Goal: Information Seeking & Learning: Learn about a topic

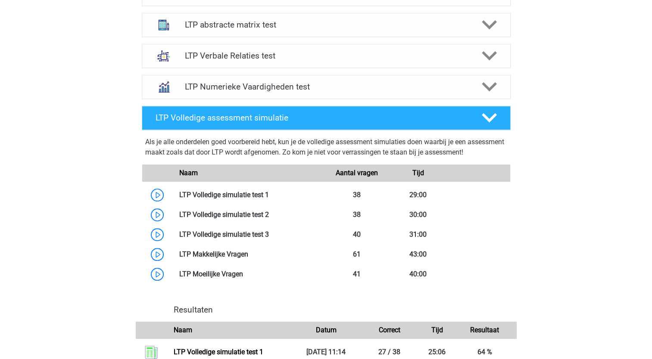
scroll to position [646, 0]
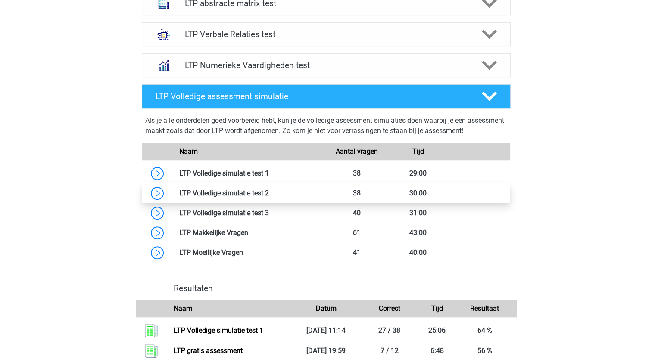
click at [269, 192] on link at bounding box center [269, 193] width 0 height 8
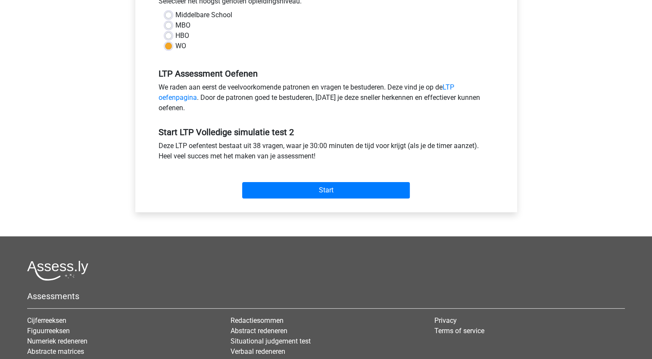
scroll to position [258, 0]
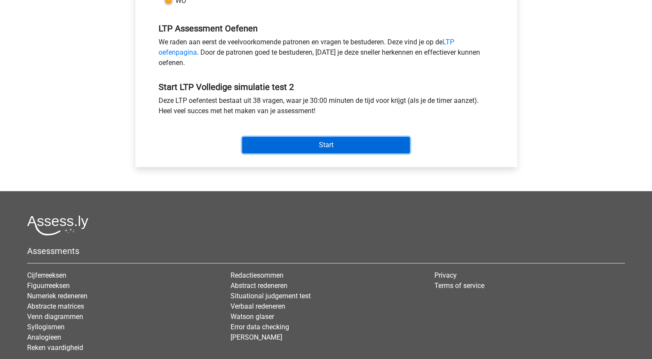
click at [324, 146] on input "Start" at bounding box center [326, 145] width 168 height 16
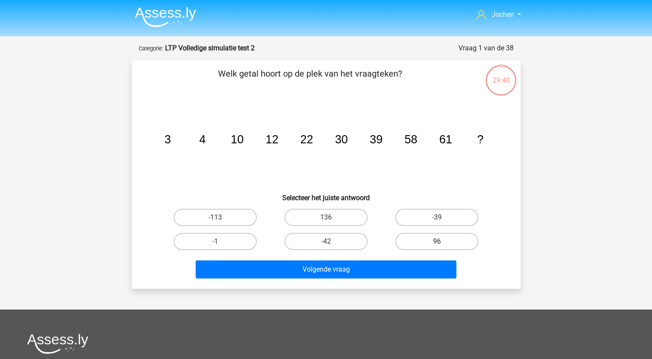
click at [436, 240] on label "96" at bounding box center [436, 241] width 83 height 17
click at [437, 242] on input "96" at bounding box center [440, 245] width 6 height 6
radio input "true"
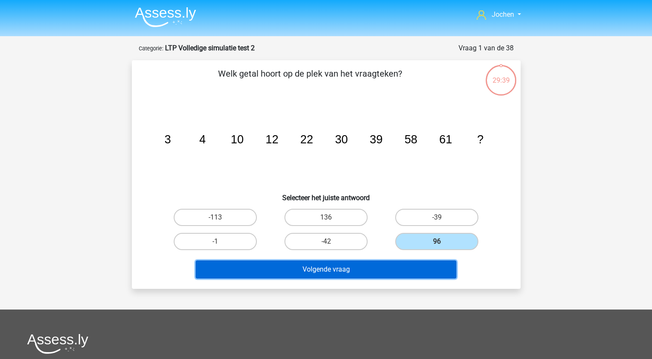
click at [345, 270] on button "Volgende vraag" at bounding box center [326, 270] width 261 height 18
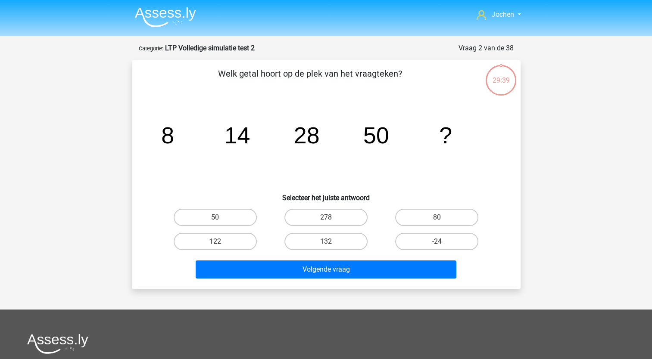
scroll to position [43, 0]
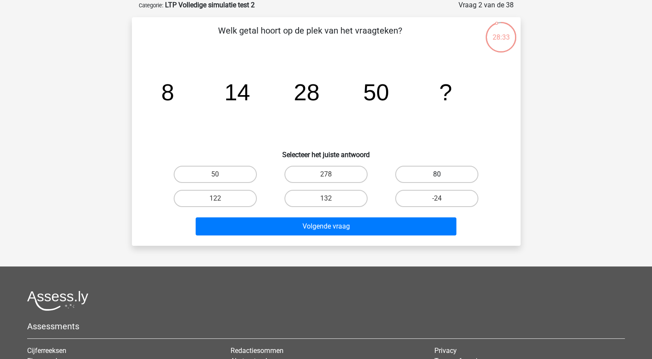
click at [434, 174] on label "80" at bounding box center [436, 174] width 83 height 17
click at [437, 174] on input "80" at bounding box center [440, 177] width 6 height 6
radio input "true"
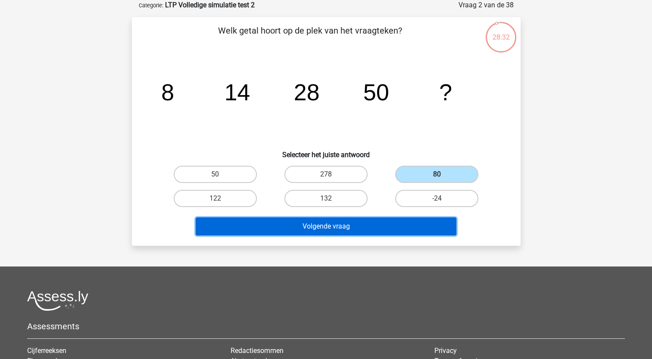
click at [363, 224] on button "Volgende vraag" at bounding box center [326, 226] width 261 height 18
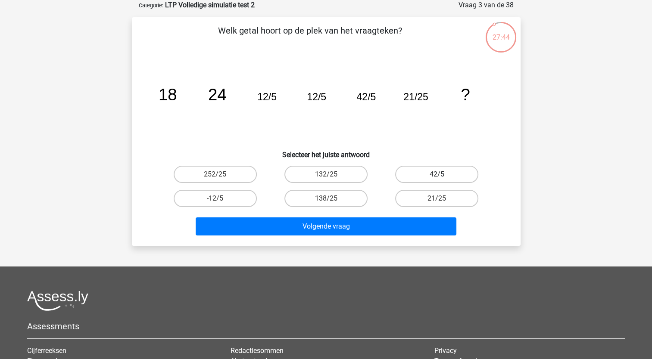
drag, startPoint x: 422, startPoint y: 174, endPoint x: 406, endPoint y: 181, distance: 17.2
click at [421, 174] on label "42/5" at bounding box center [436, 174] width 83 height 17
click at [437, 174] on input "42/5" at bounding box center [440, 177] width 6 height 6
radio input "true"
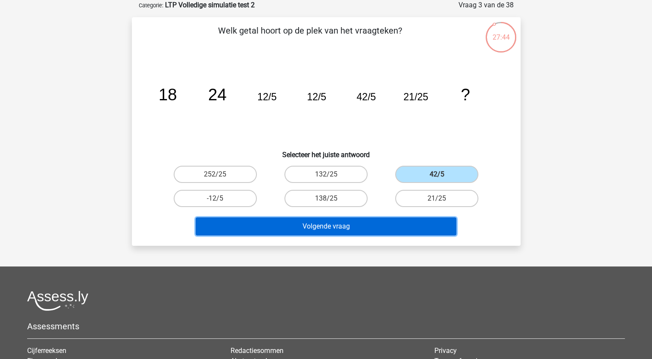
click at [320, 225] on button "Volgende vraag" at bounding box center [326, 226] width 261 height 18
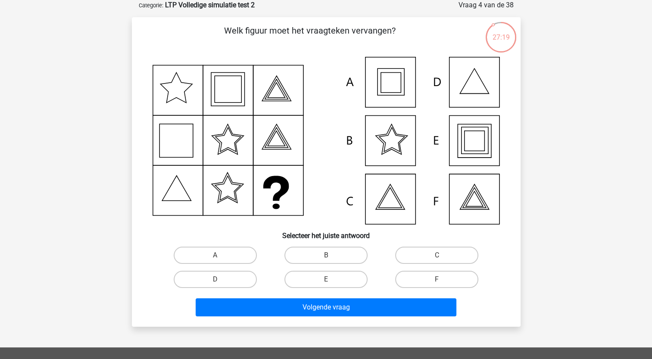
drag, startPoint x: 217, startPoint y: 255, endPoint x: 234, endPoint y: 279, distance: 29.3
click at [217, 255] on input "A" at bounding box center [218, 258] width 6 height 6
radio input "true"
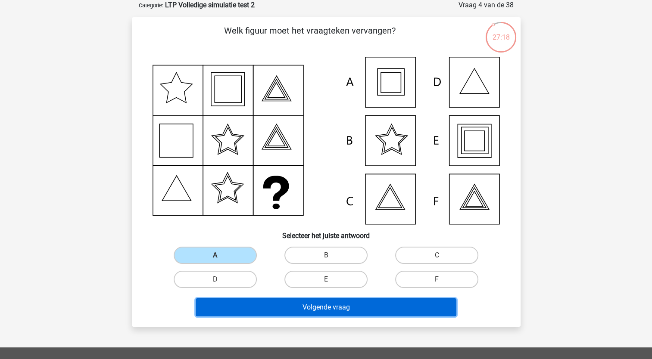
click at [260, 311] on button "Volgende vraag" at bounding box center [326, 307] width 261 height 18
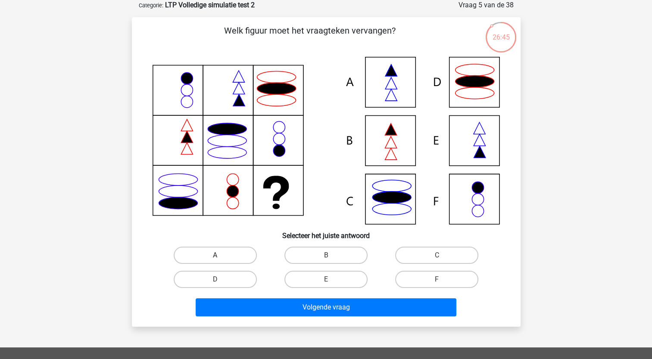
click at [241, 249] on label "A" at bounding box center [215, 255] width 83 height 17
click at [221, 255] on input "A" at bounding box center [218, 258] width 6 height 6
radio input "true"
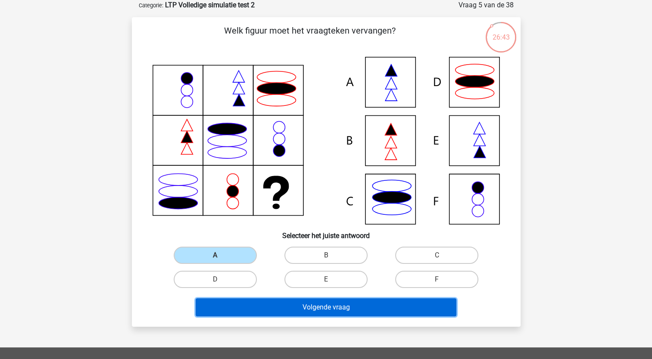
click at [265, 309] on button "Volgende vraag" at bounding box center [326, 307] width 261 height 18
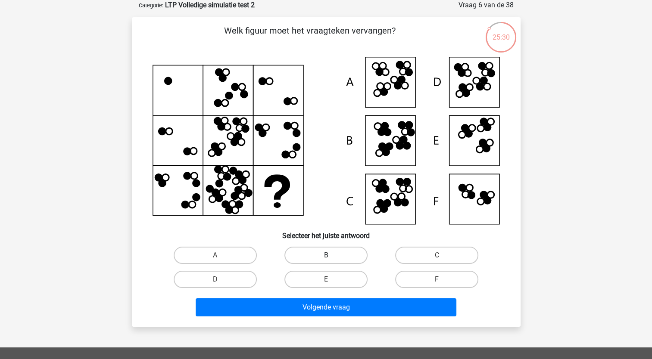
click at [326, 251] on label "B" at bounding box center [325, 255] width 83 height 17
click at [326, 255] on input "B" at bounding box center [329, 258] width 6 height 6
radio input "true"
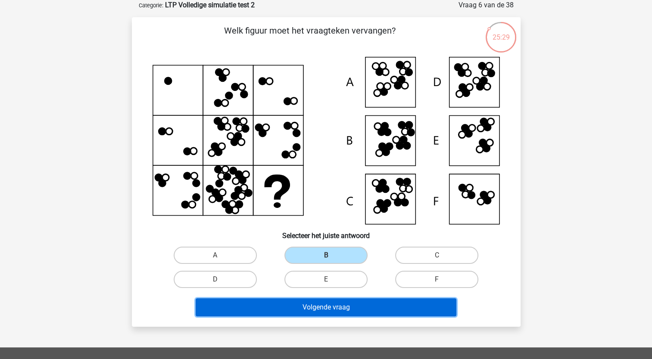
click at [328, 305] on button "Volgende vraag" at bounding box center [326, 307] width 261 height 18
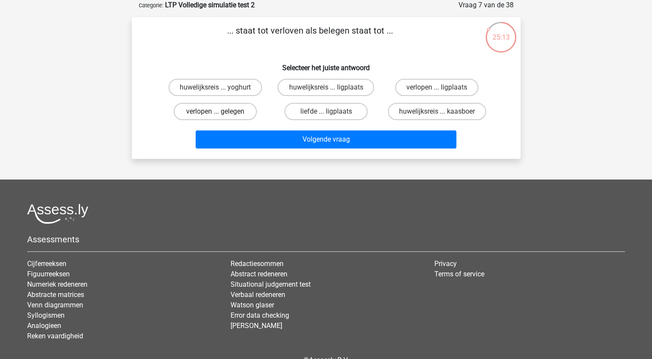
click at [211, 111] on label "verlopen ... gelegen" at bounding box center [215, 111] width 83 height 17
click at [215, 112] on input "verlopen ... gelegen" at bounding box center [218, 115] width 6 height 6
radio input "true"
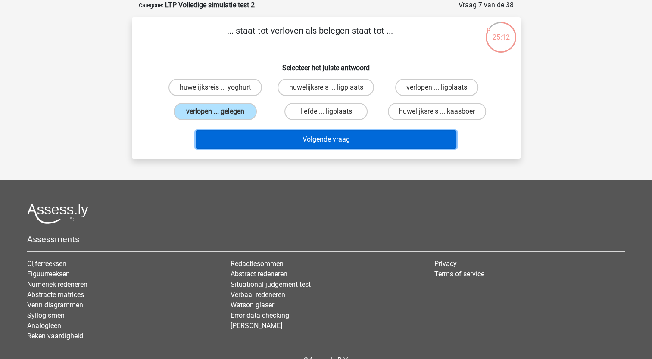
click at [279, 136] on button "Volgende vraag" at bounding box center [326, 139] width 261 height 18
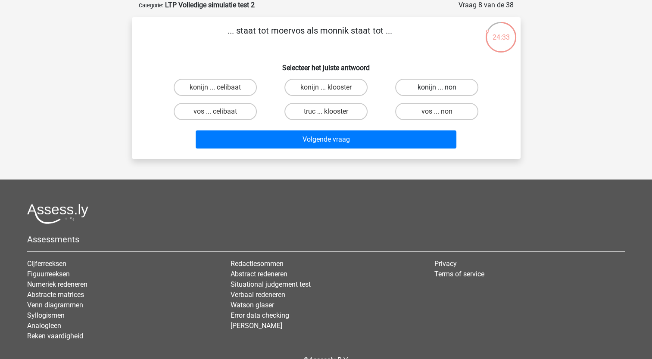
click at [428, 87] on label "konijn ... non" at bounding box center [436, 87] width 83 height 17
click at [437, 87] on input "konijn ... non" at bounding box center [440, 90] width 6 height 6
radio input "true"
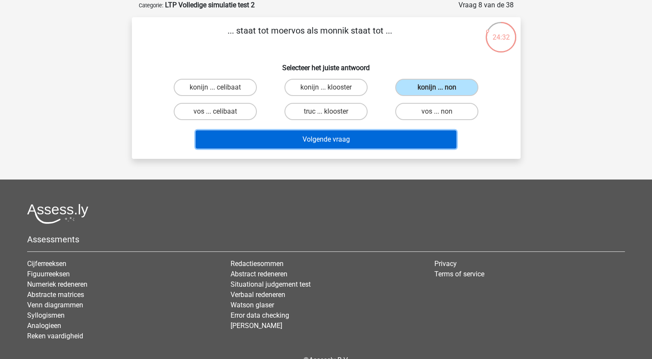
click at [324, 139] on button "Volgende vraag" at bounding box center [326, 139] width 261 height 18
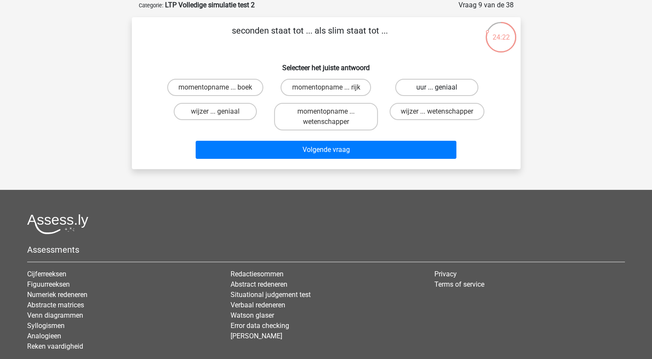
click at [428, 86] on label "uur ... geniaal" at bounding box center [436, 87] width 83 height 17
click at [437, 87] on input "uur ... geniaal" at bounding box center [440, 90] width 6 height 6
radio input "true"
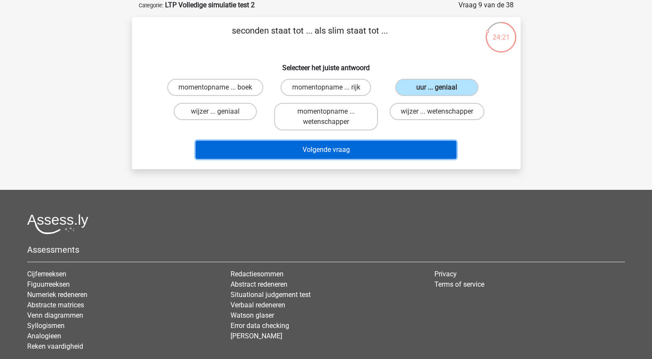
click at [337, 151] on button "Volgende vraag" at bounding box center [326, 150] width 261 height 18
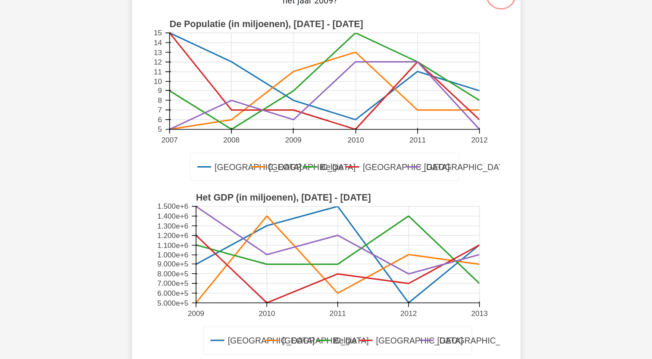
scroll to position [129, 0]
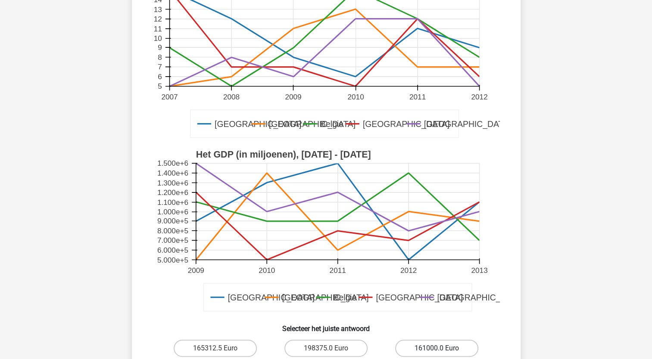
drag, startPoint x: 423, startPoint y: 351, endPoint x: 413, endPoint y: 344, distance: 12.1
click at [422, 351] on label "161000.0 Euro" at bounding box center [436, 348] width 83 height 17
click at [437, 351] on input "161000.0 Euro" at bounding box center [440, 351] width 6 height 6
radio input "true"
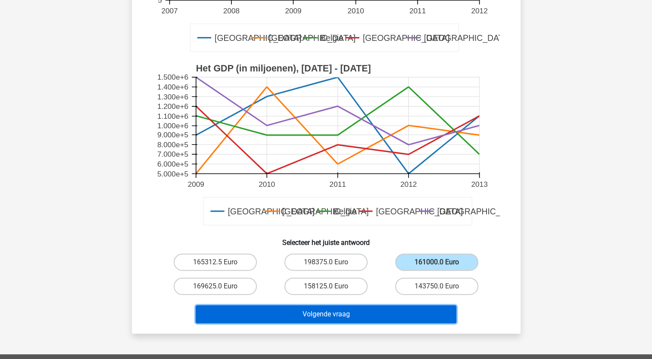
click at [330, 315] on button "Volgende vraag" at bounding box center [326, 314] width 261 height 18
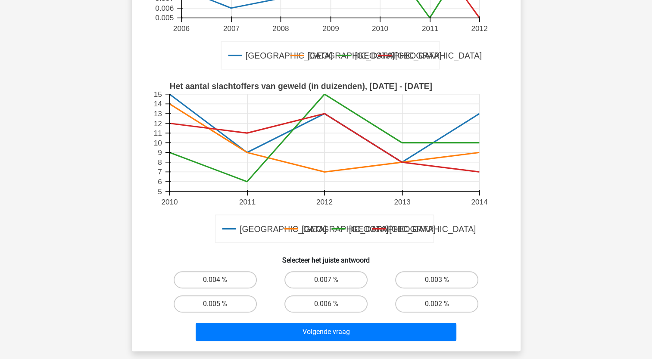
scroll to position [258, 0]
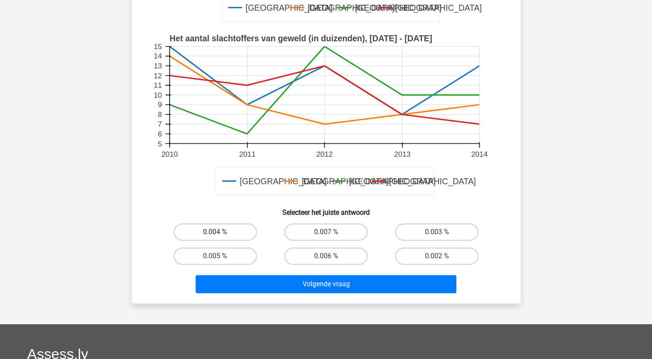
click at [224, 233] on label "0.004 %" at bounding box center [215, 232] width 83 height 17
click at [221, 233] on input "0.004 %" at bounding box center [218, 235] width 6 height 6
radio input "true"
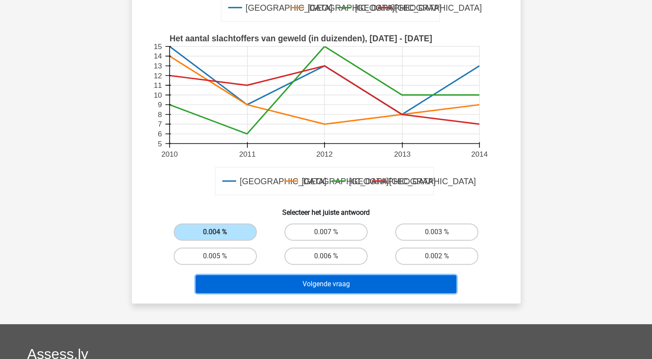
click at [312, 287] on button "Volgende vraag" at bounding box center [326, 284] width 261 height 18
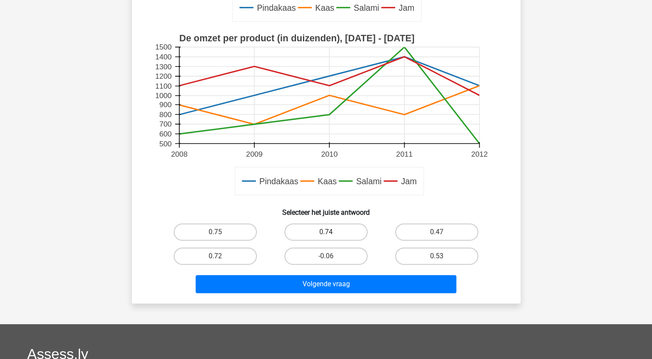
click at [328, 231] on label "0.74" at bounding box center [325, 232] width 83 height 17
click at [328, 232] on input "0.74" at bounding box center [329, 235] width 6 height 6
radio input "true"
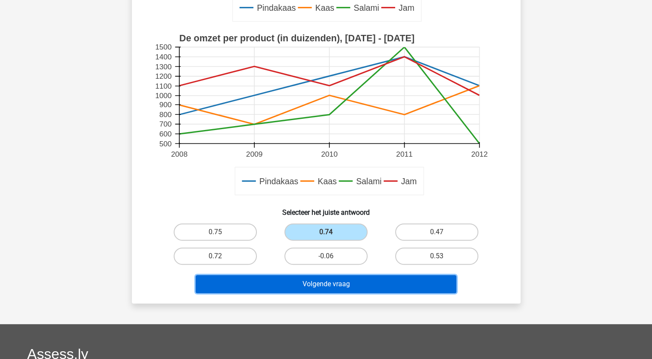
click at [320, 285] on button "Volgende vraag" at bounding box center [326, 284] width 261 height 18
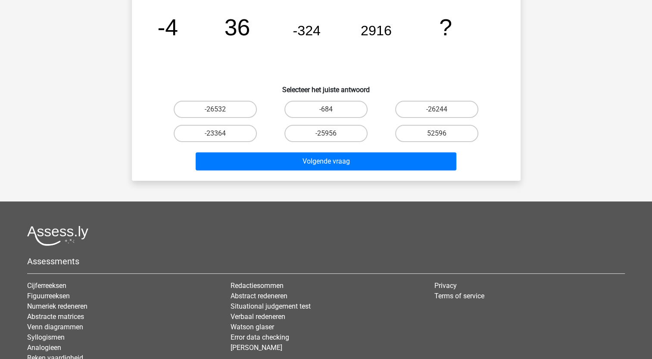
scroll to position [43, 0]
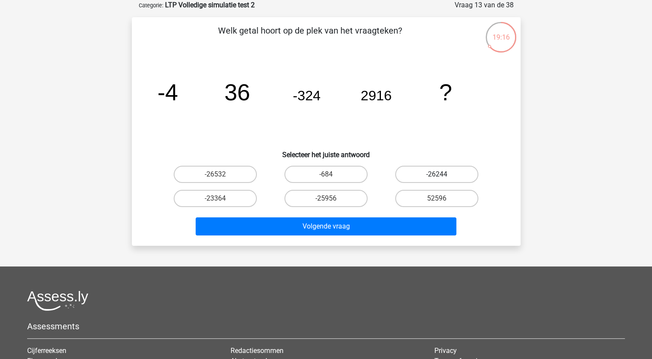
click at [425, 174] on label "-26244" at bounding box center [436, 174] width 83 height 17
click at [437, 174] on input "-26244" at bounding box center [440, 177] width 6 height 6
radio input "true"
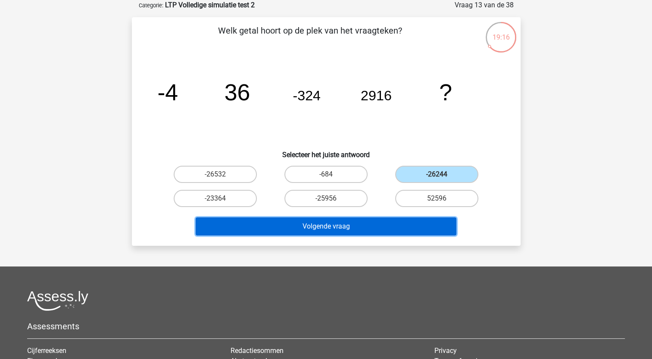
click at [361, 228] on button "Volgende vraag" at bounding box center [326, 226] width 261 height 18
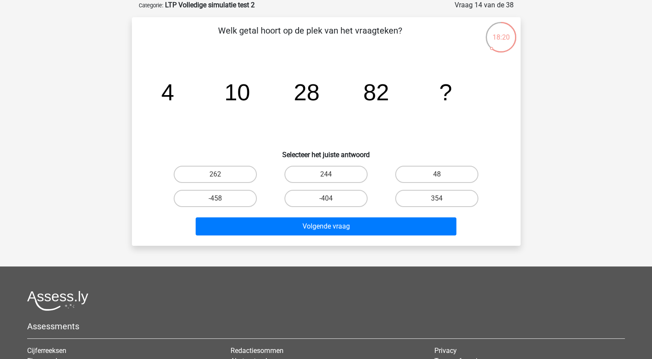
click at [327, 174] on input "244" at bounding box center [329, 177] width 6 height 6
radio input "true"
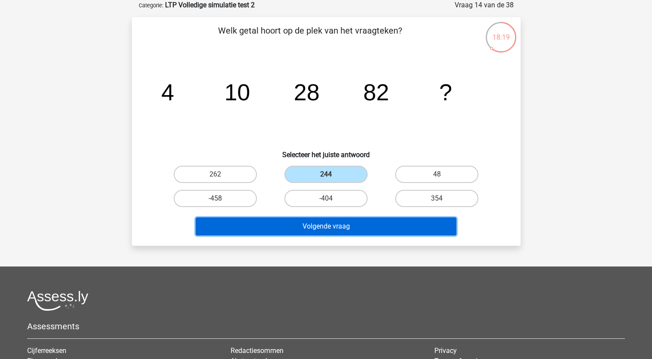
click at [331, 224] on button "Volgende vraag" at bounding box center [326, 226] width 261 height 18
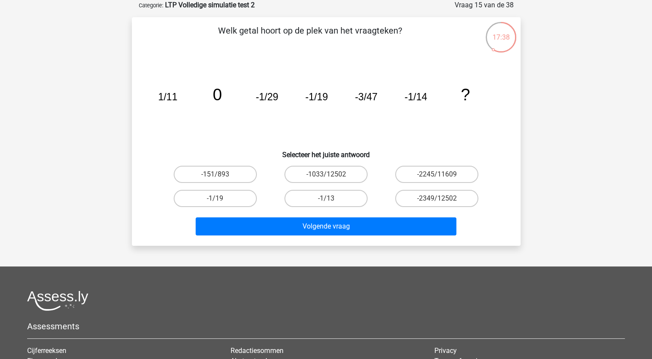
click at [217, 199] on input "-1/19" at bounding box center [218, 202] width 6 height 6
radio input "true"
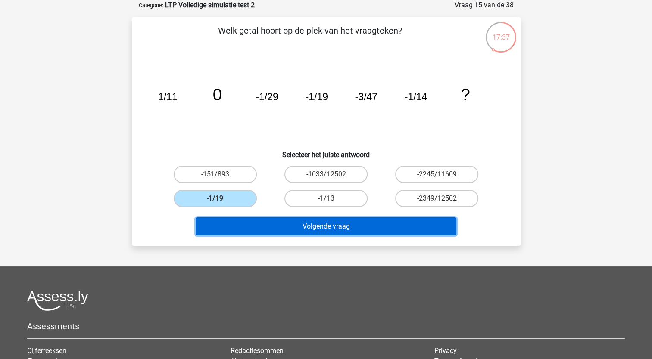
click at [297, 230] on button "Volgende vraag" at bounding box center [326, 226] width 261 height 18
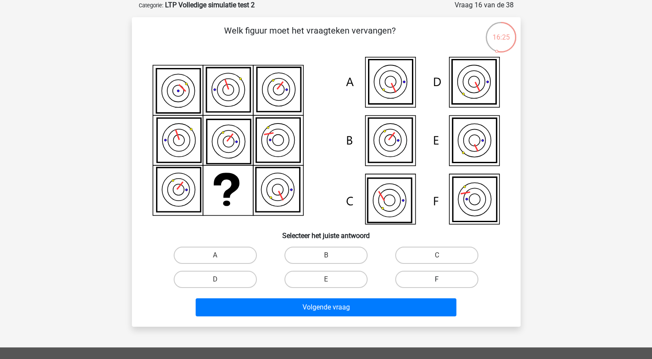
click at [435, 275] on label "F" at bounding box center [436, 279] width 83 height 17
click at [437, 280] on input "F" at bounding box center [440, 283] width 6 height 6
radio input "true"
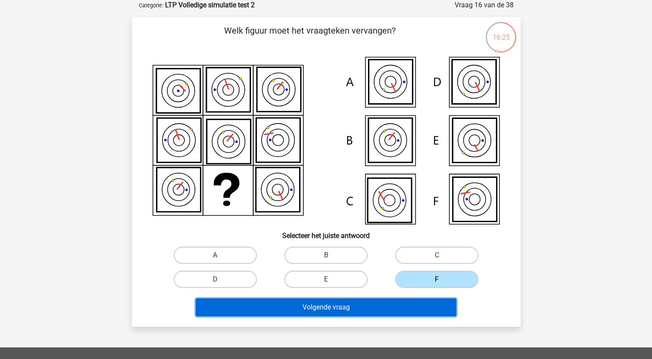
click at [339, 307] on button "Volgende vraag" at bounding box center [326, 307] width 261 height 18
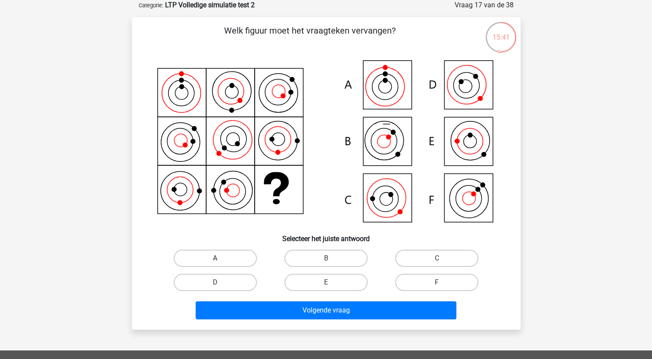
click at [229, 259] on label "A" at bounding box center [215, 258] width 83 height 17
click at [221, 259] on input "A" at bounding box center [218, 261] width 6 height 6
radio input "true"
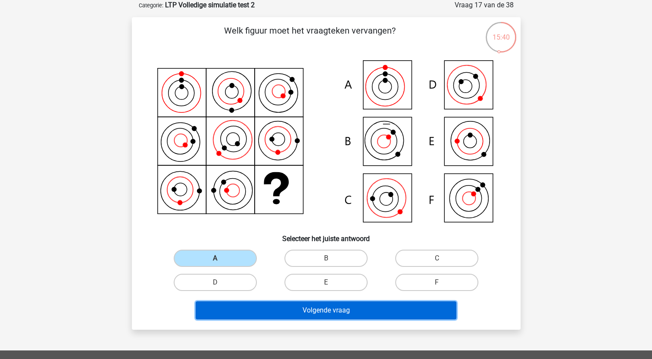
click at [262, 308] on button "Volgende vraag" at bounding box center [326, 310] width 261 height 18
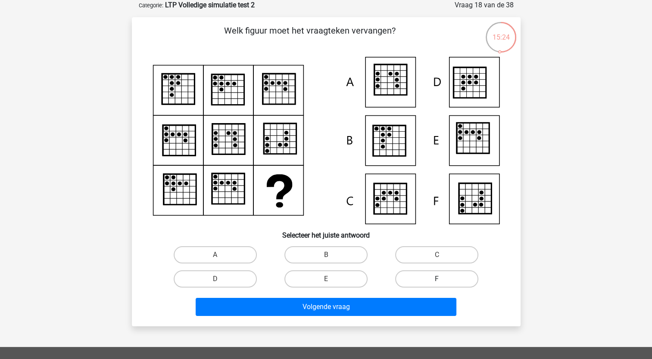
click at [428, 280] on label "F" at bounding box center [436, 278] width 83 height 17
click at [437, 280] on input "F" at bounding box center [440, 282] width 6 height 6
radio input "true"
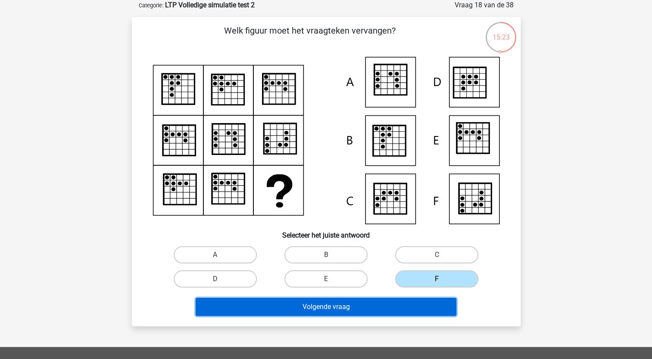
click at [359, 308] on button "Volgende vraag" at bounding box center [326, 307] width 261 height 18
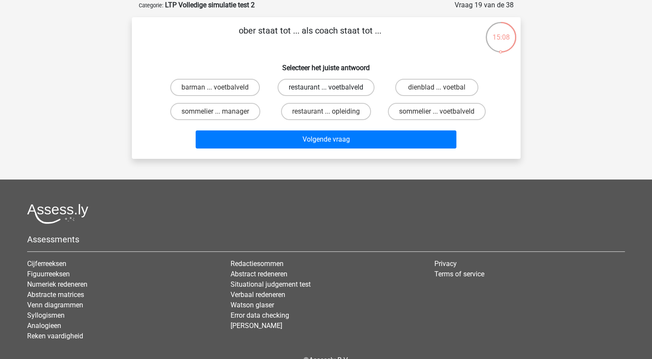
click at [310, 86] on label "restaurant ... voetbalveld" at bounding box center [325, 87] width 97 height 17
click at [326, 87] on input "restaurant ... voetbalveld" at bounding box center [329, 90] width 6 height 6
radio input "true"
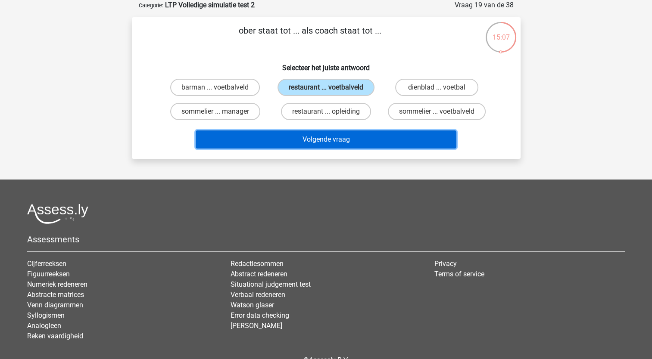
click at [311, 137] on button "Volgende vraag" at bounding box center [326, 139] width 261 height 18
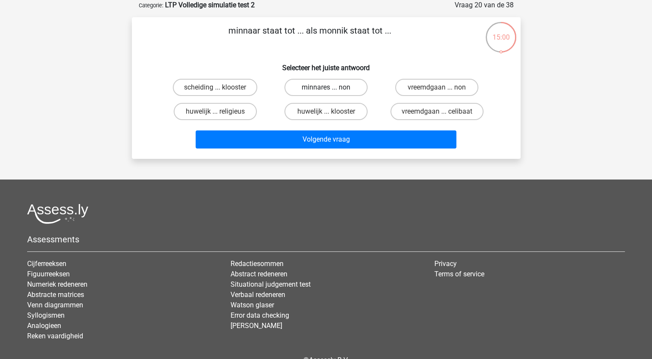
click at [312, 84] on label "minnares ... non" at bounding box center [325, 87] width 83 height 17
click at [326, 87] on input "minnares ... non" at bounding box center [329, 90] width 6 height 6
radio input "true"
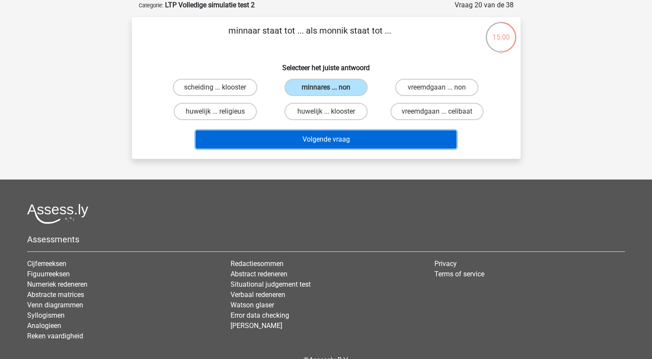
click at [305, 137] on button "Volgende vraag" at bounding box center [326, 139] width 261 height 18
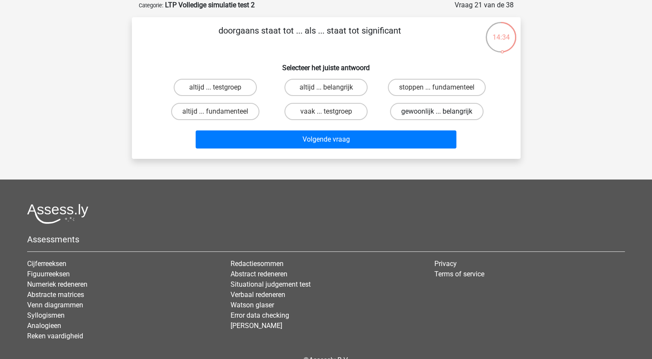
click at [409, 109] on label "gewoonlijk ... belangrijk" at bounding box center [436, 111] width 93 height 17
click at [437, 112] on input "gewoonlijk ... belangrijk" at bounding box center [440, 115] width 6 height 6
radio input "true"
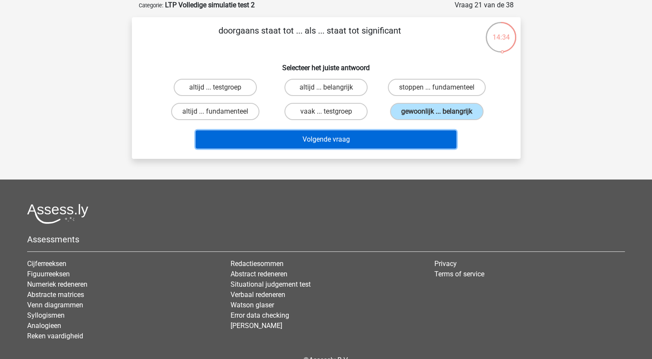
click at [381, 133] on button "Volgende vraag" at bounding box center [326, 139] width 261 height 18
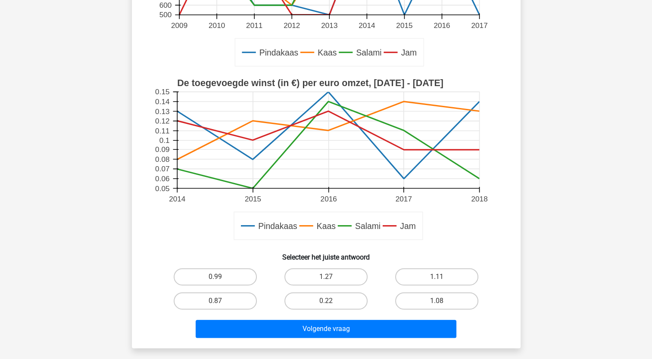
scroll to position [215, 0]
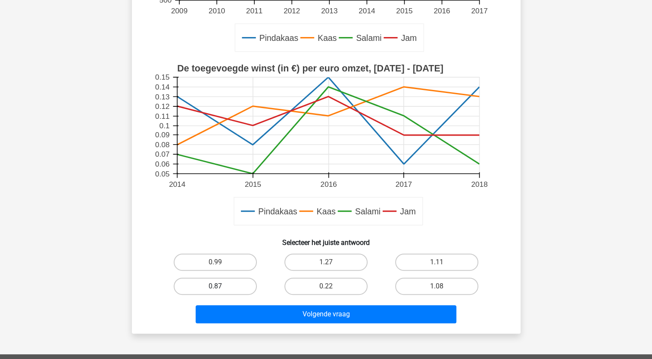
click at [226, 283] on label "0.87" at bounding box center [215, 286] width 83 height 17
click at [221, 286] on input "0.87" at bounding box center [218, 289] width 6 height 6
radio input "true"
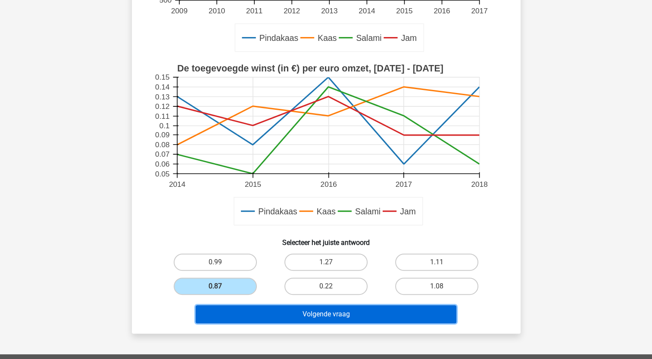
click at [269, 318] on button "Volgende vraag" at bounding box center [326, 314] width 261 height 18
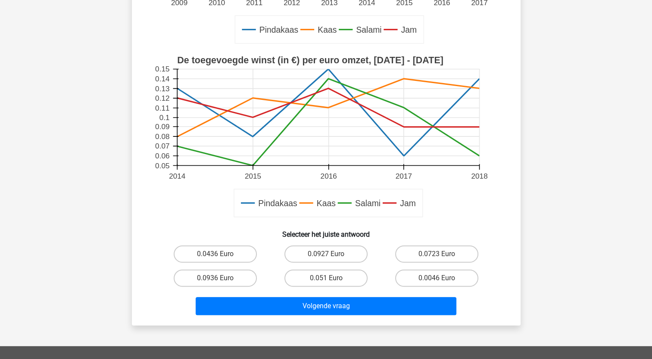
scroll to position [301, 0]
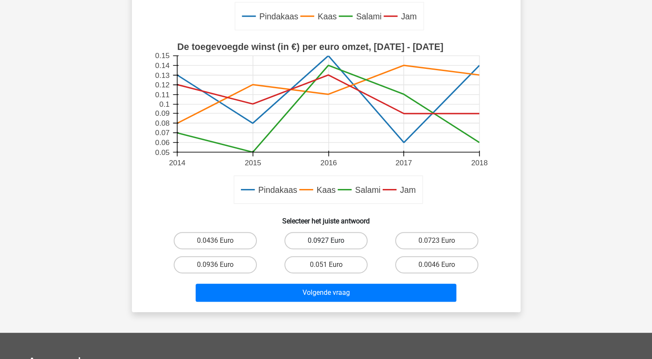
click at [321, 241] on label "0.0927 Euro" at bounding box center [325, 240] width 83 height 17
click at [326, 241] on input "0.0927 Euro" at bounding box center [329, 244] width 6 height 6
radio input "true"
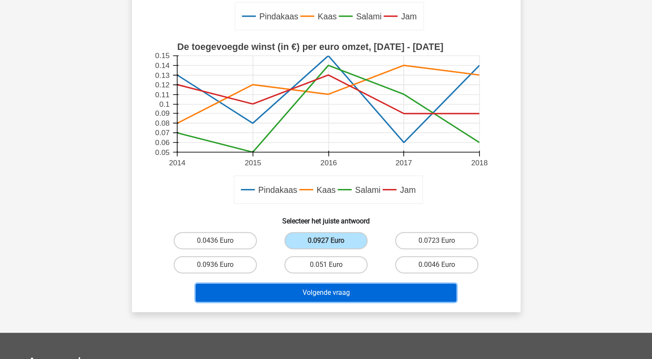
click at [319, 290] on button "Volgende vraag" at bounding box center [326, 293] width 261 height 18
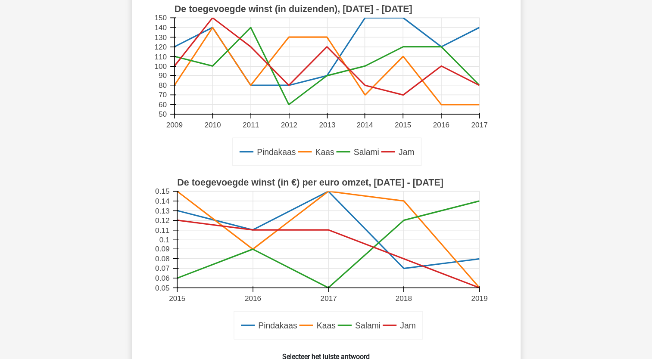
scroll to position [258, 0]
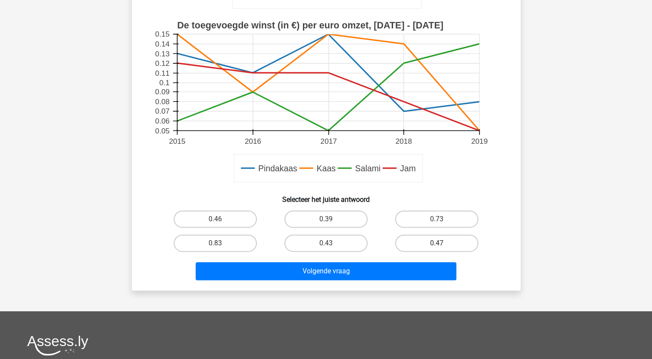
click at [436, 242] on label "0.47" at bounding box center [436, 243] width 83 height 17
click at [437, 243] on input "0.47" at bounding box center [440, 246] width 6 height 6
radio input "true"
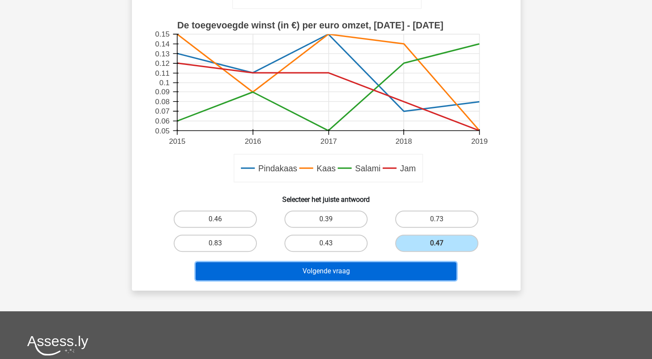
click at [348, 269] on button "Volgende vraag" at bounding box center [326, 271] width 261 height 18
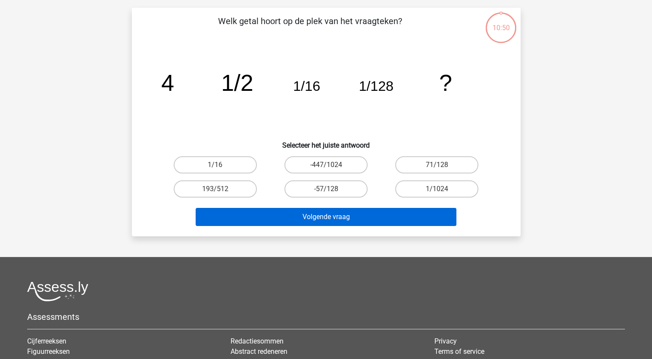
scroll to position [43, 0]
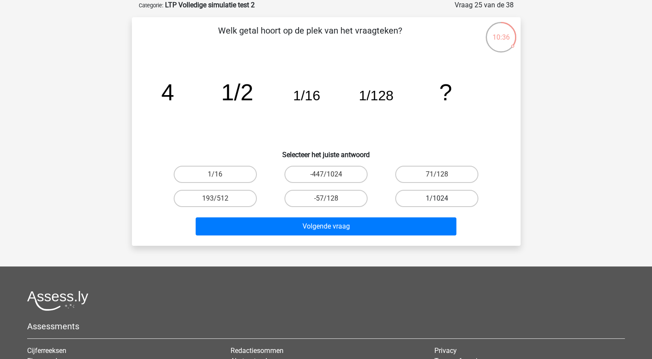
drag, startPoint x: 440, startPoint y: 196, endPoint x: 419, endPoint y: 208, distance: 24.4
click at [439, 196] on label "1/1024" at bounding box center [436, 198] width 83 height 17
click at [439, 199] on input "1/1024" at bounding box center [440, 202] width 6 height 6
radio input "true"
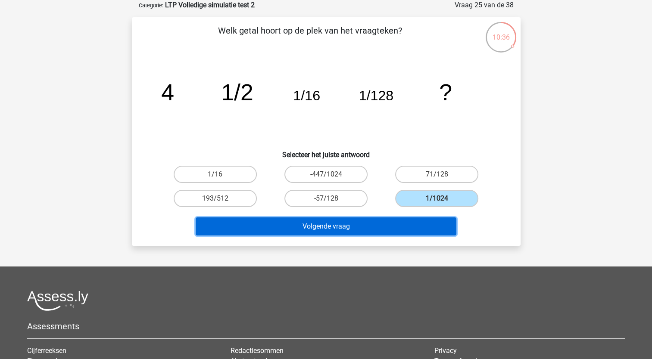
click at [384, 221] on button "Volgende vraag" at bounding box center [326, 226] width 261 height 18
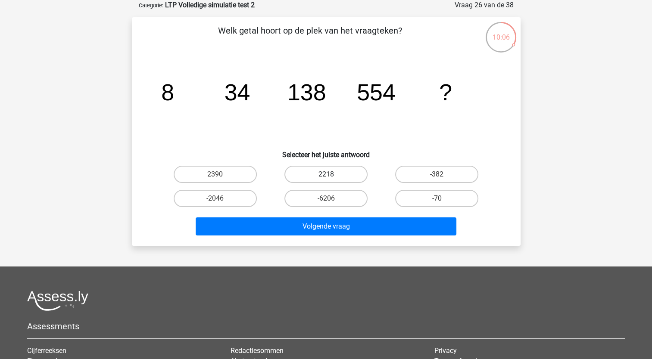
click at [321, 171] on label "2218" at bounding box center [325, 174] width 83 height 17
click at [326, 174] on input "2218" at bounding box center [329, 177] width 6 height 6
radio input "true"
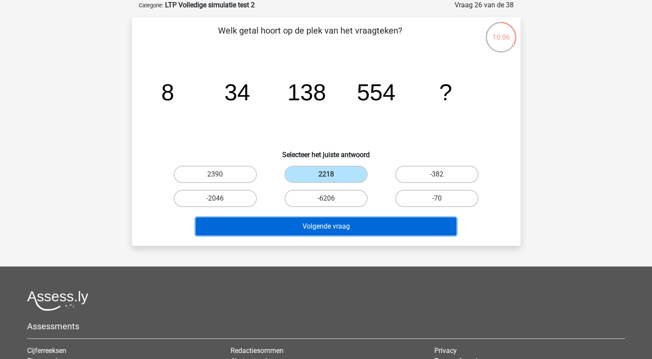
click at [314, 223] on button "Volgende vraag" at bounding box center [326, 226] width 261 height 18
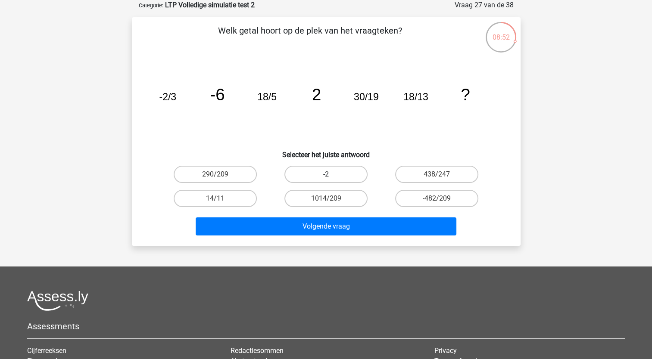
click at [327, 171] on label "-2" at bounding box center [325, 174] width 83 height 17
click at [327, 174] on input "-2" at bounding box center [329, 177] width 6 height 6
radio input "true"
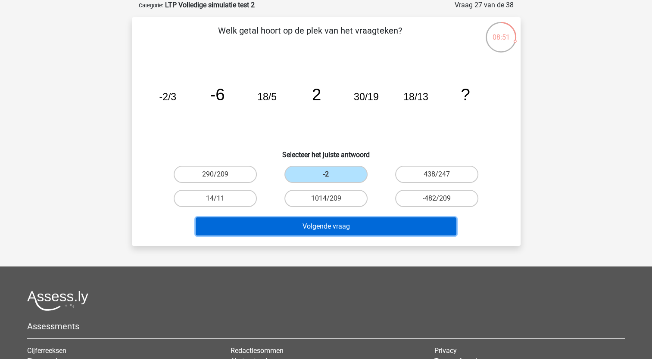
click at [320, 226] on button "Volgende vraag" at bounding box center [326, 226] width 261 height 18
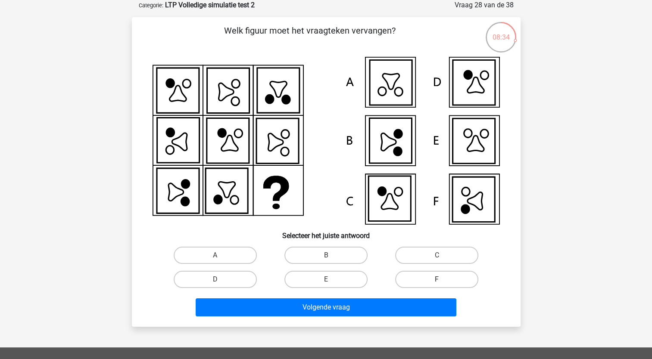
drag, startPoint x: 429, startPoint y: 276, endPoint x: 401, endPoint y: 294, distance: 32.7
click at [429, 276] on label "F" at bounding box center [436, 279] width 83 height 17
click at [437, 280] on input "F" at bounding box center [440, 283] width 6 height 6
radio input "true"
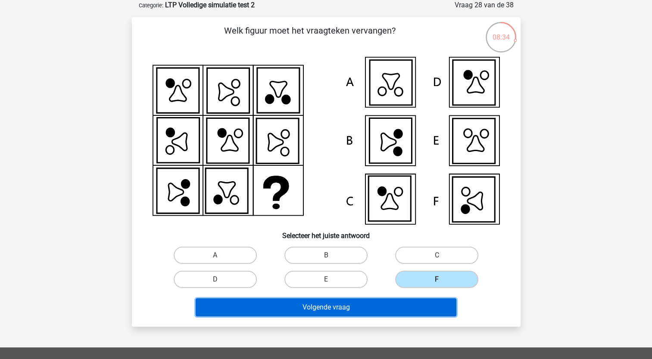
click at [355, 308] on button "Volgende vraag" at bounding box center [326, 307] width 261 height 18
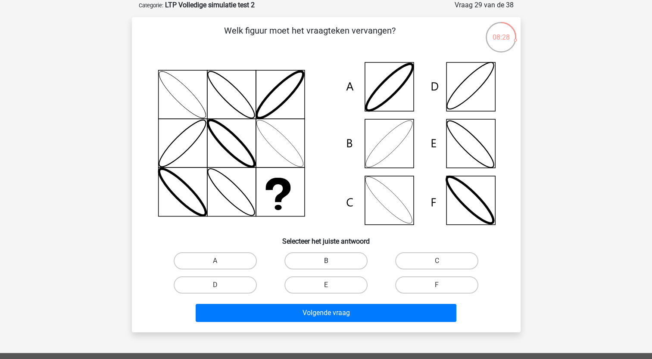
click at [324, 261] on label "B" at bounding box center [325, 260] width 83 height 17
click at [326, 261] on input "B" at bounding box center [329, 264] width 6 height 6
radio input "true"
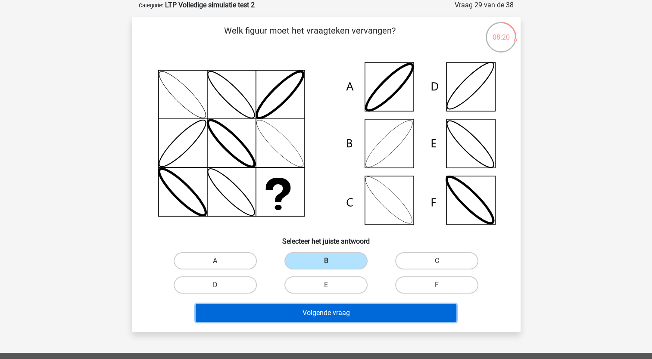
click at [317, 314] on button "Volgende vraag" at bounding box center [326, 313] width 261 height 18
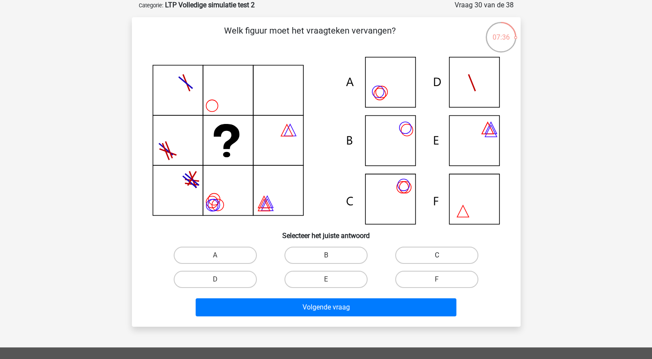
click at [426, 256] on label "C" at bounding box center [436, 255] width 83 height 17
click at [437, 256] on input "C" at bounding box center [440, 258] width 6 height 6
radio input "true"
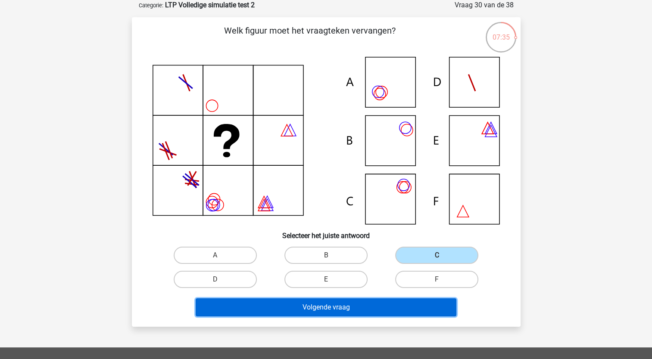
click at [325, 309] on button "Volgende vraag" at bounding box center [326, 307] width 261 height 18
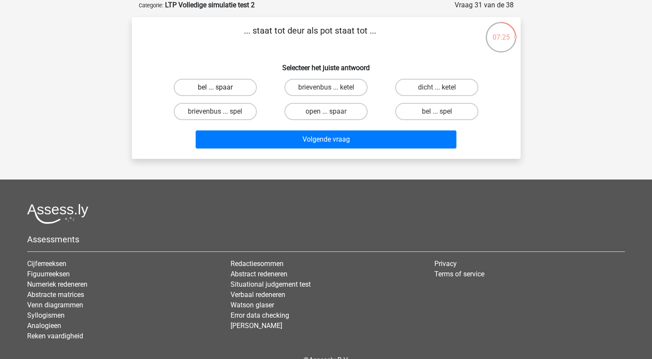
click at [214, 85] on label "bel ... spaar" at bounding box center [215, 87] width 83 height 17
click at [215, 87] on input "bel ... spaar" at bounding box center [218, 90] width 6 height 6
radio input "true"
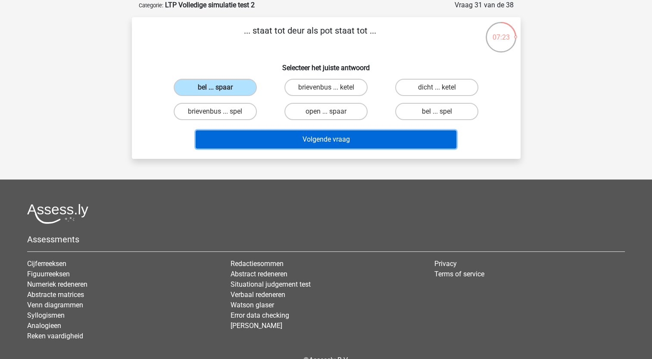
click at [272, 134] on button "Volgende vraag" at bounding box center [326, 139] width 261 height 18
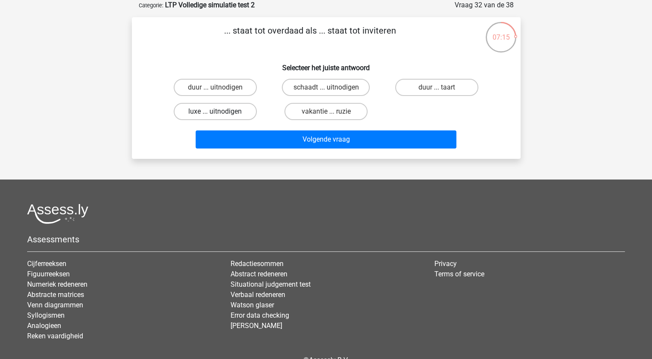
click at [202, 113] on label "luxe ... uitnodigen" at bounding box center [215, 111] width 83 height 17
click at [215, 113] on input "luxe ... uitnodigen" at bounding box center [218, 115] width 6 height 6
radio input "true"
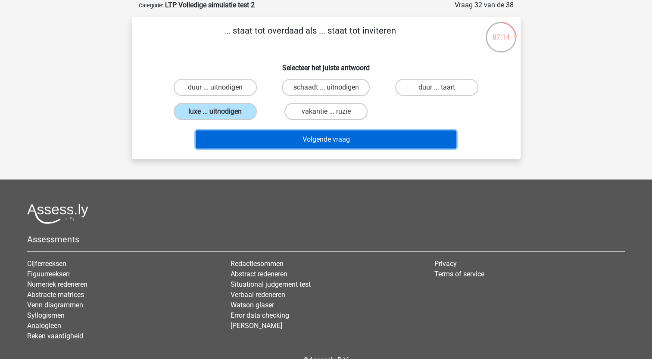
click at [246, 135] on button "Volgende vraag" at bounding box center [326, 139] width 261 height 18
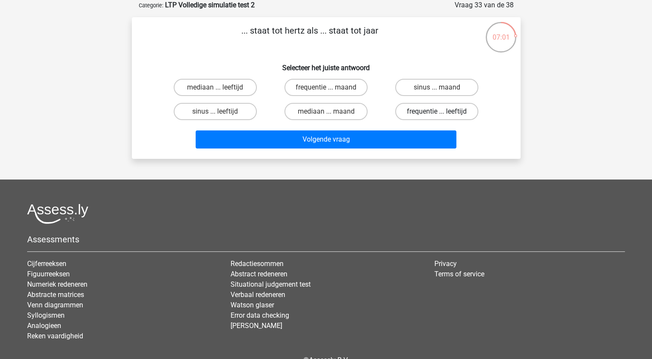
click at [425, 112] on label "frequentie ... leeftijd" at bounding box center [436, 111] width 83 height 17
click at [437, 112] on input "frequentie ... leeftijd" at bounding box center [440, 115] width 6 height 6
radio input "true"
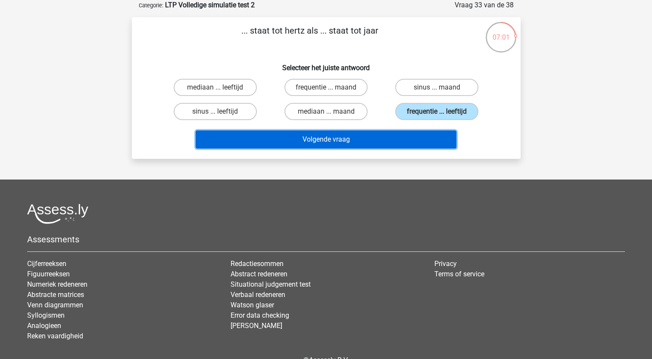
click at [359, 134] on button "Volgende vraag" at bounding box center [326, 139] width 261 height 18
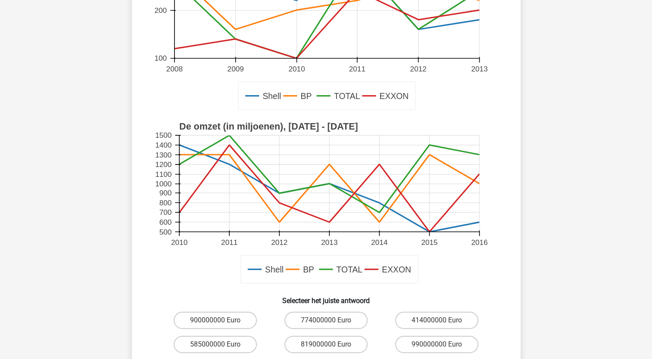
scroll to position [172, 0]
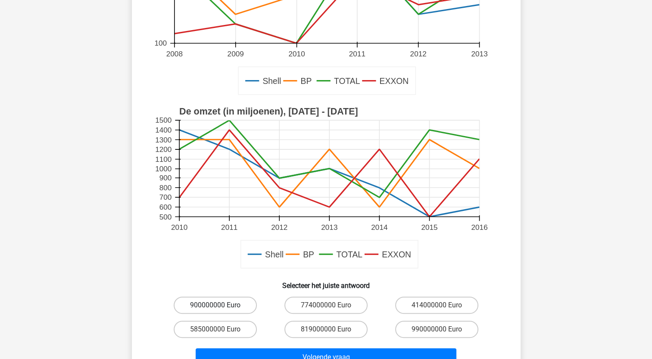
click at [219, 302] on label "900000000 Euro" at bounding box center [215, 305] width 83 height 17
click at [219, 305] on input "900000000 Euro" at bounding box center [218, 308] width 6 height 6
radio input "true"
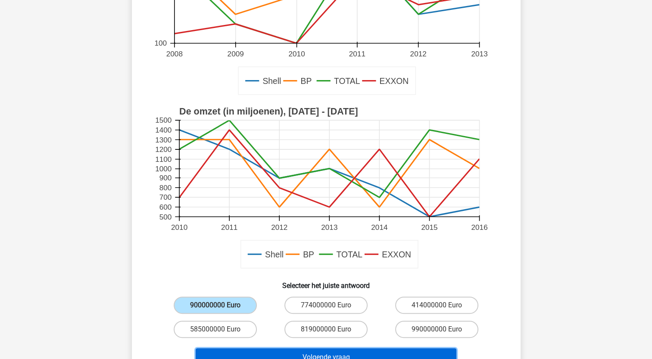
click at [296, 352] on button "Volgende vraag" at bounding box center [326, 357] width 261 height 18
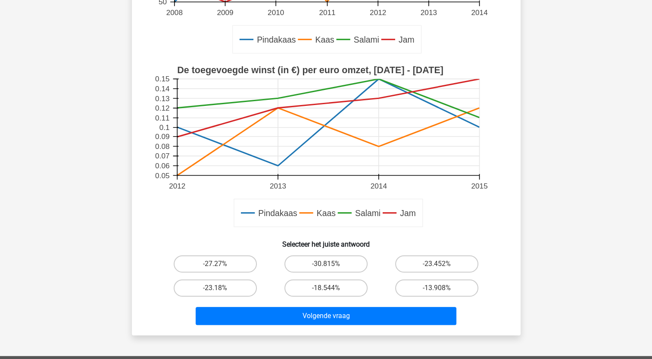
scroll to position [215, 0]
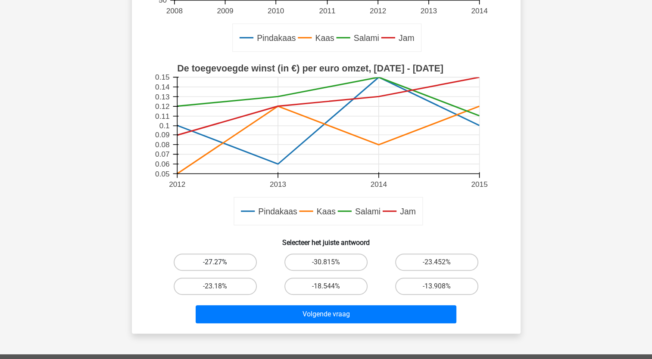
click at [222, 261] on label "-27.27%" at bounding box center [215, 262] width 83 height 17
click at [221, 262] on input "-27.27%" at bounding box center [218, 265] width 6 height 6
radio input "true"
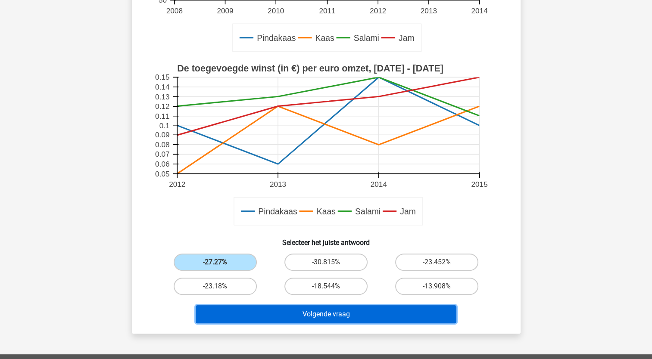
click at [283, 314] on button "Volgende vraag" at bounding box center [326, 314] width 261 height 18
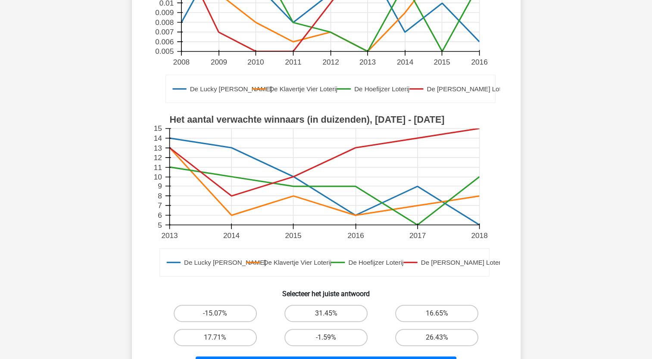
scroll to position [258, 0]
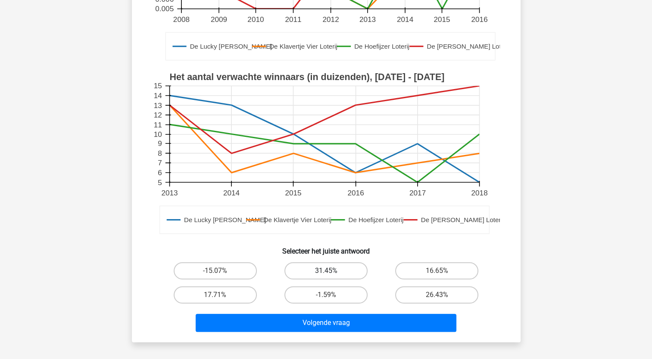
click at [316, 262] on label "31.45%" at bounding box center [325, 270] width 83 height 17
click at [326, 271] on input "31.45%" at bounding box center [329, 274] width 6 height 6
radio input "true"
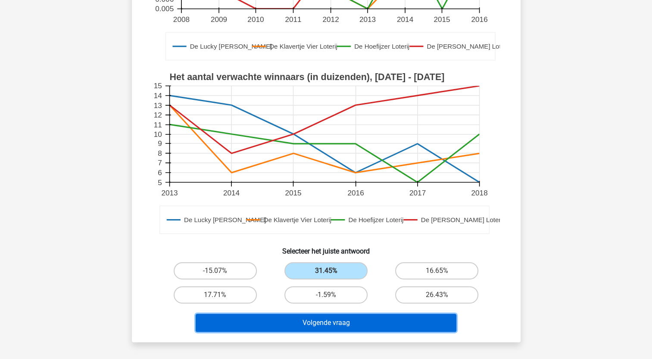
click at [326, 314] on button "Volgende vraag" at bounding box center [326, 323] width 261 height 18
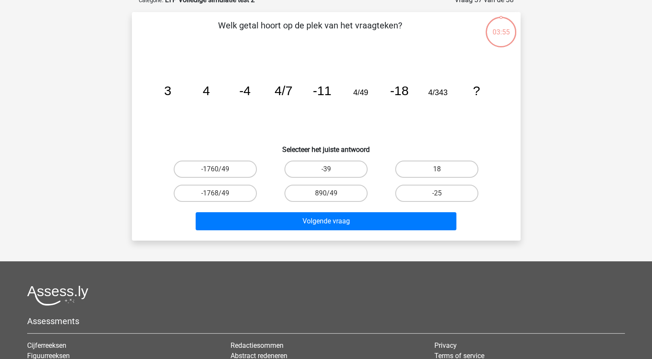
scroll to position [43, 0]
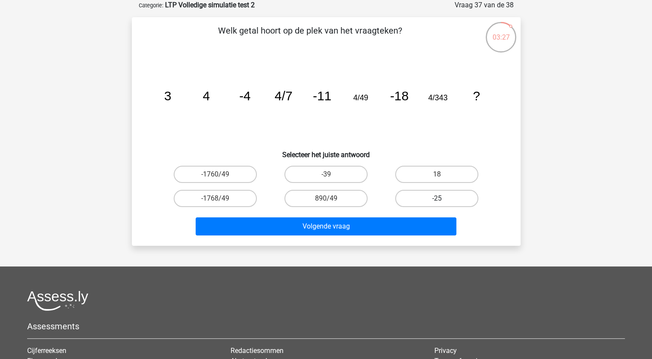
click at [438, 196] on label "-25" at bounding box center [436, 198] width 83 height 17
click at [438, 199] on input "-25" at bounding box center [440, 202] width 6 height 6
radio input "true"
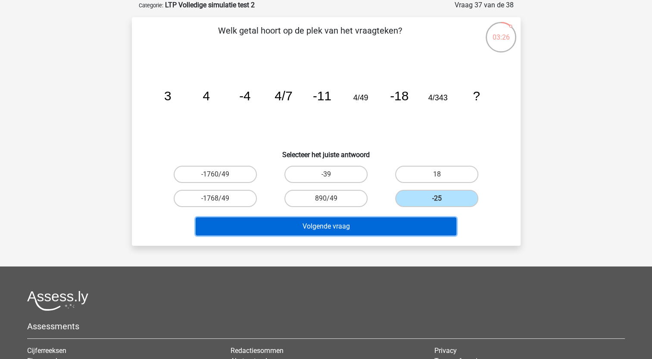
click at [331, 226] on button "Volgende vraag" at bounding box center [326, 226] width 261 height 18
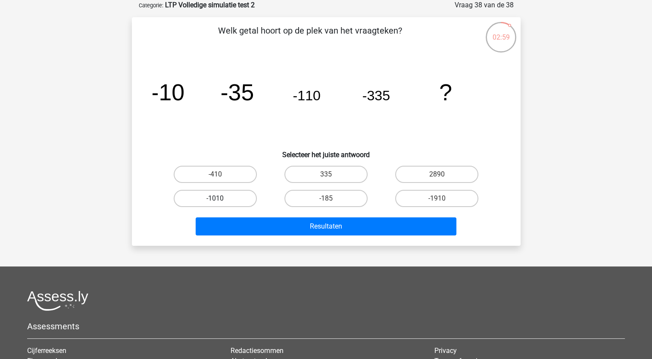
click at [227, 199] on label "-1010" at bounding box center [215, 198] width 83 height 17
click at [221, 199] on input "-1010" at bounding box center [218, 202] width 6 height 6
radio input "true"
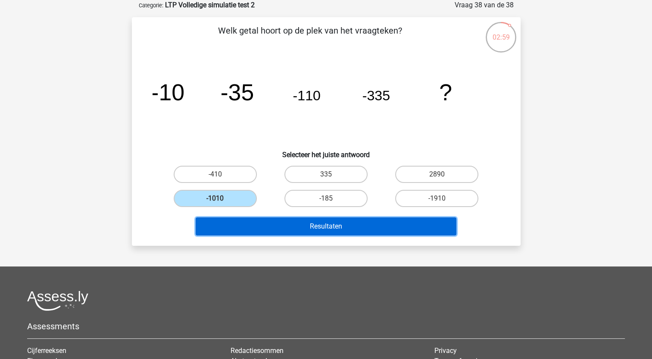
click at [258, 218] on button "Resultaten" at bounding box center [326, 226] width 261 height 18
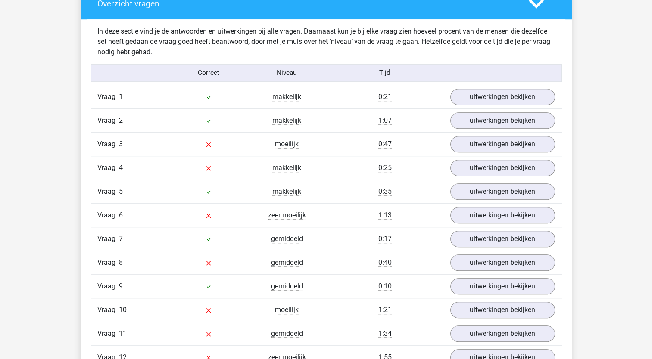
scroll to position [689, 0]
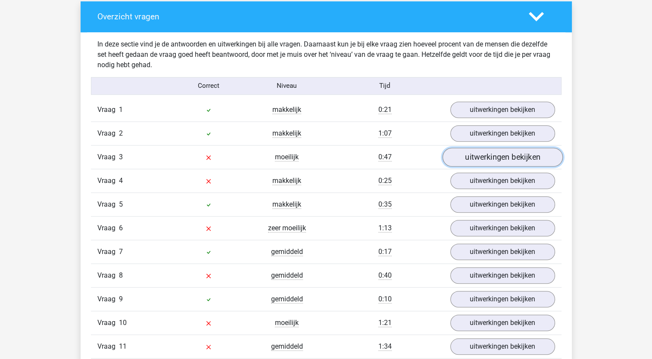
click at [484, 156] on link "uitwerkingen bekijken" at bounding box center [502, 157] width 120 height 19
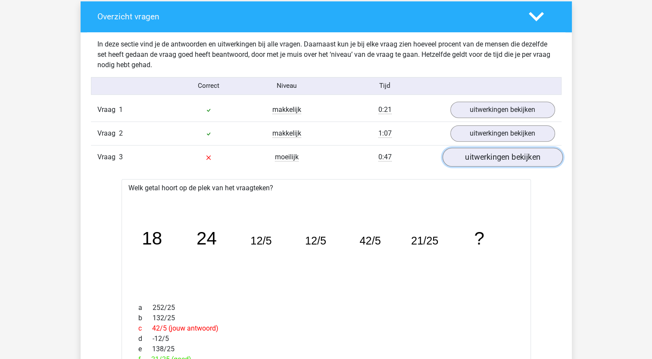
click at [484, 156] on link "uitwerkingen bekijken" at bounding box center [502, 157] width 120 height 19
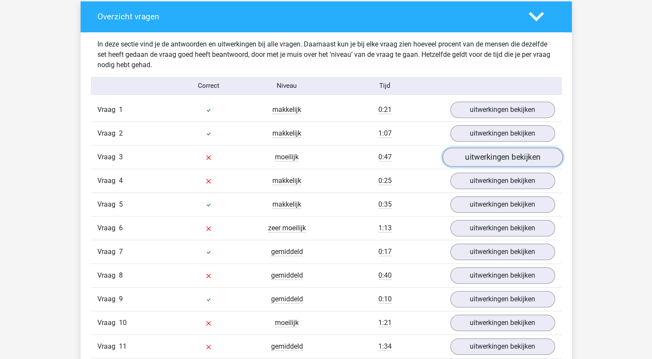
click at [486, 156] on link "uitwerkingen bekijken" at bounding box center [502, 157] width 120 height 19
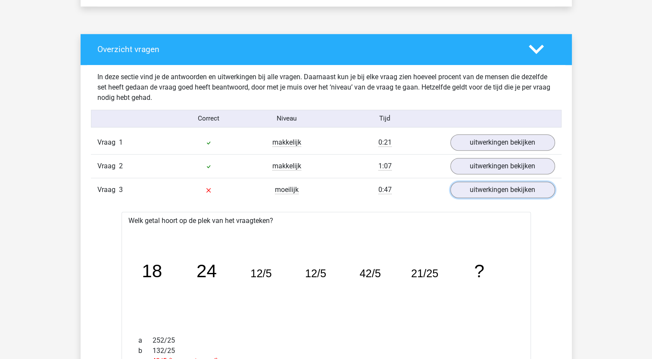
scroll to position [646, 0]
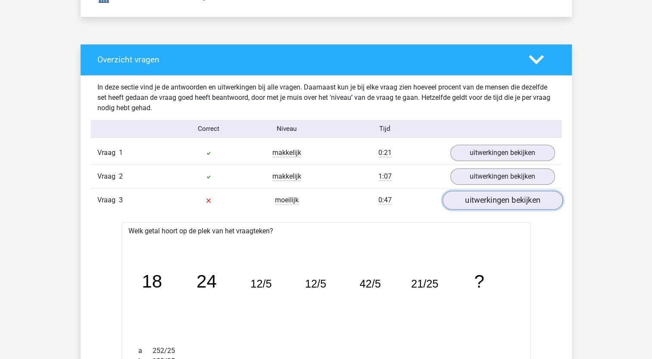
click at [481, 202] on link "uitwerkingen bekijken" at bounding box center [502, 200] width 120 height 19
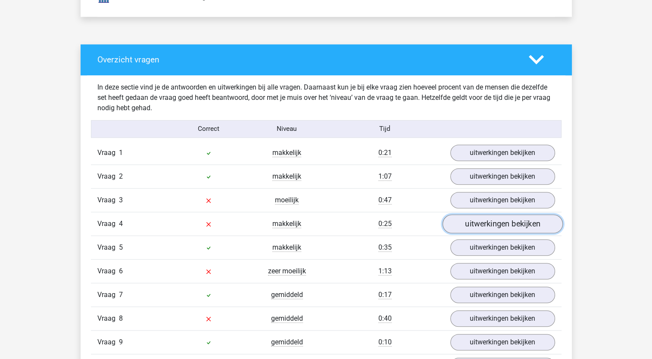
click at [478, 223] on link "uitwerkingen bekijken" at bounding box center [502, 223] width 120 height 19
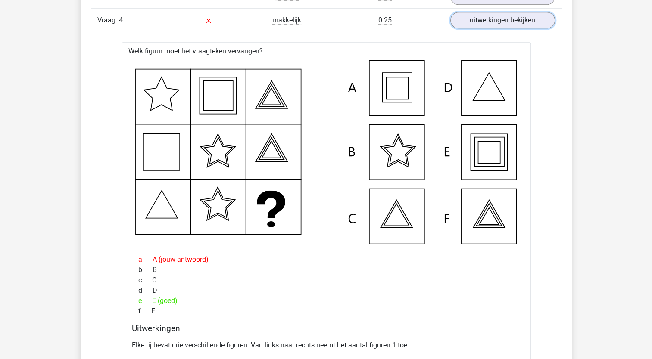
scroll to position [775, 0]
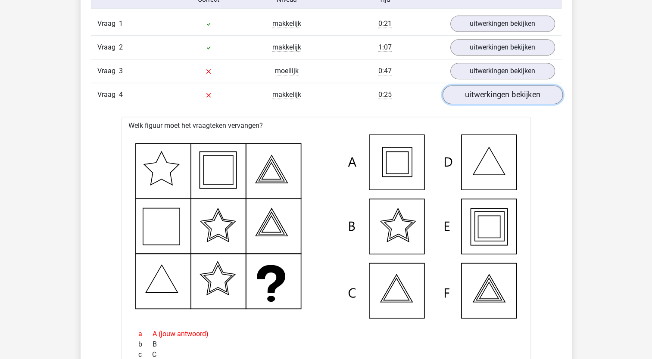
click at [492, 94] on link "uitwerkingen bekijken" at bounding box center [502, 94] width 120 height 19
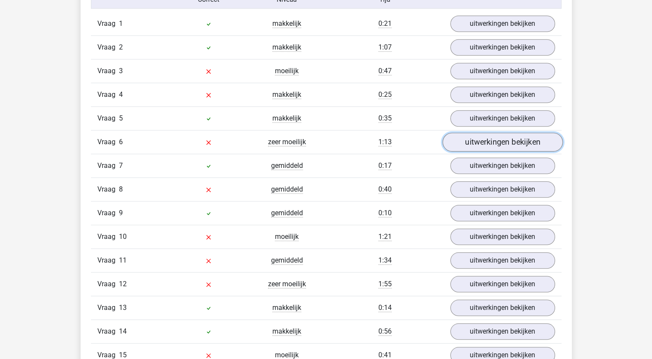
click at [490, 140] on link "uitwerkingen bekijken" at bounding box center [502, 142] width 120 height 19
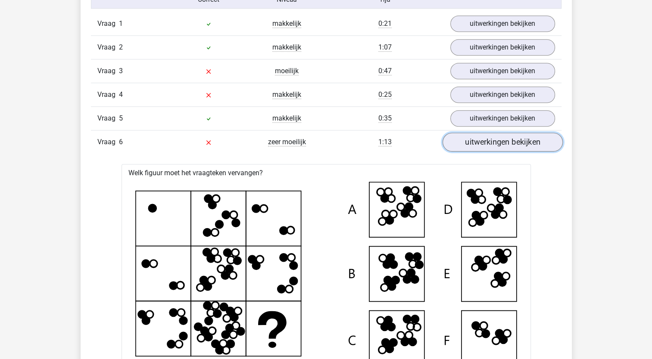
click at [488, 142] on link "uitwerkingen bekijken" at bounding box center [502, 142] width 120 height 19
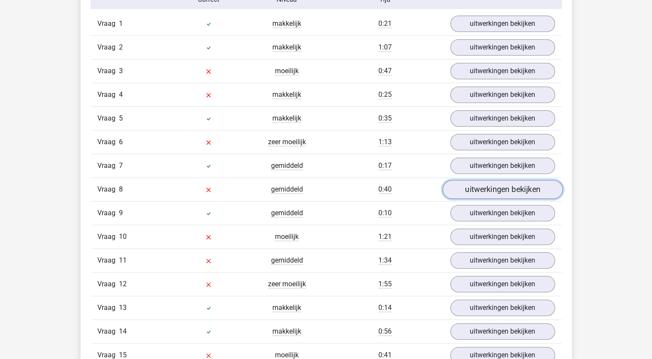
click at [483, 187] on link "uitwerkingen bekijken" at bounding box center [502, 189] width 120 height 19
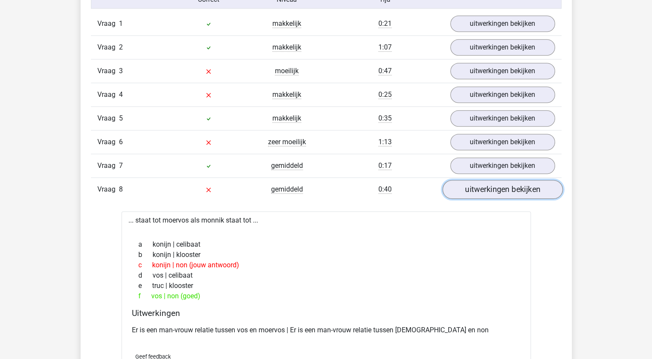
click at [488, 187] on link "uitwerkingen bekijken" at bounding box center [502, 189] width 120 height 19
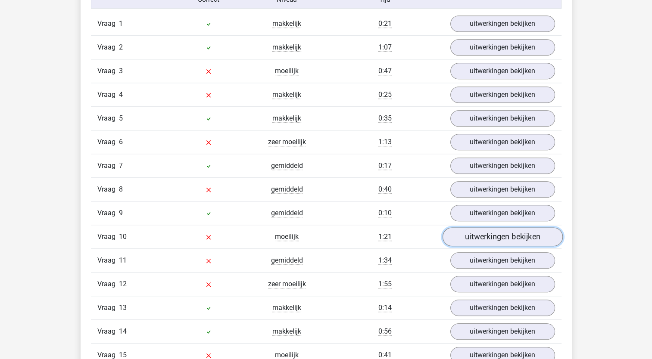
click at [481, 235] on link "uitwerkingen bekijken" at bounding box center [502, 236] width 120 height 19
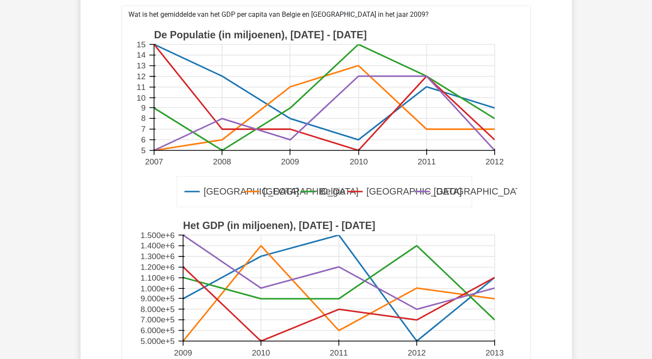
scroll to position [991, 0]
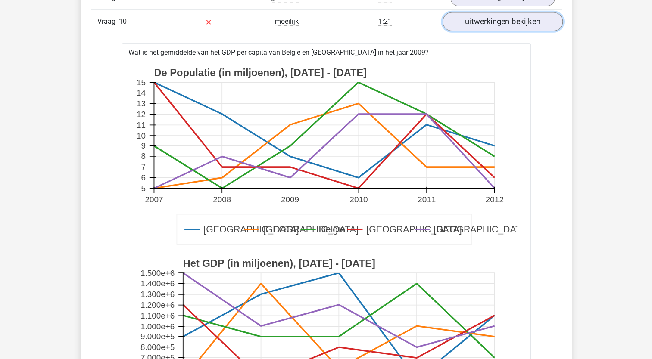
click at [497, 19] on link "uitwerkingen bekijken" at bounding box center [502, 21] width 120 height 19
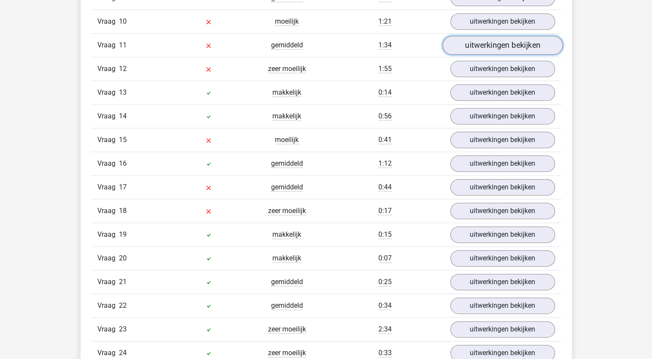
click at [494, 42] on link "uitwerkingen bekijken" at bounding box center [502, 45] width 120 height 19
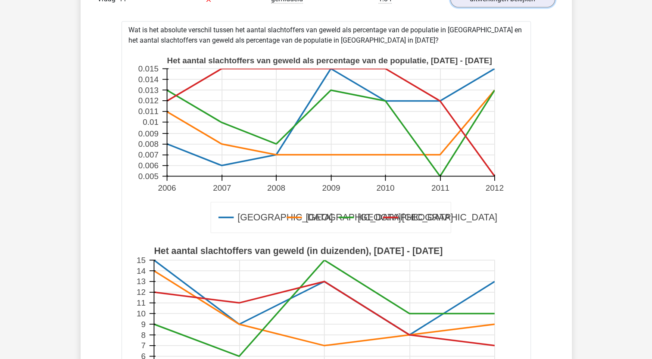
scroll to position [947, 0]
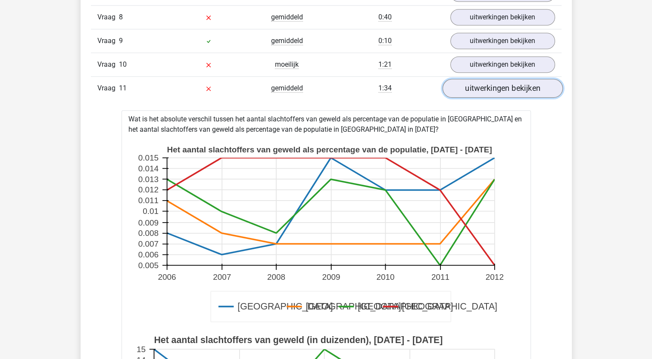
click at [464, 84] on link "uitwerkingen bekijken" at bounding box center [502, 88] width 120 height 19
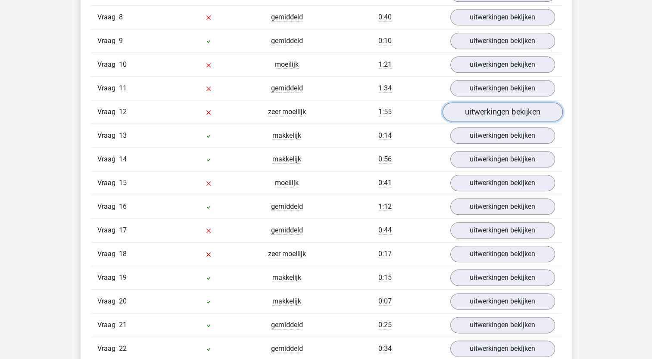
click at [495, 108] on link "uitwerkingen bekijken" at bounding box center [502, 111] width 120 height 19
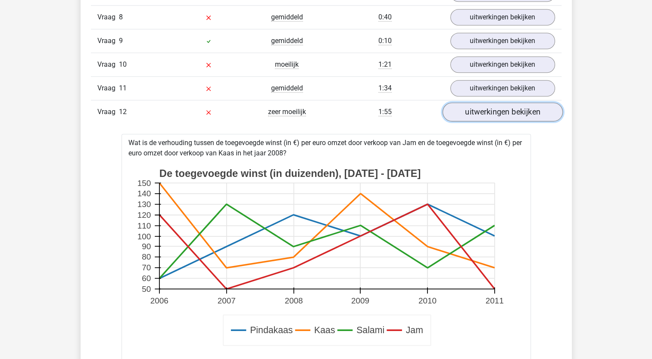
click at [477, 109] on link "uitwerkingen bekijken" at bounding box center [502, 111] width 120 height 19
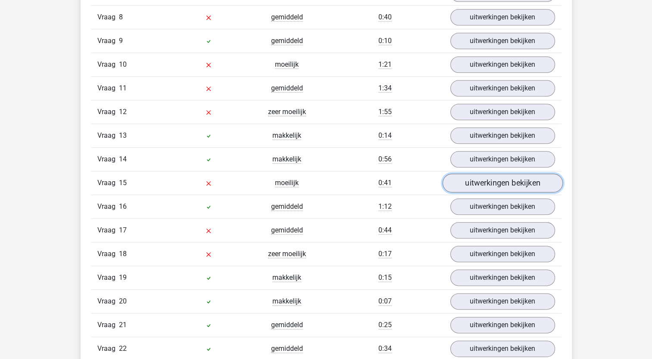
click at [476, 182] on link "uitwerkingen bekijken" at bounding box center [502, 183] width 120 height 19
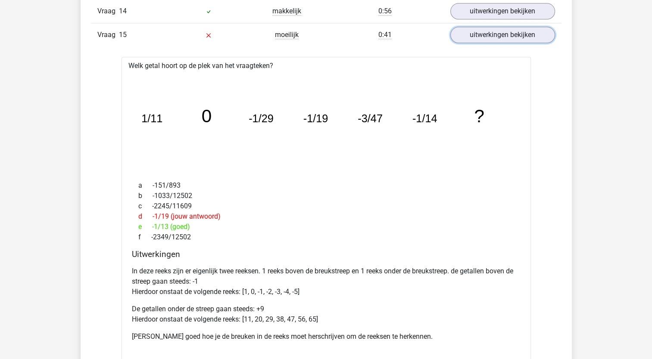
scroll to position [1034, 0]
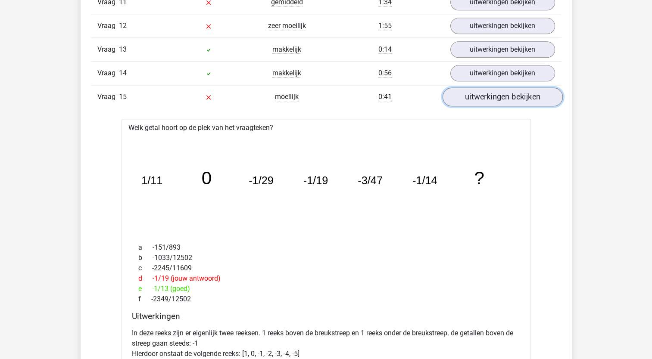
click at [501, 92] on link "uitwerkingen bekijken" at bounding box center [502, 96] width 120 height 19
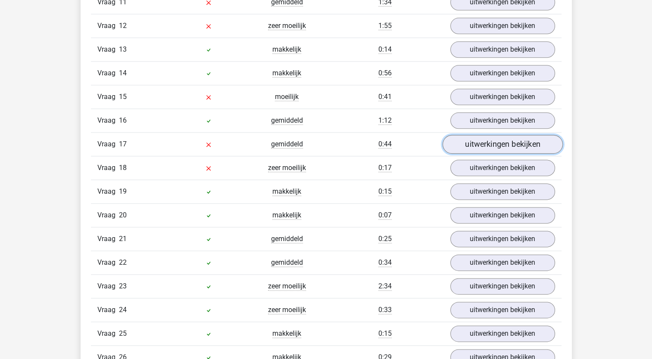
click at [494, 138] on link "uitwerkingen bekijken" at bounding box center [502, 144] width 120 height 19
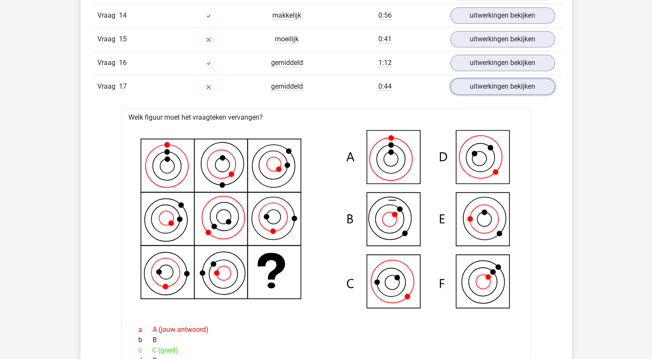
scroll to position [1077, 0]
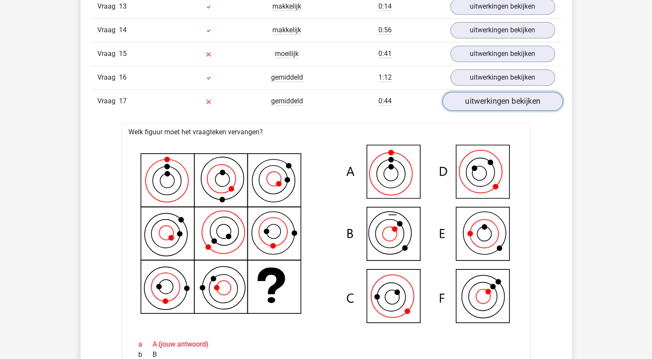
click at [499, 98] on link "uitwerkingen bekijken" at bounding box center [502, 101] width 120 height 19
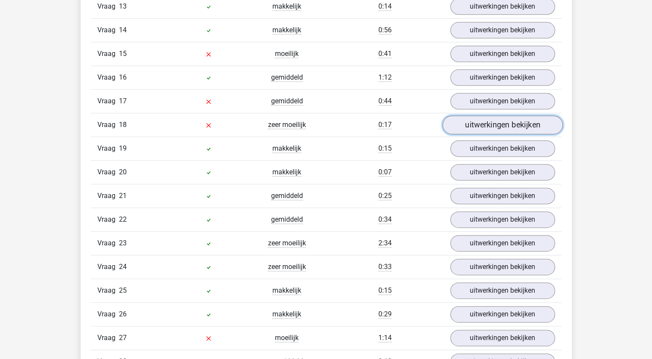
click at [488, 121] on link "uitwerkingen bekijken" at bounding box center [502, 124] width 120 height 19
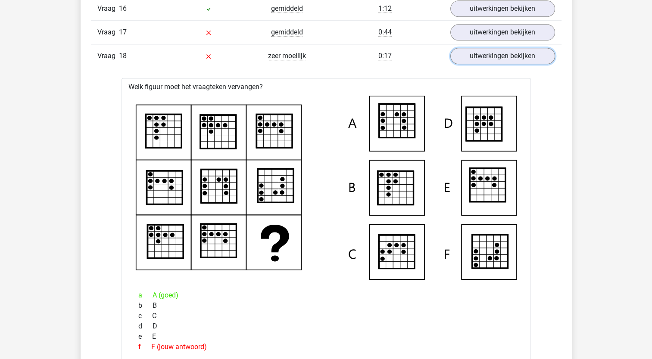
scroll to position [1034, 0]
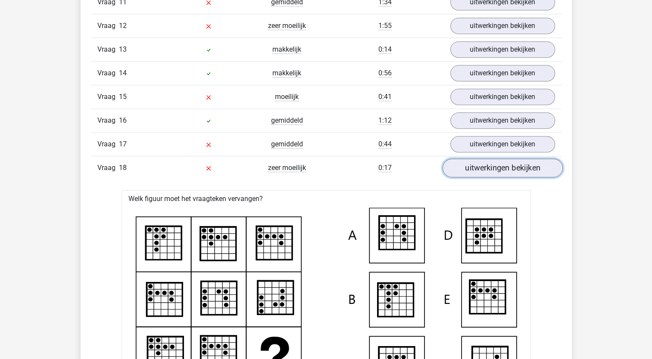
click at [495, 160] on link "uitwerkingen bekijken" at bounding box center [502, 167] width 120 height 19
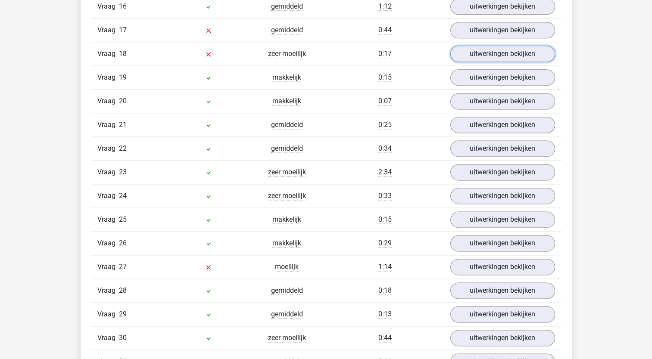
scroll to position [1163, 0]
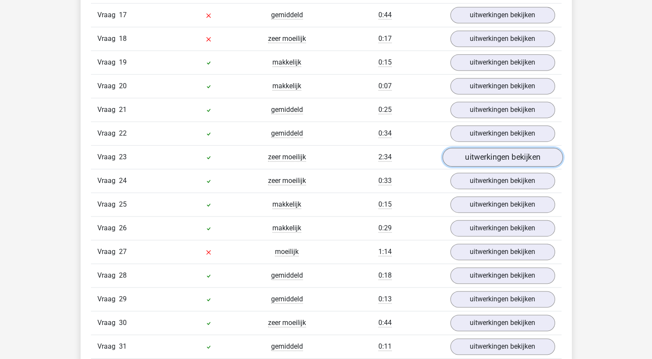
click at [509, 151] on link "uitwerkingen bekijken" at bounding box center [502, 157] width 120 height 19
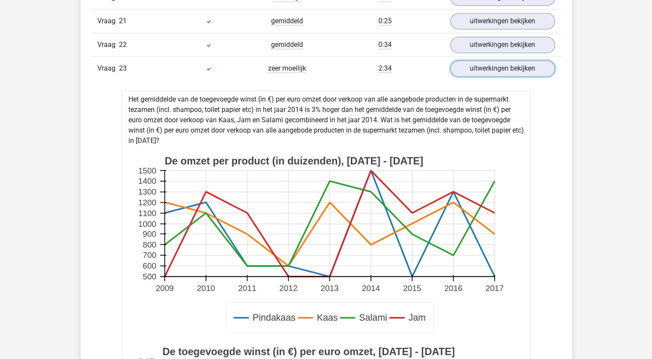
scroll to position [1249, 0]
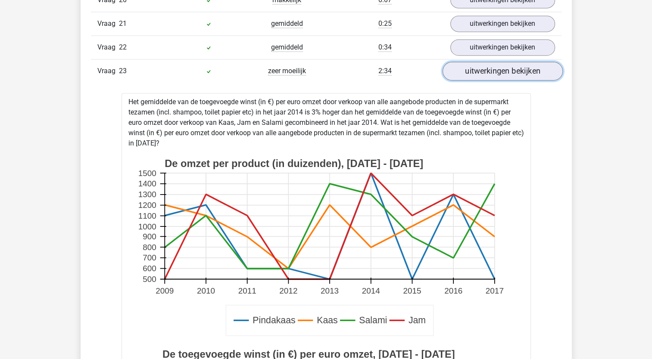
click at [487, 63] on link "uitwerkingen bekijken" at bounding box center [502, 71] width 120 height 19
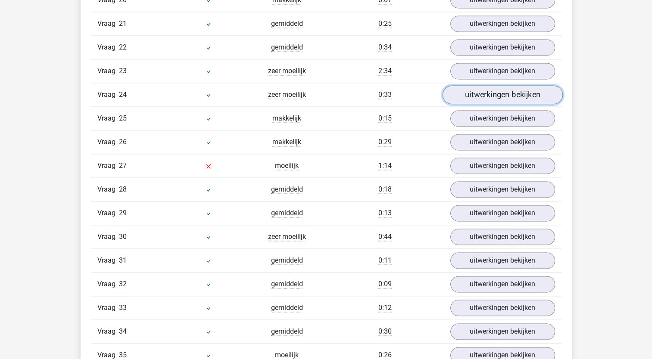
click at [478, 89] on link "uitwerkingen bekijken" at bounding box center [502, 94] width 120 height 19
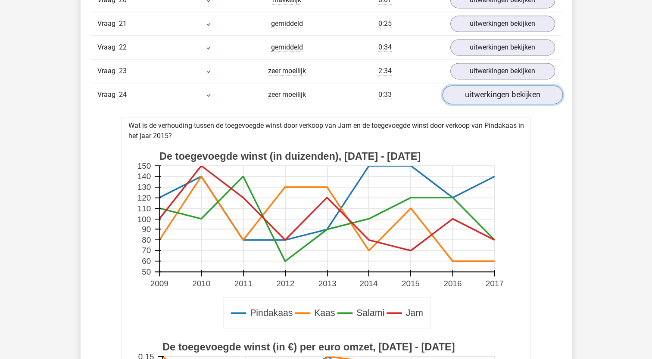
click at [488, 89] on link "uitwerkingen bekijken" at bounding box center [502, 94] width 120 height 19
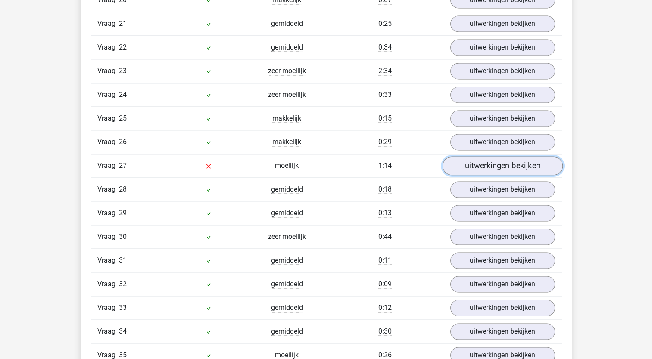
click at [484, 161] on link "uitwerkingen bekijken" at bounding box center [502, 165] width 120 height 19
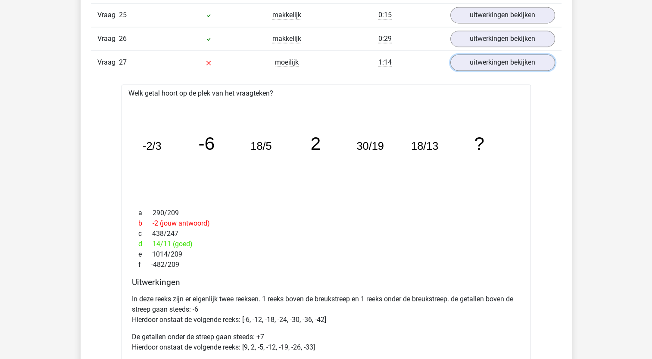
scroll to position [1378, 0]
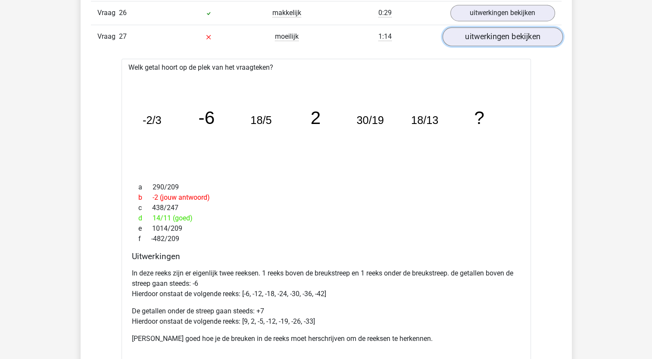
click at [496, 31] on link "uitwerkingen bekijken" at bounding box center [502, 36] width 120 height 19
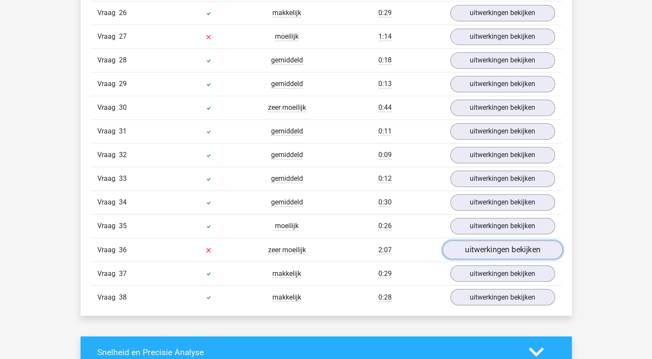
click at [488, 242] on link "uitwerkingen bekijken" at bounding box center [502, 249] width 120 height 19
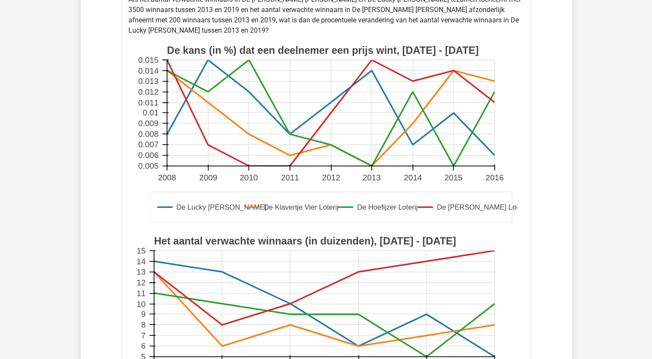
scroll to position [1464, 0]
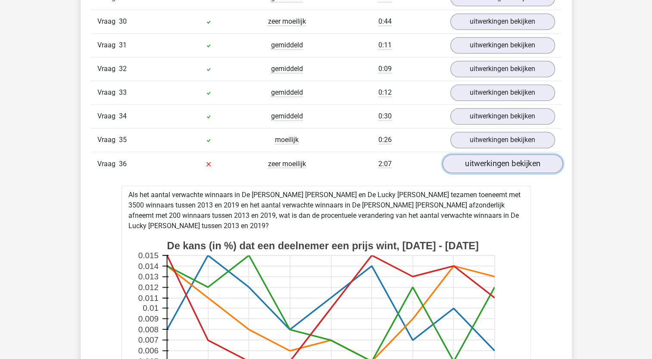
click at [476, 154] on link "uitwerkingen bekijken" at bounding box center [502, 163] width 120 height 19
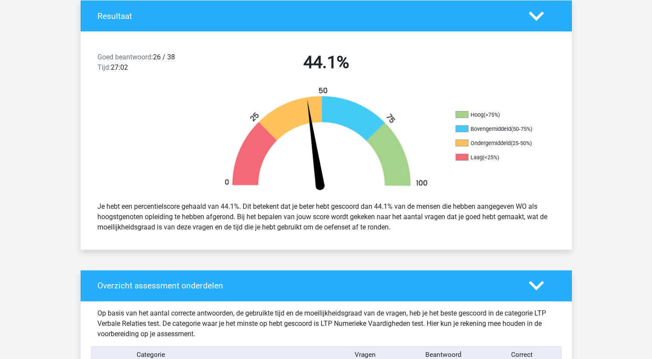
scroll to position [86, 0]
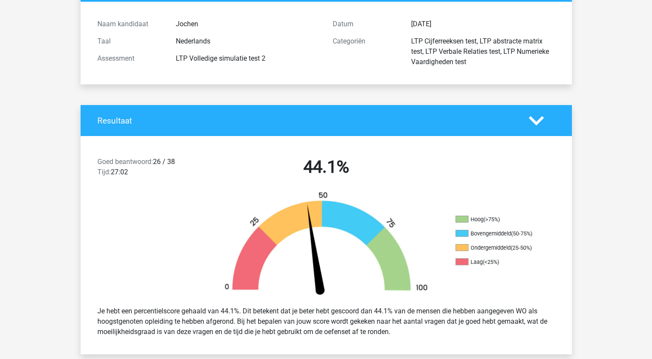
click at [536, 120] on icon at bounding box center [535, 120] width 15 height 15
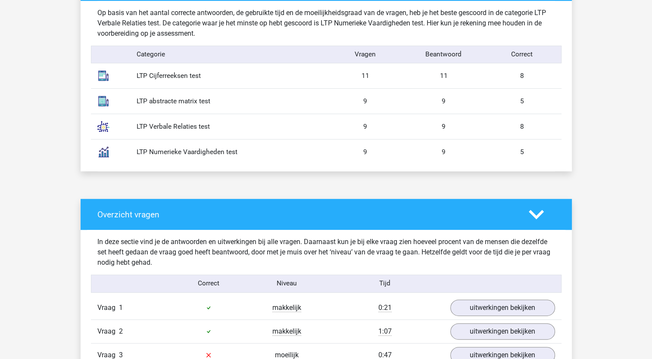
scroll to position [258, 0]
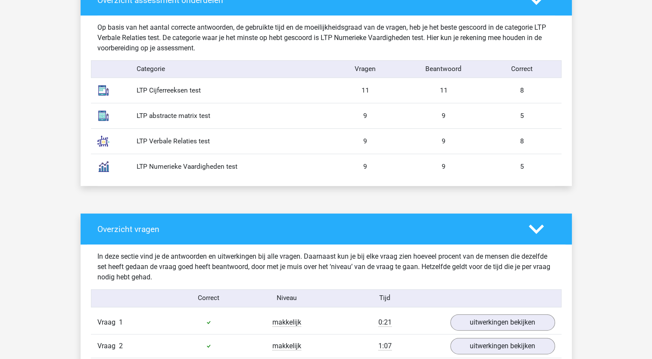
click at [536, 229] on icon at bounding box center [535, 229] width 15 height 15
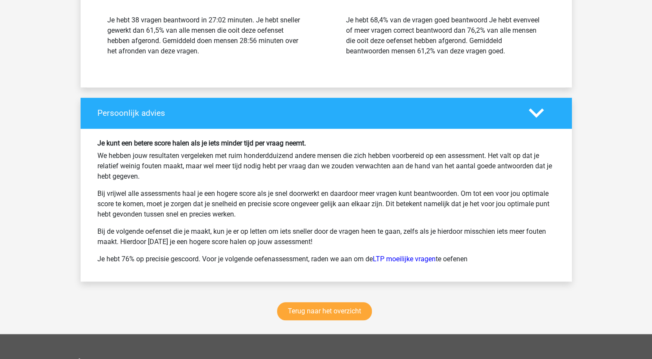
scroll to position [861, 0]
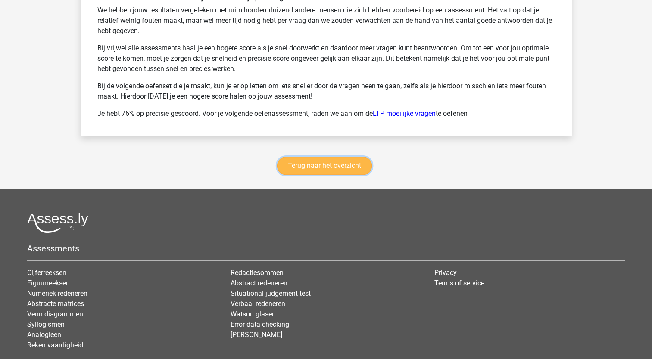
click at [329, 166] on link "Terug naar het overzicht" at bounding box center [324, 166] width 95 height 18
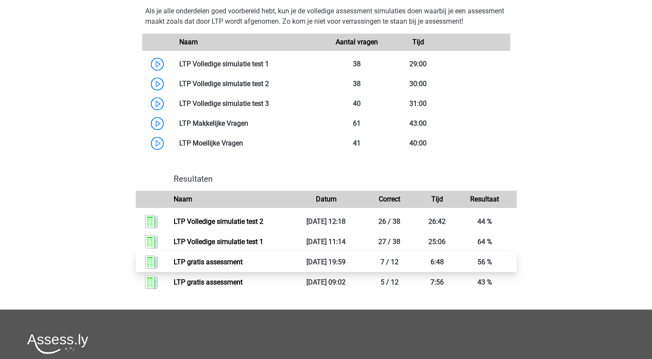
scroll to position [517, 0]
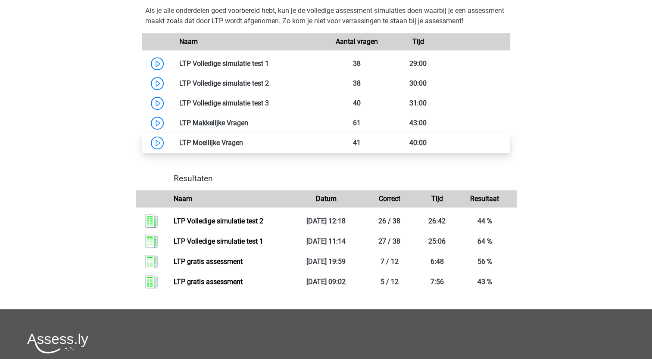
click at [243, 143] on link at bounding box center [243, 143] width 0 height 8
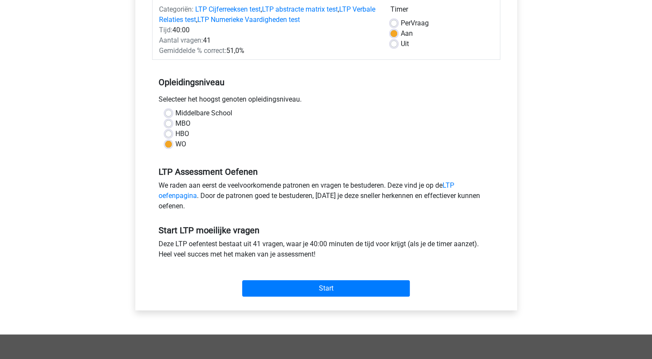
scroll to position [172, 0]
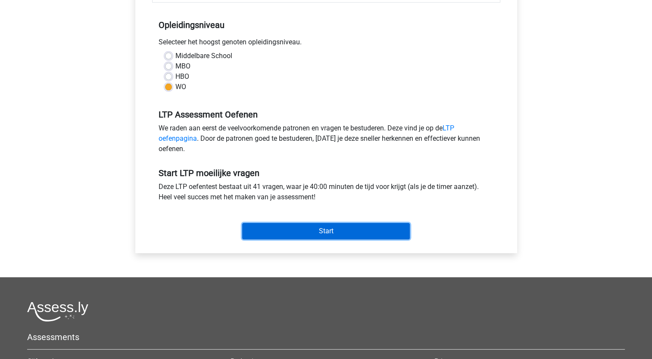
click at [319, 228] on input "Start" at bounding box center [326, 231] width 168 height 16
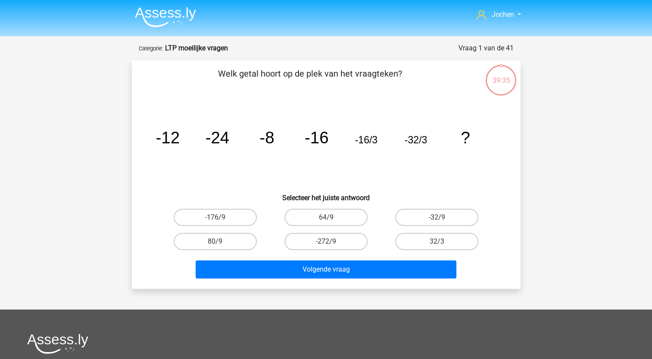
click at [218, 217] on input "-176/9" at bounding box center [218, 220] width 6 height 6
radio input "true"
click at [318, 214] on label "64/9" at bounding box center [325, 217] width 83 height 17
click at [326, 217] on input "64/9" at bounding box center [329, 220] width 6 height 6
radio input "true"
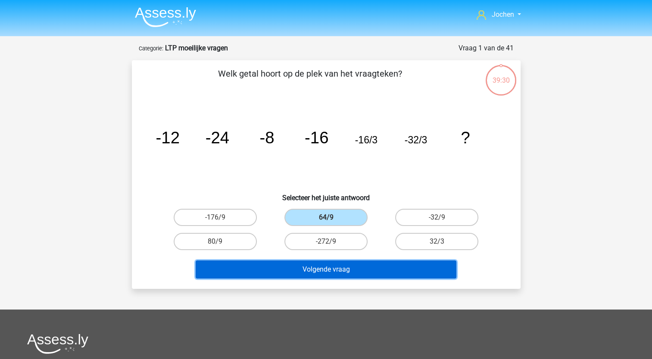
click at [327, 268] on button "Volgende vraag" at bounding box center [326, 270] width 261 height 18
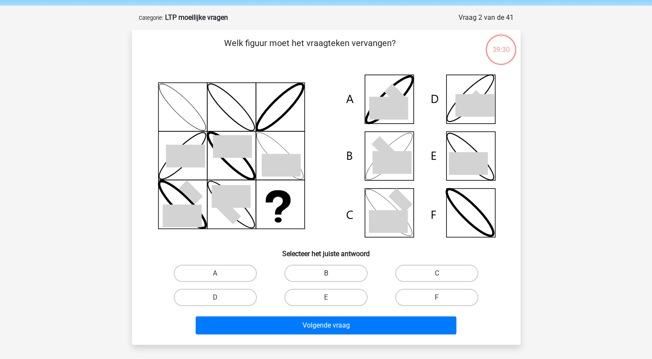
scroll to position [43, 0]
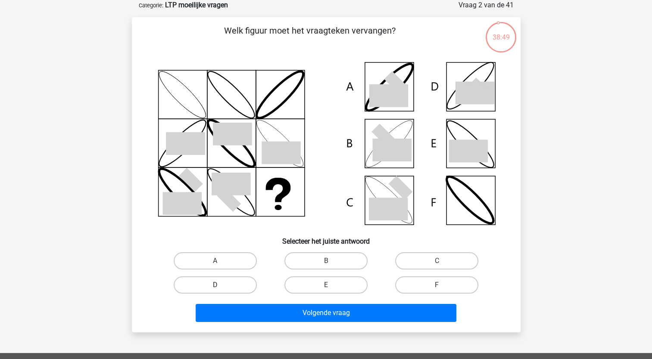
drag, startPoint x: 226, startPoint y: 282, endPoint x: 258, endPoint y: 320, distance: 50.1
click at [226, 283] on label "D" at bounding box center [215, 284] width 83 height 17
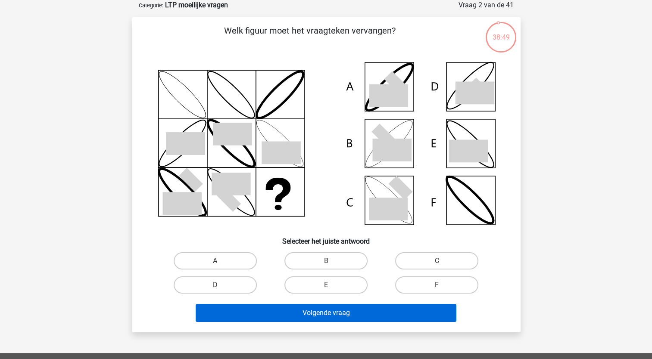
click at [221, 285] on input "D" at bounding box center [218, 288] width 6 height 6
radio input "true"
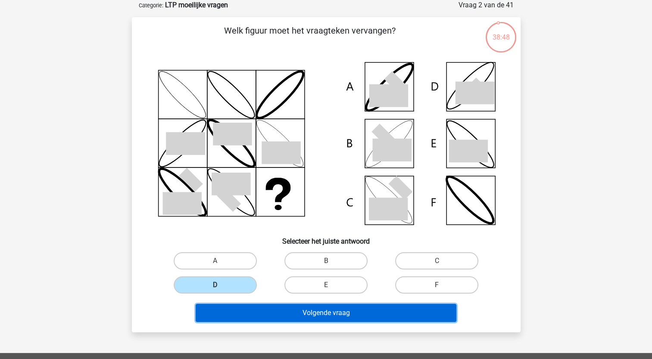
click at [262, 316] on button "Volgende vraag" at bounding box center [326, 313] width 261 height 18
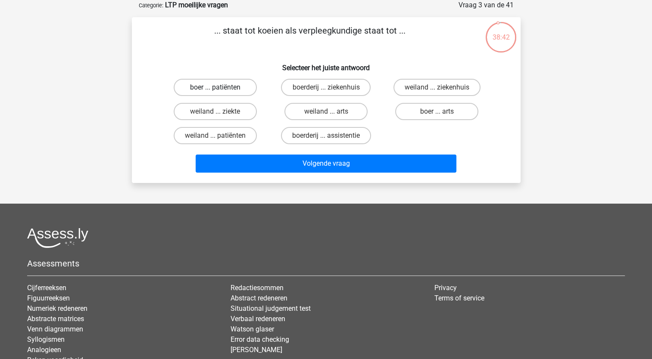
drag, startPoint x: 214, startPoint y: 87, endPoint x: 215, endPoint y: 94, distance: 6.6
click at [214, 87] on label "boer ... patiënten" at bounding box center [215, 87] width 83 height 17
click at [215, 87] on input "boer ... patiënten" at bounding box center [218, 90] width 6 height 6
radio input "true"
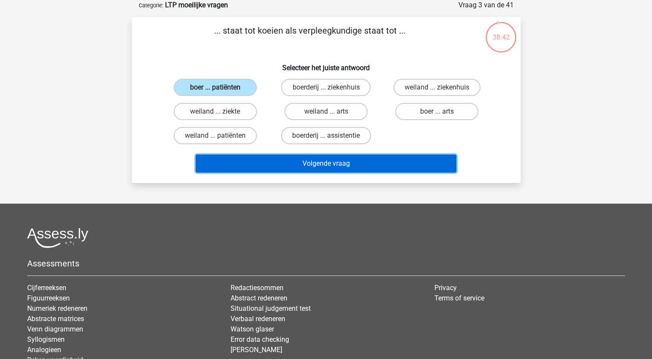
click at [264, 164] on button "Volgende vraag" at bounding box center [326, 164] width 261 height 18
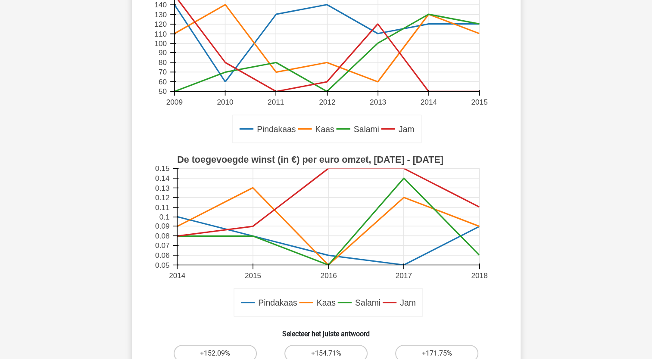
scroll to position [215, 0]
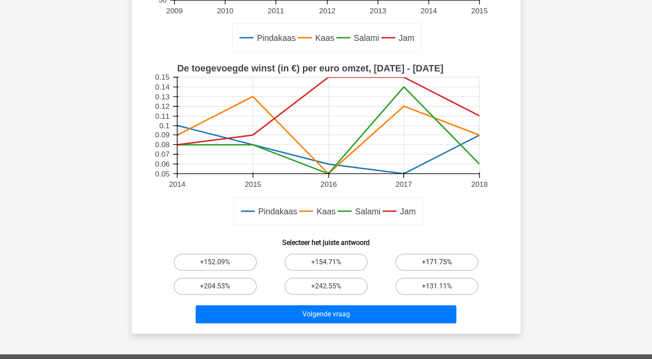
click at [434, 261] on label "+171.75%" at bounding box center [436, 262] width 83 height 17
click at [437, 262] on input "+171.75%" at bounding box center [440, 265] width 6 height 6
radio input "true"
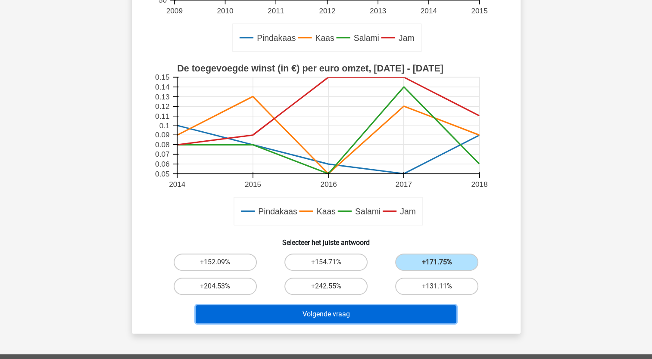
click at [338, 312] on button "Volgende vraag" at bounding box center [326, 314] width 261 height 18
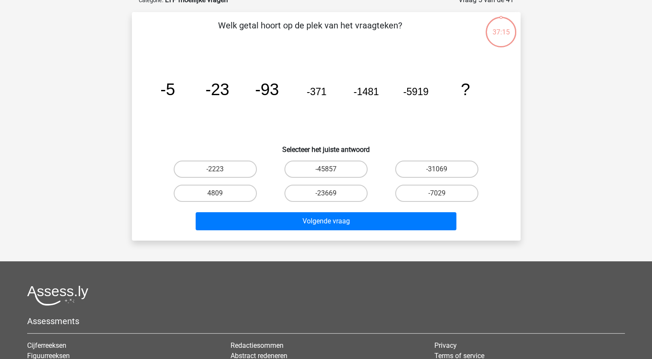
scroll to position [43, 0]
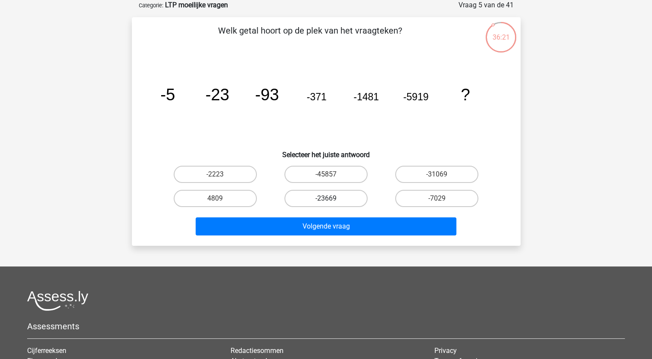
click at [332, 198] on label "-23669" at bounding box center [325, 198] width 83 height 17
click at [331, 199] on input "-23669" at bounding box center [329, 202] width 6 height 6
radio input "true"
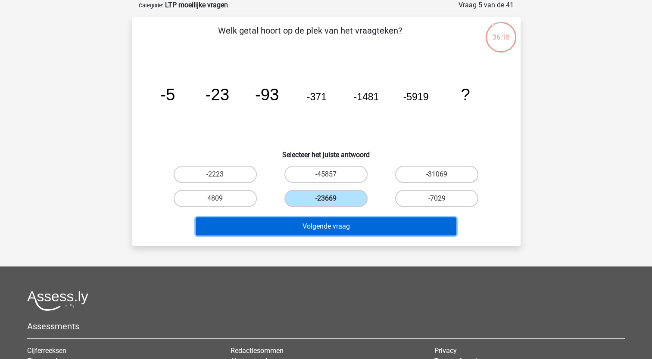
click at [322, 225] on button "Volgende vraag" at bounding box center [326, 226] width 261 height 18
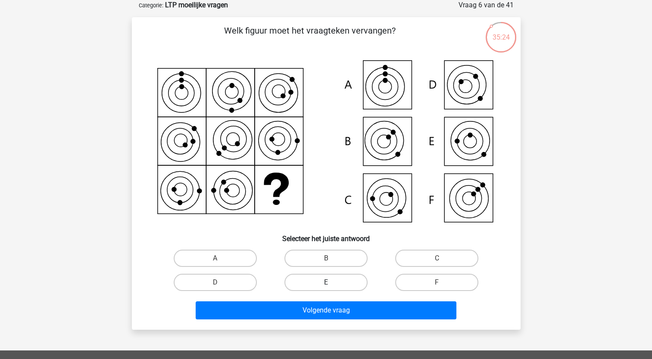
click at [318, 280] on label "E" at bounding box center [325, 282] width 83 height 17
click at [326, 283] on input "E" at bounding box center [329, 286] width 6 height 6
radio input "true"
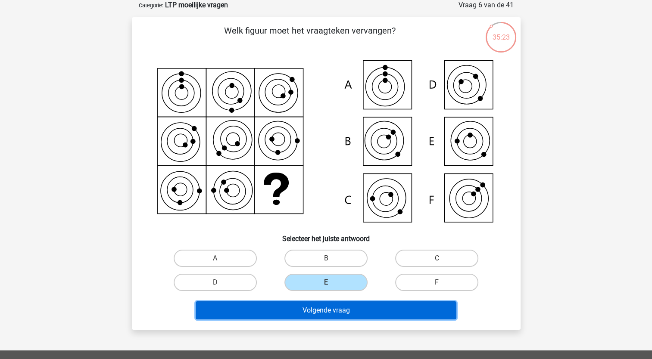
click at [315, 308] on button "Volgende vraag" at bounding box center [326, 310] width 261 height 18
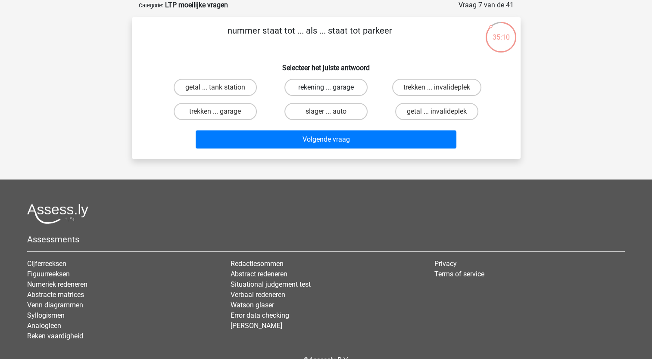
click at [312, 87] on label "rekening ... garage" at bounding box center [325, 87] width 83 height 17
click at [326, 87] on input "rekening ... garage" at bounding box center [329, 90] width 6 height 6
radio input "true"
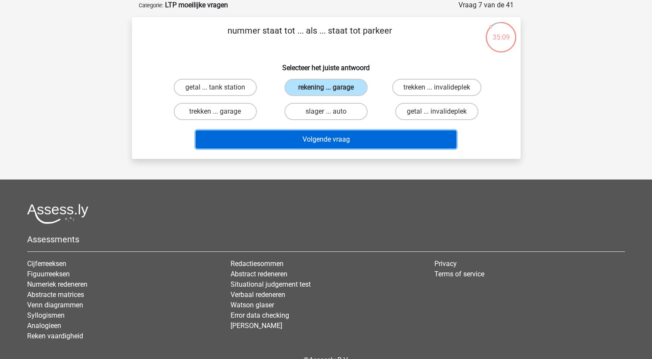
click at [299, 139] on button "Volgende vraag" at bounding box center [326, 139] width 261 height 18
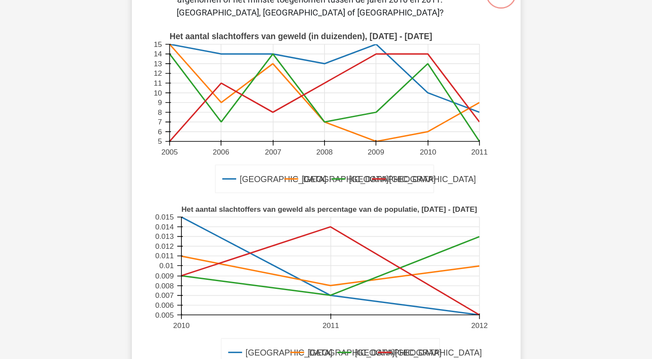
scroll to position [215, 0]
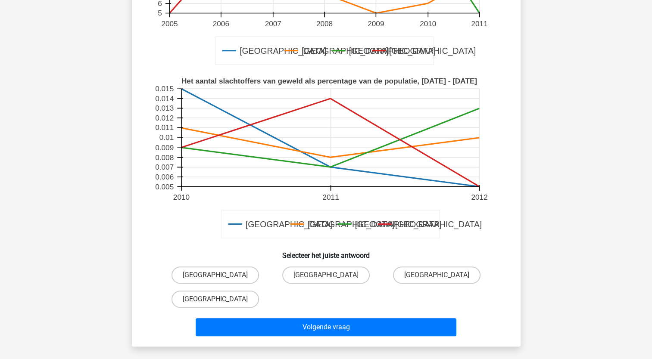
click at [218, 302] on input "[GEOGRAPHIC_DATA]" at bounding box center [218, 302] width 6 height 6
radio input "true"
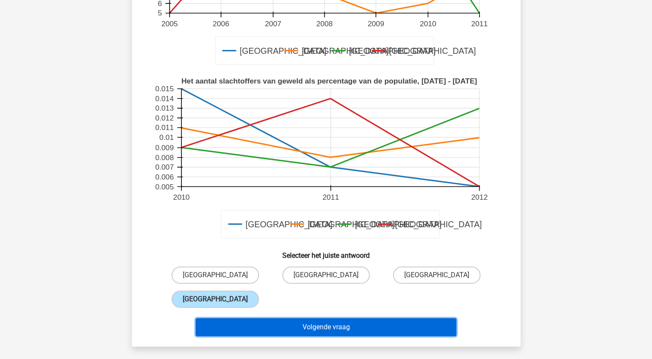
click at [250, 320] on button "Volgende vraag" at bounding box center [326, 327] width 261 height 18
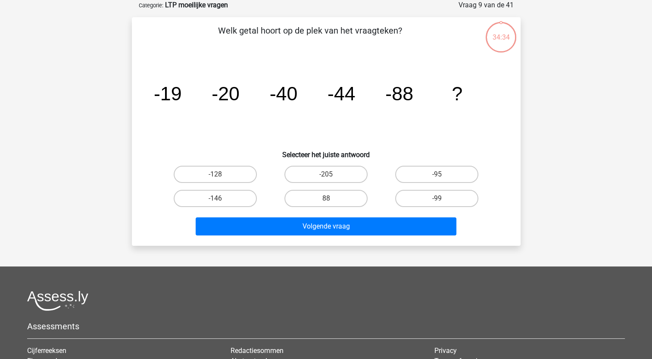
scroll to position [43, 0]
click at [292, 98] on tspan "-40" at bounding box center [283, 94] width 28 height 22
click at [439, 173] on label "-95" at bounding box center [436, 174] width 83 height 17
click at [439, 174] on input "-95" at bounding box center [440, 177] width 6 height 6
radio input "true"
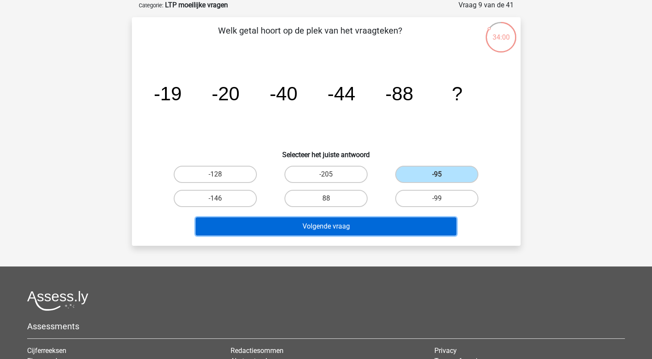
click at [376, 227] on button "Volgende vraag" at bounding box center [326, 226] width 261 height 18
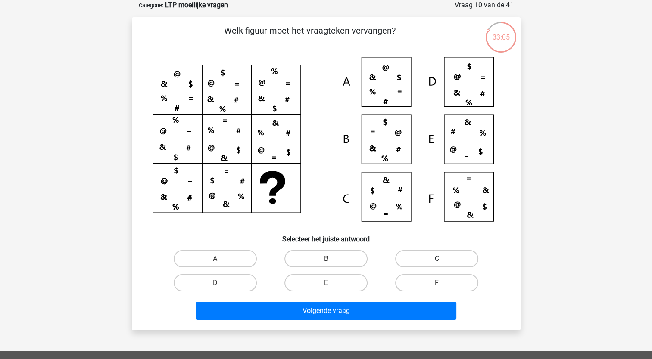
click at [422, 255] on label "C" at bounding box center [436, 258] width 83 height 17
click at [437, 259] on input "C" at bounding box center [440, 262] width 6 height 6
radio input "true"
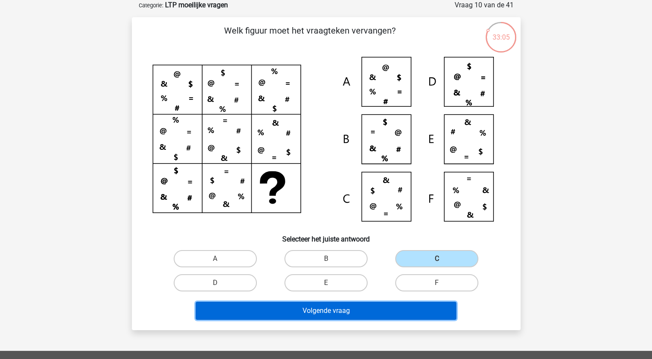
click at [336, 305] on button "Volgende vraag" at bounding box center [326, 311] width 261 height 18
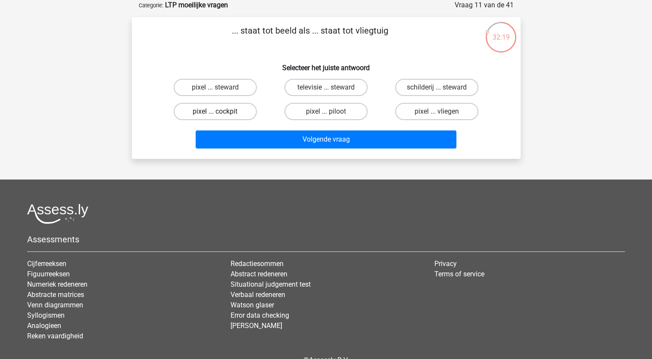
click at [231, 111] on label "pixel ... cockpit" at bounding box center [215, 111] width 83 height 17
click at [221, 112] on input "pixel ... cockpit" at bounding box center [218, 115] width 6 height 6
radio input "true"
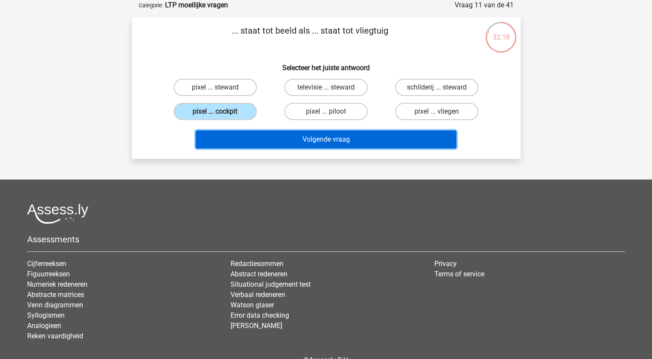
click at [281, 144] on button "Volgende vraag" at bounding box center [326, 139] width 261 height 18
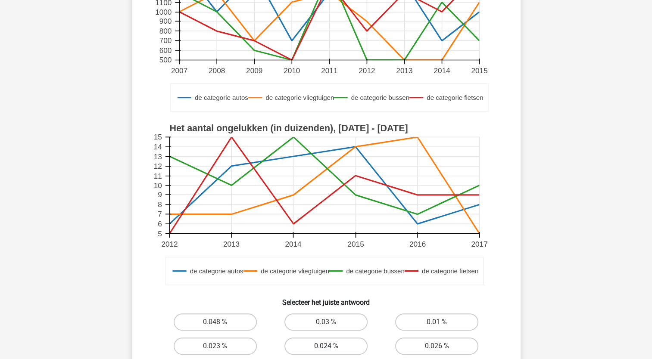
scroll to position [258, 0]
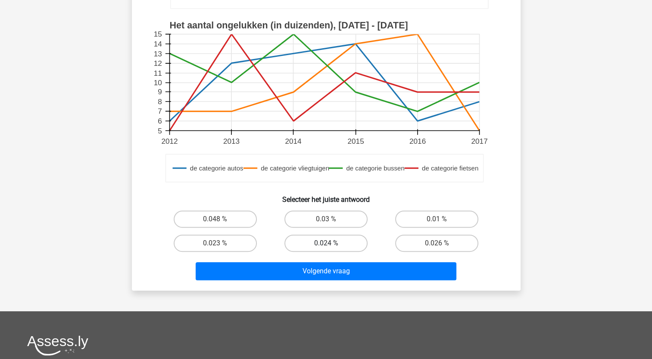
click at [317, 240] on label "0.024 %" at bounding box center [325, 243] width 83 height 17
click at [326, 243] on input "0.024 %" at bounding box center [329, 246] width 6 height 6
radio input "true"
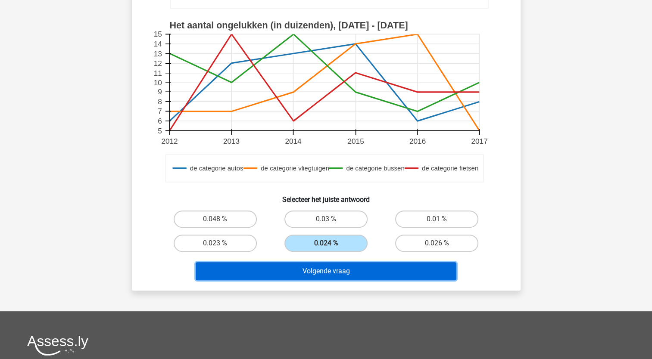
click at [310, 267] on button "Volgende vraag" at bounding box center [326, 271] width 261 height 18
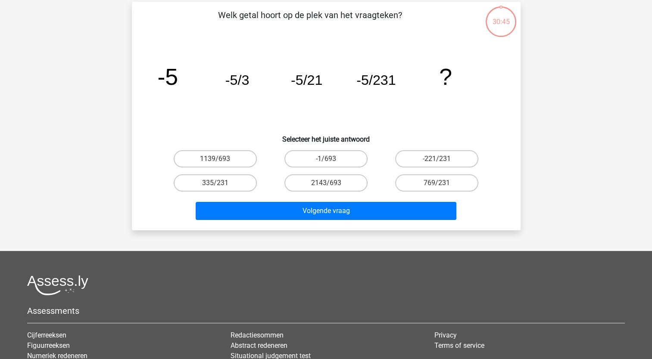
scroll to position [43, 0]
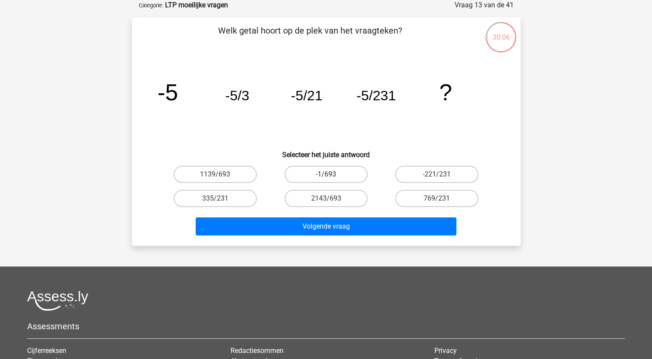
click at [331, 172] on label "-1/693" at bounding box center [325, 174] width 83 height 17
click at [331, 174] on input "-1/693" at bounding box center [329, 177] width 6 height 6
radio input "true"
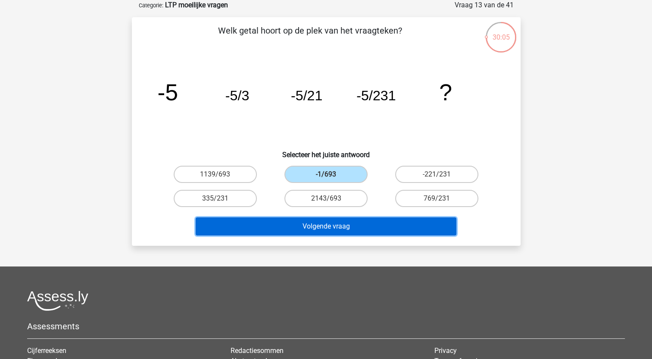
click at [329, 223] on button "Volgende vraag" at bounding box center [326, 226] width 261 height 18
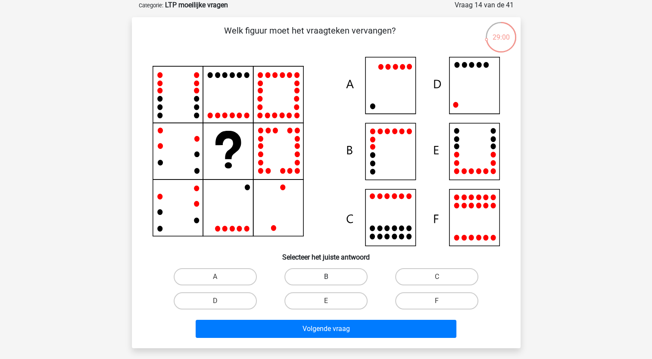
click at [335, 276] on label "B" at bounding box center [325, 276] width 83 height 17
click at [331, 277] on input "B" at bounding box center [329, 280] width 6 height 6
radio input "true"
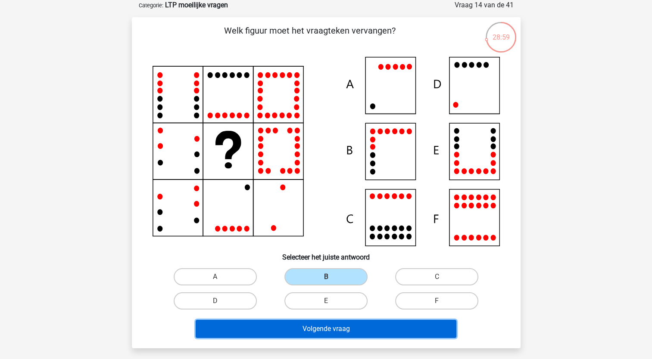
click at [323, 329] on button "Volgende vraag" at bounding box center [326, 329] width 261 height 18
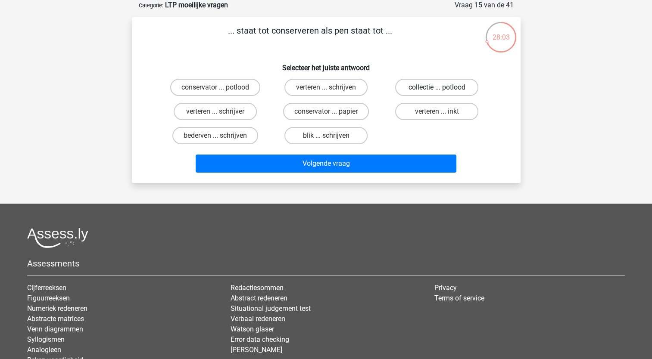
click at [416, 86] on label "collectie ... potlood" at bounding box center [436, 87] width 83 height 17
click at [437, 87] on input "collectie ... potlood" at bounding box center [440, 90] width 6 height 6
radio input "true"
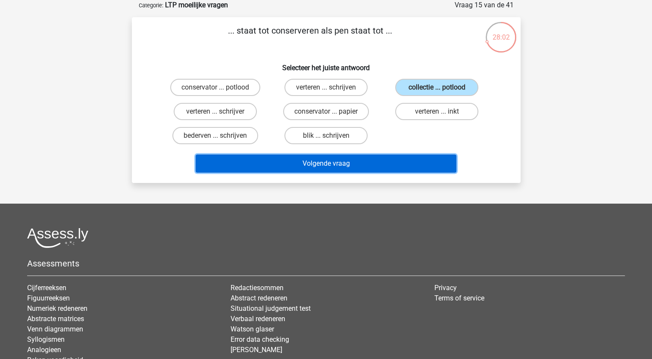
click at [329, 166] on button "Volgende vraag" at bounding box center [326, 164] width 261 height 18
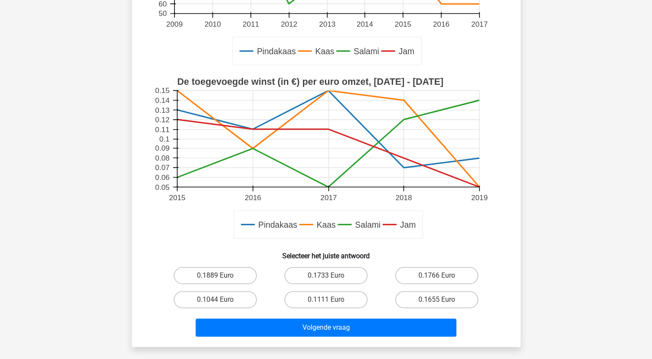
scroll to position [215, 0]
click at [318, 299] on label "0.1111 Euro" at bounding box center [325, 299] width 83 height 17
click at [326, 299] on input "0.1111 Euro" at bounding box center [329, 302] width 6 height 6
radio input "true"
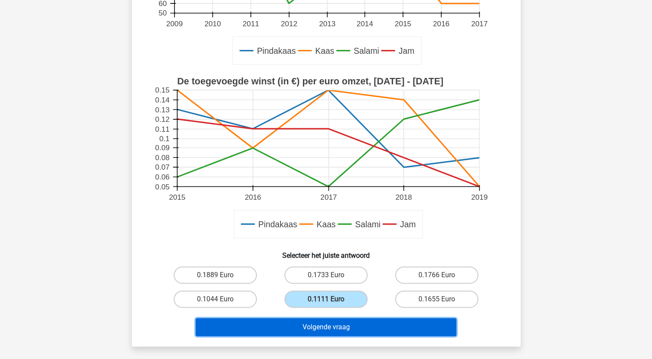
click at [314, 320] on button "Volgende vraag" at bounding box center [326, 327] width 261 height 18
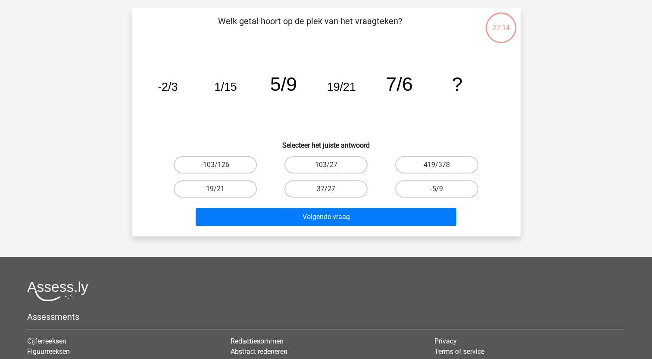
scroll to position [43, 0]
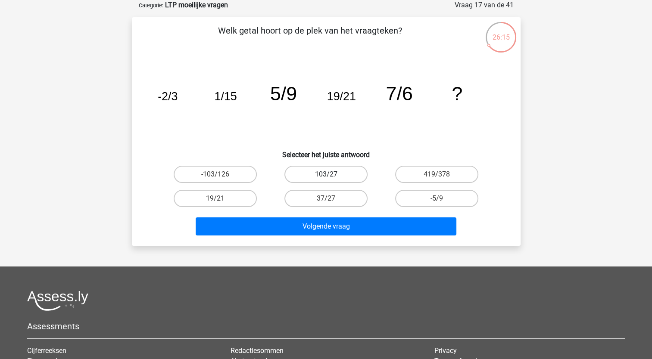
click at [333, 171] on label "103/27" at bounding box center [325, 174] width 83 height 17
click at [331, 174] on input "103/27" at bounding box center [329, 177] width 6 height 6
radio input "true"
click at [334, 197] on label "37/27" at bounding box center [325, 198] width 83 height 17
click at [331, 199] on input "37/27" at bounding box center [329, 202] width 6 height 6
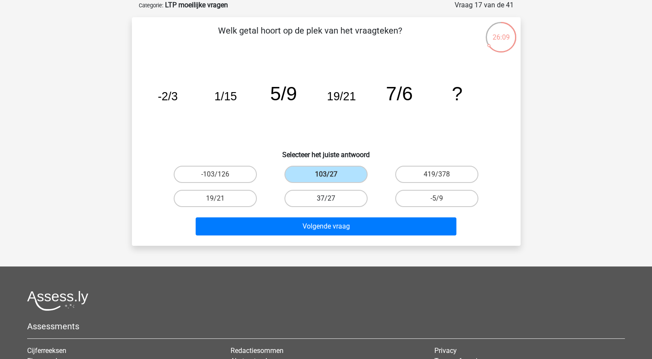
radio input "true"
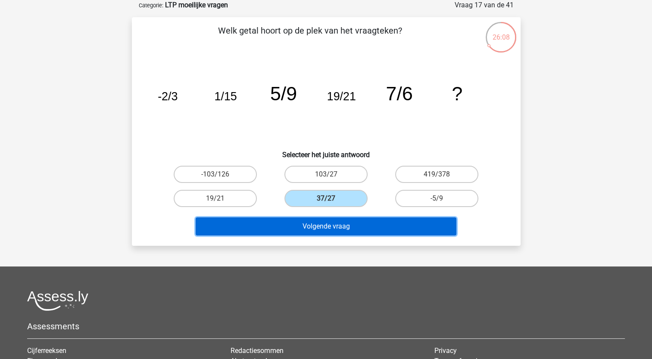
click at [320, 225] on button "Volgende vraag" at bounding box center [326, 226] width 261 height 18
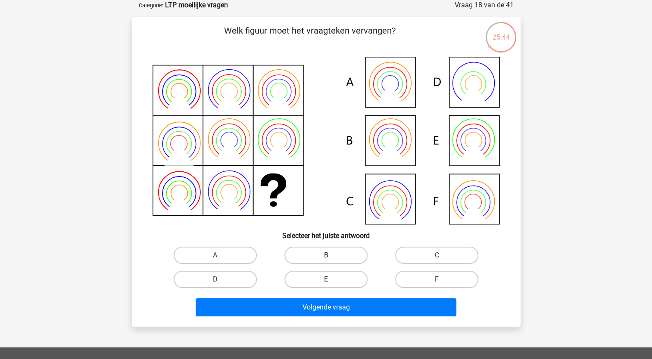
click at [317, 250] on label "B" at bounding box center [325, 255] width 83 height 17
click at [326, 255] on input "B" at bounding box center [329, 258] width 6 height 6
radio input "true"
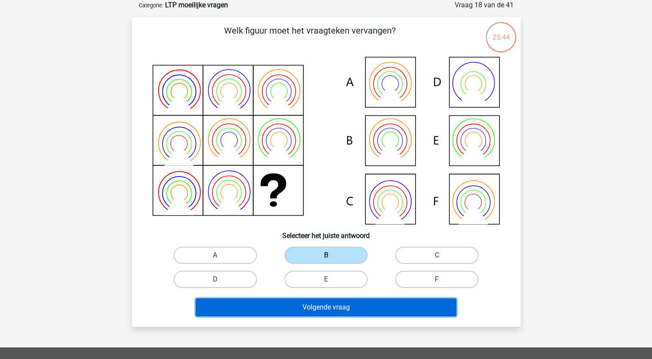
click at [302, 304] on button "Volgende vraag" at bounding box center [326, 307] width 261 height 18
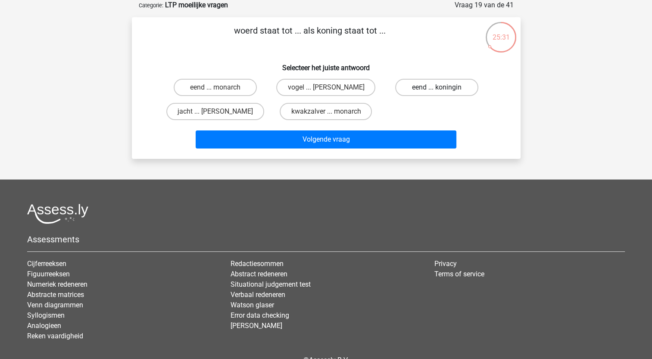
drag, startPoint x: 431, startPoint y: 87, endPoint x: 407, endPoint y: 105, distance: 30.4
click at [431, 87] on label "eend ... koningin" at bounding box center [436, 87] width 83 height 17
click at [437, 87] on input "eend ... koningin" at bounding box center [440, 90] width 6 height 6
radio input "true"
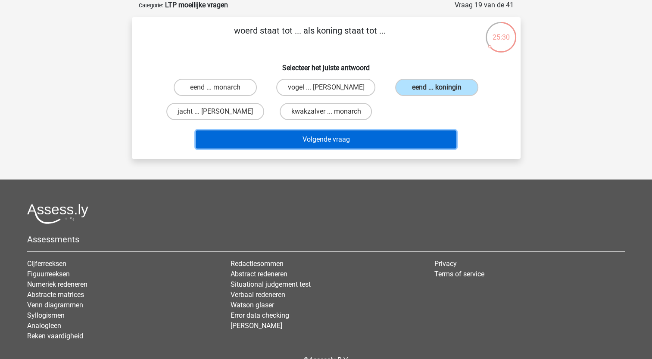
click at [338, 137] on button "Volgende vraag" at bounding box center [326, 139] width 261 height 18
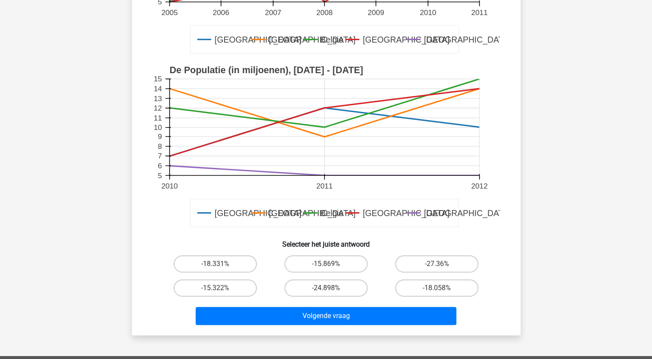
scroll to position [215, 0]
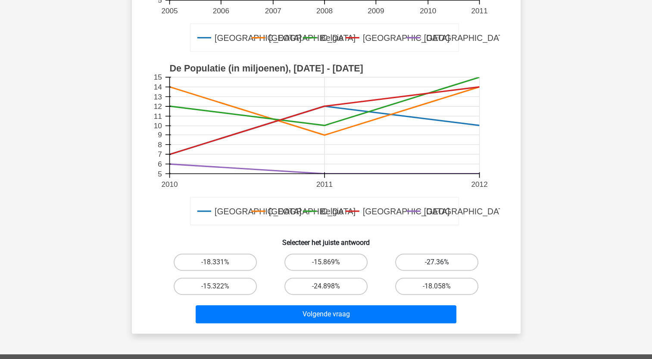
click at [435, 262] on label "-27.36%" at bounding box center [436, 262] width 83 height 17
click at [437, 262] on input "-27.36%" at bounding box center [440, 265] width 6 height 6
radio input "true"
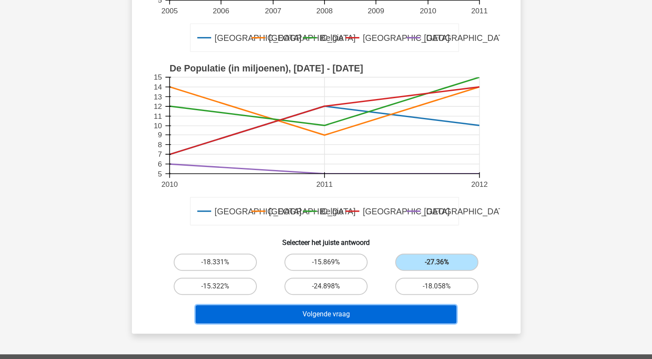
click at [379, 312] on button "Volgende vraag" at bounding box center [326, 314] width 261 height 18
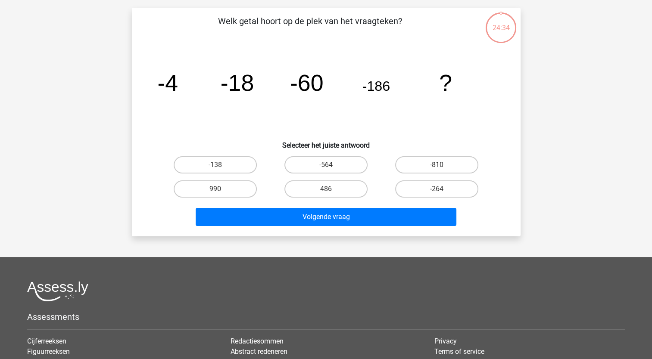
scroll to position [43, 0]
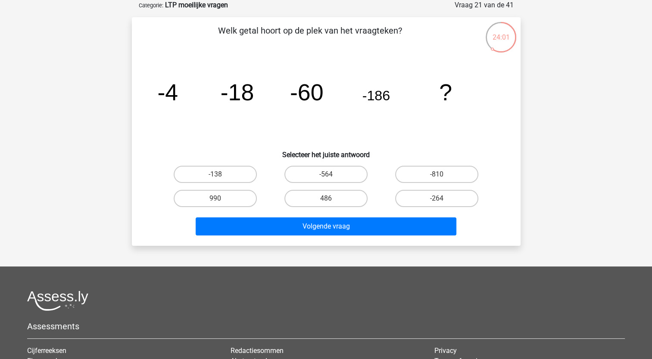
click at [329, 176] on input "-564" at bounding box center [329, 177] width 6 height 6
radio input "true"
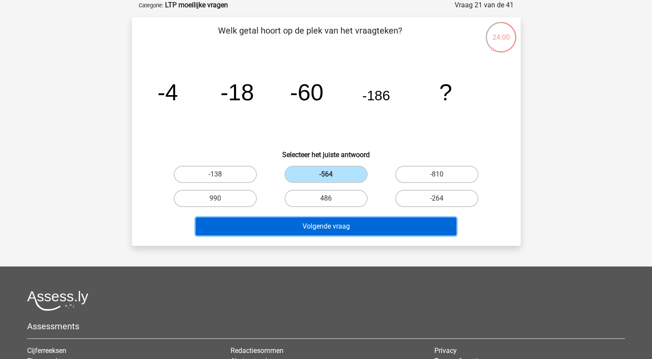
click at [328, 227] on button "Volgende vraag" at bounding box center [326, 226] width 261 height 18
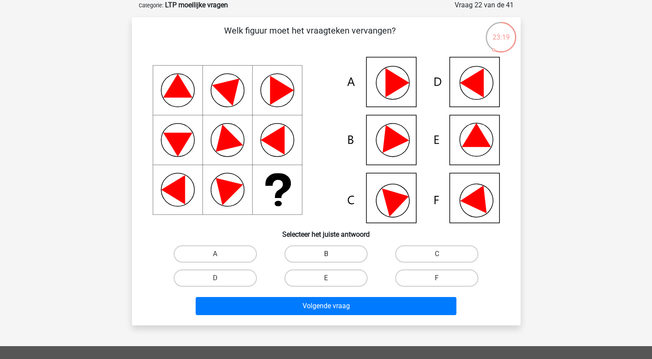
click at [311, 254] on label "B" at bounding box center [325, 253] width 83 height 17
click at [326, 254] on input "B" at bounding box center [329, 257] width 6 height 6
radio input "true"
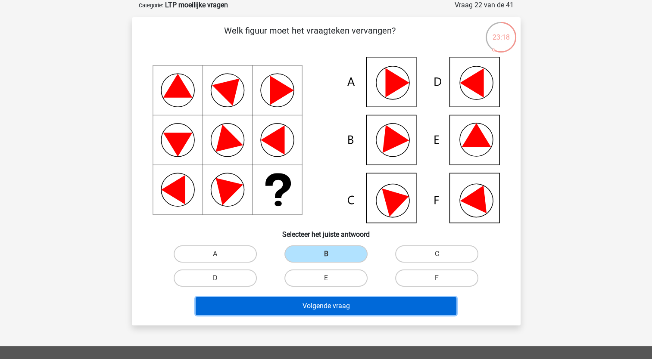
click at [298, 305] on button "Volgende vraag" at bounding box center [326, 306] width 261 height 18
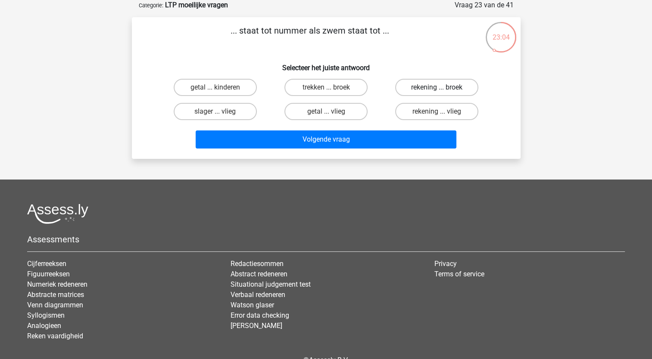
click at [432, 85] on label "rekening ... broek" at bounding box center [436, 87] width 83 height 17
click at [437, 87] on input "rekening ... broek" at bounding box center [440, 90] width 6 height 6
radio input "true"
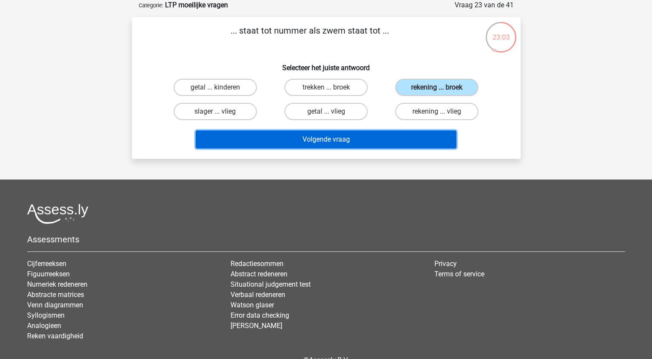
click at [361, 139] on button "Volgende vraag" at bounding box center [326, 139] width 261 height 18
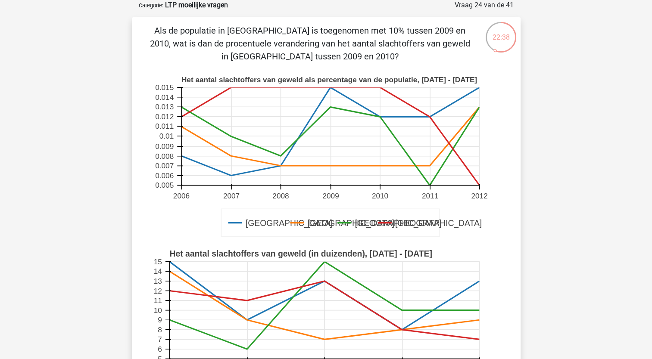
click at [379, 116] on icon at bounding box center [330, 146] width 298 height 78
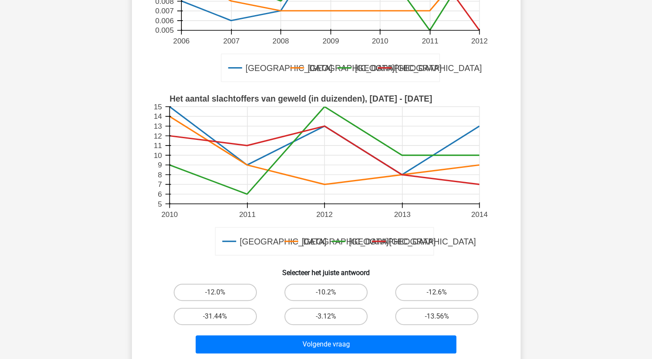
scroll to position [215, 0]
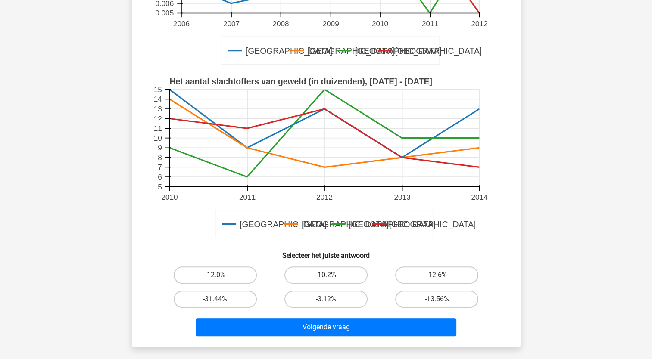
click at [334, 275] on label "-10.2%" at bounding box center [325, 275] width 83 height 17
click at [331, 275] on input "-10.2%" at bounding box center [329, 278] width 6 height 6
radio input "true"
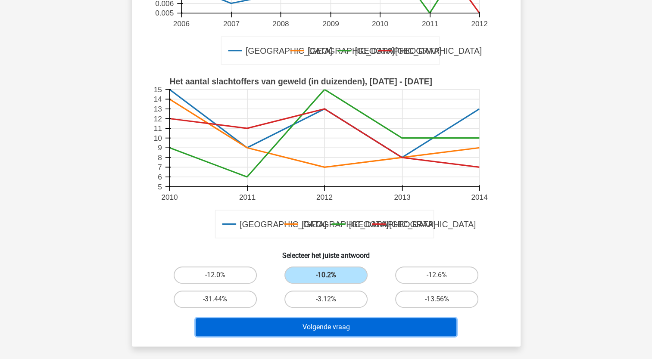
click at [322, 327] on button "Volgende vraag" at bounding box center [326, 327] width 261 height 18
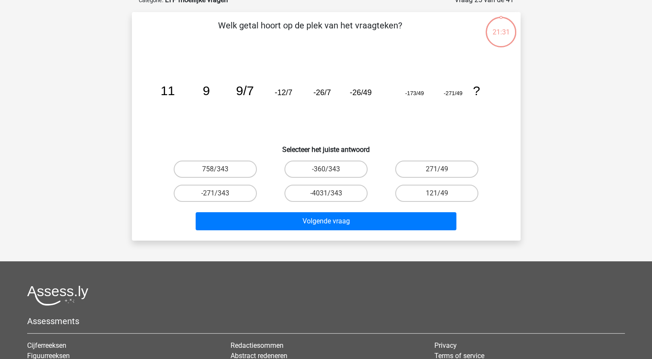
scroll to position [43, 0]
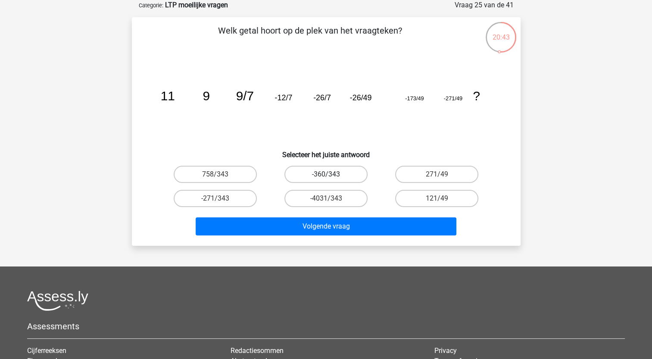
click at [323, 171] on label "-360/343" at bounding box center [325, 174] width 83 height 17
click at [326, 174] on input "-360/343" at bounding box center [329, 177] width 6 height 6
radio input "true"
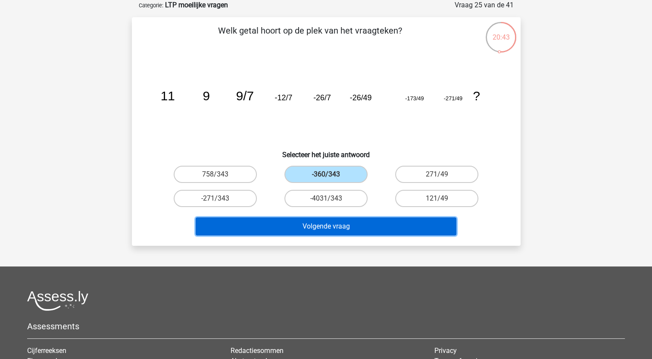
click at [323, 227] on button "Volgende vraag" at bounding box center [326, 226] width 261 height 18
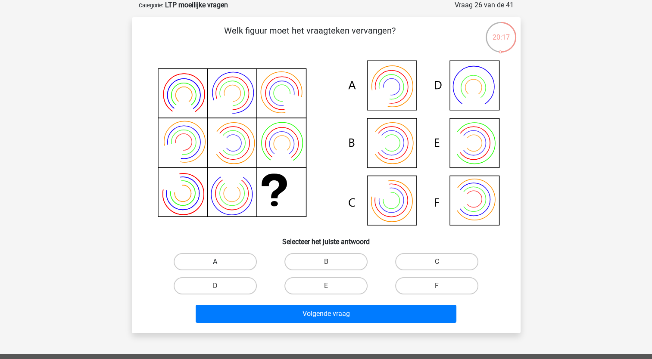
click at [230, 257] on label "A" at bounding box center [215, 261] width 83 height 17
click at [221, 262] on input "A" at bounding box center [218, 265] width 6 height 6
radio input "true"
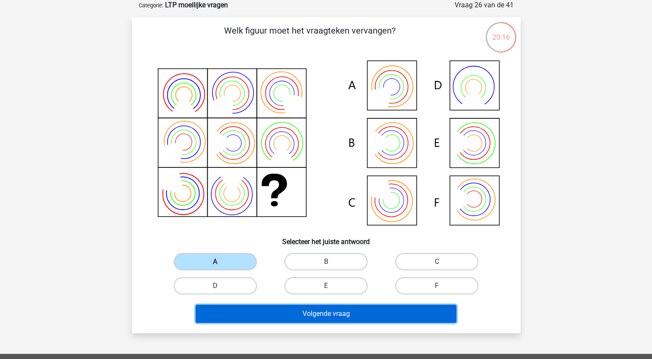
click at [245, 311] on button "Volgende vraag" at bounding box center [326, 314] width 261 height 18
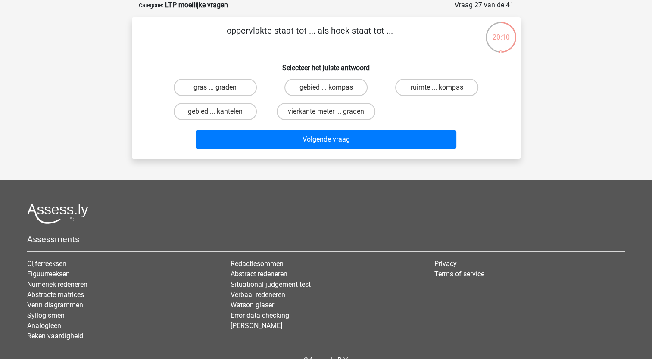
drag, startPoint x: 314, startPoint y: 111, endPoint x: 312, endPoint y: 123, distance: 12.2
click at [314, 111] on label "vierkante meter ... graden" at bounding box center [325, 111] width 99 height 17
click at [326, 112] on input "vierkante meter ... graden" at bounding box center [329, 115] width 6 height 6
radio input "true"
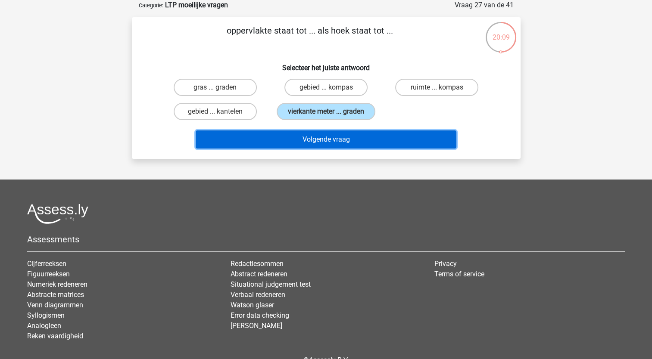
click at [311, 135] on button "Volgende vraag" at bounding box center [326, 139] width 261 height 18
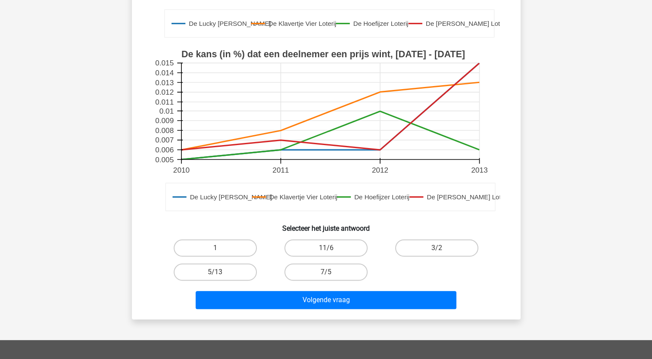
scroll to position [258, 0]
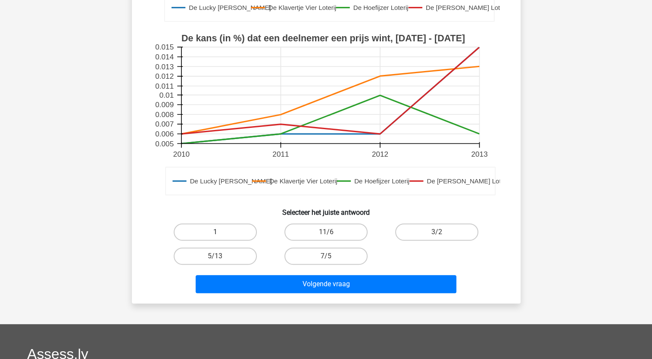
click at [226, 232] on label "1" at bounding box center [215, 232] width 83 height 17
click at [221, 232] on input "1" at bounding box center [218, 235] width 6 height 6
radio input "true"
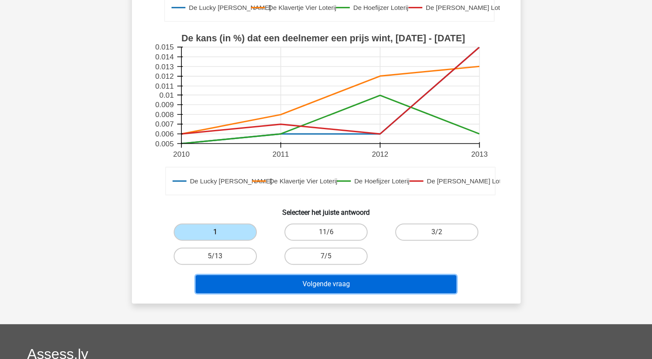
click at [281, 285] on button "Volgende vraag" at bounding box center [326, 284] width 261 height 18
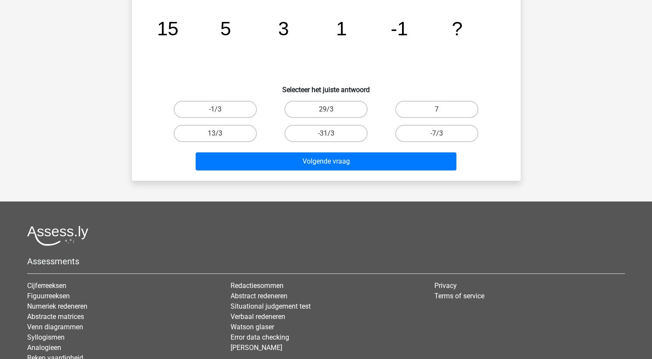
scroll to position [43, 0]
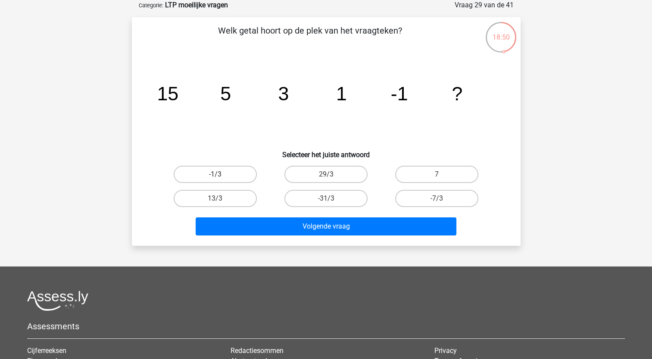
click at [221, 175] on label "-1/3" at bounding box center [215, 174] width 83 height 17
click at [221, 175] on input "-1/3" at bounding box center [218, 177] width 6 height 6
radio input "true"
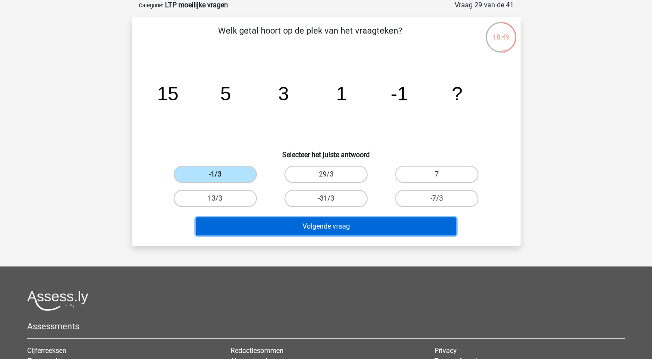
click at [258, 224] on button "Volgende vraag" at bounding box center [326, 226] width 261 height 18
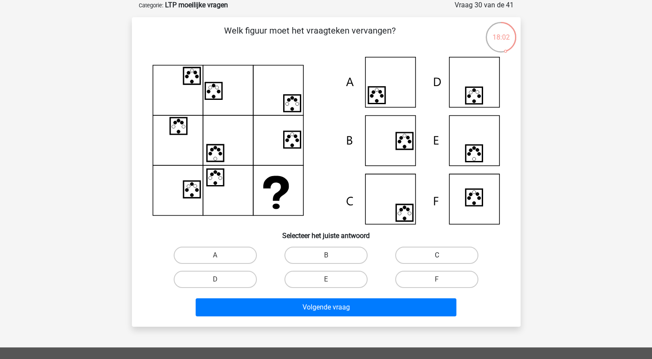
click at [435, 255] on label "C" at bounding box center [436, 255] width 83 height 17
click at [437, 255] on input "C" at bounding box center [440, 258] width 6 height 6
radio input "true"
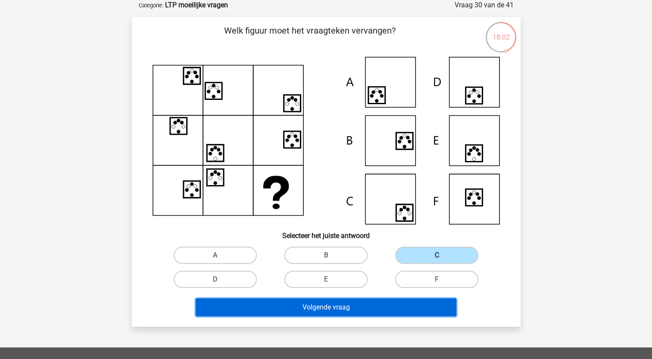
click at [326, 306] on button "Volgende vraag" at bounding box center [326, 307] width 261 height 18
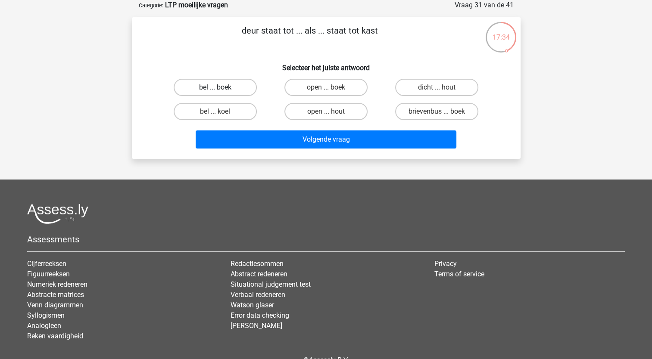
click at [226, 86] on label "bel ... boek" at bounding box center [215, 87] width 83 height 17
click at [221, 87] on input "bel ... boek" at bounding box center [218, 90] width 6 height 6
radio input "true"
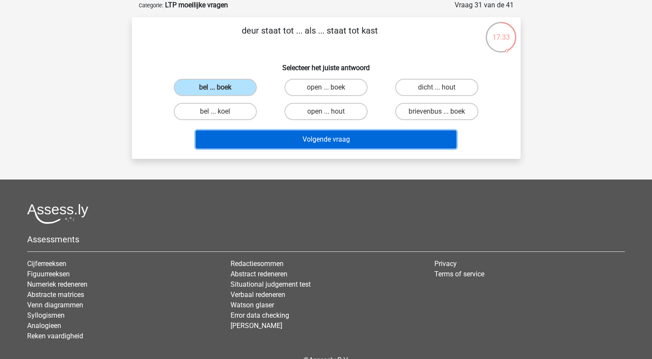
click at [300, 136] on button "Volgende vraag" at bounding box center [326, 139] width 261 height 18
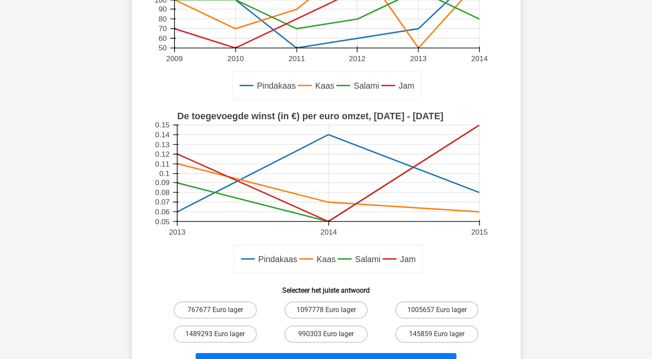
scroll to position [215, 0]
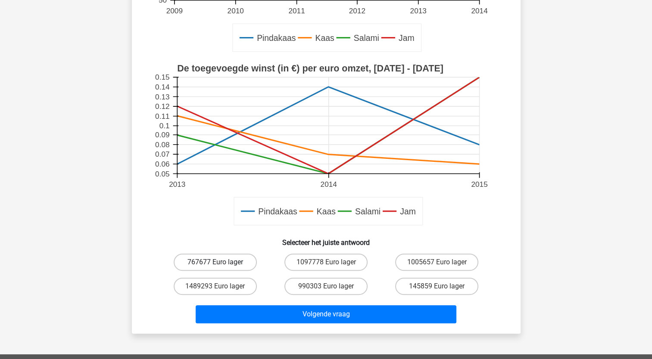
click at [228, 259] on label "767677 Euro lager" at bounding box center [215, 262] width 83 height 17
click at [221, 262] on input "767677 Euro lager" at bounding box center [218, 265] width 6 height 6
radio input "true"
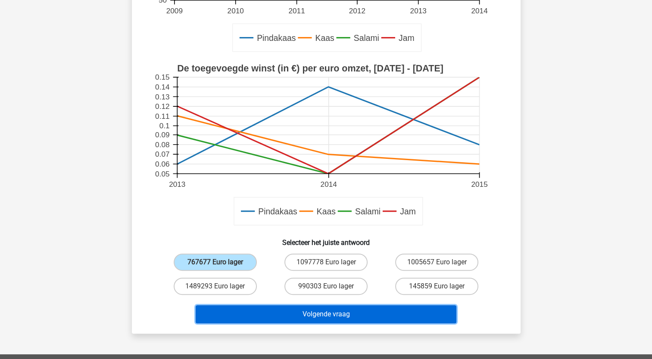
click at [316, 316] on button "Volgende vraag" at bounding box center [326, 314] width 261 height 18
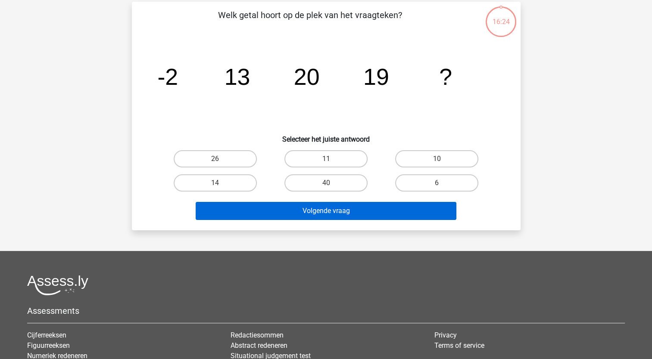
scroll to position [43, 0]
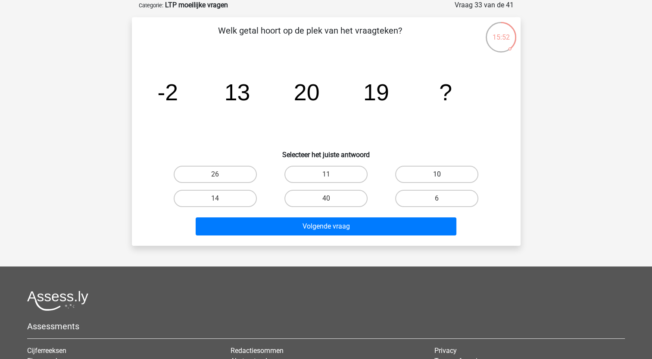
click at [438, 171] on label "10" at bounding box center [436, 174] width 83 height 17
click at [438, 174] on input "10" at bounding box center [440, 177] width 6 height 6
radio input "true"
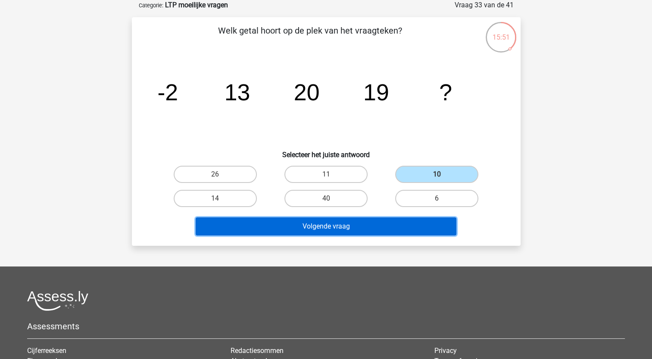
click at [382, 228] on button "Volgende vraag" at bounding box center [326, 226] width 261 height 18
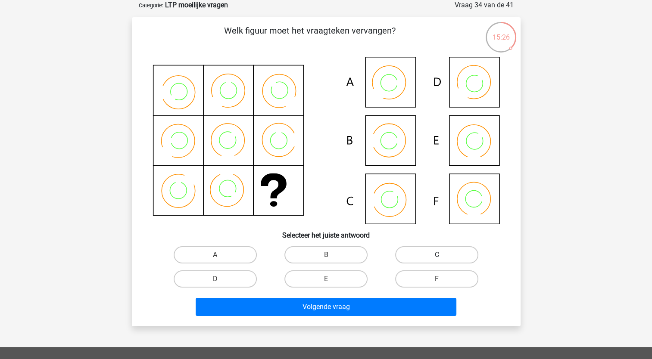
click at [445, 258] on label "C" at bounding box center [436, 254] width 83 height 17
click at [442, 258] on input "C" at bounding box center [440, 258] width 6 height 6
radio input "true"
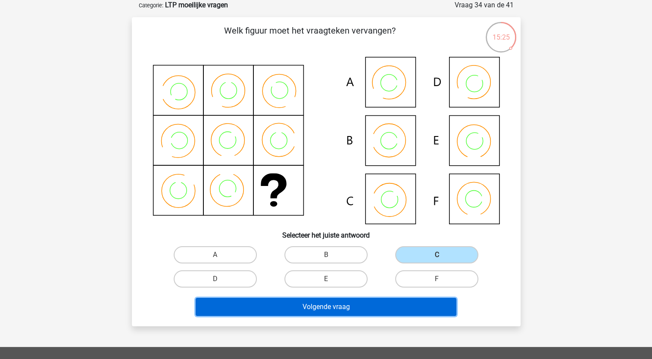
click at [332, 311] on button "Volgende vraag" at bounding box center [326, 307] width 261 height 18
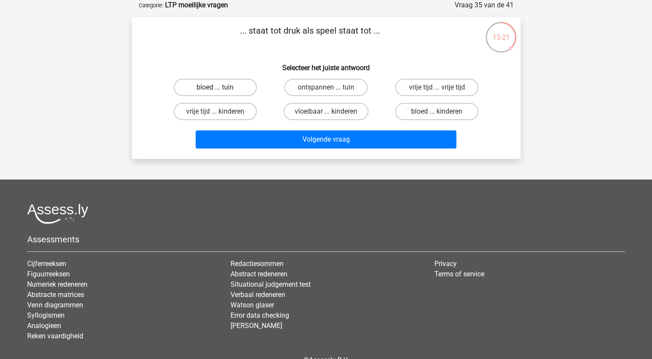
click at [220, 84] on label "bloed ... tuin" at bounding box center [215, 87] width 83 height 17
click at [220, 87] on input "bloed ... tuin" at bounding box center [218, 90] width 6 height 6
radio input "true"
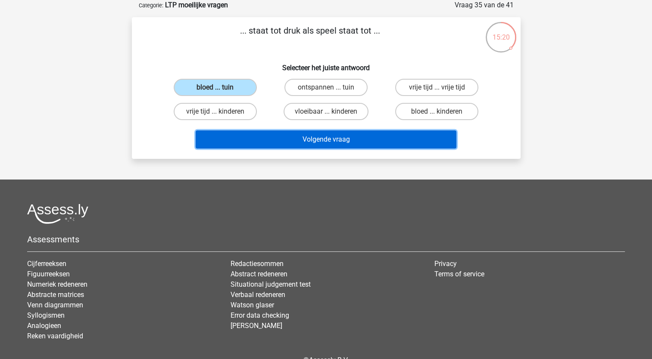
click at [275, 137] on button "Volgende vraag" at bounding box center [326, 139] width 261 height 18
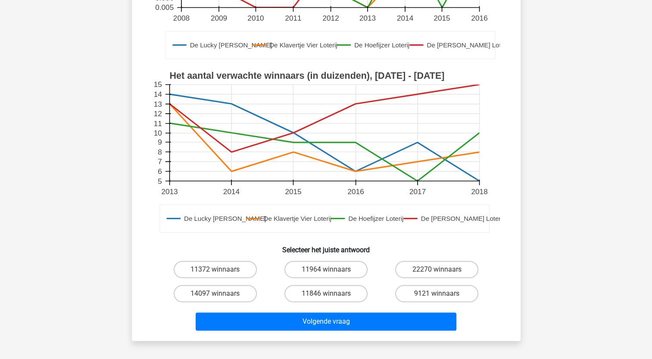
scroll to position [258, 0]
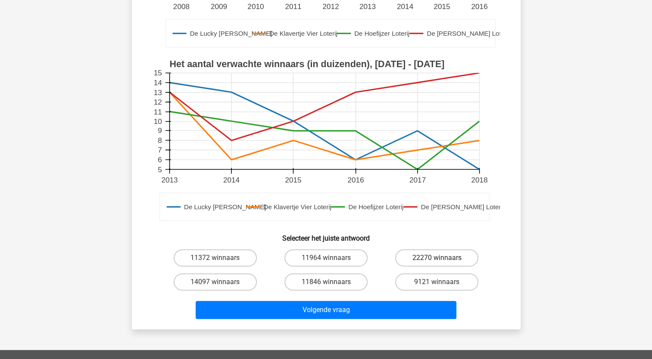
click at [435, 258] on label "22270 winnaars" at bounding box center [436, 257] width 83 height 17
click at [437, 258] on input "22270 winnaars" at bounding box center [440, 261] width 6 height 6
radio input "true"
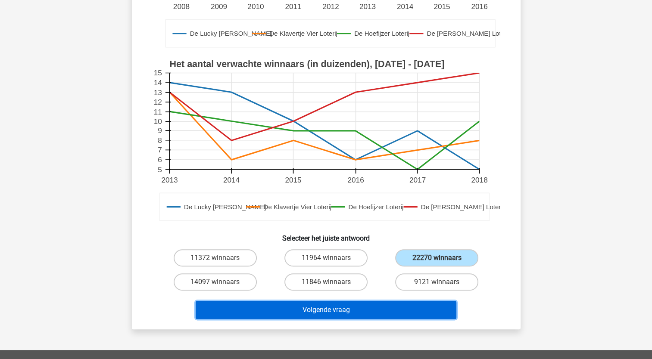
click at [348, 313] on button "Volgende vraag" at bounding box center [326, 310] width 261 height 18
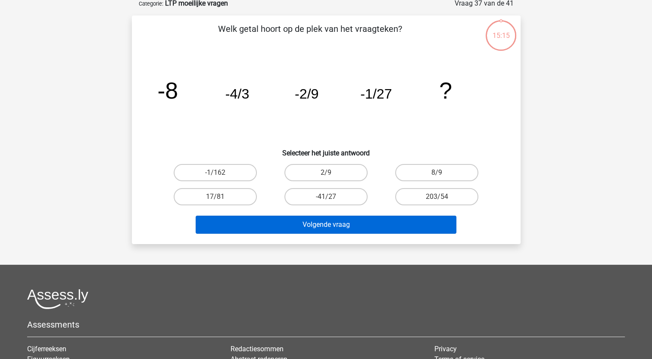
scroll to position [43, 0]
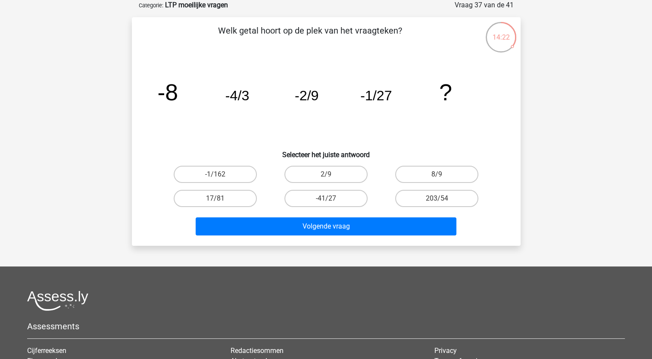
drag, startPoint x: 229, startPoint y: 198, endPoint x: 256, endPoint y: 213, distance: 30.5
click at [230, 198] on label "17/81" at bounding box center [215, 198] width 83 height 17
click at [221, 199] on input "17/81" at bounding box center [218, 202] width 6 height 6
radio input "true"
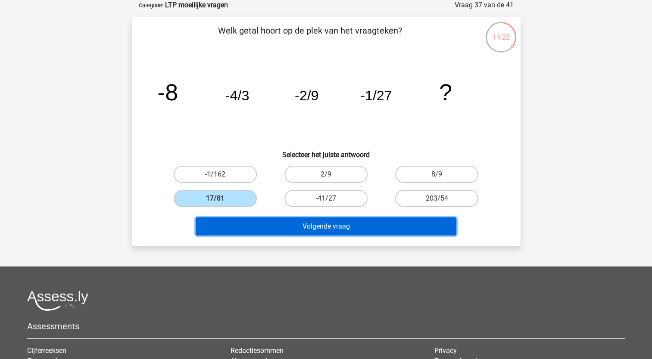
click at [296, 225] on button "Volgende vraag" at bounding box center [326, 226] width 261 height 18
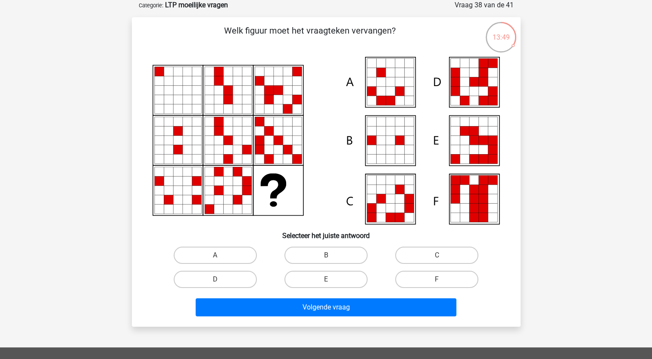
click at [326, 280] on input "E" at bounding box center [329, 283] width 6 height 6
radio input "true"
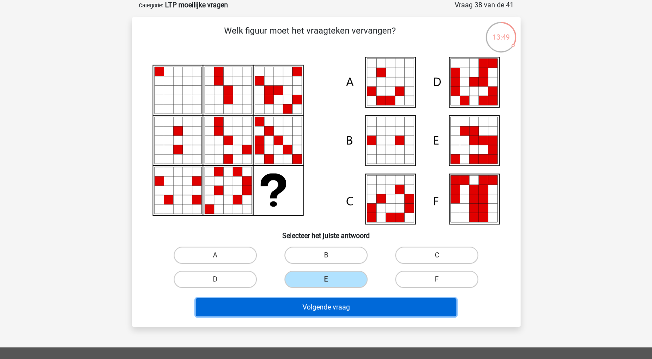
click at [321, 305] on button "Volgende vraag" at bounding box center [326, 307] width 261 height 18
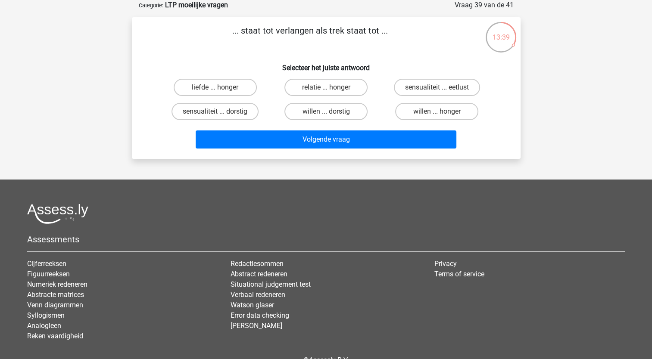
click at [438, 112] on input "willen ... honger" at bounding box center [440, 115] width 6 height 6
radio input "true"
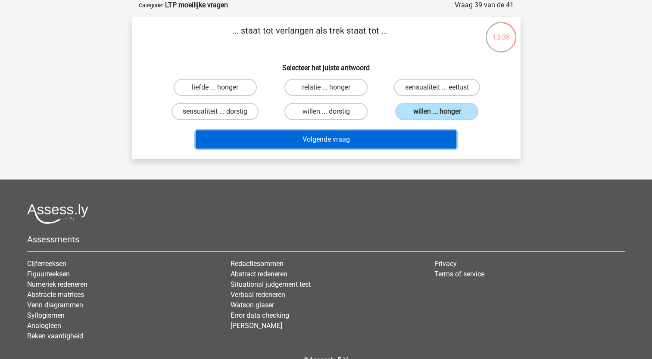
click at [394, 136] on button "Volgende vraag" at bounding box center [326, 139] width 261 height 18
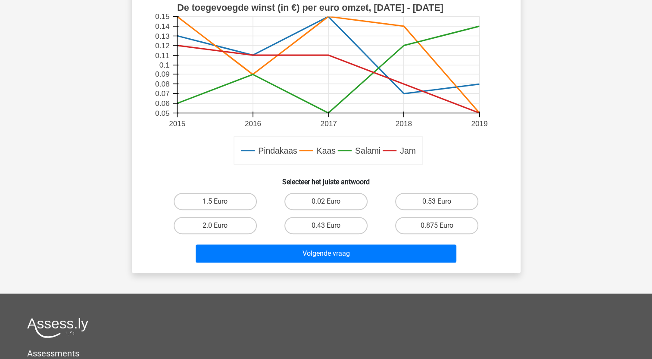
scroll to position [301, 0]
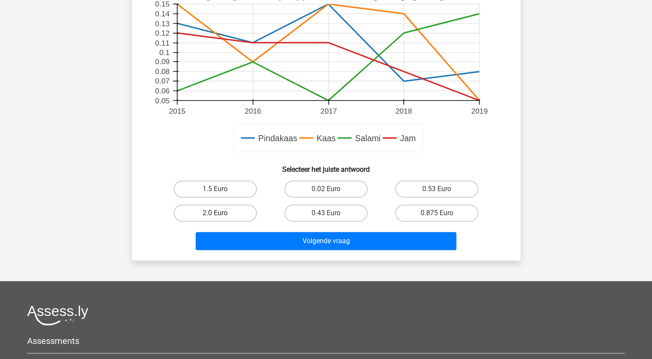
click at [231, 209] on label "2.0 Euro" at bounding box center [215, 213] width 83 height 17
click at [221, 213] on input "2.0 Euro" at bounding box center [218, 216] width 6 height 6
radio input "true"
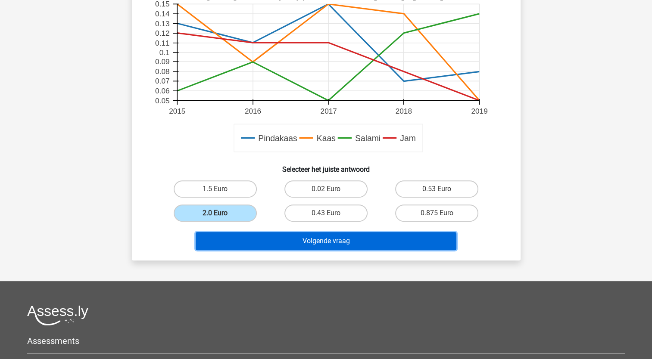
click at [289, 242] on button "Volgende vraag" at bounding box center [326, 241] width 261 height 18
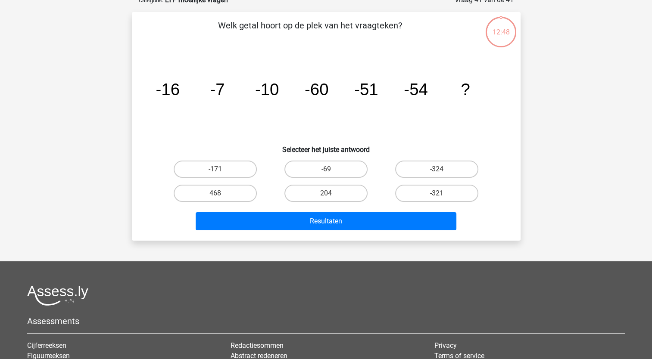
scroll to position [43, 0]
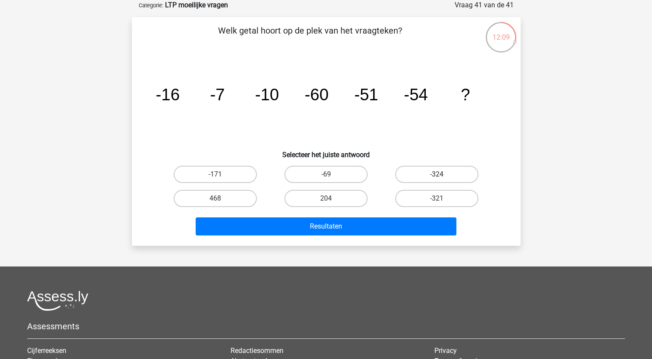
click at [438, 173] on label "-324" at bounding box center [436, 174] width 83 height 17
click at [438, 174] on input "-324" at bounding box center [440, 177] width 6 height 6
radio input "true"
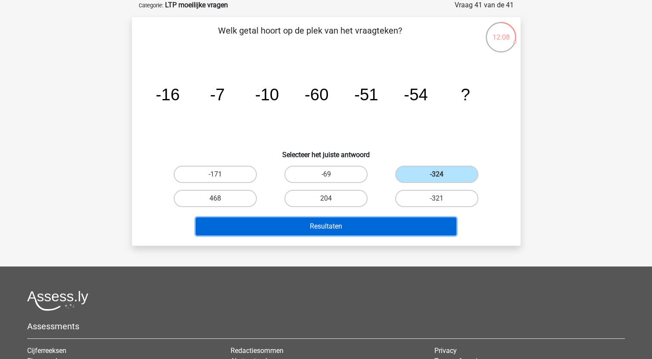
click at [370, 225] on button "Resultaten" at bounding box center [326, 226] width 261 height 18
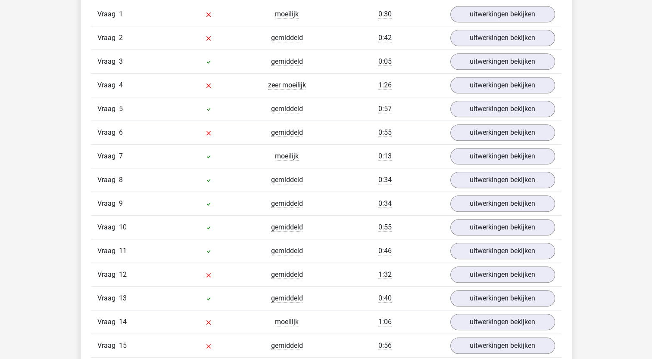
scroll to position [732, 0]
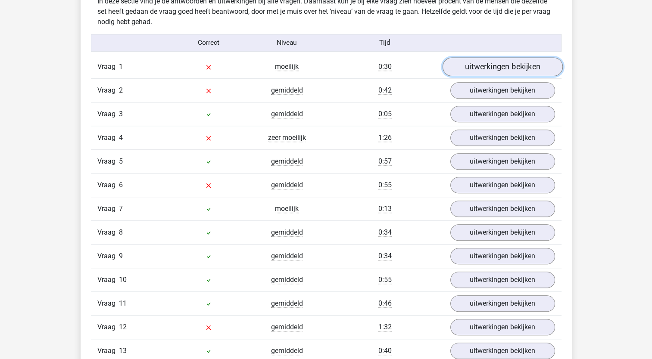
click at [494, 66] on link "uitwerkingen bekijken" at bounding box center [502, 66] width 120 height 19
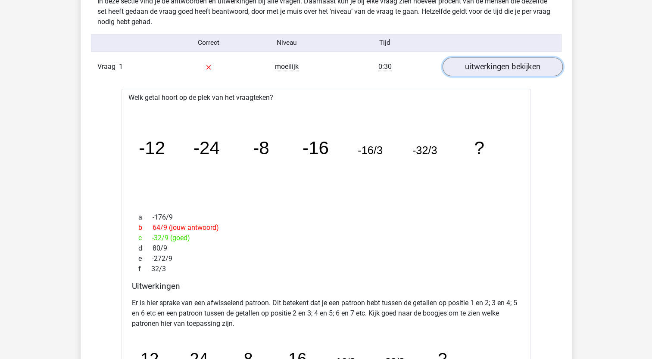
click at [488, 64] on link "uitwerkingen bekijken" at bounding box center [502, 66] width 120 height 19
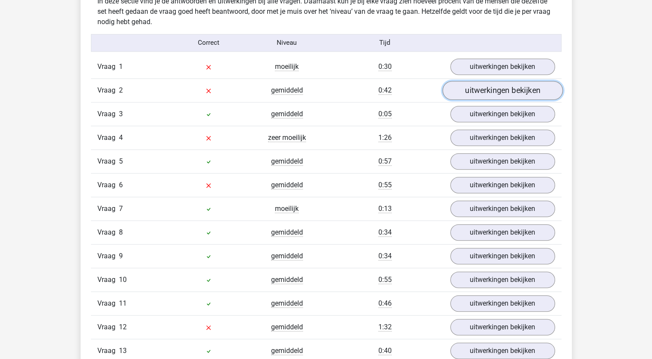
click at [481, 90] on link "uitwerkingen bekijken" at bounding box center [502, 90] width 120 height 19
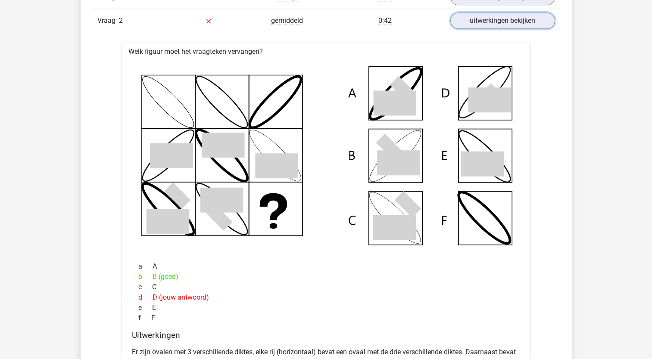
scroll to position [775, 0]
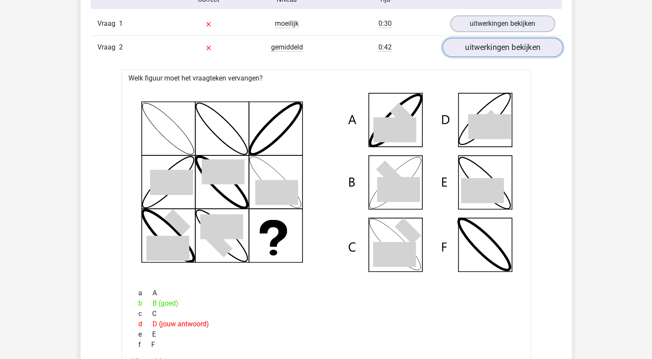
click at [482, 47] on link "uitwerkingen bekijken" at bounding box center [502, 47] width 120 height 19
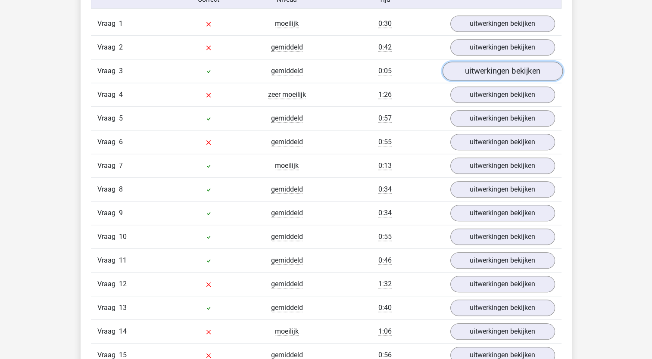
click at [481, 71] on link "uitwerkingen bekijken" at bounding box center [502, 71] width 120 height 19
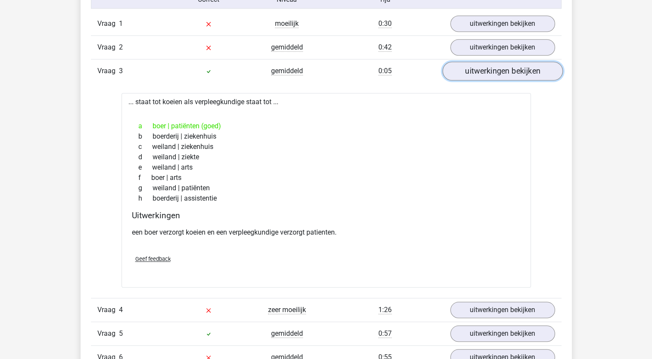
click at [481, 71] on link "uitwerkingen bekijken" at bounding box center [502, 71] width 120 height 19
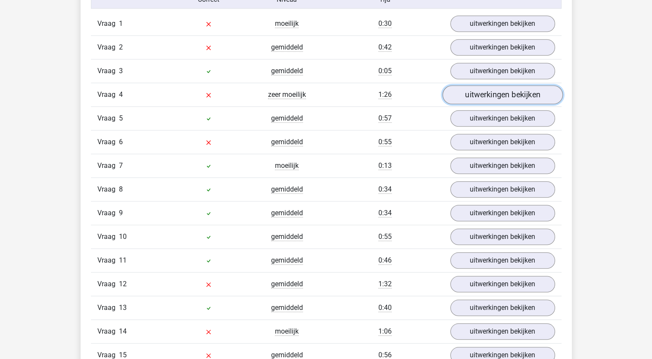
click at [476, 92] on link "uitwerkingen bekijken" at bounding box center [502, 94] width 120 height 19
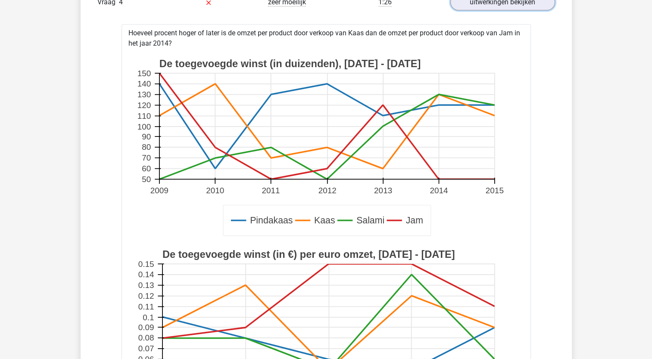
scroll to position [861, 0]
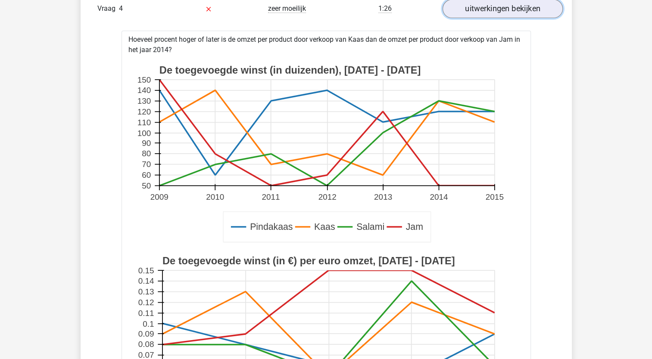
click at [505, 10] on link "uitwerkingen bekijken" at bounding box center [502, 8] width 120 height 19
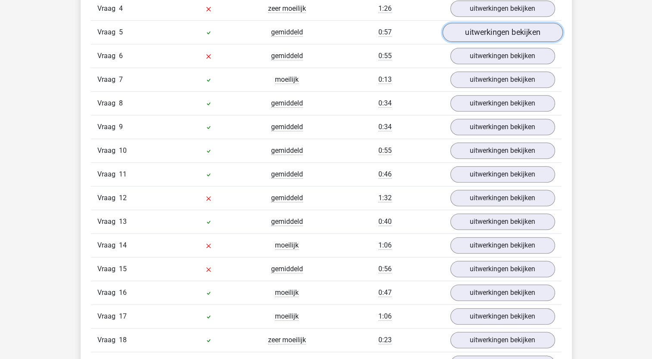
click at [498, 30] on link "uitwerkingen bekijken" at bounding box center [502, 32] width 120 height 19
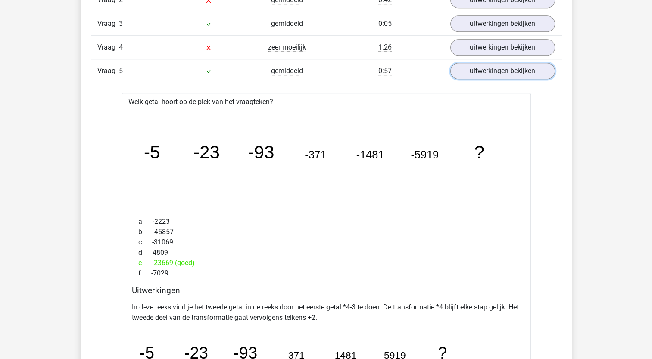
scroll to position [818, 0]
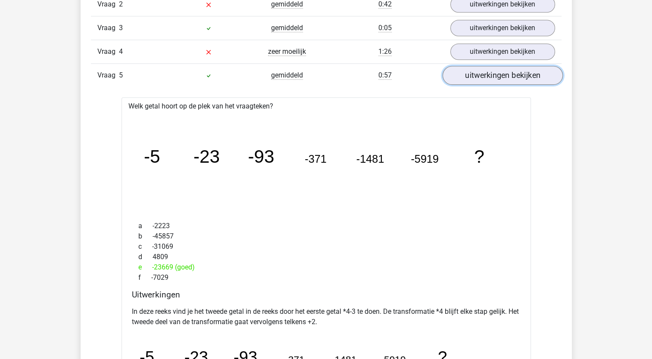
click at [481, 72] on link "uitwerkingen bekijken" at bounding box center [502, 75] width 120 height 19
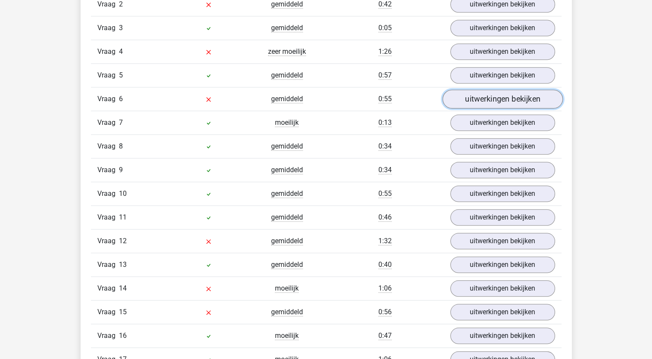
click at [482, 96] on link "uitwerkingen bekijken" at bounding box center [502, 99] width 120 height 19
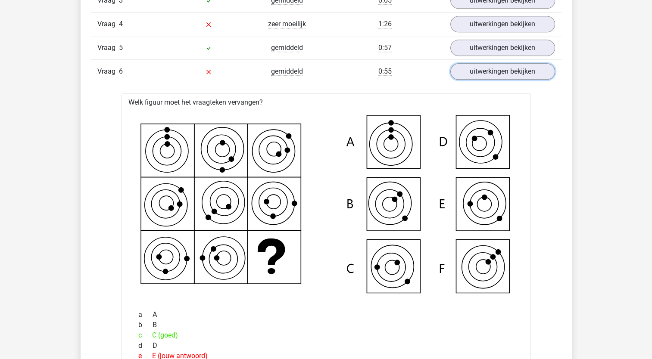
scroll to position [861, 0]
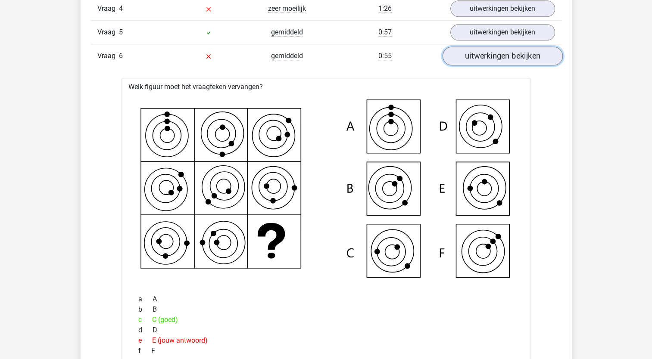
click at [491, 49] on link "uitwerkingen bekijken" at bounding box center [502, 56] width 120 height 19
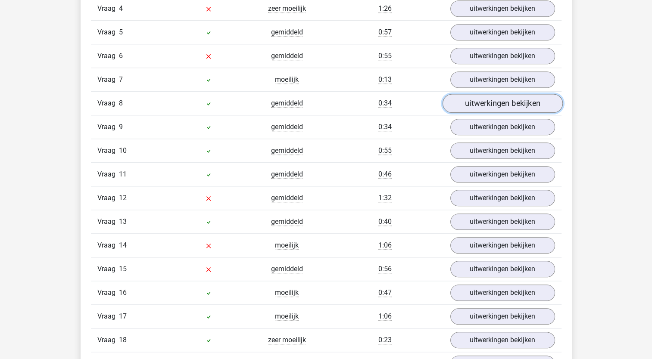
click at [494, 101] on link "uitwerkingen bekijken" at bounding box center [502, 103] width 120 height 19
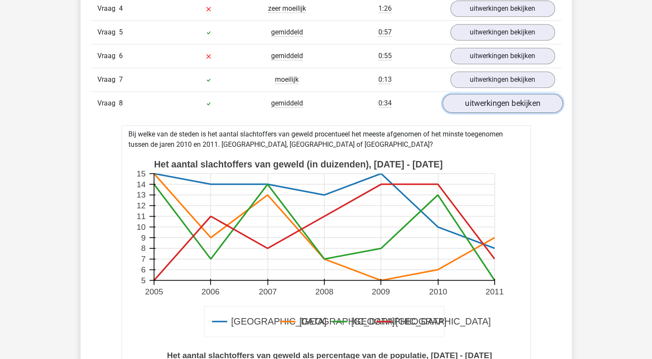
click at [492, 99] on link "uitwerkingen bekijken" at bounding box center [502, 103] width 120 height 19
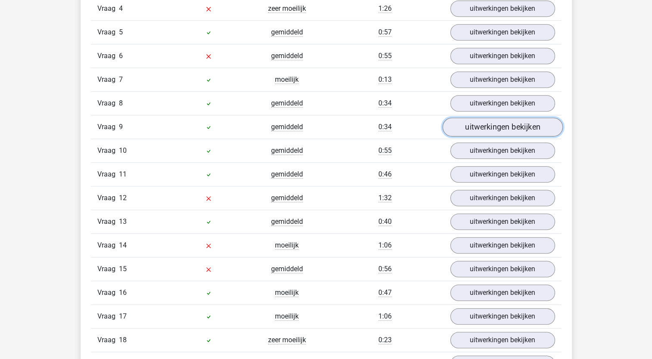
click at [491, 124] on link "uitwerkingen bekijken" at bounding box center [502, 127] width 120 height 19
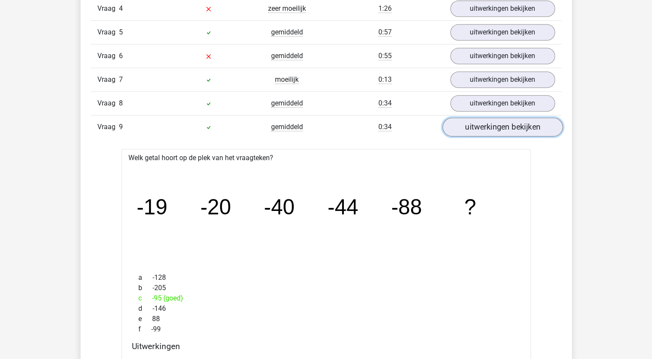
click at [491, 124] on link "uitwerkingen bekijken" at bounding box center [502, 127] width 120 height 19
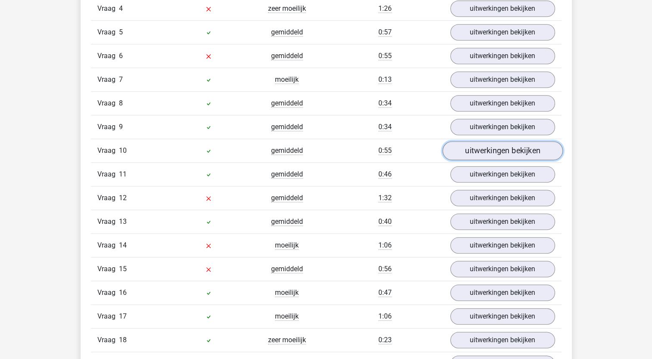
click at [476, 148] on link "uitwerkingen bekijken" at bounding box center [502, 150] width 120 height 19
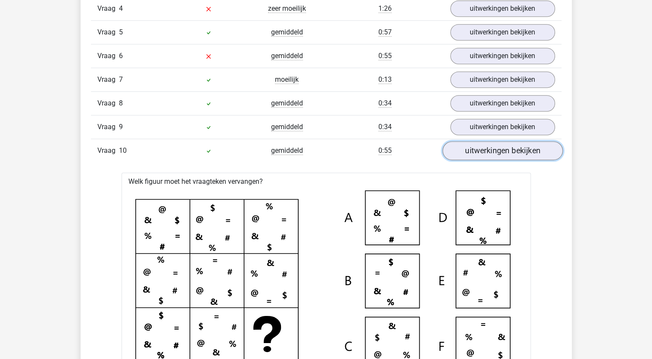
click at [477, 148] on link "uitwerkingen bekijken" at bounding box center [502, 150] width 120 height 19
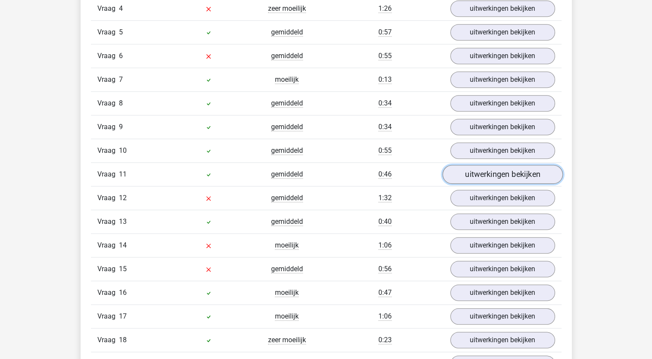
click at [479, 172] on link "uitwerkingen bekijken" at bounding box center [502, 174] width 120 height 19
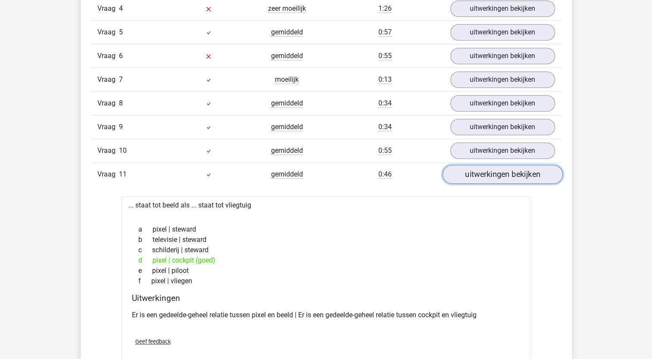
click at [480, 170] on link "uitwerkingen bekijken" at bounding box center [502, 174] width 120 height 19
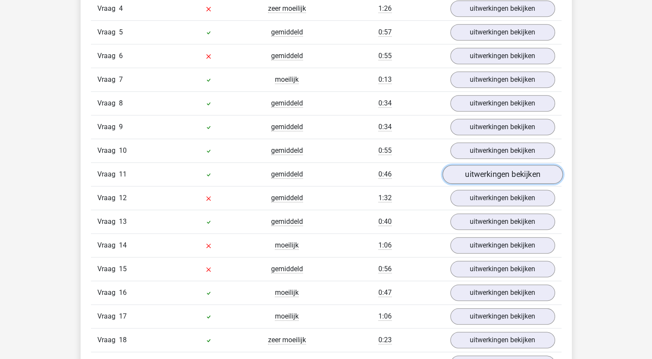
click at [482, 169] on link "uitwerkingen bekijken" at bounding box center [502, 174] width 120 height 19
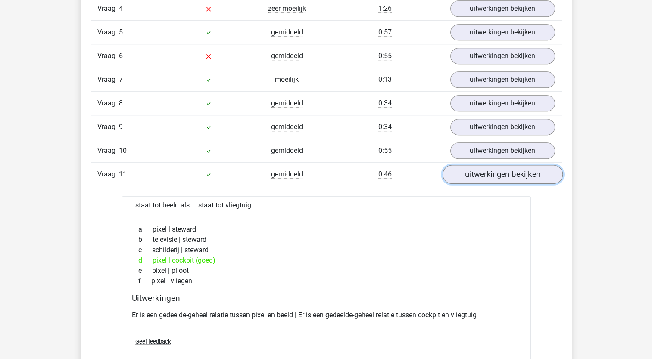
click at [477, 171] on link "uitwerkingen bekijken" at bounding box center [502, 174] width 120 height 19
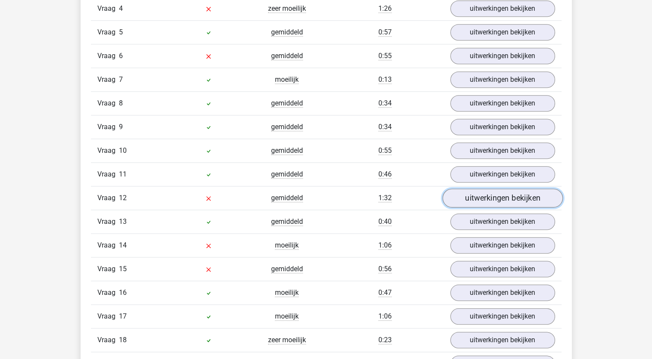
click at [482, 196] on link "uitwerkingen bekijken" at bounding box center [502, 198] width 120 height 19
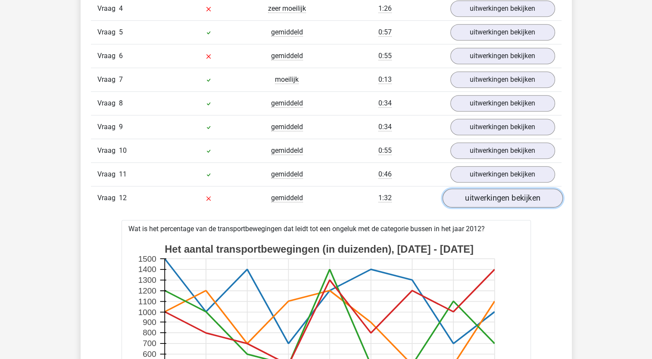
click at [482, 196] on link "uitwerkingen bekijken" at bounding box center [502, 198] width 120 height 19
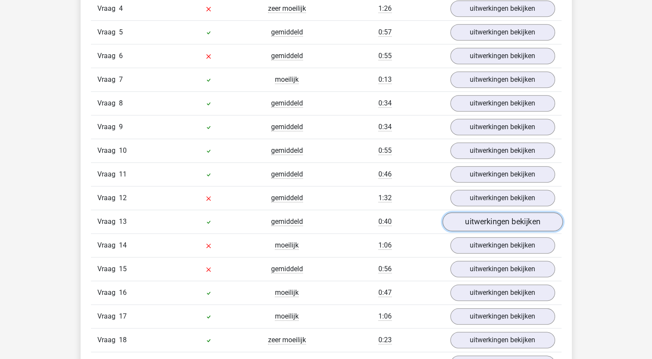
click at [482, 217] on link "uitwerkingen bekijken" at bounding box center [502, 221] width 120 height 19
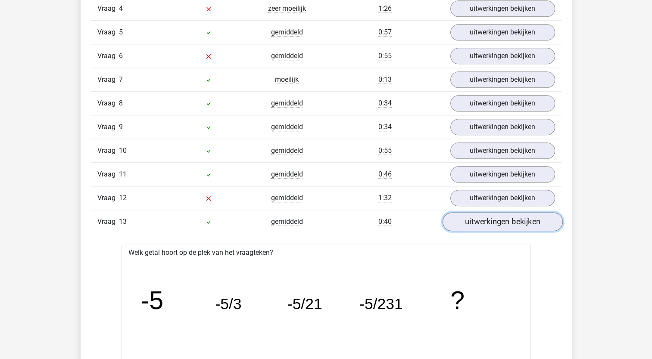
click at [482, 217] on link "uitwerkingen bekijken" at bounding box center [502, 221] width 120 height 19
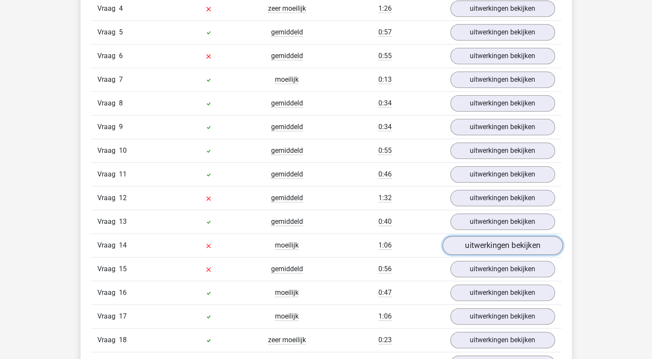
click at [479, 238] on link "uitwerkingen bekijken" at bounding box center [502, 245] width 120 height 19
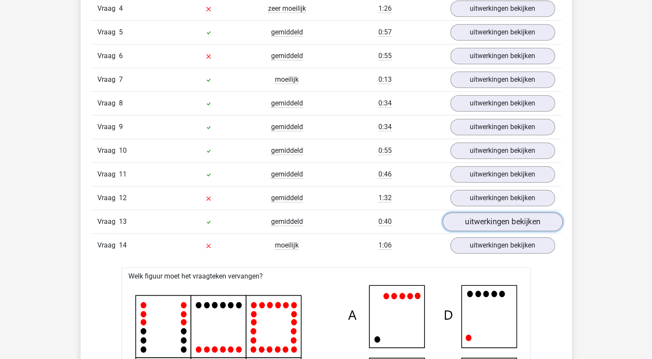
click at [476, 219] on link "uitwerkingen bekijken" at bounding box center [502, 221] width 120 height 19
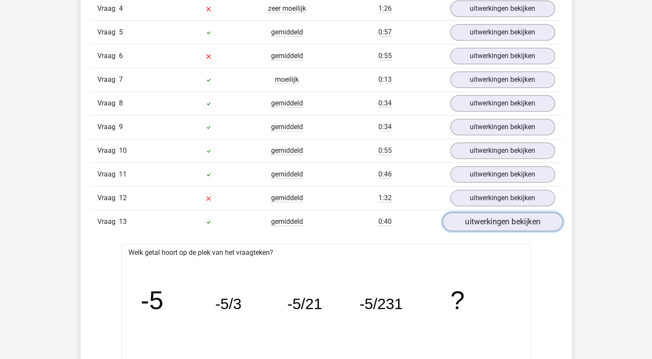
click at [481, 218] on link "uitwerkingen bekijken" at bounding box center [502, 221] width 120 height 19
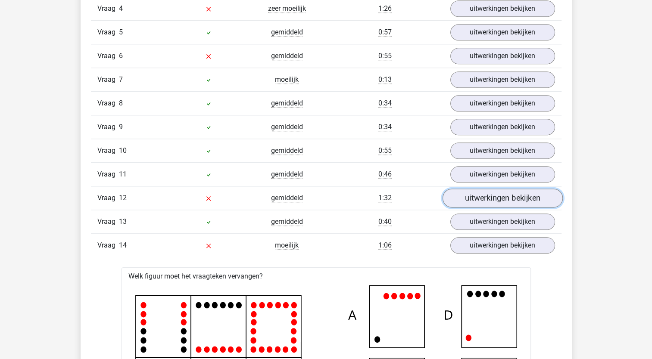
click at [482, 194] on link "uitwerkingen bekijken" at bounding box center [502, 198] width 120 height 19
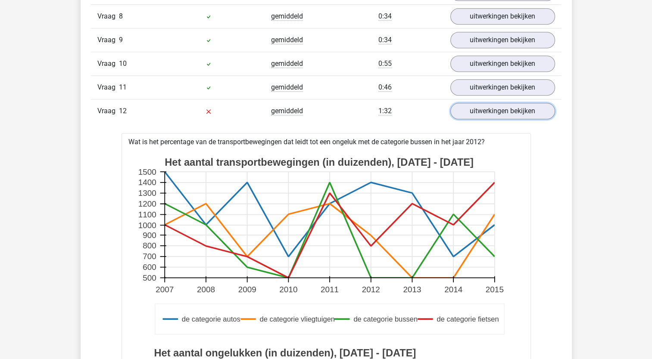
scroll to position [947, 0]
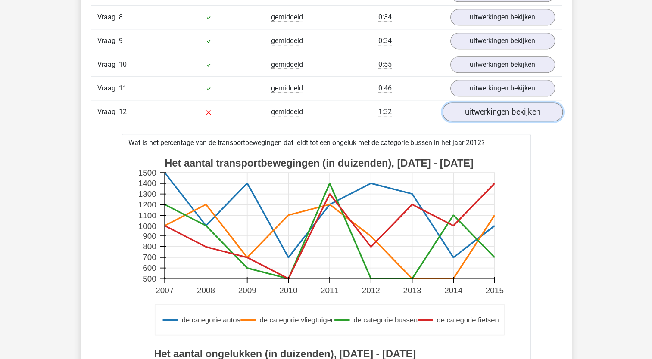
click at [489, 106] on link "uitwerkingen bekijken" at bounding box center [502, 111] width 120 height 19
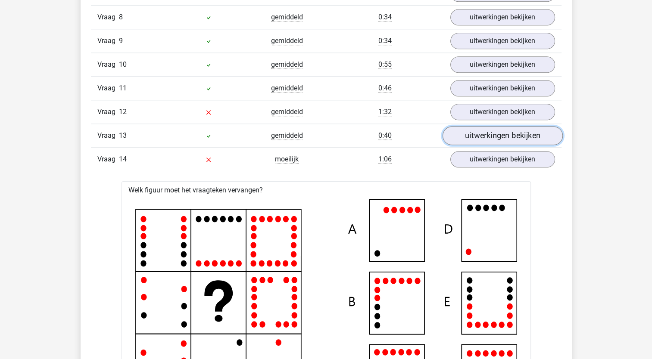
click at [488, 132] on link "uitwerkingen bekijken" at bounding box center [502, 135] width 120 height 19
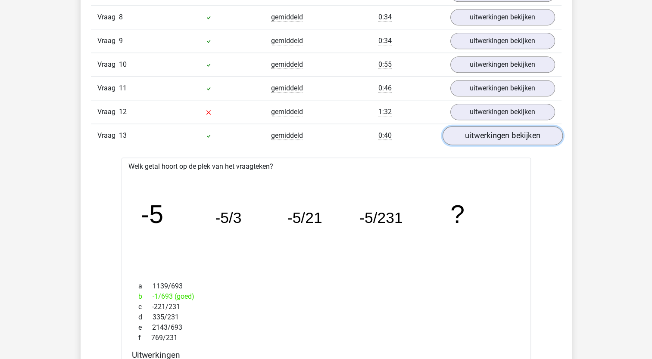
click at [488, 132] on link "uitwerkingen bekijken" at bounding box center [502, 135] width 120 height 19
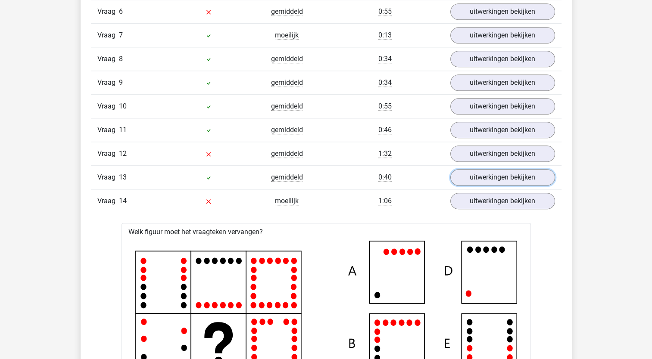
scroll to position [904, 0]
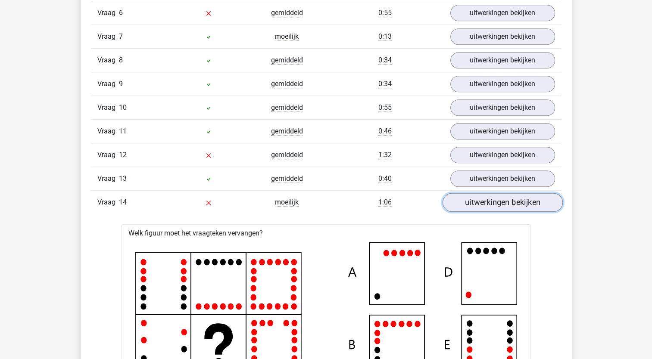
click at [505, 198] on link "uitwerkingen bekijken" at bounding box center [502, 202] width 120 height 19
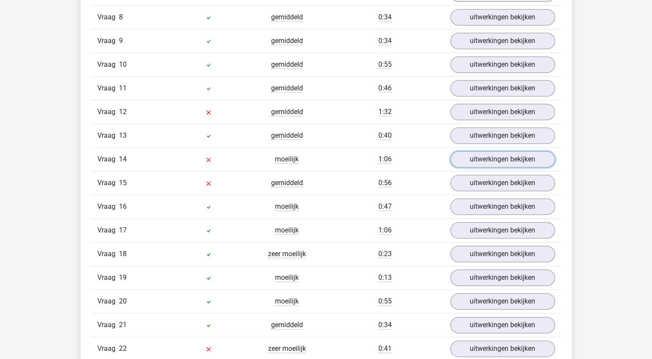
scroll to position [991, 0]
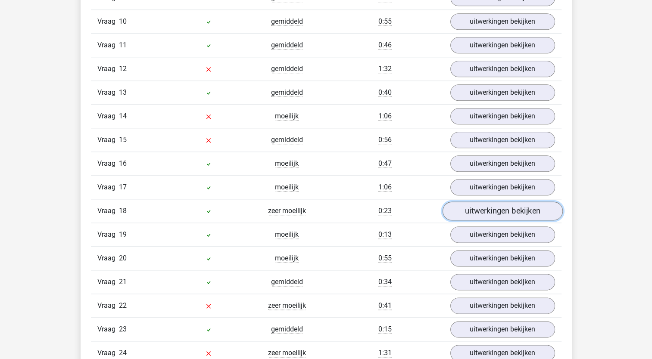
click at [481, 202] on link "uitwerkingen bekijken" at bounding box center [502, 211] width 120 height 19
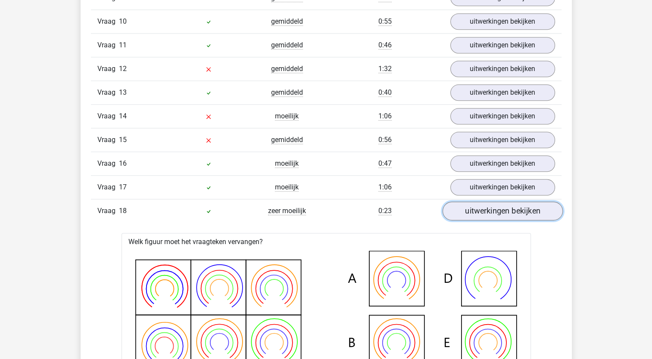
click at [480, 206] on link "uitwerkingen bekijken" at bounding box center [502, 211] width 120 height 19
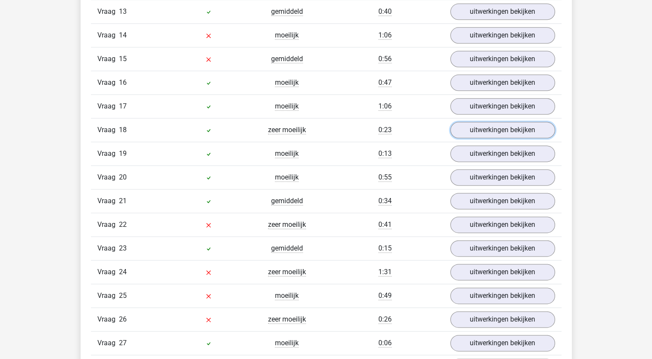
scroll to position [1077, 0]
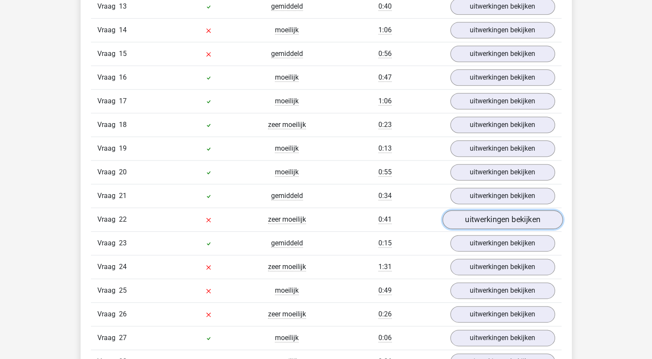
click at [492, 216] on link "uitwerkingen bekijken" at bounding box center [502, 219] width 120 height 19
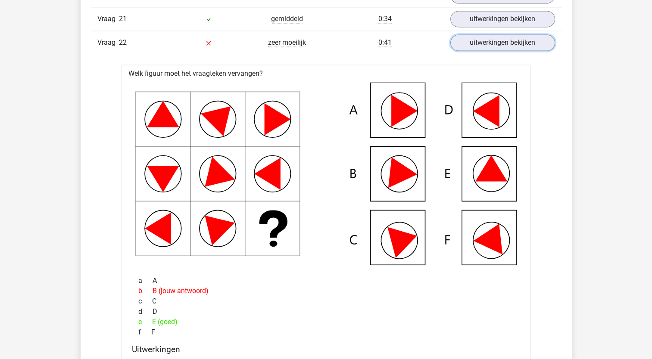
scroll to position [1249, 0]
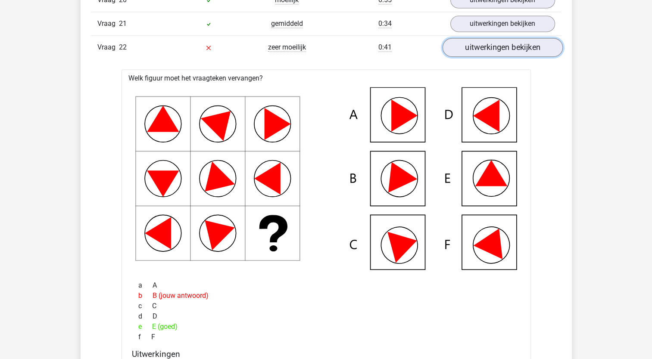
click at [506, 40] on link "uitwerkingen bekijken" at bounding box center [502, 47] width 120 height 19
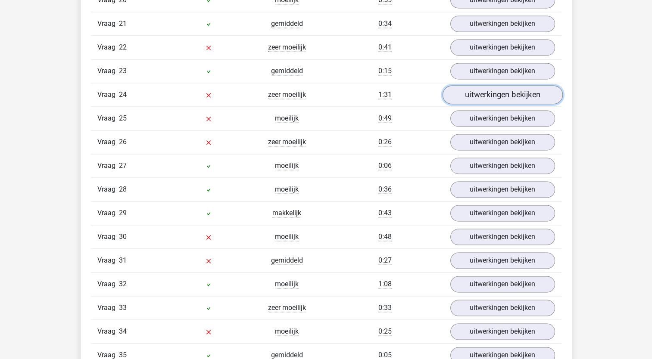
click at [488, 91] on link "uitwerkingen bekijken" at bounding box center [502, 94] width 120 height 19
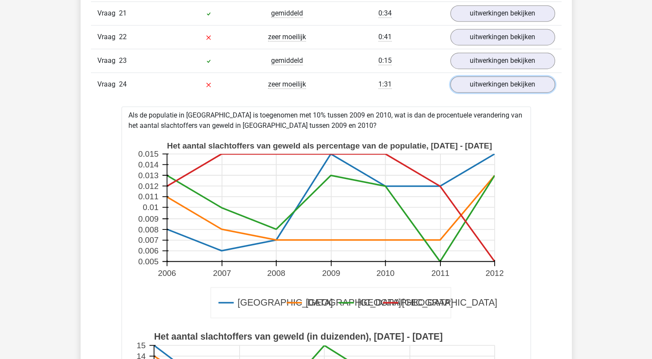
scroll to position [1163, 0]
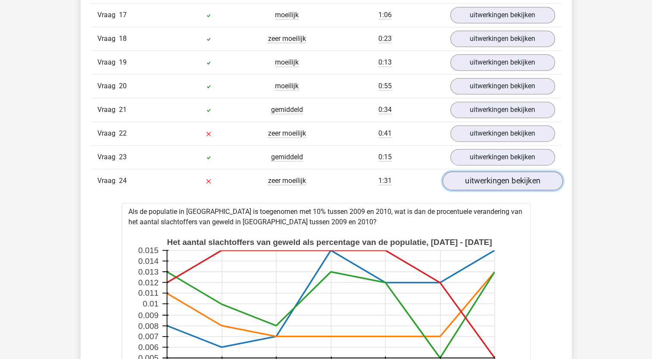
click at [495, 174] on link "uitwerkingen bekijken" at bounding box center [502, 180] width 120 height 19
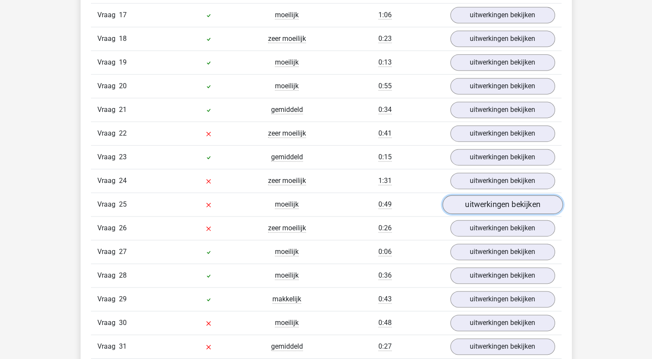
click at [493, 196] on link "uitwerkingen bekijken" at bounding box center [502, 204] width 120 height 19
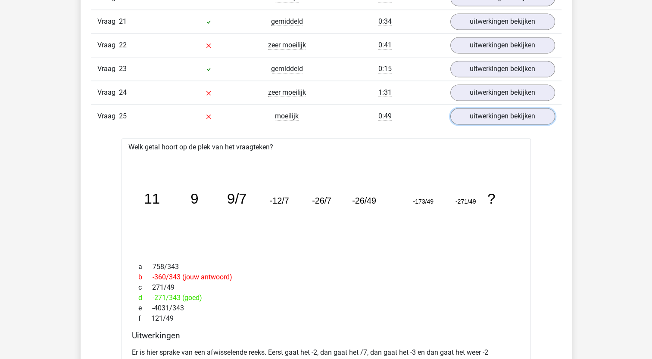
scroll to position [1249, 0]
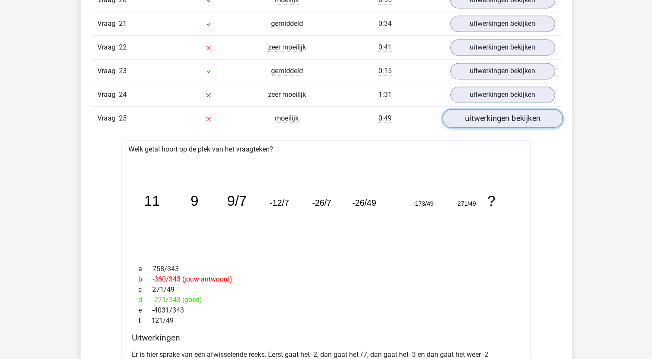
click at [496, 113] on link "uitwerkingen bekijken" at bounding box center [502, 118] width 120 height 19
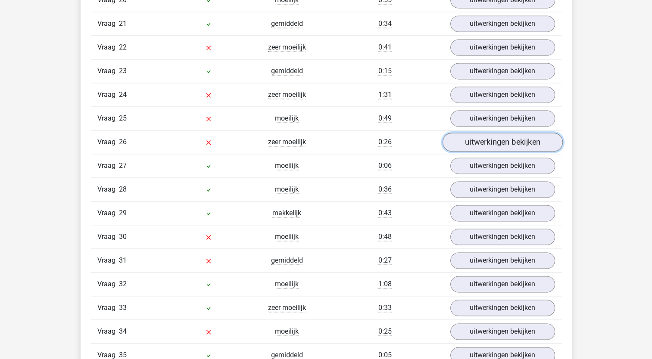
click at [491, 135] on link "uitwerkingen bekijken" at bounding box center [502, 142] width 120 height 19
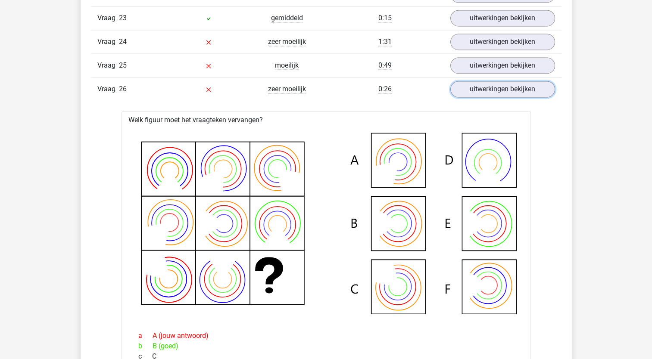
scroll to position [1335, 0]
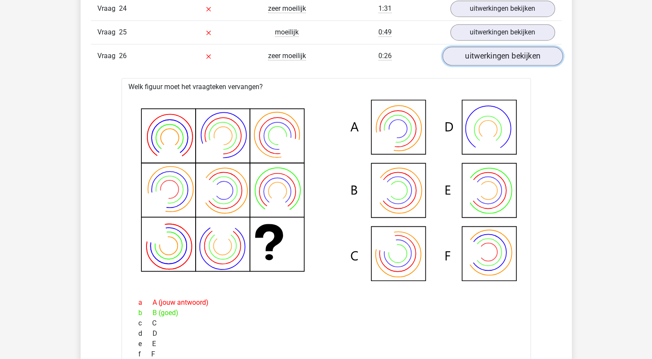
click at [501, 50] on link "uitwerkingen bekijken" at bounding box center [502, 56] width 120 height 19
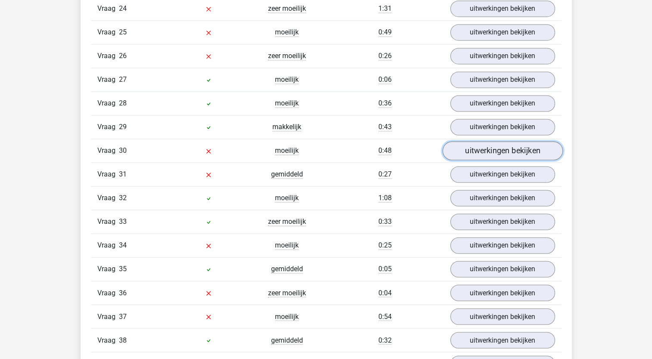
click at [496, 141] on link "uitwerkingen bekijken" at bounding box center [502, 150] width 120 height 19
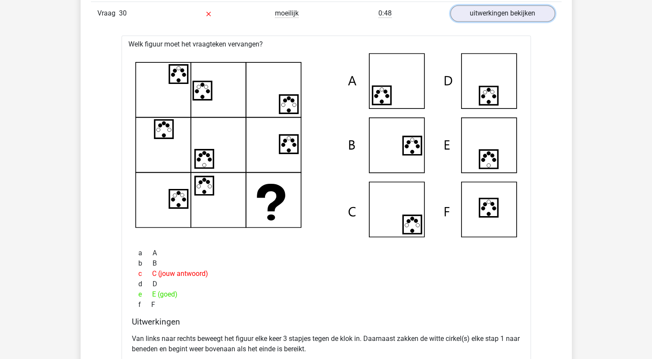
scroll to position [1421, 0]
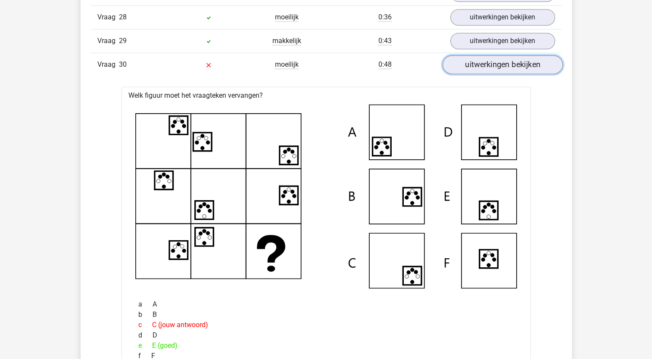
click at [489, 58] on link "uitwerkingen bekijken" at bounding box center [502, 64] width 120 height 19
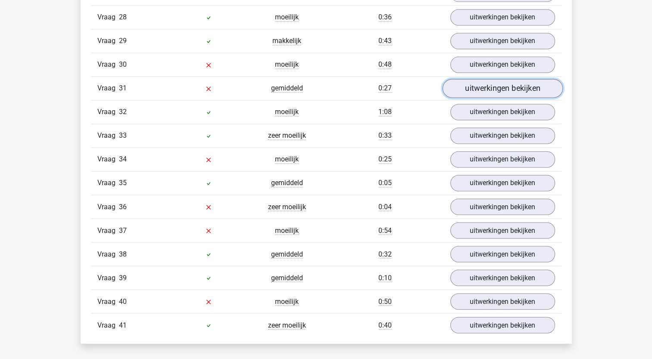
click at [483, 81] on link "uitwerkingen bekijken" at bounding box center [502, 88] width 120 height 19
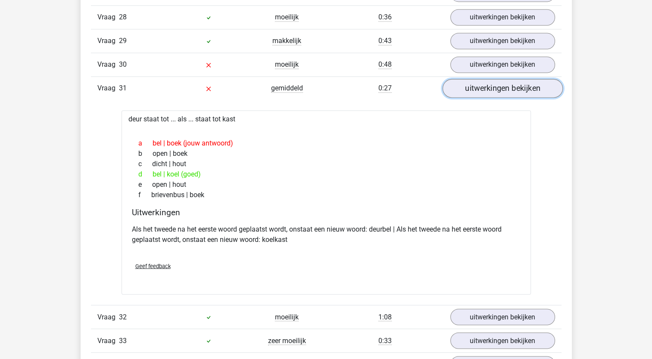
click at [486, 80] on link "uitwerkingen bekijken" at bounding box center [502, 88] width 120 height 19
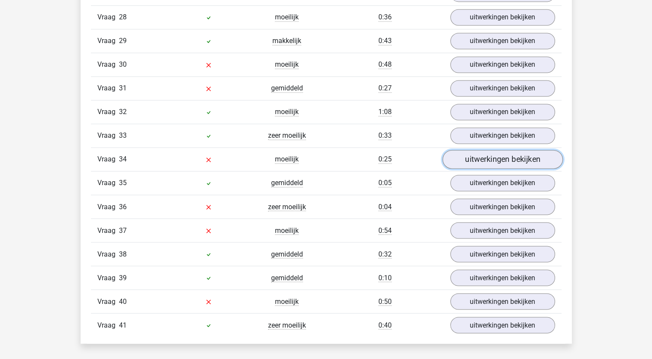
click at [488, 153] on link "uitwerkingen bekijken" at bounding box center [502, 159] width 120 height 19
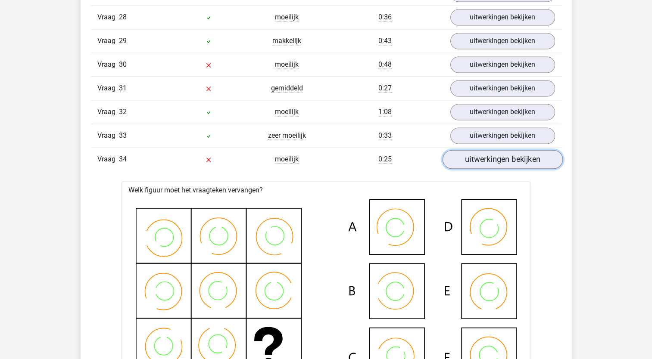
click at [484, 151] on link "uitwerkingen bekijken" at bounding box center [502, 159] width 120 height 19
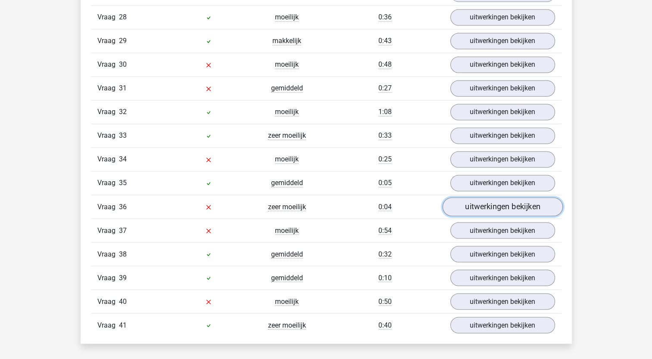
click at [483, 197] on link "uitwerkingen bekijken" at bounding box center [502, 206] width 120 height 19
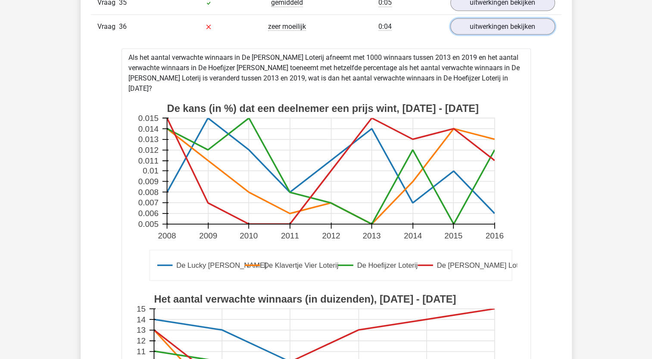
scroll to position [1550, 0]
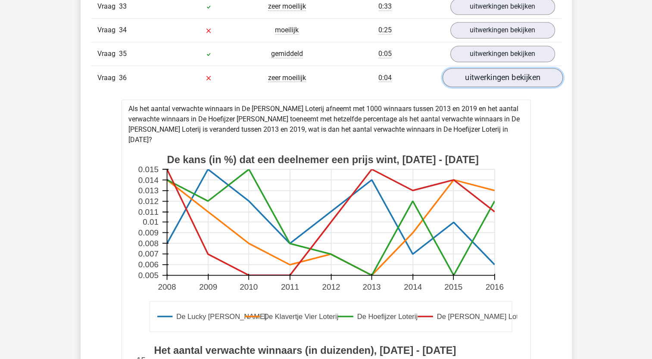
click at [497, 68] on link "uitwerkingen bekijken" at bounding box center [502, 77] width 120 height 19
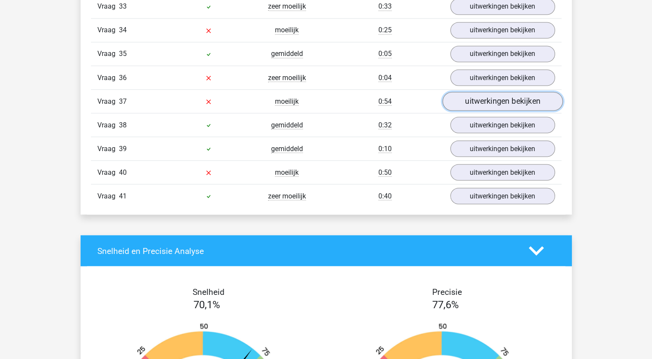
click at [492, 92] on link "uitwerkingen bekijken" at bounding box center [502, 101] width 120 height 19
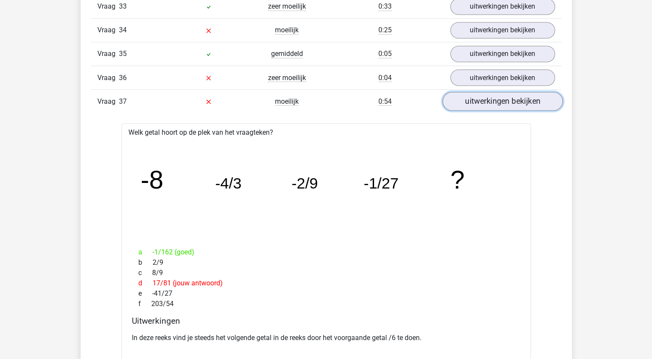
click at [481, 92] on link "uitwerkingen bekijken" at bounding box center [502, 101] width 120 height 19
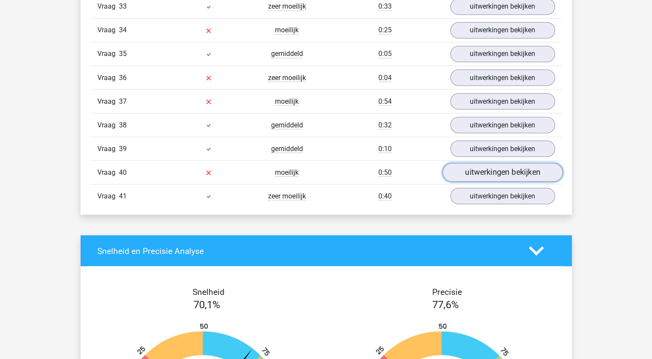
click at [478, 163] on link "uitwerkingen bekijken" at bounding box center [502, 172] width 120 height 19
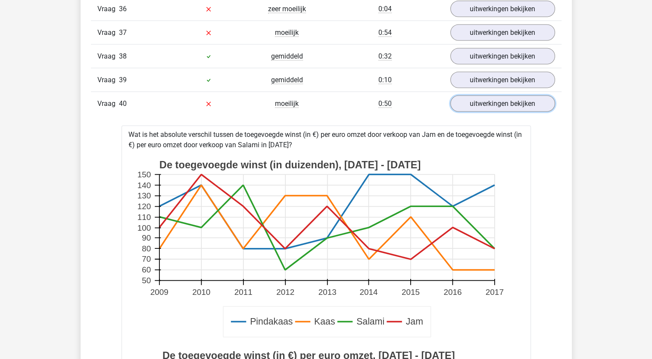
scroll to position [1593, 0]
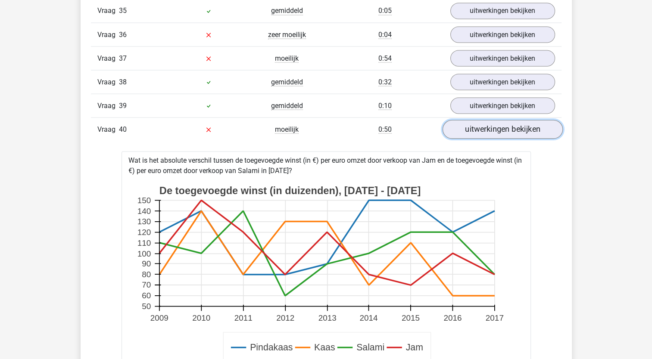
click at [484, 120] on link "uitwerkingen bekijken" at bounding box center [502, 129] width 120 height 19
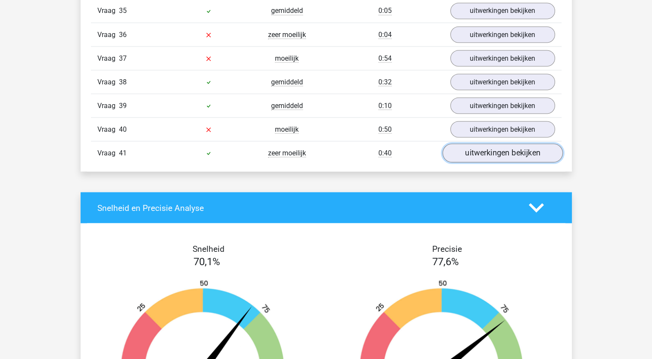
click at [488, 143] on link "uitwerkingen bekijken" at bounding box center [502, 152] width 120 height 19
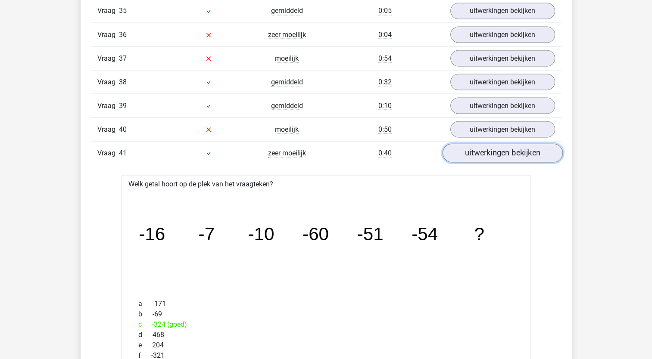
click at [494, 145] on link "uitwerkingen bekijken" at bounding box center [502, 152] width 120 height 19
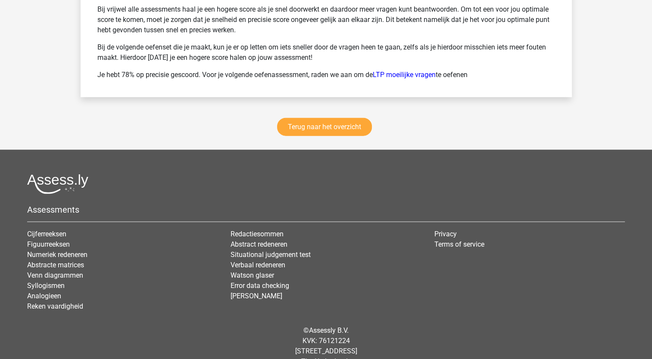
scroll to position [2168, 0]
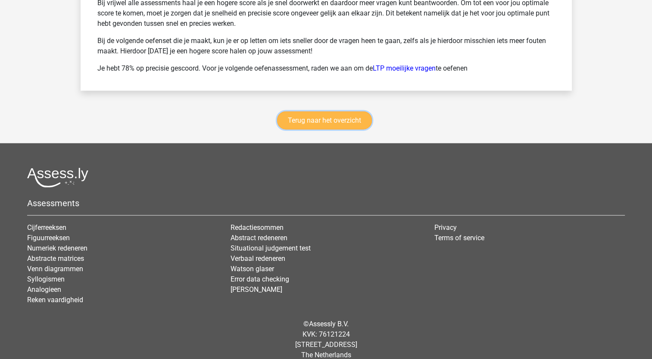
click at [320, 112] on link "Terug naar het overzicht" at bounding box center [324, 121] width 95 height 18
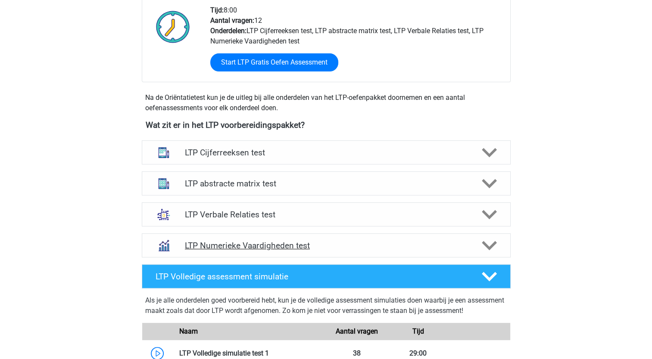
scroll to position [215, 0]
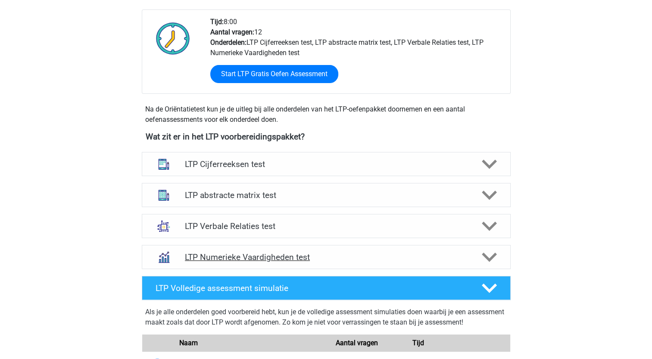
click at [271, 257] on h4 "LTP Numerieke Vaardigheden test" at bounding box center [326, 257] width 282 height 10
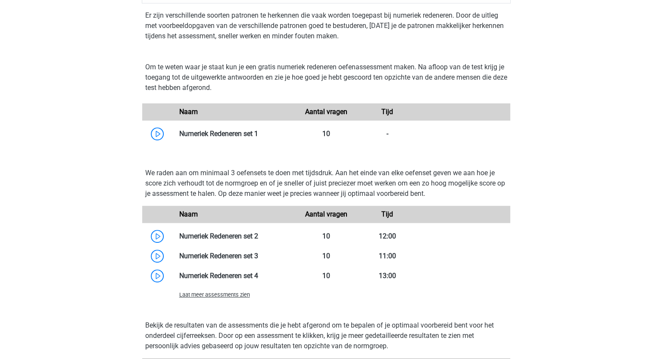
scroll to position [603, 0]
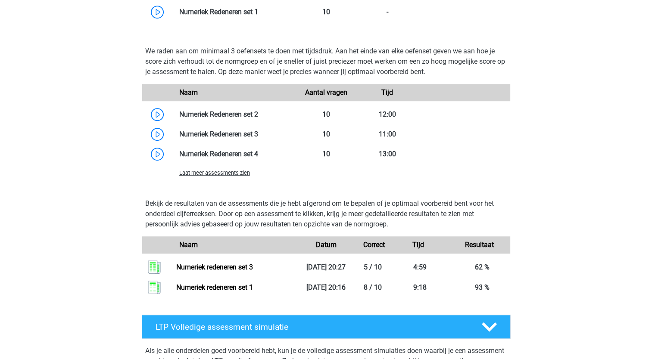
click at [226, 173] on span "Laat meer assessments zien" at bounding box center [214, 173] width 71 height 6
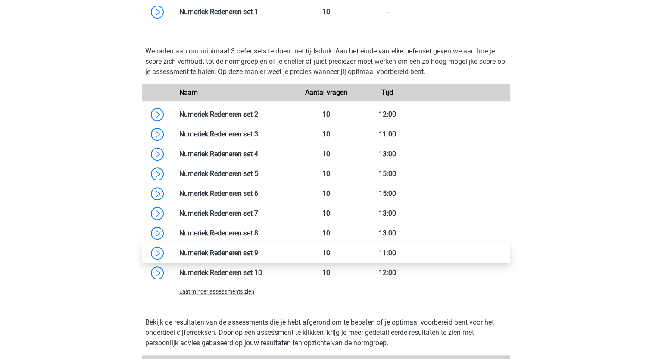
click at [258, 251] on link at bounding box center [258, 253] width 0 height 8
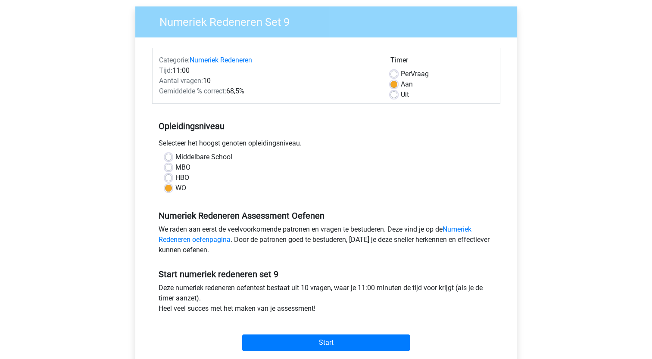
scroll to position [258, 0]
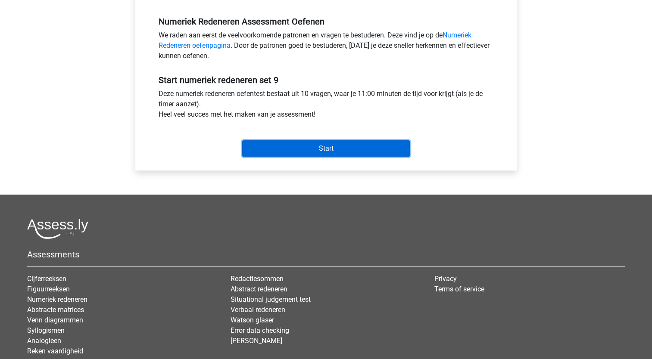
click at [327, 147] on input "Start" at bounding box center [326, 148] width 168 height 16
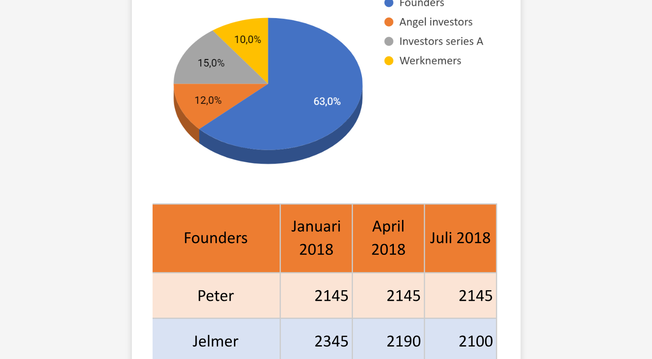
scroll to position [345, 0]
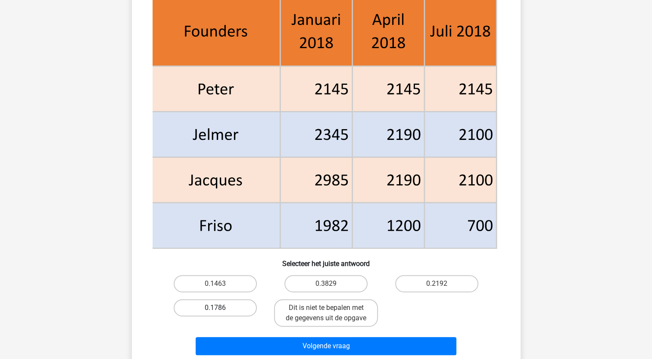
click at [235, 307] on label "0.1786" at bounding box center [215, 307] width 83 height 17
click at [221, 308] on input "0.1786" at bounding box center [218, 311] width 6 height 6
radio input "true"
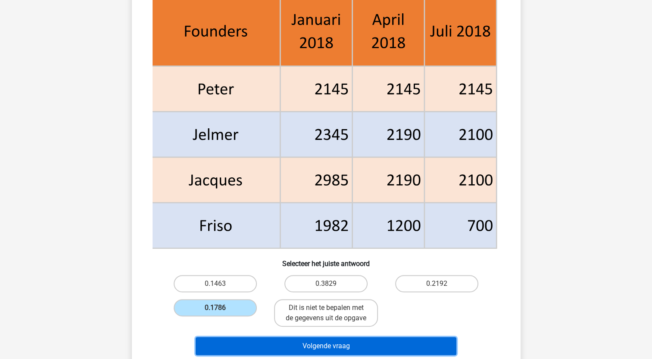
click at [269, 347] on button "Volgende vraag" at bounding box center [326, 346] width 261 height 18
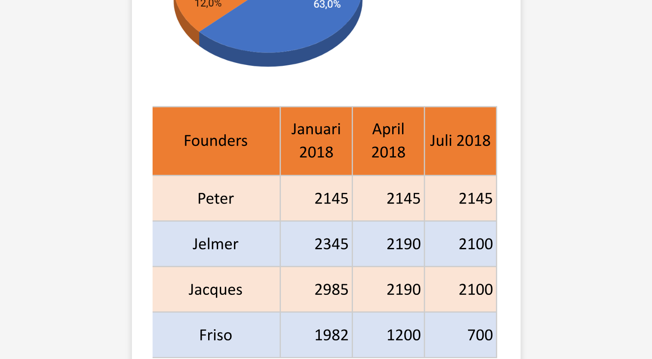
scroll to position [388, 0]
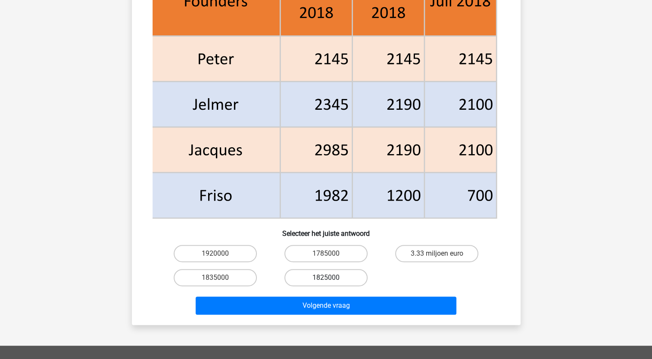
click at [332, 278] on label "1825000" at bounding box center [325, 277] width 83 height 17
click at [331, 278] on input "1825000" at bounding box center [329, 281] width 6 height 6
radio input "true"
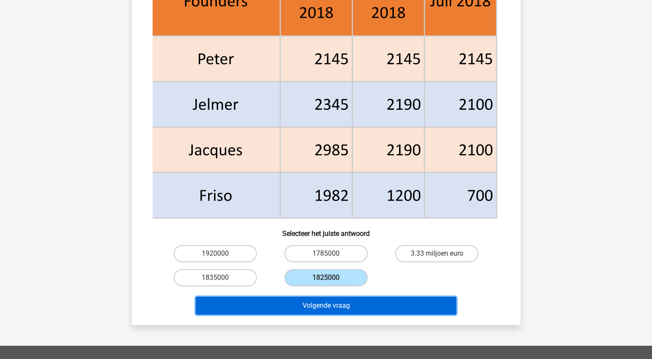
click at [333, 304] on button "Volgende vraag" at bounding box center [326, 306] width 261 height 18
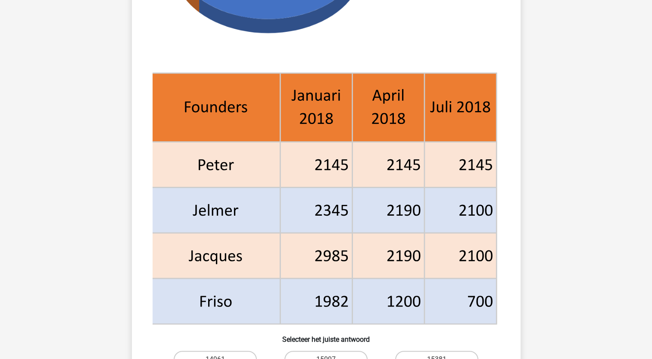
scroll to position [431, 0]
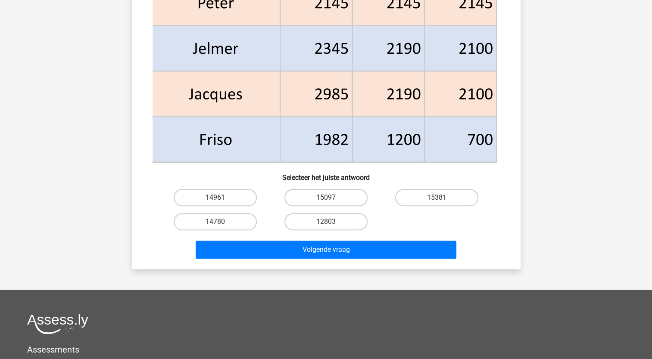
click at [236, 196] on label "14961" at bounding box center [215, 197] width 83 height 17
click at [221, 198] on input "14961" at bounding box center [218, 201] width 6 height 6
radio input "true"
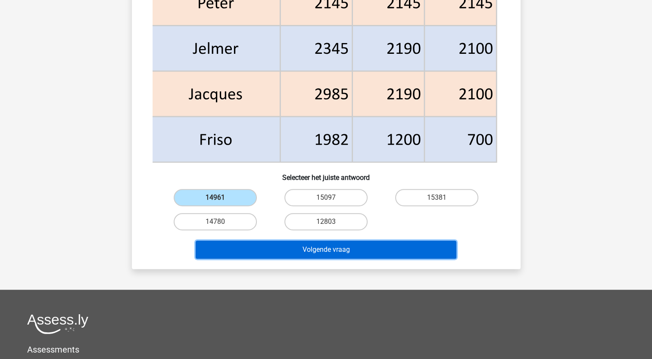
click at [301, 250] on button "Volgende vraag" at bounding box center [326, 250] width 261 height 18
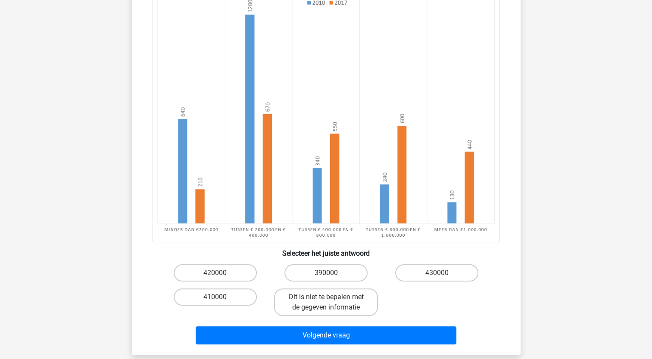
scroll to position [129, 0]
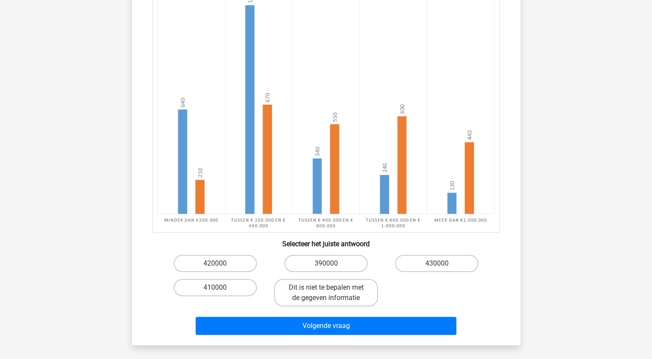
click at [330, 290] on input "Dit is niet te bepalen met de gegeven informatie" at bounding box center [329, 291] width 6 height 6
radio input "true"
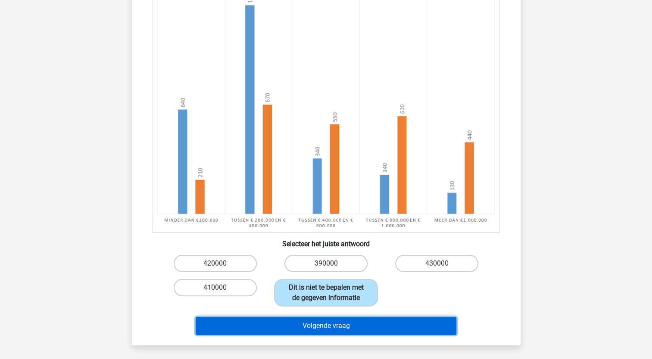
click at [329, 325] on button "Volgende vraag" at bounding box center [326, 326] width 261 height 18
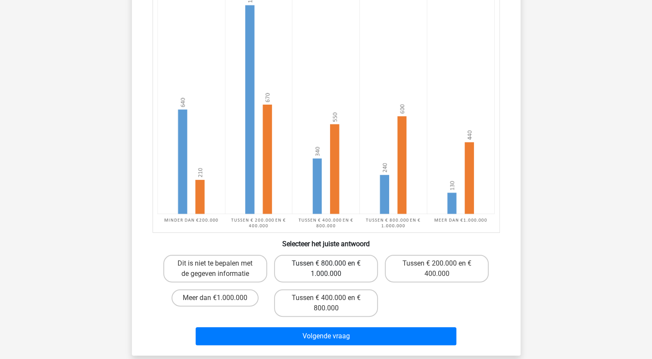
click at [321, 267] on label "Tussen € 800.000 en € 1.000.000" at bounding box center [326, 269] width 104 height 28
click at [326, 267] on input "Tussen € 800.000 en € 1.000.000" at bounding box center [329, 267] width 6 height 6
radio input "true"
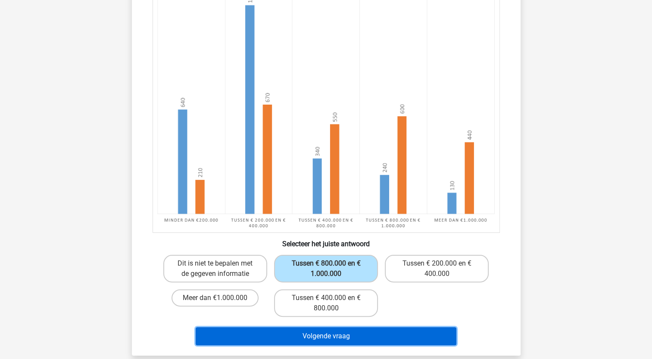
click at [320, 335] on button "Volgende vraag" at bounding box center [326, 336] width 261 height 18
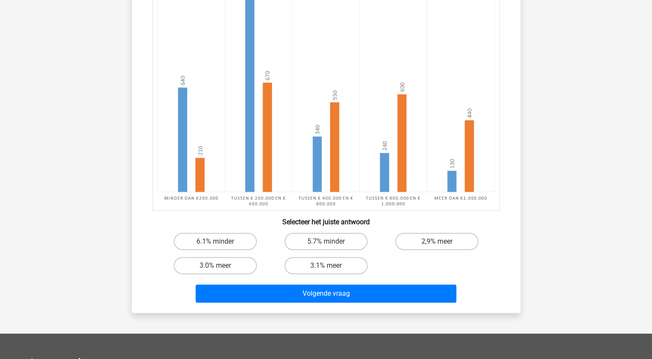
scroll to position [172, 0]
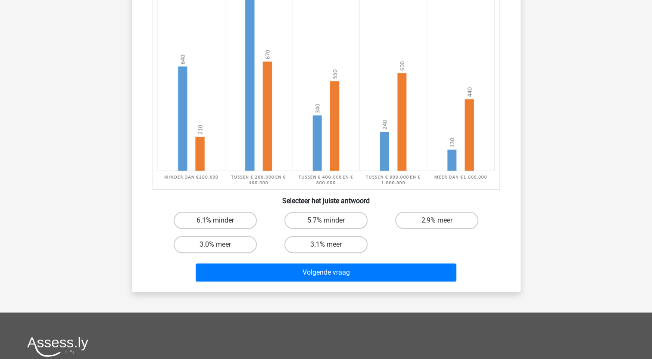
click at [205, 220] on label "6.1% minder" at bounding box center [215, 220] width 83 height 17
click at [215, 221] on input "6.1% minder" at bounding box center [218, 224] width 6 height 6
radio input "true"
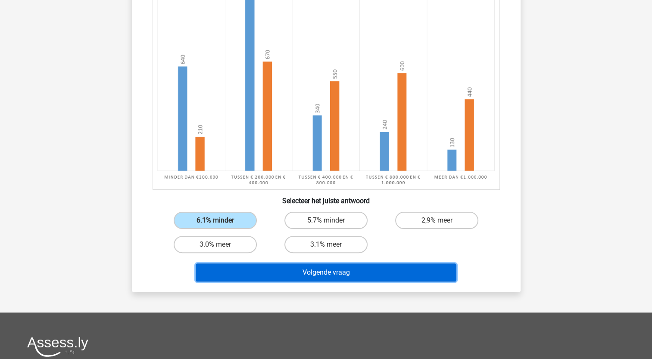
click at [274, 273] on button "Volgende vraag" at bounding box center [326, 273] width 261 height 18
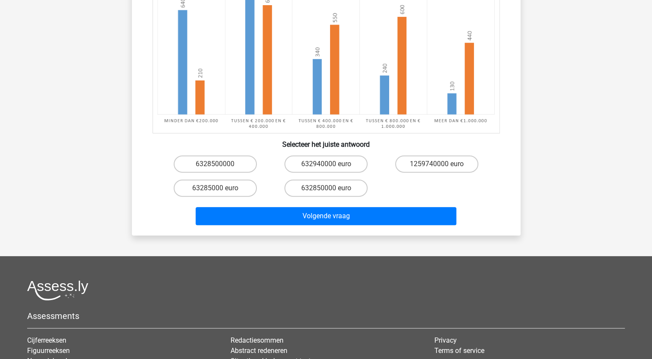
scroll to position [258, 0]
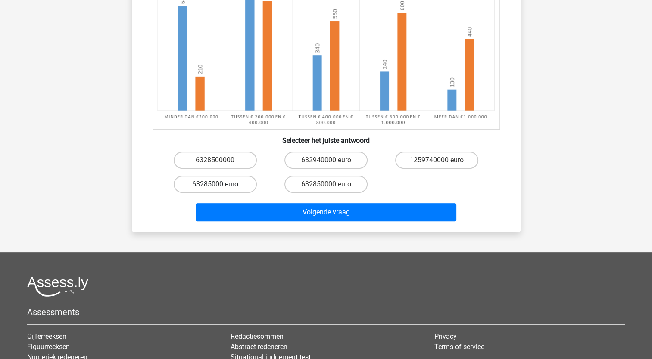
click at [214, 184] on label "63285000 euro" at bounding box center [215, 184] width 83 height 17
click at [215, 184] on input "63285000 euro" at bounding box center [218, 187] width 6 height 6
radio input "true"
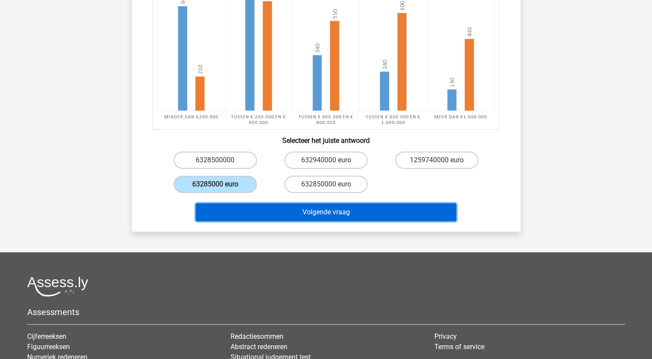
click at [283, 216] on button "Volgende vraag" at bounding box center [326, 212] width 261 height 18
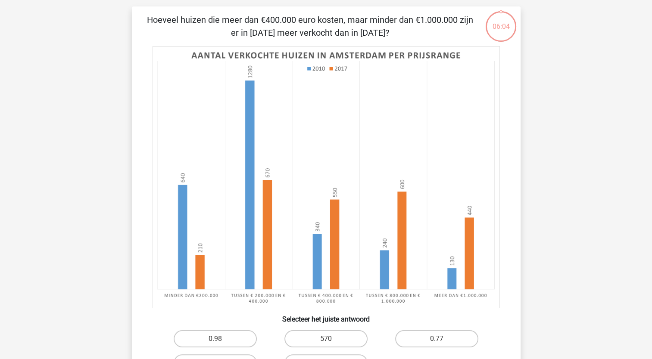
scroll to position [43, 0]
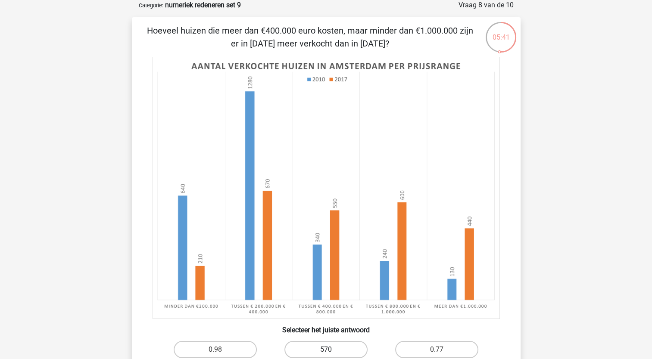
click at [336, 349] on label "570" at bounding box center [325, 349] width 83 height 17
click at [331, 350] on input "570" at bounding box center [329, 353] width 6 height 6
radio input "true"
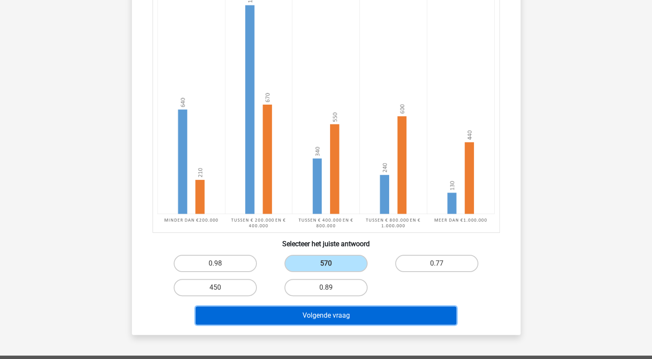
click at [334, 314] on button "Volgende vraag" at bounding box center [326, 316] width 261 height 18
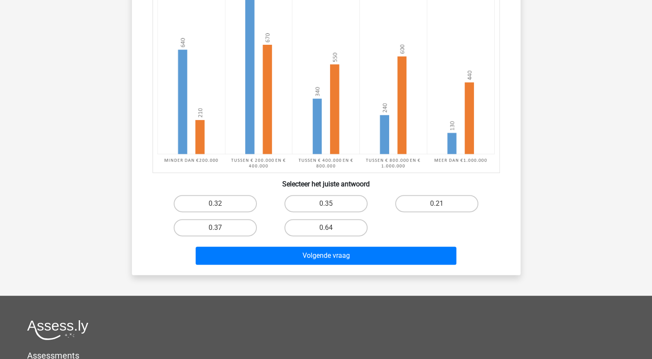
scroll to position [215, 0]
click at [327, 205] on input "0.35" at bounding box center [329, 206] width 6 height 6
radio input "true"
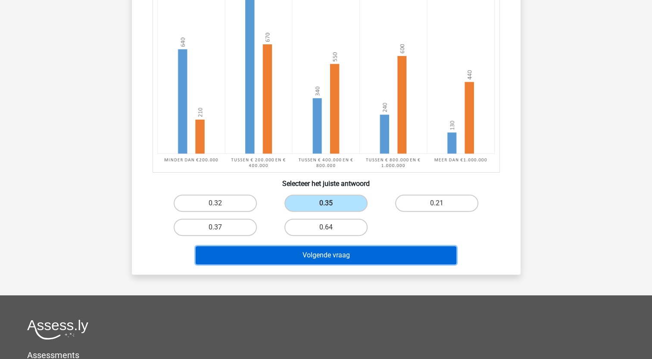
click at [341, 258] on button "Volgende vraag" at bounding box center [326, 255] width 261 height 18
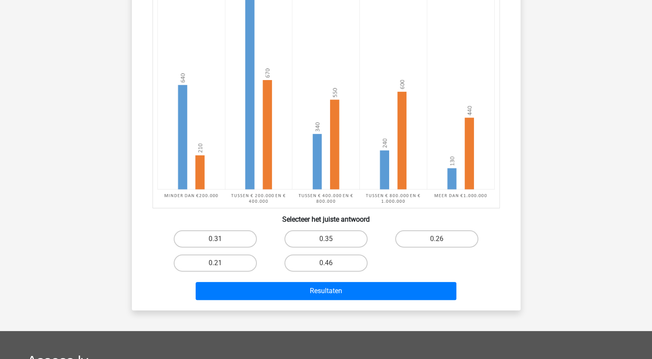
scroll to position [172, 0]
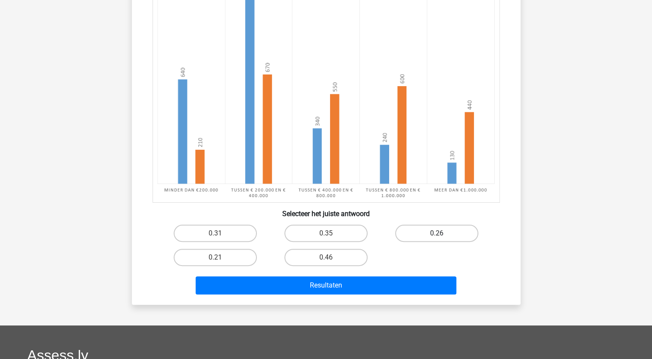
click at [431, 228] on label "0.26" at bounding box center [436, 233] width 83 height 17
click at [437, 233] on input "0.26" at bounding box center [440, 236] width 6 height 6
radio input "true"
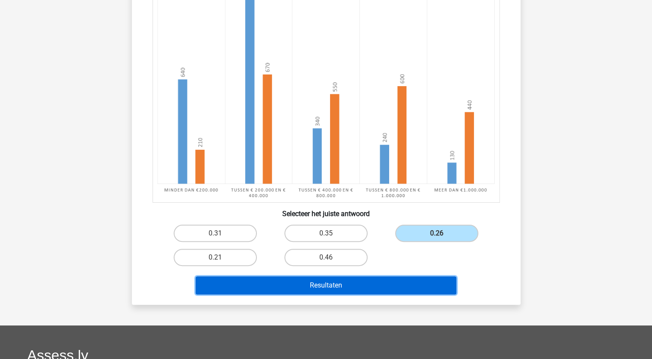
click at [374, 288] on button "Resultaten" at bounding box center [326, 285] width 261 height 18
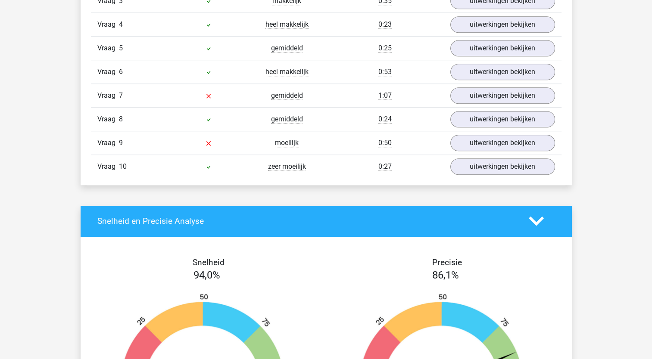
scroll to position [517, 0]
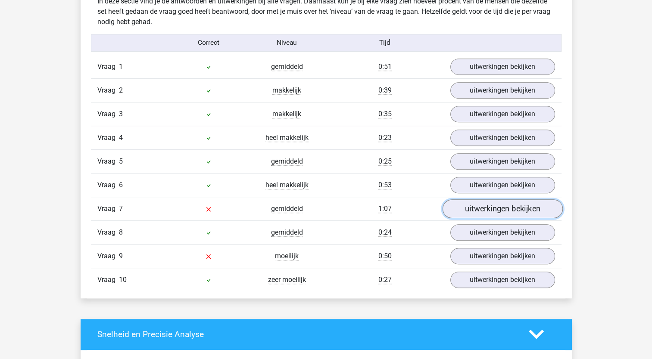
click at [474, 205] on link "uitwerkingen bekijken" at bounding box center [502, 208] width 120 height 19
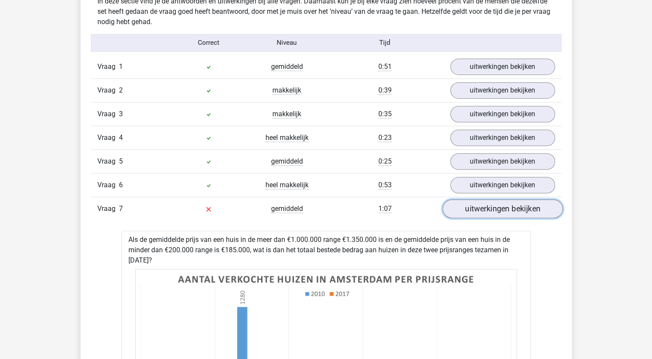
click at [475, 208] on link "uitwerkingen bekijken" at bounding box center [502, 208] width 120 height 19
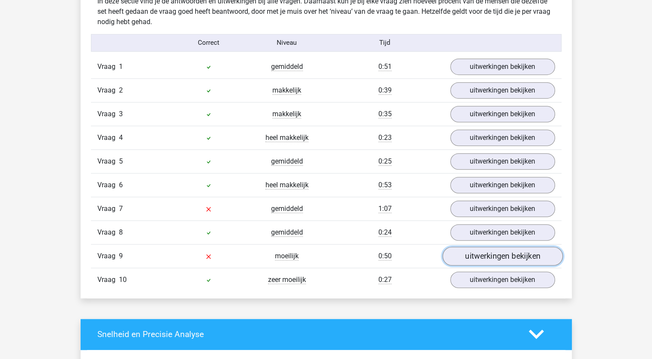
click at [489, 256] on link "uitwerkingen bekijken" at bounding box center [502, 256] width 120 height 19
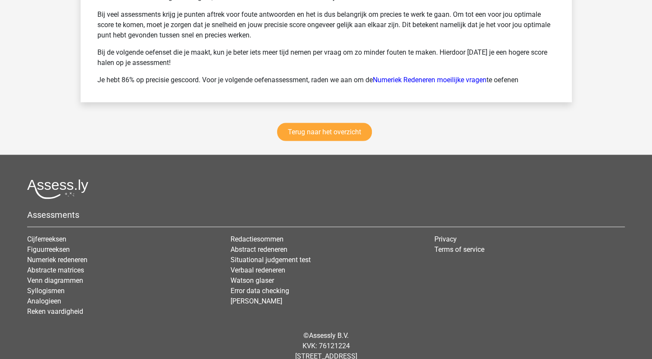
scroll to position [1762, 0]
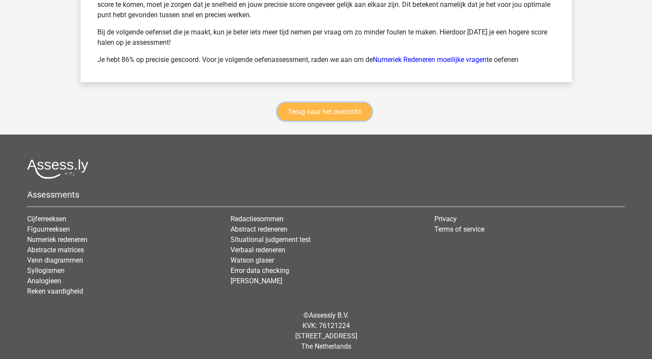
click at [329, 111] on link "Terug naar het overzicht" at bounding box center [324, 112] width 95 height 18
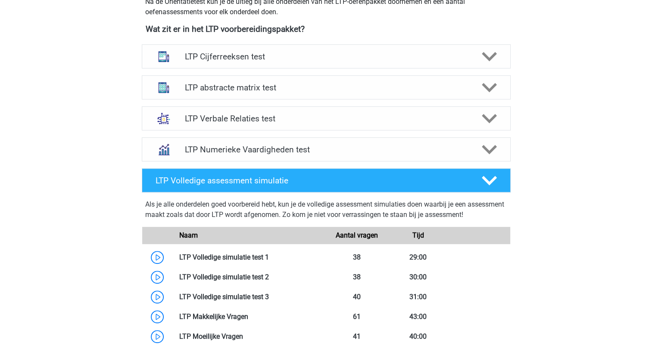
scroll to position [301, 0]
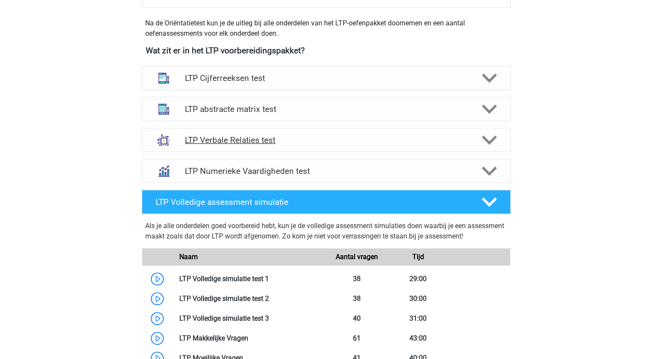
click at [243, 140] on h4 "LTP Verbale Relaties test" at bounding box center [326, 140] width 282 height 10
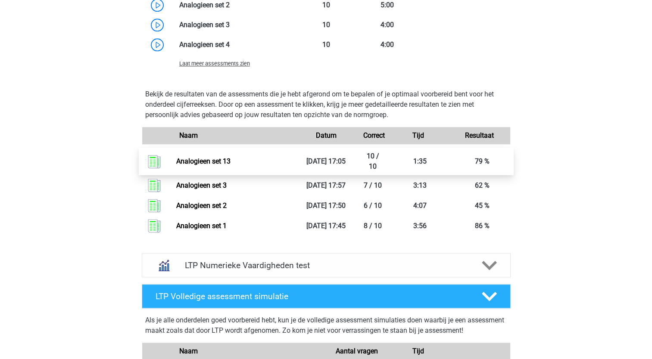
scroll to position [818, 0]
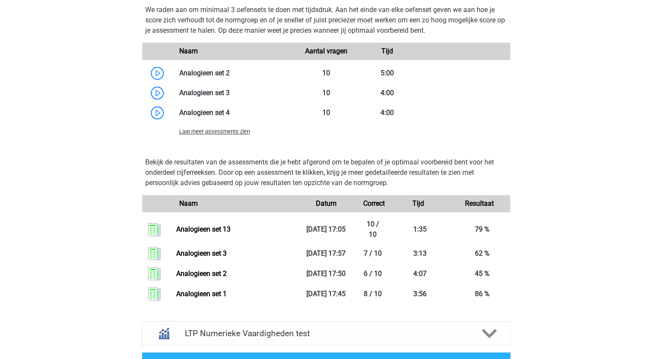
click at [217, 132] on span "Laat meer assessments zien" at bounding box center [214, 131] width 71 height 6
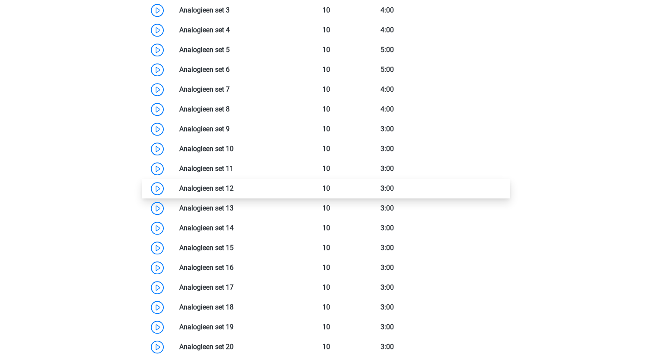
scroll to position [904, 0]
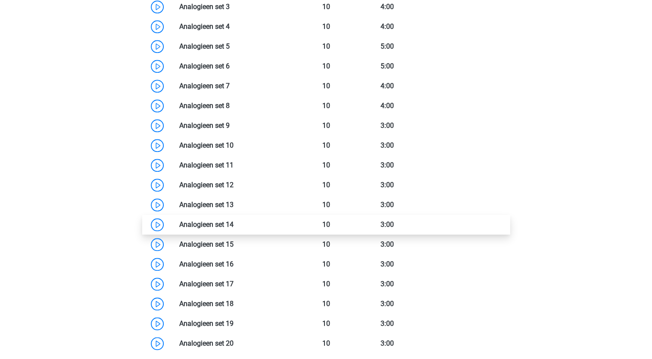
click at [233, 226] on link at bounding box center [233, 225] width 0 height 8
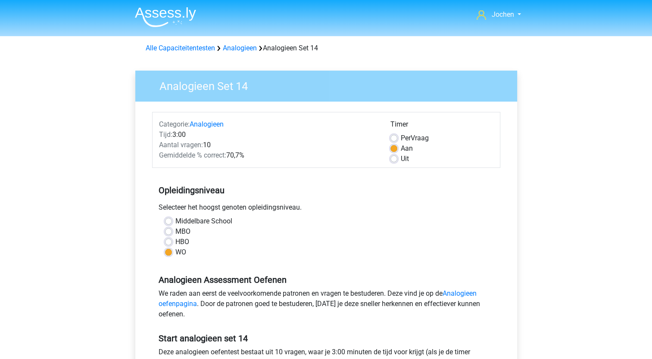
scroll to position [258, 0]
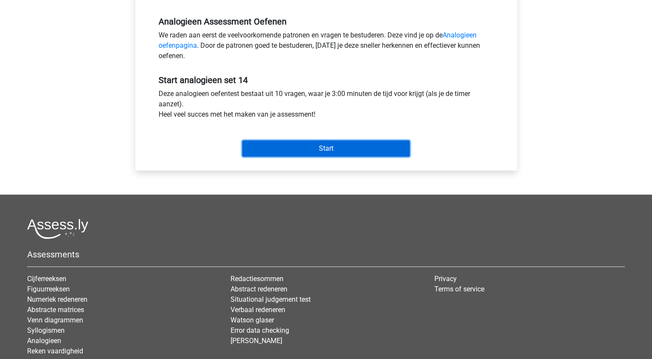
click at [311, 149] on input "Start" at bounding box center [326, 148] width 168 height 16
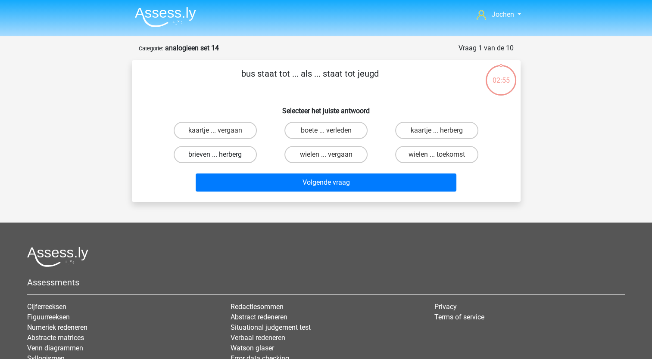
click at [227, 155] on label "brieven ... herberg" at bounding box center [215, 154] width 83 height 17
click at [221, 155] on input "brieven ... herberg" at bounding box center [218, 158] width 6 height 6
radio input "true"
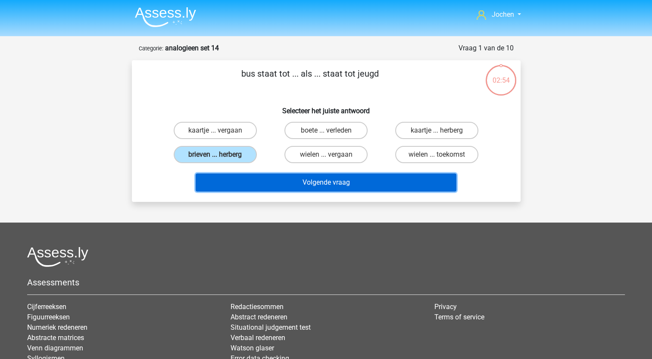
click at [276, 184] on button "Volgende vraag" at bounding box center [326, 183] width 261 height 18
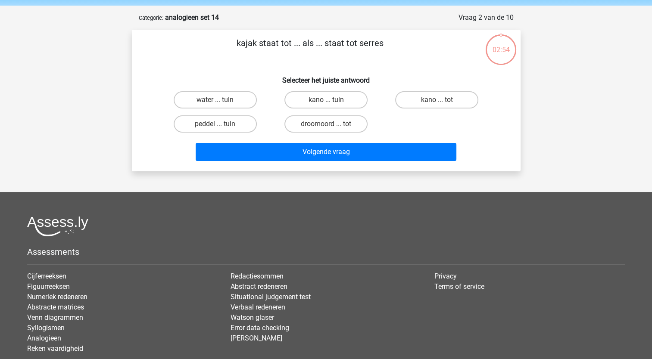
scroll to position [43, 0]
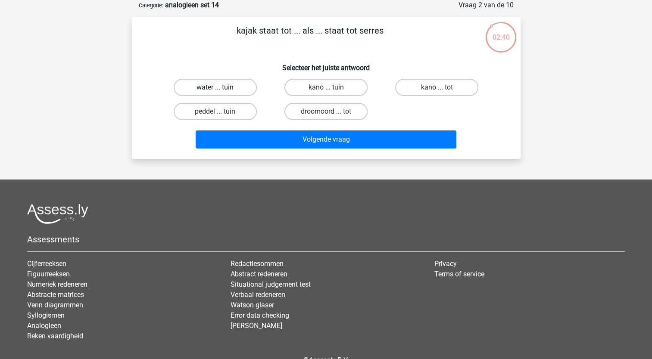
click at [219, 86] on label "water ... tuin" at bounding box center [215, 87] width 83 height 17
click at [219, 87] on input "water ... tuin" at bounding box center [218, 90] width 6 height 6
radio input "true"
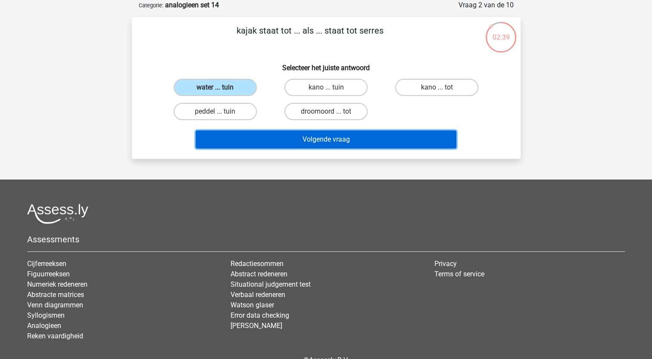
click at [292, 139] on button "Volgende vraag" at bounding box center [326, 139] width 261 height 18
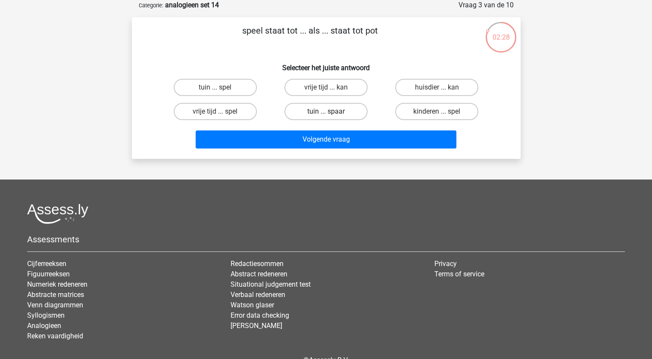
click at [317, 112] on label "tuin ... spaar" at bounding box center [325, 111] width 83 height 17
click at [326, 112] on input "tuin ... spaar" at bounding box center [329, 115] width 6 height 6
radio input "true"
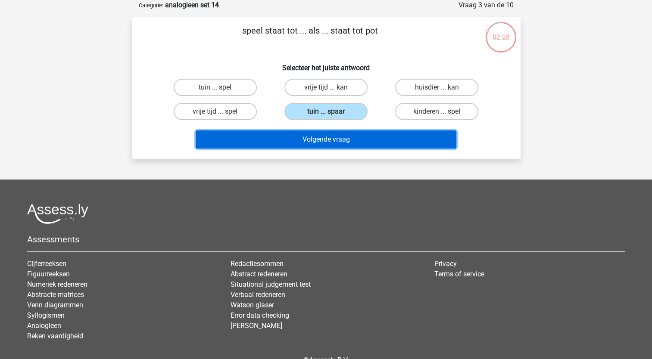
click at [309, 130] on button "Volgende vraag" at bounding box center [326, 139] width 261 height 18
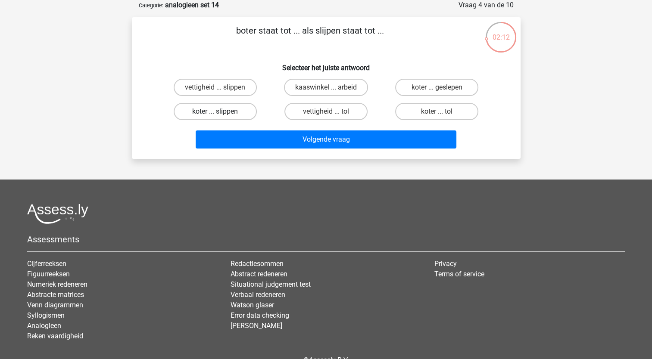
click at [238, 108] on label "koter ... slippen" at bounding box center [215, 111] width 83 height 17
click at [221, 112] on input "koter ... slippen" at bounding box center [218, 115] width 6 height 6
radio input "true"
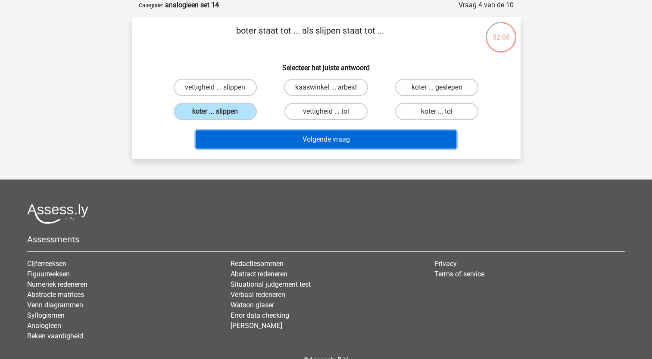
click at [252, 139] on button "Volgende vraag" at bounding box center [326, 139] width 261 height 18
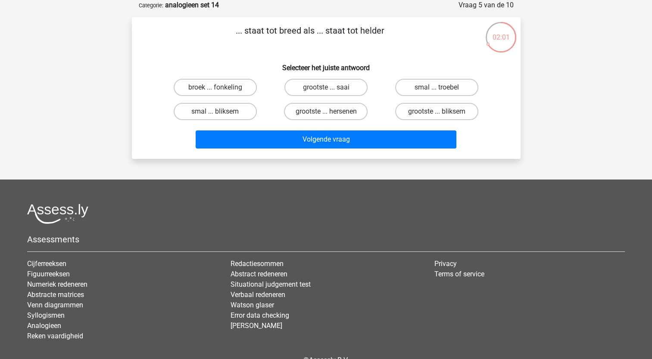
click at [439, 91] on input "smal ... troebel" at bounding box center [440, 90] width 6 height 6
radio input "true"
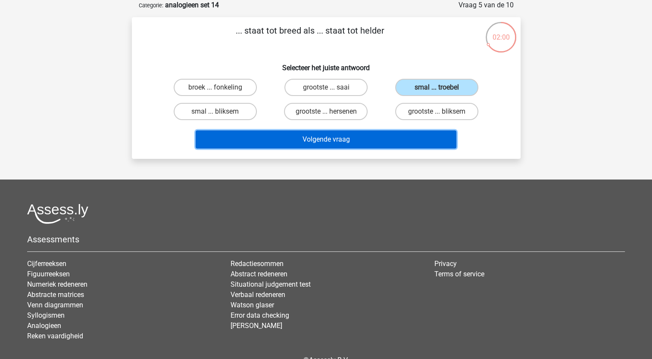
click at [334, 135] on button "Volgende vraag" at bounding box center [326, 139] width 261 height 18
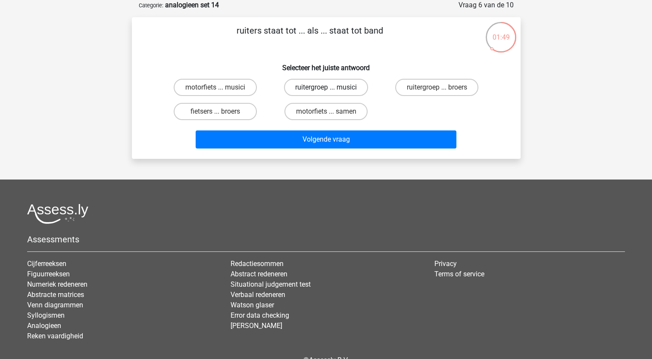
click at [317, 89] on label "ruitergroep ... musici" at bounding box center [326, 87] width 84 height 17
click at [326, 89] on input "ruitergroep ... musici" at bounding box center [329, 90] width 6 height 6
radio input "true"
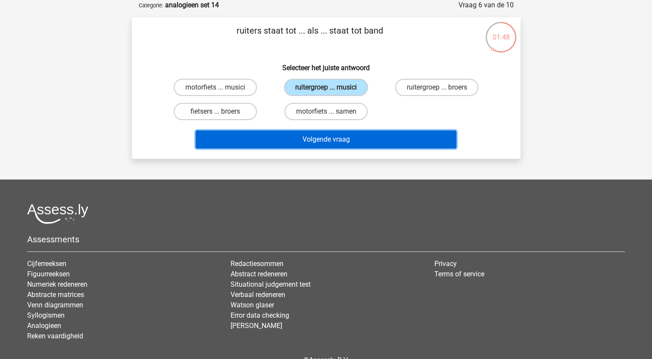
click at [309, 137] on button "Volgende vraag" at bounding box center [326, 139] width 261 height 18
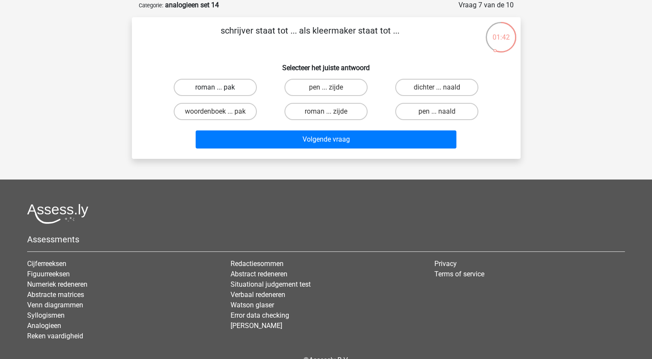
drag, startPoint x: 226, startPoint y: 85, endPoint x: 234, endPoint y: 90, distance: 9.6
click at [227, 85] on label "roman ... pak" at bounding box center [215, 87] width 83 height 17
click at [221, 87] on input "roman ... pak" at bounding box center [218, 90] width 6 height 6
radio input "true"
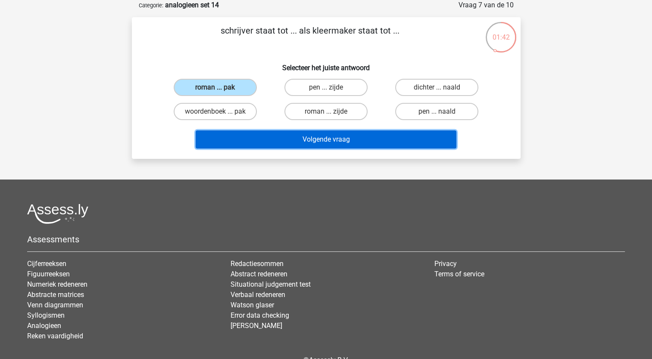
click at [278, 140] on button "Volgende vraag" at bounding box center [326, 139] width 261 height 18
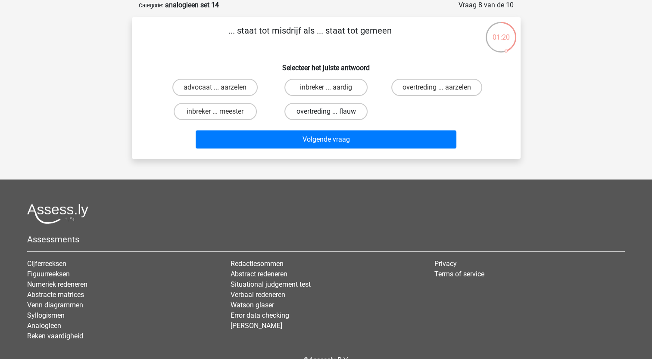
click at [326, 108] on label "overtreding ... flauw" at bounding box center [325, 111] width 83 height 17
click at [326, 112] on input "overtreding ... flauw" at bounding box center [329, 115] width 6 height 6
radio input "true"
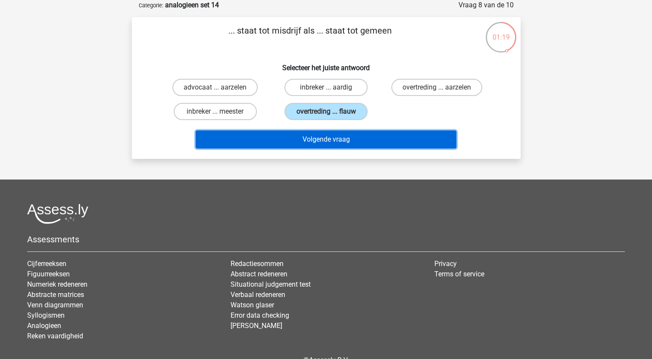
click at [317, 141] on button "Volgende vraag" at bounding box center [326, 139] width 261 height 18
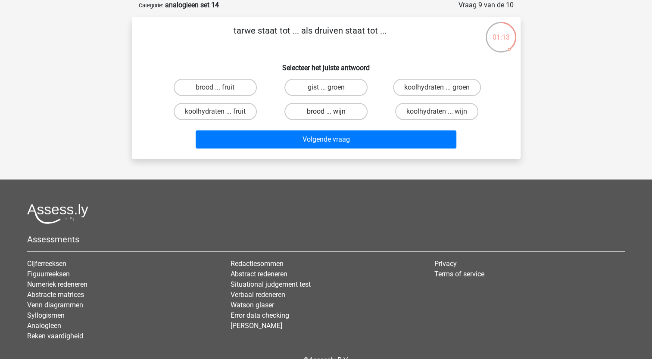
click at [339, 111] on label "brood ... wijn" at bounding box center [325, 111] width 83 height 17
click at [331, 112] on input "brood ... wijn" at bounding box center [329, 115] width 6 height 6
radio input "true"
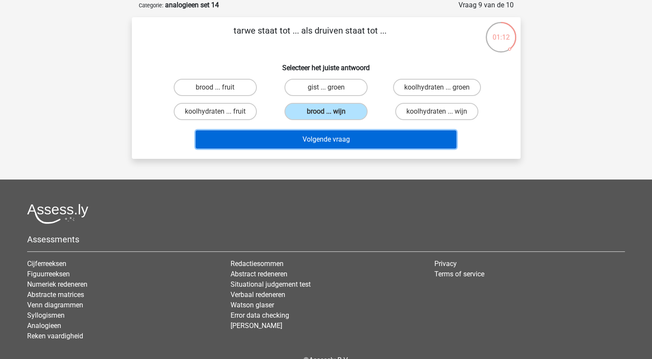
click at [332, 137] on button "Volgende vraag" at bounding box center [326, 139] width 261 height 18
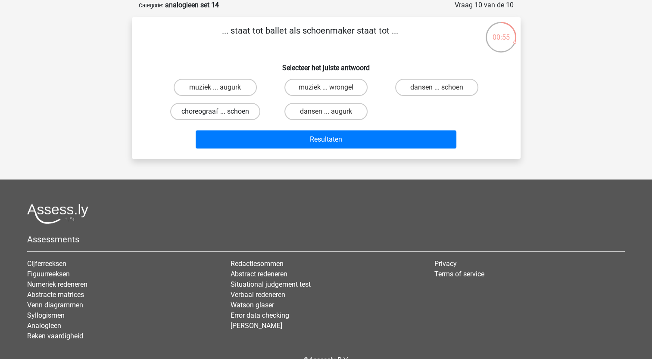
click at [226, 109] on label "choreograaf ... schoen" at bounding box center [215, 111] width 90 height 17
click at [221, 112] on input "choreograaf ... schoen" at bounding box center [218, 115] width 6 height 6
radio input "true"
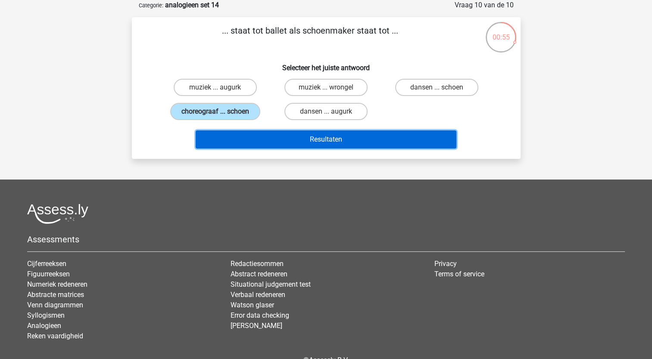
click at [276, 135] on button "Resultaten" at bounding box center [326, 139] width 261 height 18
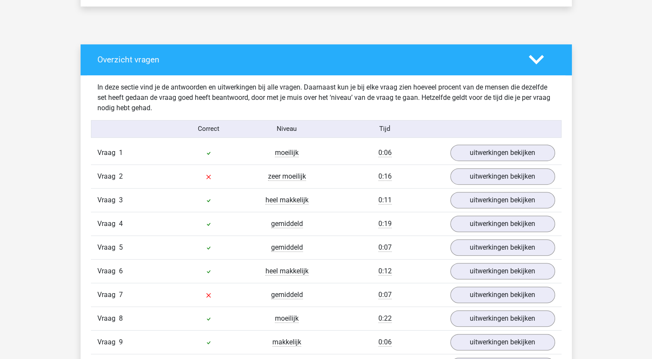
scroll to position [474, 0]
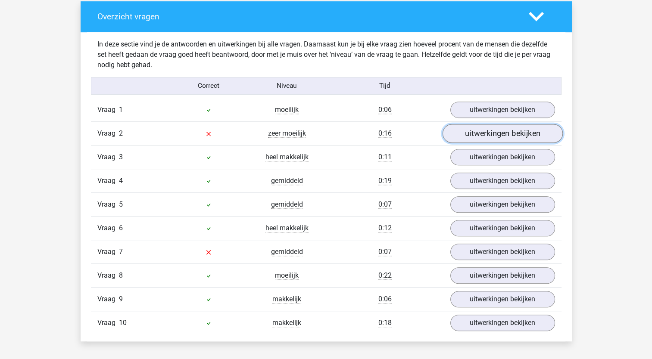
click at [484, 137] on link "uitwerkingen bekijken" at bounding box center [502, 133] width 120 height 19
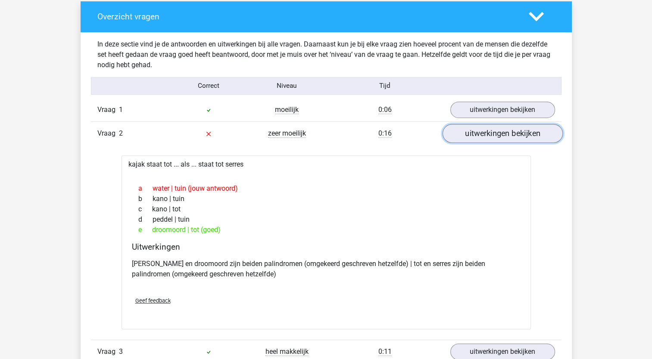
click at [499, 138] on link "uitwerkingen bekijken" at bounding box center [502, 133] width 120 height 19
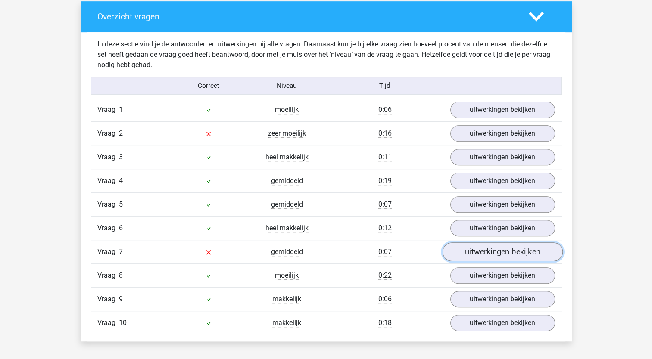
click at [491, 252] on link "uitwerkingen bekijken" at bounding box center [502, 251] width 120 height 19
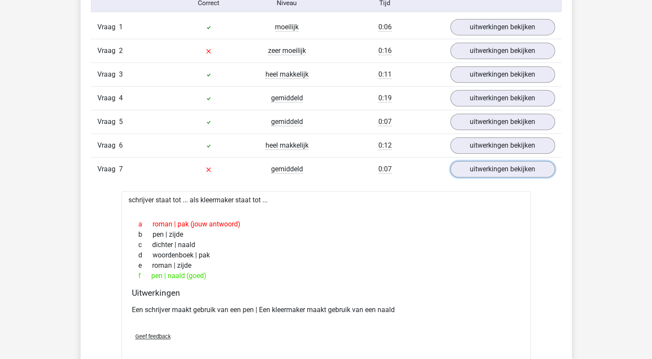
scroll to position [560, 0]
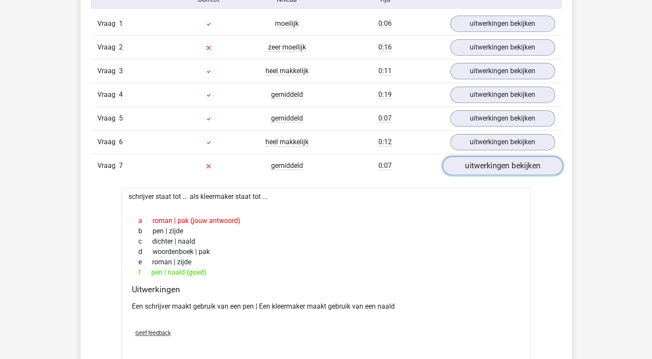
click at [483, 163] on link "uitwerkingen bekijken" at bounding box center [502, 165] width 120 height 19
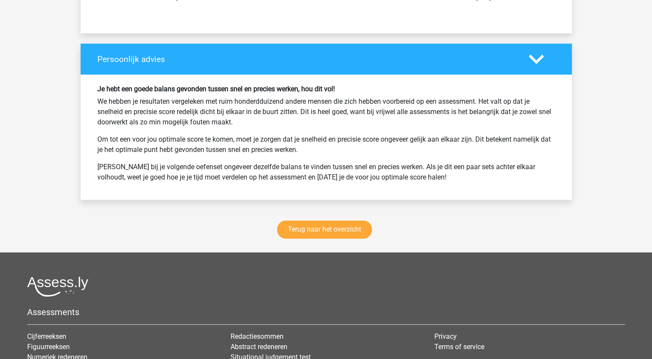
scroll to position [1163, 0]
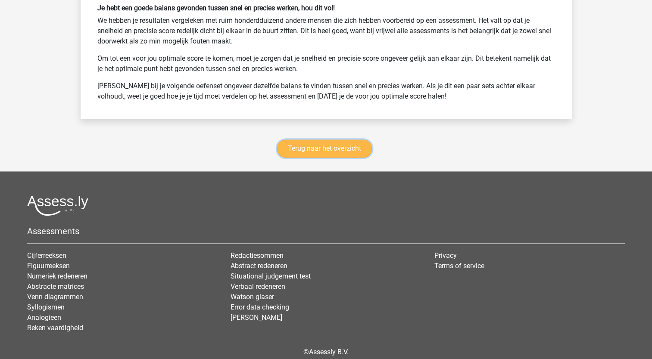
click at [330, 146] on link "Terug naar het overzicht" at bounding box center [324, 149] width 95 height 18
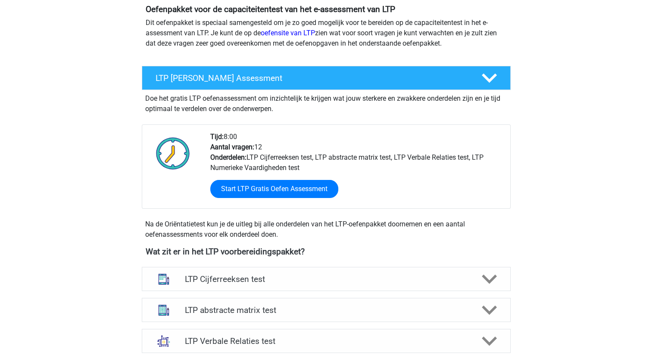
scroll to position [258, 0]
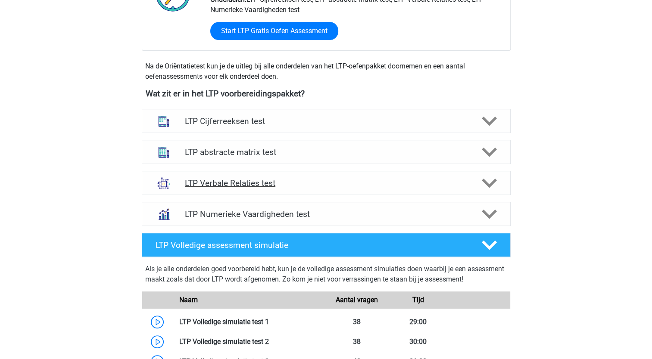
click at [234, 183] on h4 "LTP Verbale Relaties test" at bounding box center [326, 183] width 282 height 10
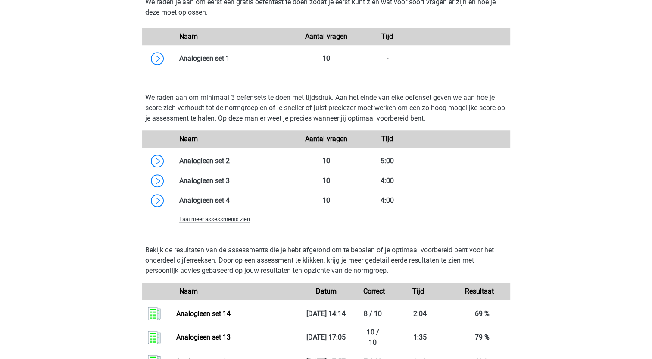
scroll to position [732, 0]
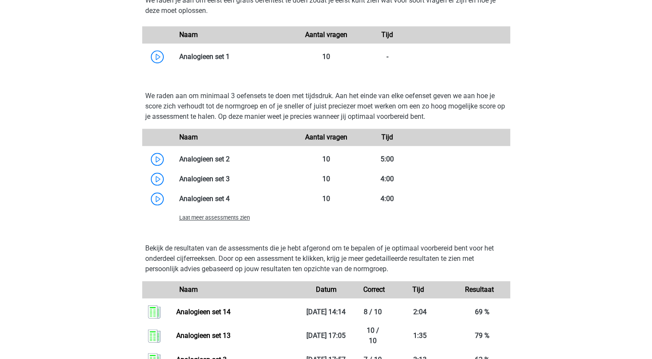
click at [214, 218] on span "Laat meer assessments zien" at bounding box center [214, 217] width 71 height 6
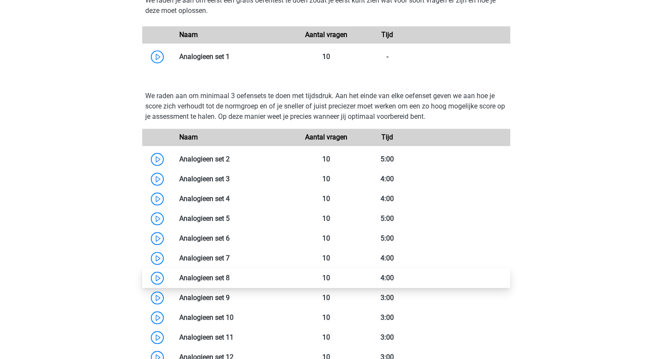
click at [230, 276] on link at bounding box center [230, 278] width 0 height 8
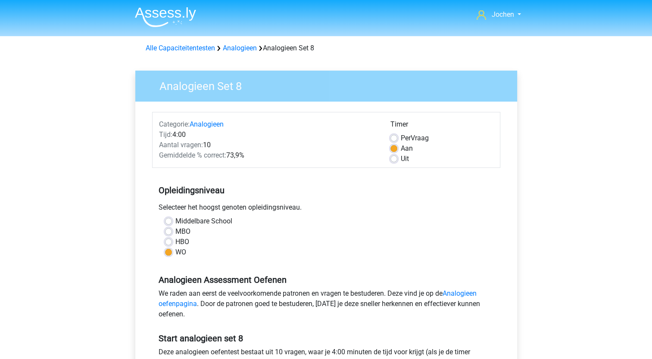
scroll to position [172, 0]
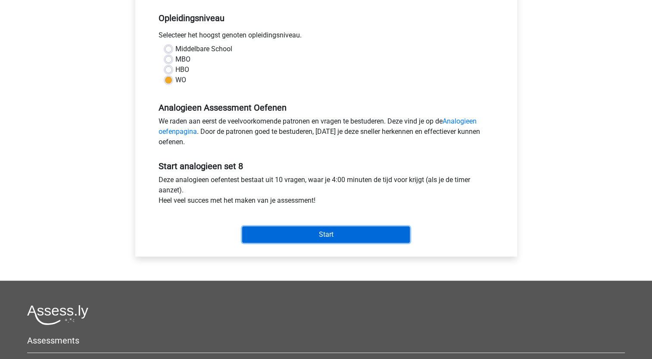
click at [320, 236] on input "Start" at bounding box center [326, 235] width 168 height 16
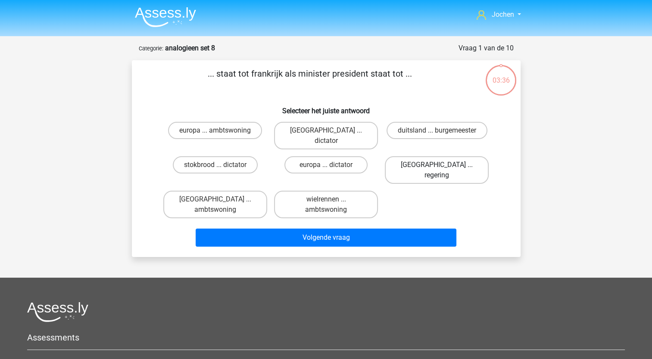
click at [425, 156] on label "[GEOGRAPHIC_DATA] ... regering" at bounding box center [437, 170] width 104 height 28
click at [437, 165] on input "[GEOGRAPHIC_DATA] ... regering" at bounding box center [440, 168] width 6 height 6
radio input "true"
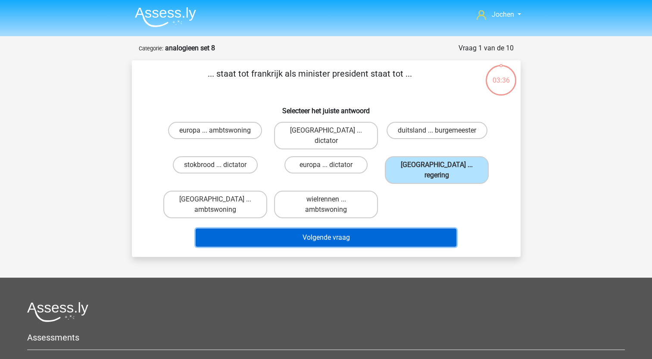
click at [318, 229] on button "Volgende vraag" at bounding box center [326, 238] width 261 height 18
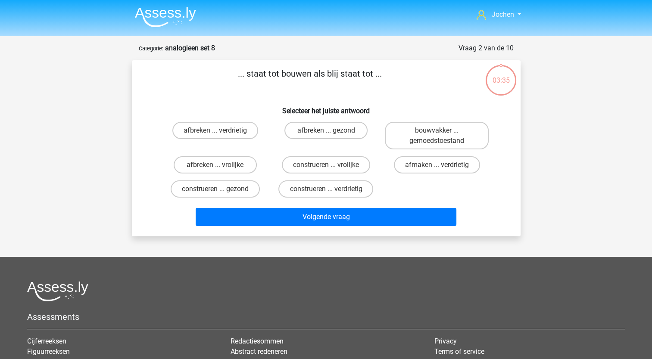
scroll to position [43, 0]
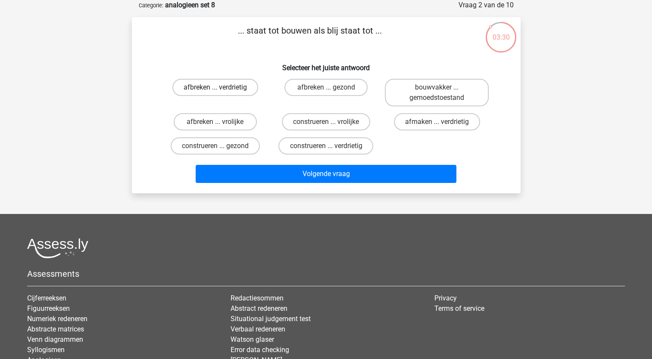
click at [233, 87] on label "afbreken ... verdrietig" at bounding box center [215, 87] width 86 height 17
click at [221, 87] on input "afbreken ... verdrietig" at bounding box center [218, 90] width 6 height 6
radio input "true"
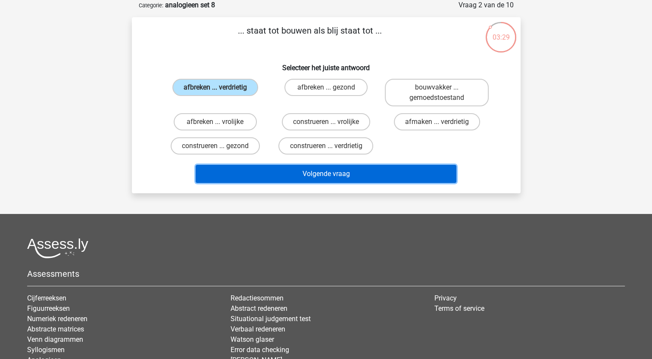
click at [278, 176] on button "Volgende vraag" at bounding box center [326, 174] width 261 height 18
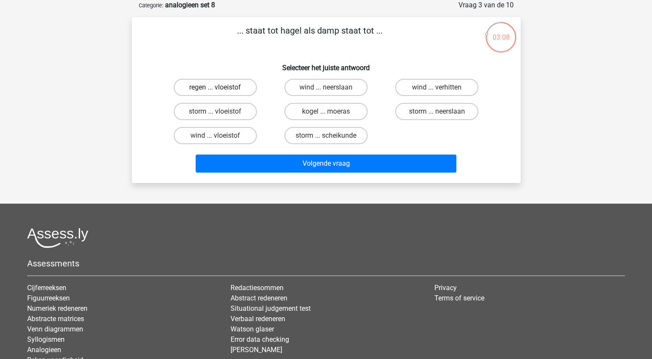
drag, startPoint x: 229, startPoint y: 87, endPoint x: 229, endPoint y: 95, distance: 8.2
click at [229, 87] on label "regen ... vloeistof" at bounding box center [215, 87] width 83 height 17
click at [221, 87] on input "regen ... vloeistof" at bounding box center [218, 90] width 6 height 6
radio input "true"
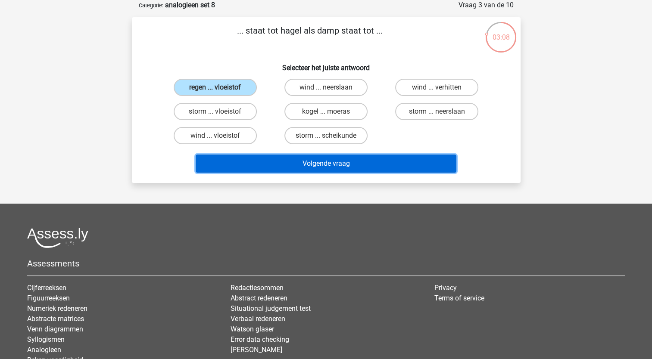
click at [255, 155] on button "Volgende vraag" at bounding box center [326, 164] width 261 height 18
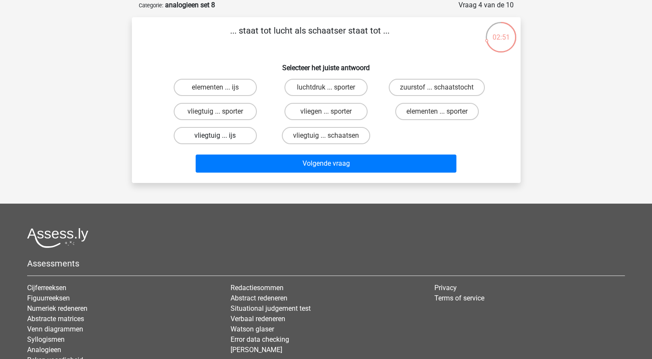
click at [216, 134] on label "vliegtuig ... ijs" at bounding box center [215, 135] width 83 height 17
click at [216, 136] on input "vliegtuig ... ijs" at bounding box center [218, 139] width 6 height 6
radio input "true"
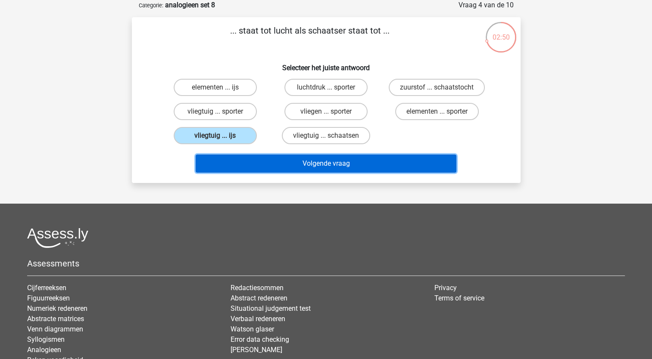
click at [272, 161] on button "Volgende vraag" at bounding box center [326, 164] width 261 height 18
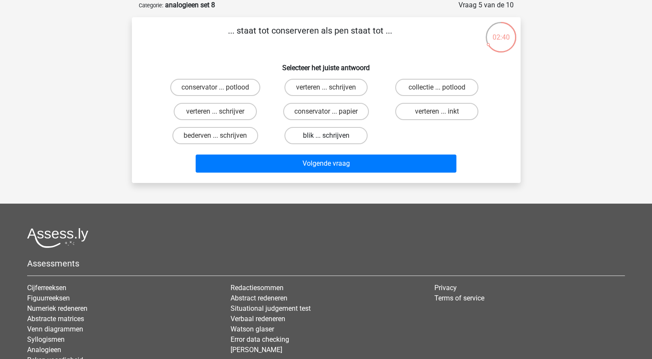
click at [318, 132] on label "blik ... schrijven" at bounding box center [325, 135] width 83 height 17
click at [326, 136] on input "blik ... schrijven" at bounding box center [329, 139] width 6 height 6
radio input "true"
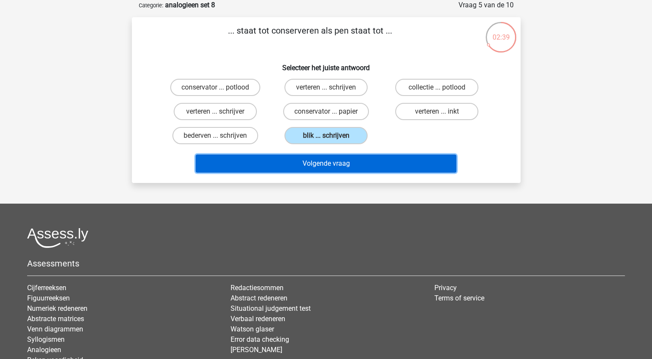
click at [320, 159] on button "Volgende vraag" at bounding box center [326, 164] width 261 height 18
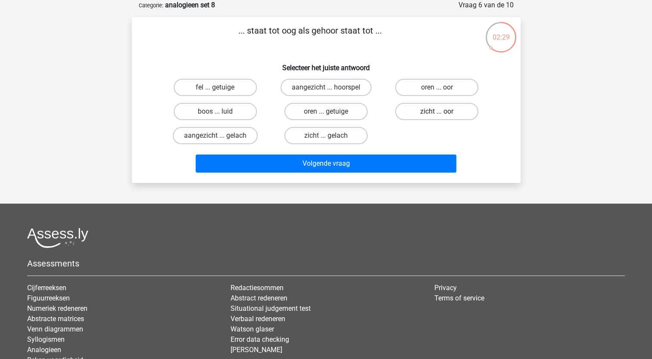
click at [425, 114] on label "zicht ... oor" at bounding box center [436, 111] width 83 height 17
click at [437, 114] on input "zicht ... oor" at bounding box center [440, 115] width 6 height 6
radio input "true"
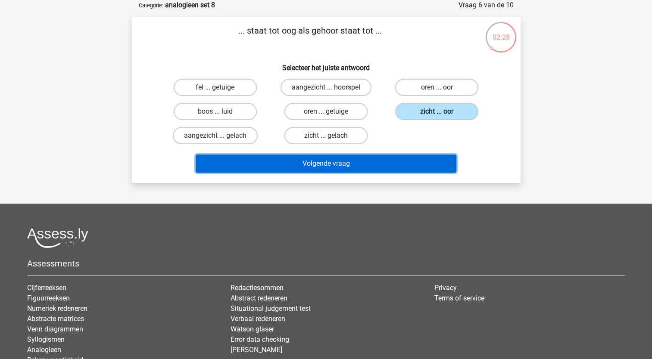
click at [367, 162] on button "Volgende vraag" at bounding box center [326, 164] width 261 height 18
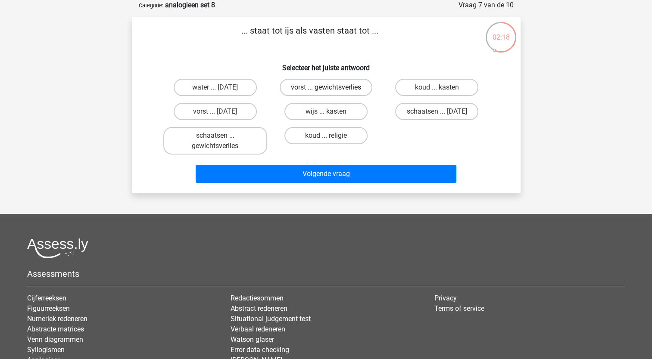
click at [316, 86] on label "vorst ... gewichtsverlies" at bounding box center [326, 87] width 93 height 17
click at [326, 87] on input "vorst ... gewichtsverlies" at bounding box center [329, 90] width 6 height 6
radio input "true"
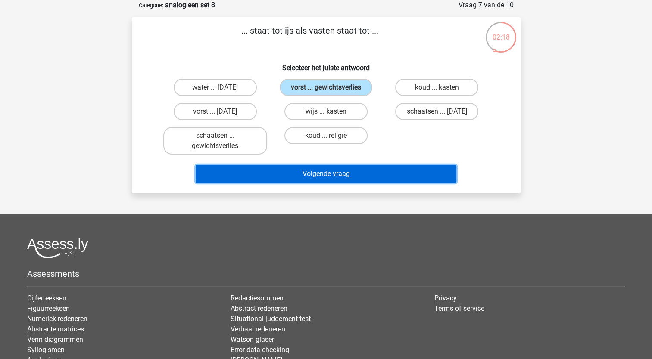
click at [327, 171] on button "Volgende vraag" at bounding box center [326, 174] width 261 height 18
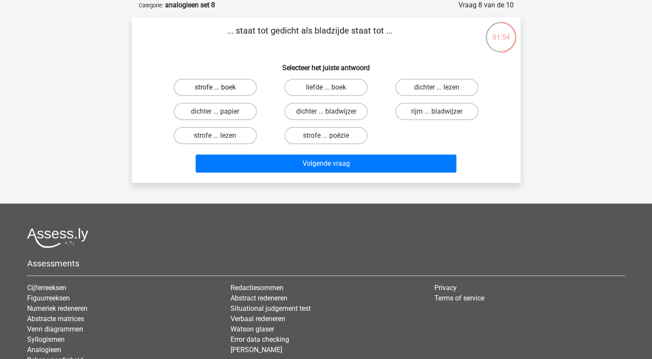
click at [237, 87] on label "strofe ... boek" at bounding box center [215, 87] width 83 height 17
click at [221, 87] on input "strofe ... boek" at bounding box center [218, 90] width 6 height 6
radio input "true"
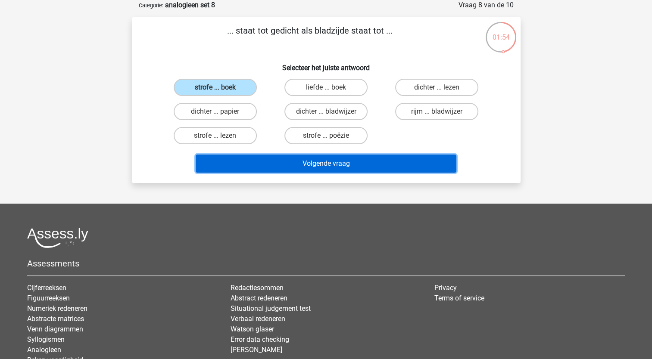
click at [296, 161] on button "Volgende vraag" at bounding box center [326, 164] width 261 height 18
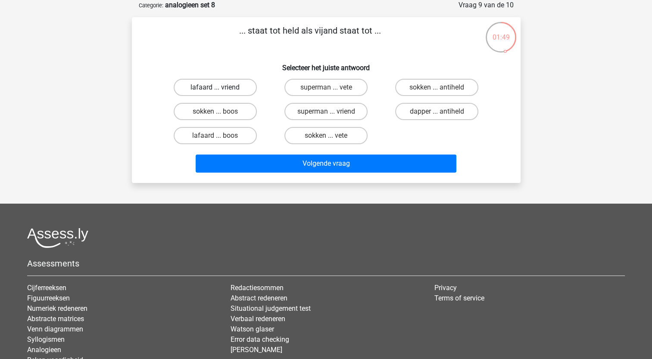
click at [236, 87] on label "lafaard ... vriend" at bounding box center [215, 87] width 83 height 17
click at [221, 87] on input "lafaard ... vriend" at bounding box center [218, 90] width 6 height 6
radio input "true"
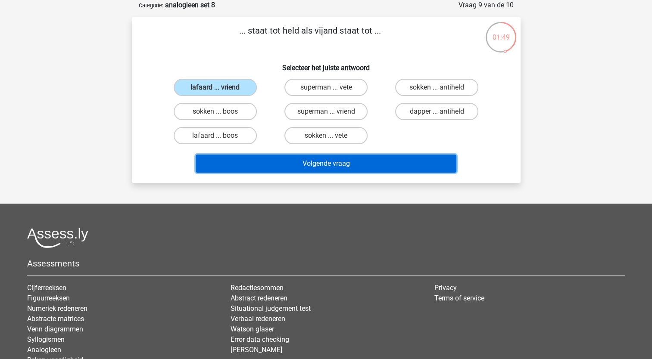
click at [281, 162] on button "Volgende vraag" at bounding box center [326, 164] width 261 height 18
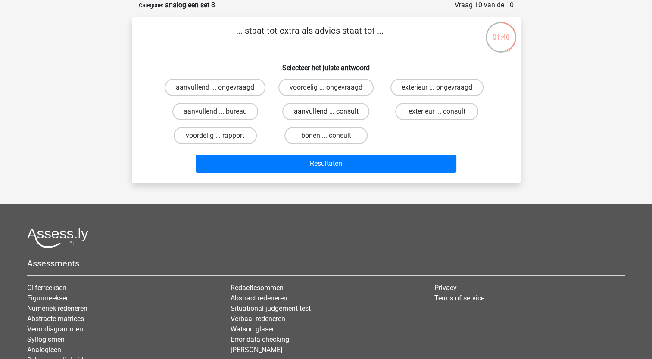
click at [314, 110] on label "aanvullend ... consult" at bounding box center [325, 111] width 87 height 17
click at [326, 112] on input "aanvullend ... consult" at bounding box center [329, 115] width 6 height 6
radio input "true"
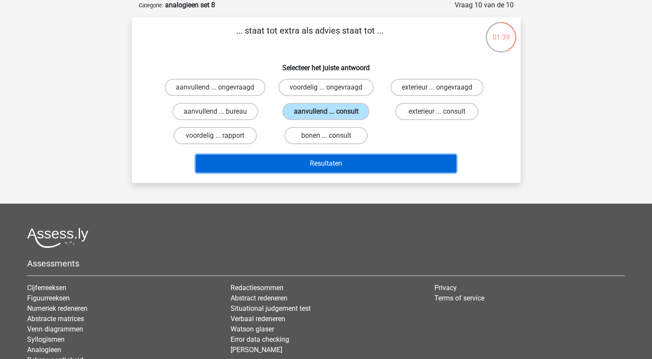
click at [313, 161] on button "Resultaten" at bounding box center [326, 164] width 261 height 18
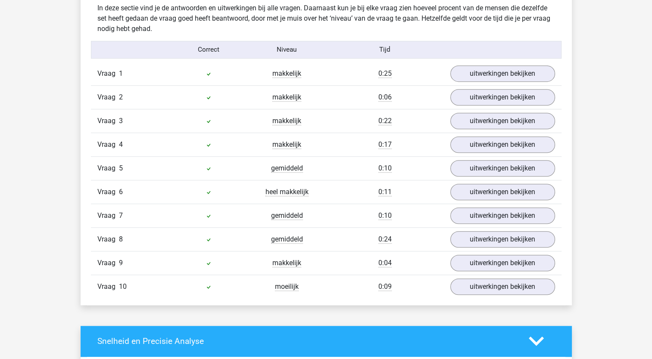
scroll to position [560, 0]
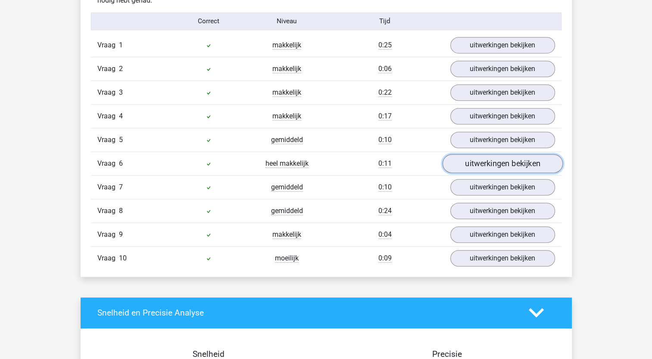
click at [469, 166] on link "uitwerkingen bekijken" at bounding box center [502, 163] width 120 height 19
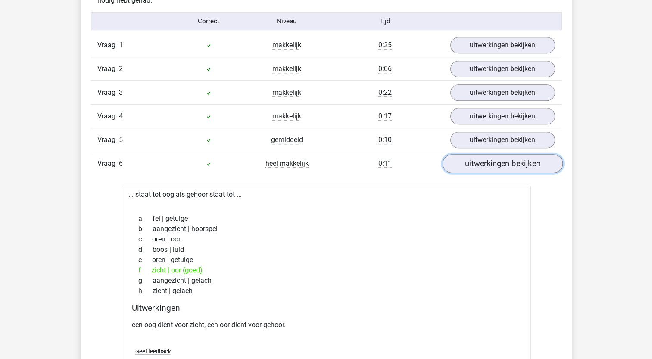
click at [468, 164] on link "uitwerkingen bekijken" at bounding box center [502, 163] width 120 height 19
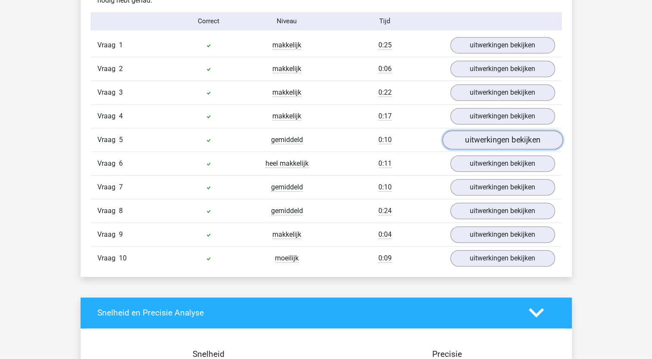
click at [469, 139] on link "uitwerkingen bekijken" at bounding box center [502, 139] width 120 height 19
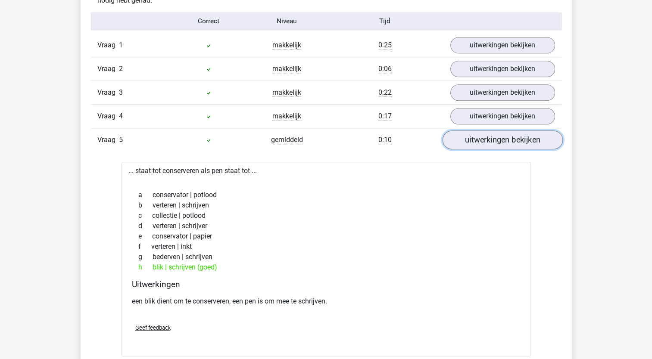
click at [469, 136] on link "uitwerkingen bekijken" at bounding box center [502, 139] width 120 height 19
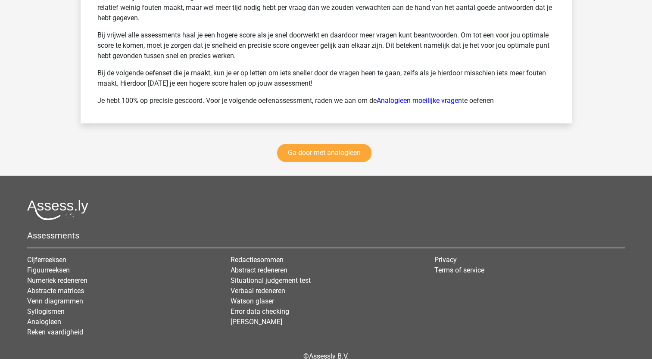
scroll to position [1248, 0]
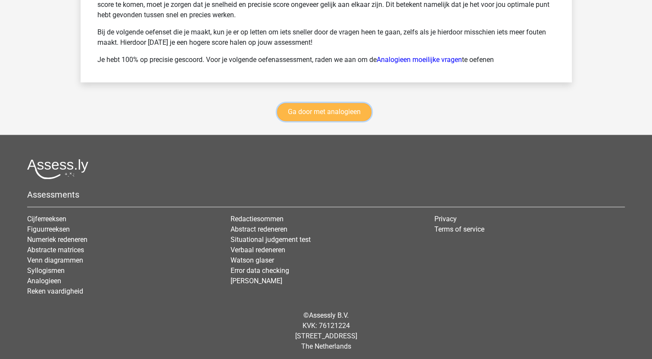
click at [324, 111] on link "Ga door met analogieen" at bounding box center [324, 112] width 94 height 18
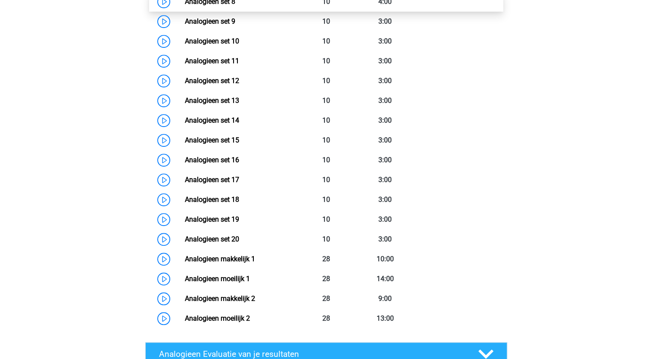
scroll to position [612, 0]
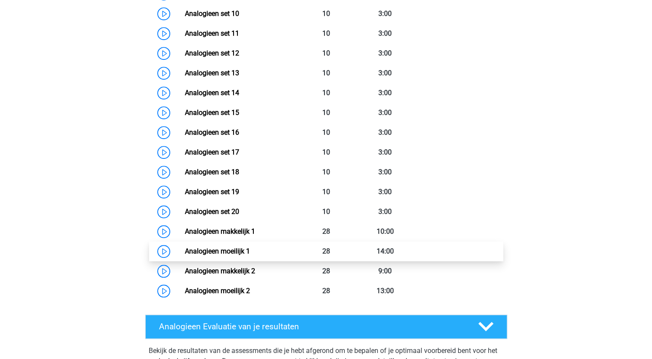
click at [220, 251] on link "Analogieen moeilijk 1" at bounding box center [217, 251] width 65 height 8
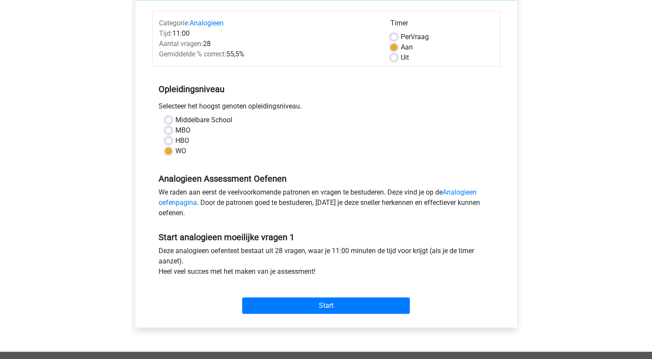
scroll to position [258, 0]
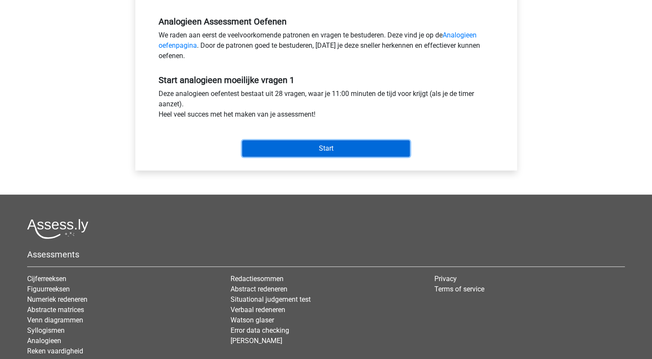
click at [324, 150] on input "Start" at bounding box center [326, 148] width 168 height 16
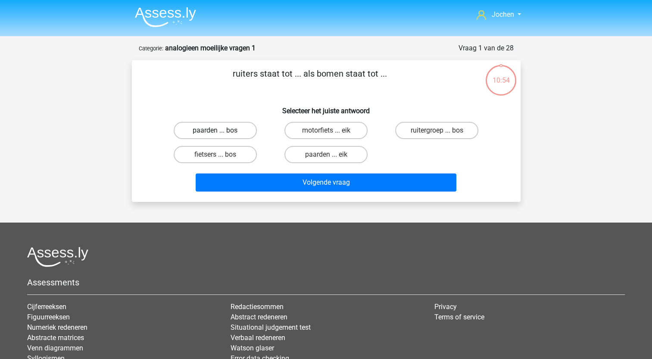
click at [230, 128] on label "paarden ... bos" at bounding box center [215, 130] width 83 height 17
click at [221, 130] on input "paarden ... bos" at bounding box center [218, 133] width 6 height 6
radio input "true"
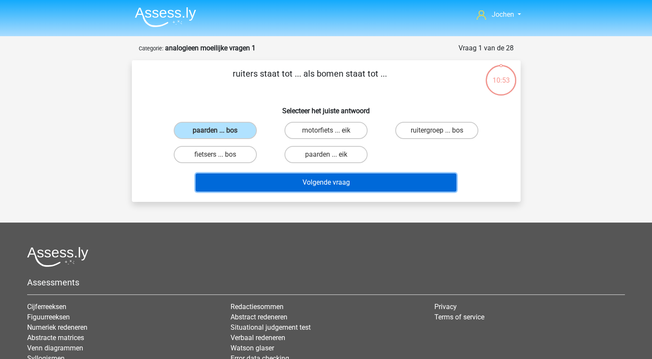
click at [300, 187] on button "Volgende vraag" at bounding box center [326, 183] width 261 height 18
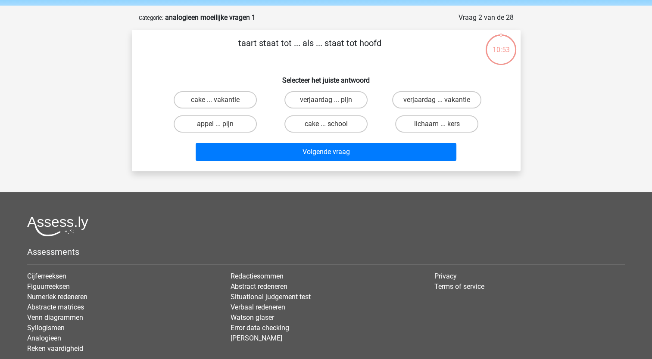
scroll to position [43, 0]
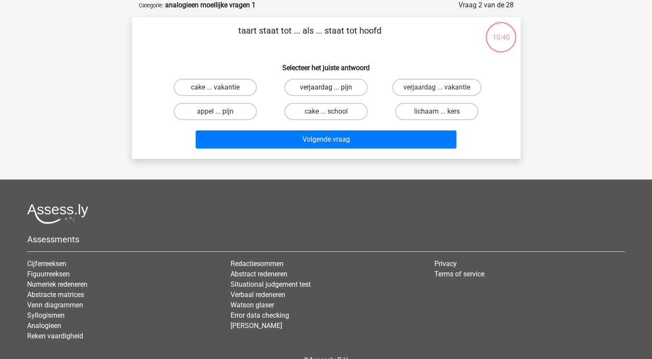
click at [320, 87] on label "verjaardag ... pijn" at bounding box center [325, 87] width 83 height 17
click at [326, 87] on input "verjaardag ... pijn" at bounding box center [329, 90] width 6 height 6
radio input "true"
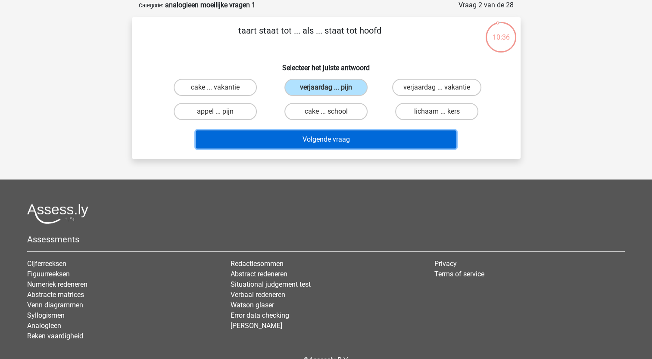
click at [290, 137] on button "Volgende vraag" at bounding box center [326, 139] width 261 height 18
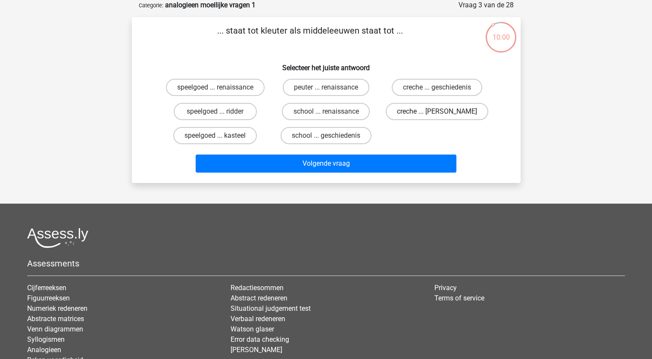
click at [418, 111] on label "creche ... [PERSON_NAME]" at bounding box center [436, 111] width 102 height 17
click at [437, 112] on input "creche ... [PERSON_NAME]" at bounding box center [440, 115] width 6 height 6
radio input "true"
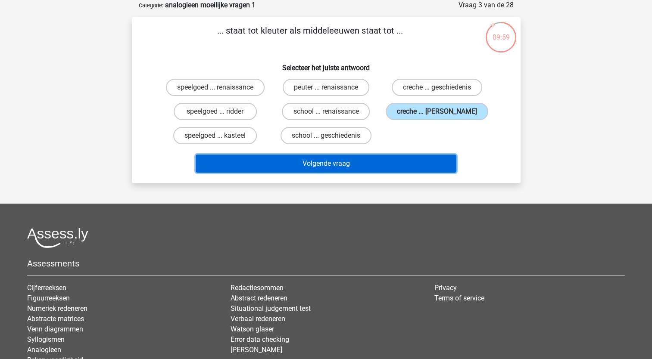
click at [365, 160] on button "Volgende vraag" at bounding box center [326, 164] width 261 height 18
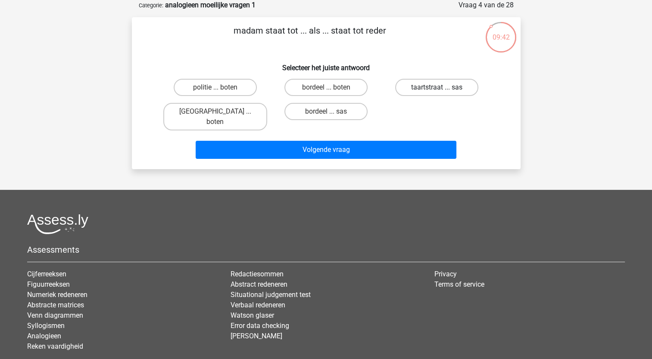
click at [438, 81] on label "taartstraat ... sas" at bounding box center [436, 87] width 83 height 17
click at [438, 87] on input "taartstraat ... sas" at bounding box center [440, 90] width 6 height 6
radio input "true"
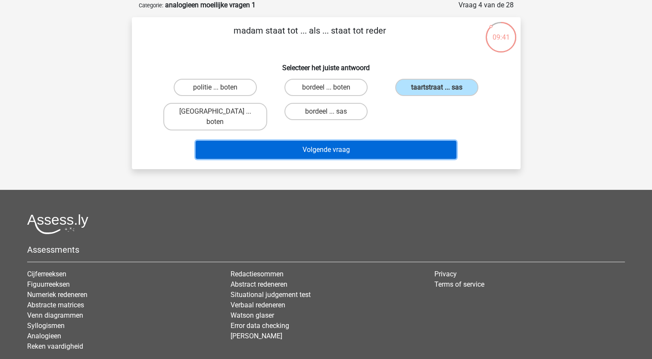
drag, startPoint x: 362, startPoint y: 133, endPoint x: 356, endPoint y: 134, distance: 6.5
click at [361, 141] on button "Volgende vraag" at bounding box center [326, 150] width 261 height 18
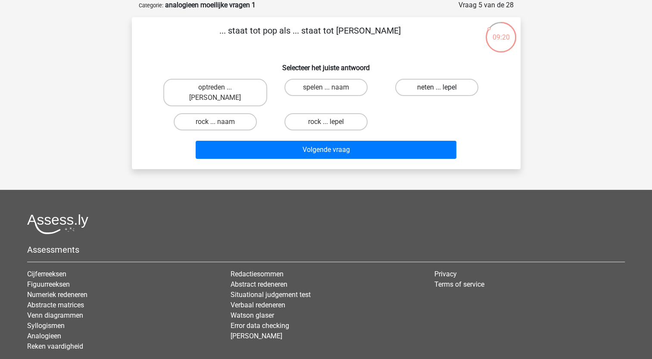
click at [426, 88] on label "neten ... lepel" at bounding box center [436, 87] width 83 height 17
click at [437, 88] on input "neten ... lepel" at bounding box center [440, 90] width 6 height 6
radio input "true"
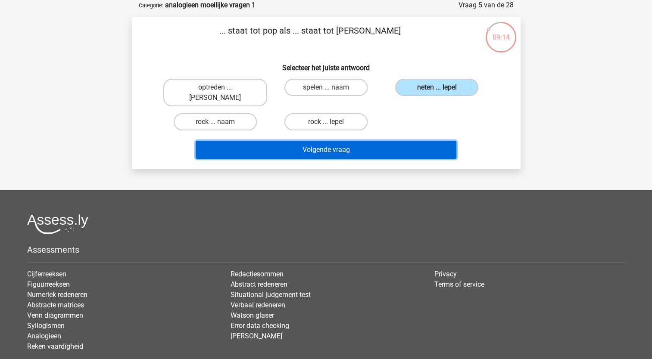
click at [326, 141] on button "Volgende vraag" at bounding box center [326, 150] width 261 height 18
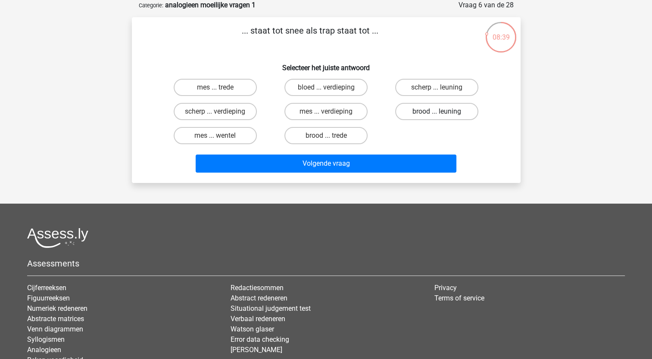
click at [428, 111] on label "brood ... leuning" at bounding box center [436, 111] width 83 height 17
click at [437, 112] on input "brood ... leuning" at bounding box center [440, 115] width 6 height 6
radio input "true"
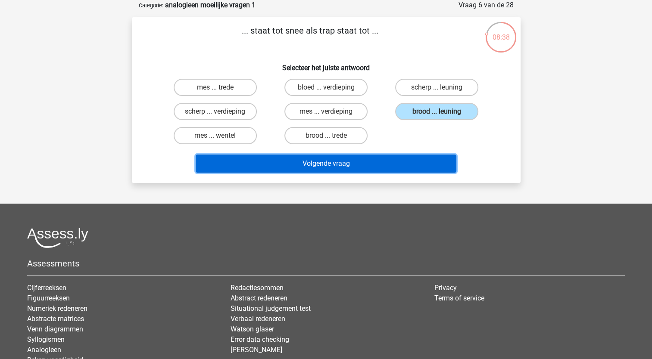
click at [326, 158] on button "Volgende vraag" at bounding box center [326, 164] width 261 height 18
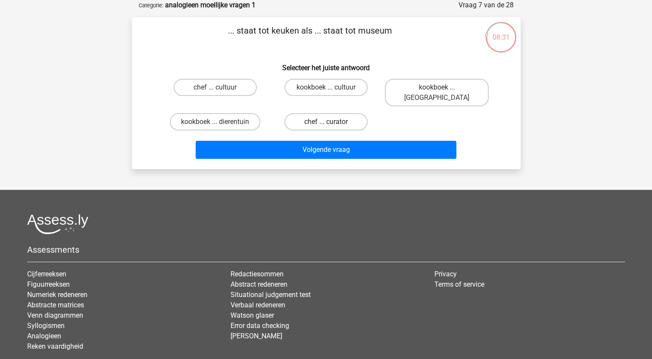
click at [318, 113] on label "chef ... curator" at bounding box center [325, 121] width 83 height 17
click at [326, 122] on input "chef ... curator" at bounding box center [329, 125] width 6 height 6
radio input "true"
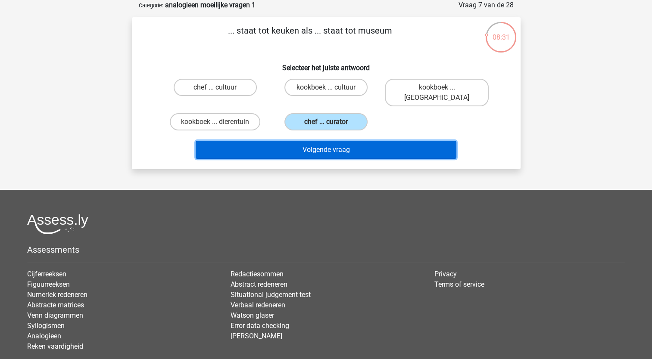
click at [320, 141] on button "Volgende vraag" at bounding box center [326, 150] width 261 height 18
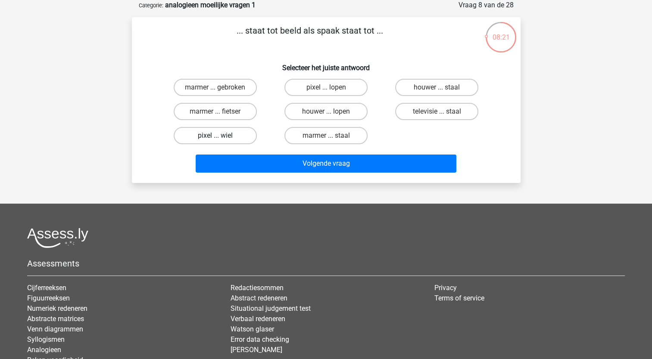
click at [226, 133] on label "pixel ... wiel" at bounding box center [215, 135] width 83 height 17
click at [221, 136] on input "pixel ... wiel" at bounding box center [218, 139] width 6 height 6
radio input "true"
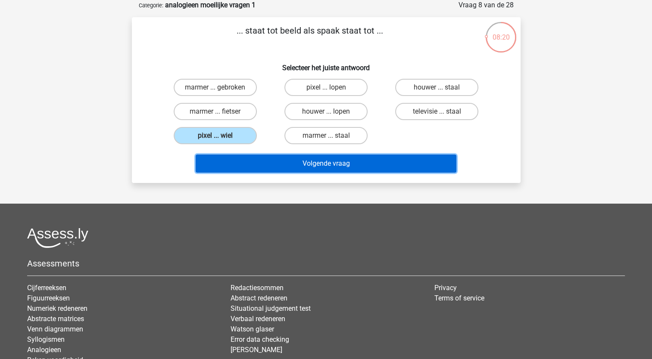
click at [267, 161] on button "Volgende vraag" at bounding box center [326, 164] width 261 height 18
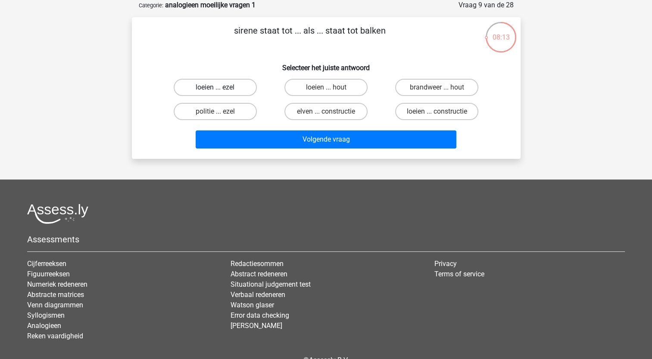
drag, startPoint x: 226, startPoint y: 87, endPoint x: 229, endPoint y: 90, distance: 4.6
click at [226, 87] on label "loeien ... ezel" at bounding box center [215, 87] width 83 height 17
click at [221, 87] on input "loeien ... ezel" at bounding box center [218, 90] width 6 height 6
radio input "true"
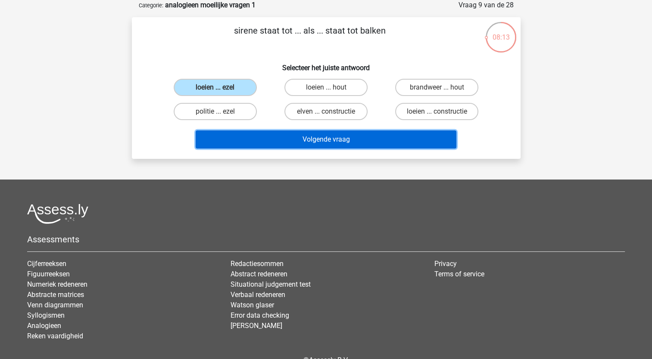
click at [272, 140] on button "Volgende vraag" at bounding box center [326, 139] width 261 height 18
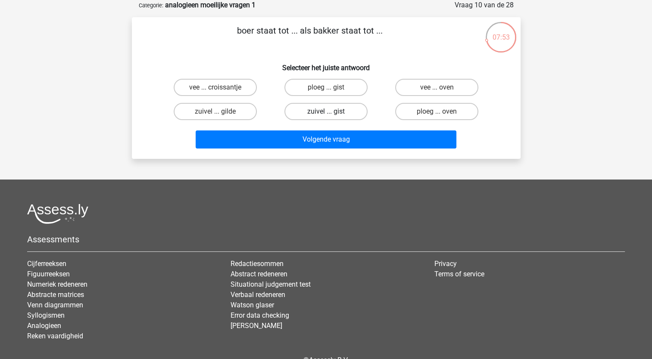
click at [328, 109] on label "zuivel ... gist" at bounding box center [325, 111] width 83 height 17
click at [328, 112] on input "zuivel ... gist" at bounding box center [329, 115] width 6 height 6
radio input "true"
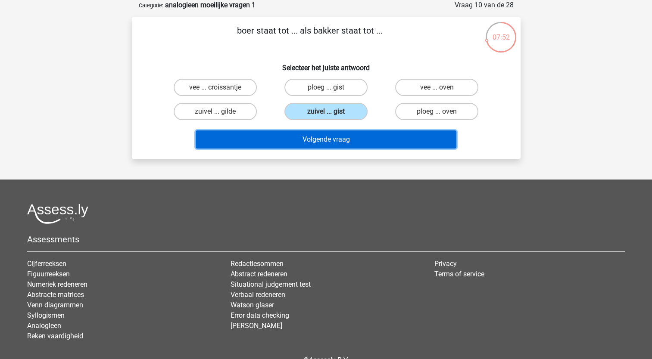
click at [324, 138] on button "Volgende vraag" at bounding box center [326, 139] width 261 height 18
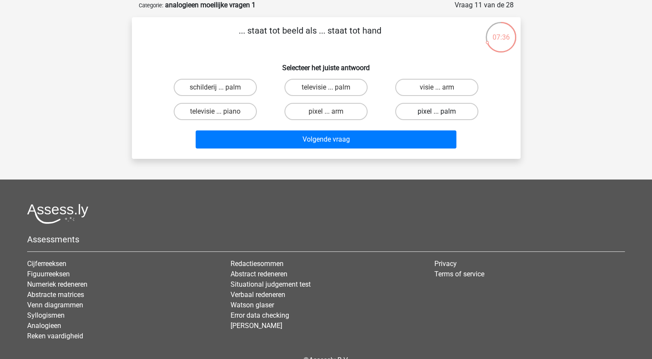
click at [431, 111] on label "pixel ... palm" at bounding box center [436, 111] width 83 height 17
click at [437, 112] on input "pixel ... palm" at bounding box center [440, 115] width 6 height 6
radio input "true"
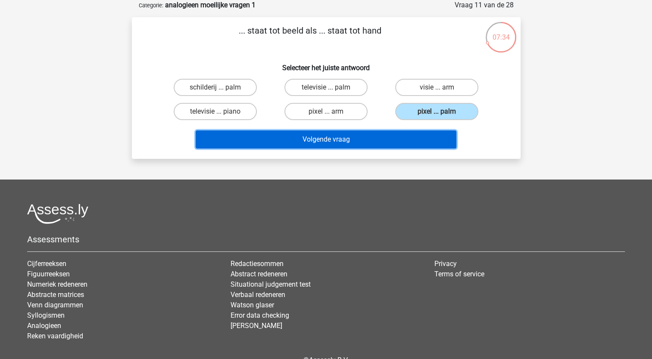
click at [332, 137] on button "Volgende vraag" at bounding box center [326, 139] width 261 height 18
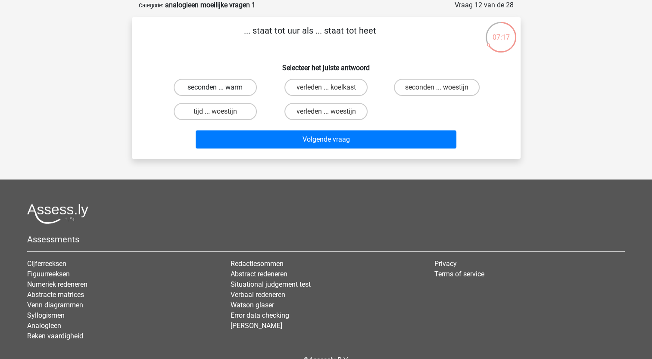
click at [226, 87] on label "seconden ... warm" at bounding box center [215, 87] width 83 height 17
click at [221, 87] on input "seconden ... warm" at bounding box center [218, 90] width 6 height 6
radio input "true"
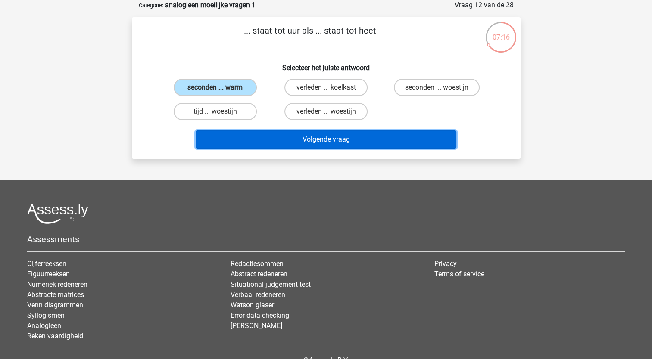
click at [257, 135] on button "Volgende vraag" at bounding box center [326, 139] width 261 height 18
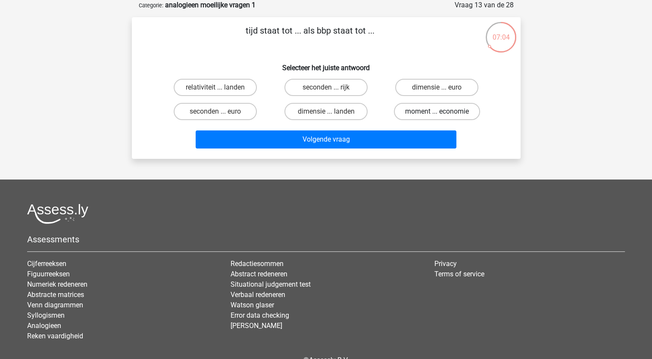
click at [417, 111] on label "moment ... economie" at bounding box center [437, 111] width 86 height 17
click at [437, 112] on input "moment ... economie" at bounding box center [440, 115] width 6 height 6
radio input "true"
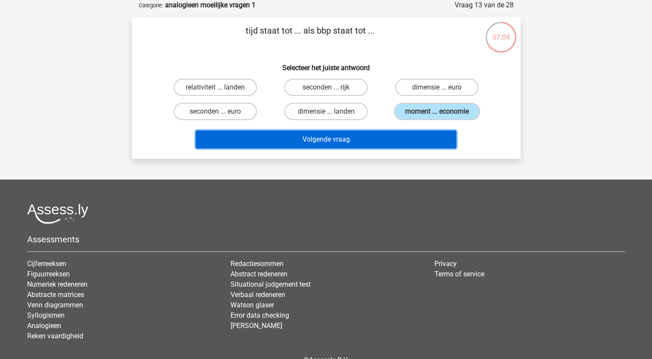
click at [363, 137] on button "Volgende vraag" at bounding box center [326, 139] width 261 height 18
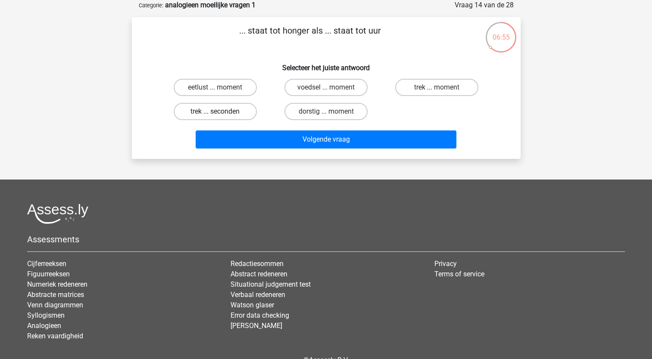
click at [222, 109] on label "trek ... seconden" at bounding box center [215, 111] width 83 height 17
click at [221, 112] on input "trek ... seconden" at bounding box center [218, 115] width 6 height 6
radio input "true"
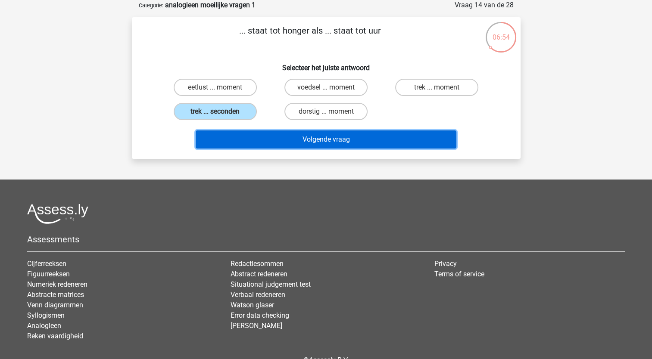
click at [250, 135] on button "Volgende vraag" at bounding box center [326, 139] width 261 height 18
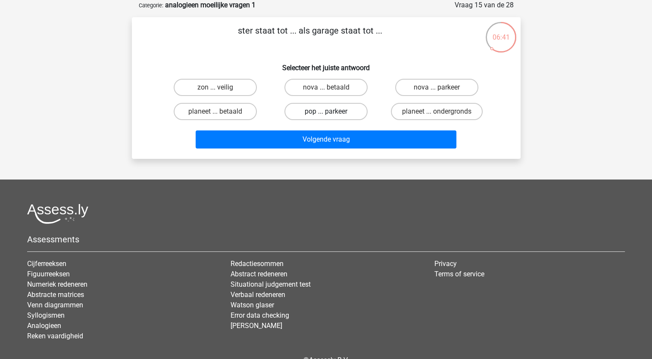
click at [322, 111] on label "pop ... parkeer" at bounding box center [325, 111] width 83 height 17
click at [326, 112] on input "pop ... parkeer" at bounding box center [329, 115] width 6 height 6
radio input "true"
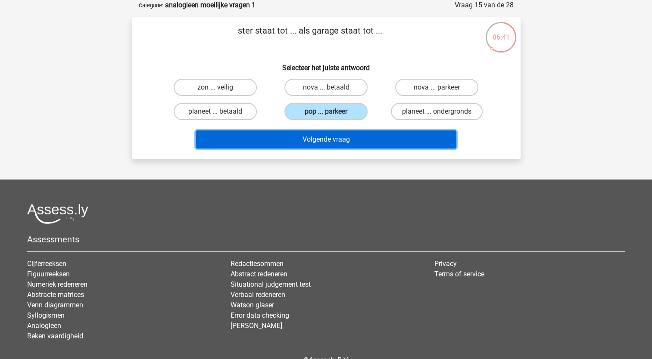
click at [319, 137] on button "Volgende vraag" at bounding box center [326, 139] width 261 height 18
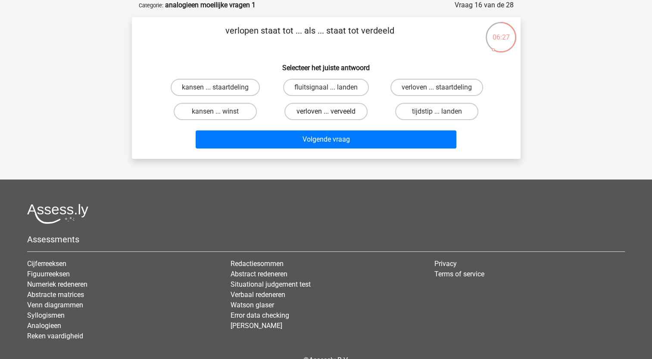
click at [317, 111] on label "verloven ... verveeld" at bounding box center [325, 111] width 83 height 17
click at [326, 112] on input "verloven ... verveeld" at bounding box center [329, 115] width 6 height 6
radio input "true"
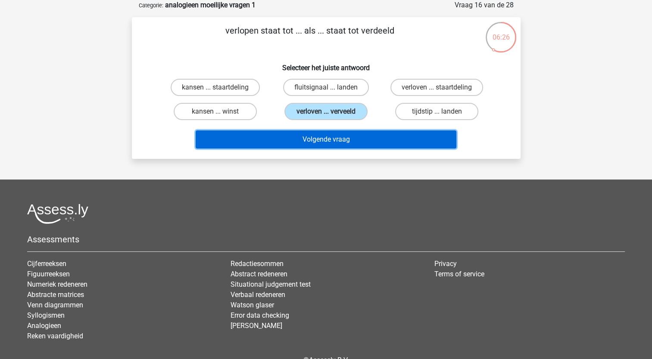
click at [320, 137] on button "Volgende vraag" at bounding box center [326, 139] width 261 height 18
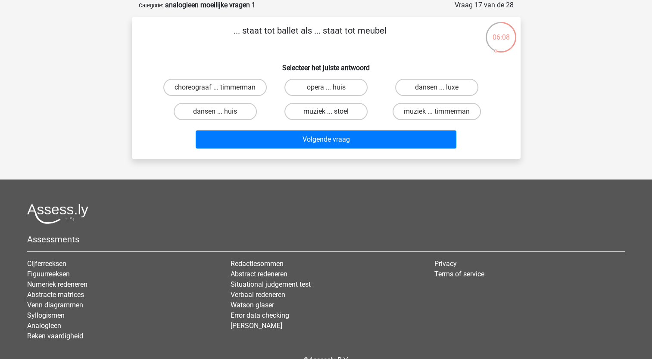
click at [321, 109] on label "muziek ... stoel" at bounding box center [325, 111] width 83 height 17
click at [326, 112] on input "muziek ... stoel" at bounding box center [329, 115] width 6 height 6
radio input "true"
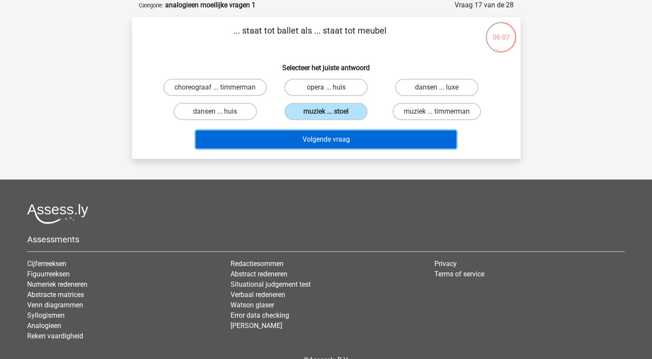
click at [317, 138] on button "Volgende vraag" at bounding box center [326, 139] width 261 height 18
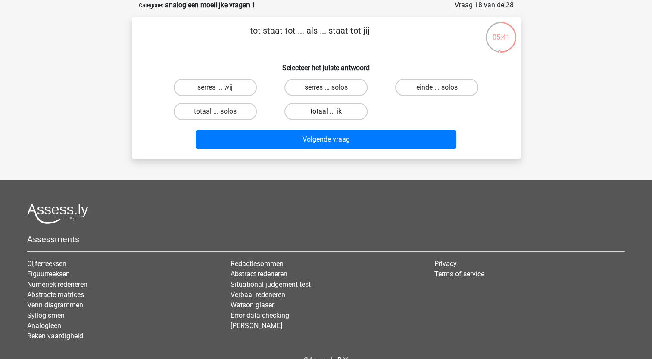
click at [326, 111] on label "totaal ... ik" at bounding box center [325, 111] width 83 height 17
click at [326, 112] on input "totaal ... ik" at bounding box center [329, 115] width 6 height 6
radio input "true"
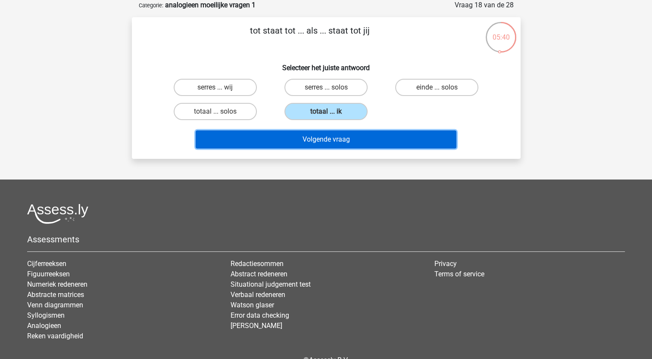
click at [322, 140] on button "Volgende vraag" at bounding box center [326, 139] width 261 height 18
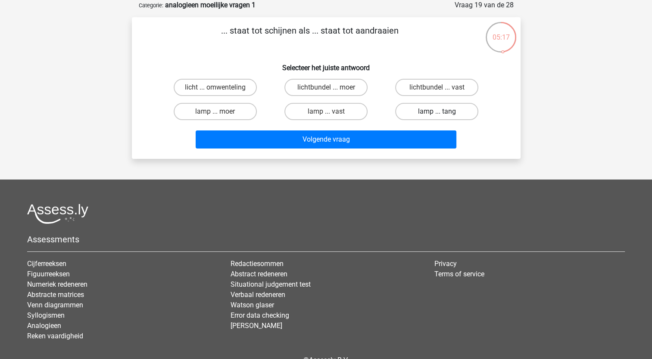
click at [434, 110] on label "lamp ... tang" at bounding box center [436, 111] width 83 height 17
click at [437, 112] on input "lamp ... tang" at bounding box center [440, 115] width 6 height 6
radio input "true"
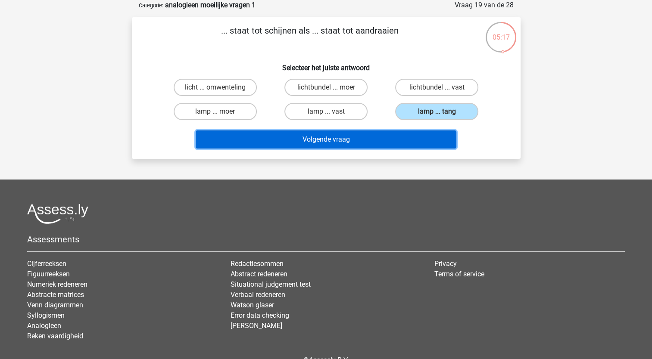
click at [387, 139] on button "Volgende vraag" at bounding box center [326, 139] width 261 height 18
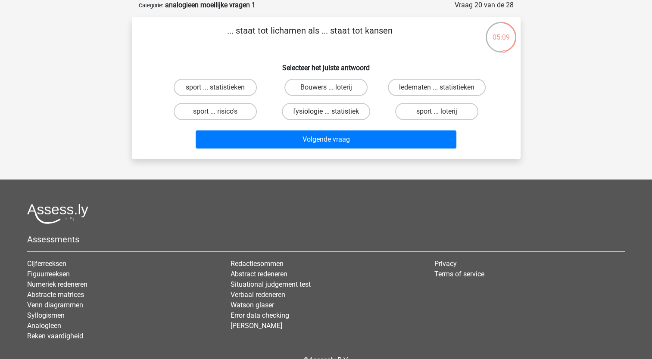
click at [315, 107] on label "fysiologie ... statistiek" at bounding box center [326, 111] width 88 height 17
click at [326, 112] on input "fysiologie ... statistiek" at bounding box center [329, 115] width 6 height 6
radio input "true"
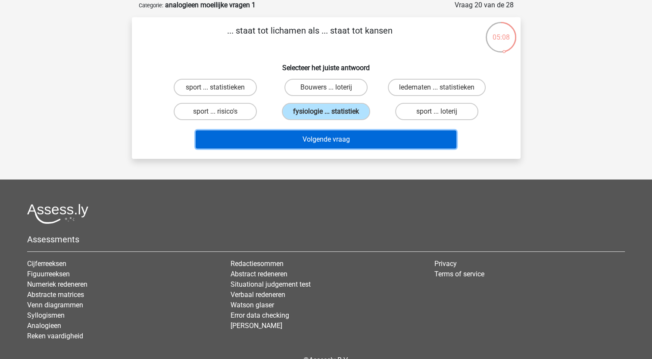
click at [312, 136] on button "Volgende vraag" at bounding box center [326, 139] width 261 height 18
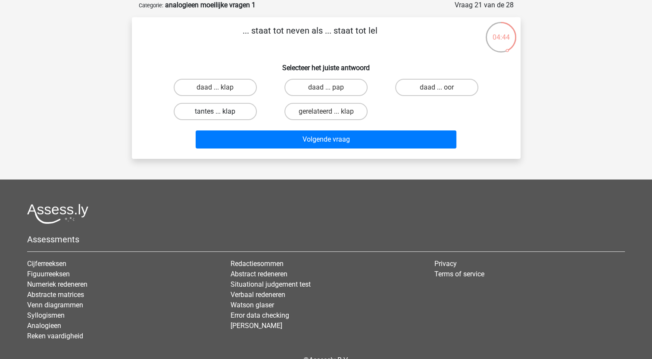
click at [229, 110] on label "tantes ... klap" at bounding box center [215, 111] width 83 height 17
click at [221, 112] on input "tantes ... klap" at bounding box center [218, 115] width 6 height 6
radio input "true"
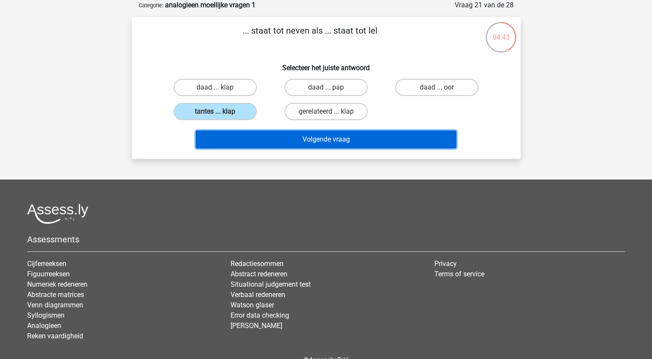
click at [286, 142] on button "Volgende vraag" at bounding box center [326, 139] width 261 height 18
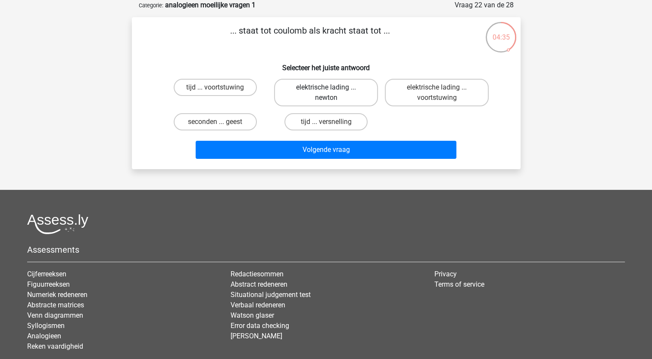
click at [331, 90] on label "elektrische lading ... newton" at bounding box center [326, 93] width 104 height 28
click at [331, 90] on input "elektrische lading ... newton" at bounding box center [329, 90] width 6 height 6
radio input "true"
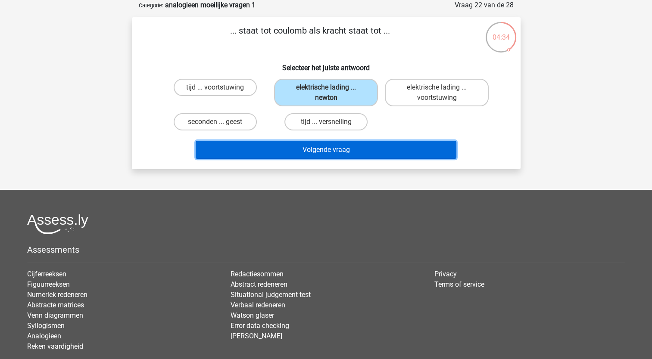
click at [322, 148] on button "Volgende vraag" at bounding box center [326, 150] width 261 height 18
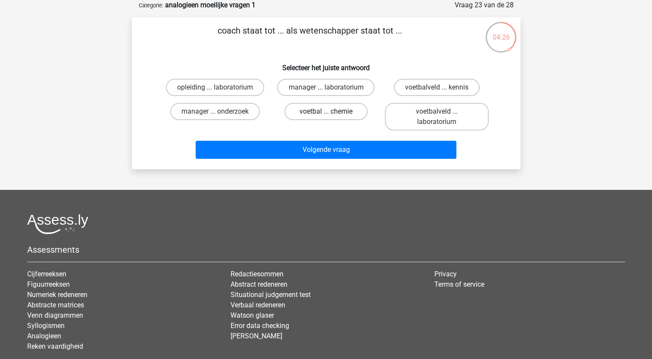
click at [316, 111] on label "voetbal ... chemie" at bounding box center [325, 111] width 83 height 17
click at [326, 112] on input "voetbal ... chemie" at bounding box center [329, 115] width 6 height 6
radio input "true"
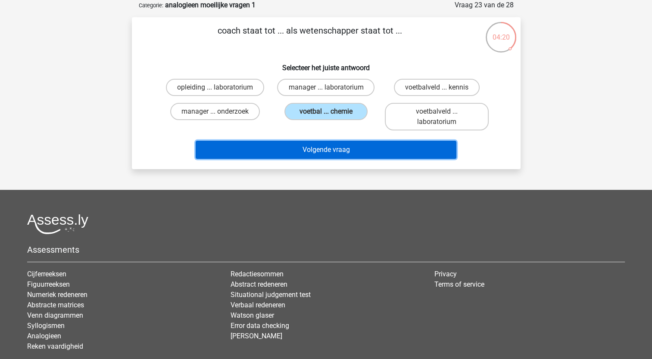
click at [329, 146] on button "Volgende vraag" at bounding box center [326, 150] width 261 height 18
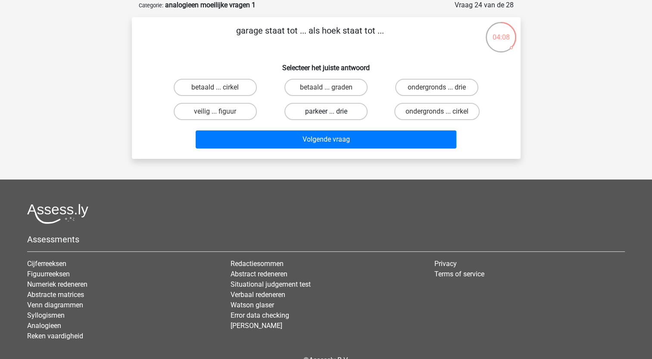
click at [313, 112] on label "parkeer ... drie" at bounding box center [325, 111] width 83 height 17
click at [326, 112] on input "parkeer ... drie" at bounding box center [329, 115] width 6 height 6
radio input "true"
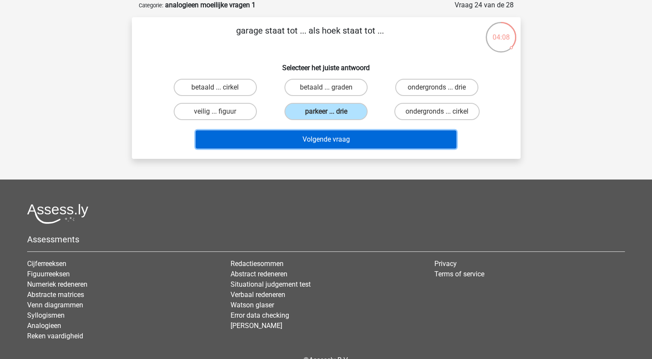
click at [314, 136] on button "Volgende vraag" at bounding box center [326, 139] width 261 height 18
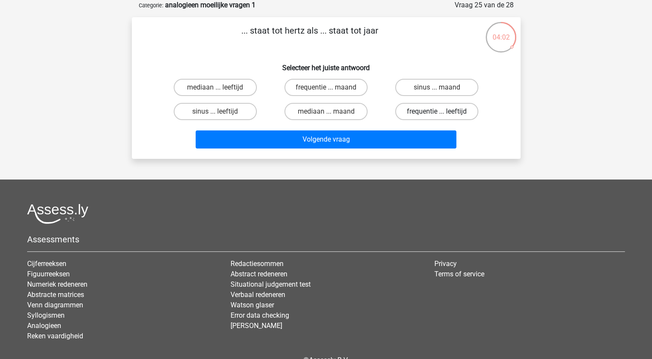
click at [422, 109] on label "frequentie ... leeftijd" at bounding box center [436, 111] width 83 height 17
click at [437, 112] on input "frequentie ... leeftijd" at bounding box center [440, 115] width 6 height 6
radio input "true"
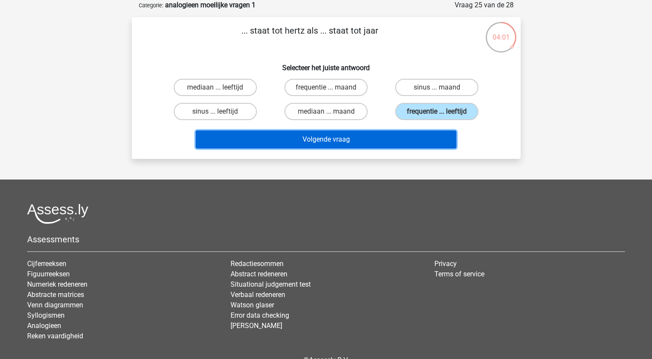
click at [387, 134] on button "Volgende vraag" at bounding box center [326, 139] width 261 height 18
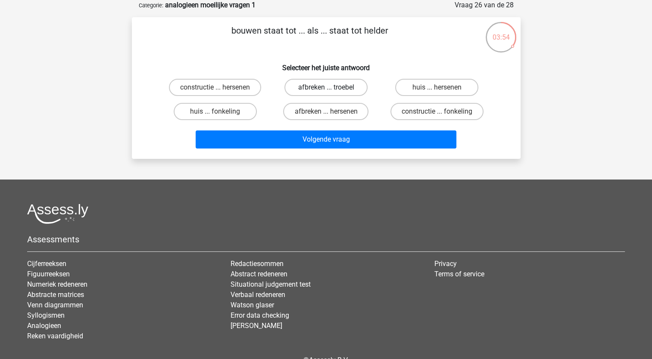
click at [326, 83] on label "afbreken ... troebel" at bounding box center [325, 87] width 83 height 17
click at [326, 87] on input "afbreken ... troebel" at bounding box center [329, 90] width 6 height 6
radio input "true"
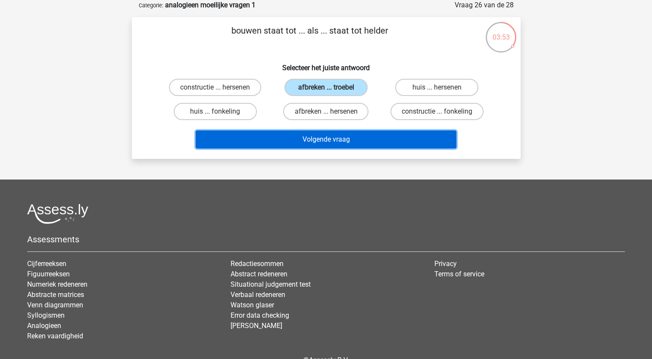
click at [317, 137] on button "Volgende vraag" at bounding box center [326, 139] width 261 height 18
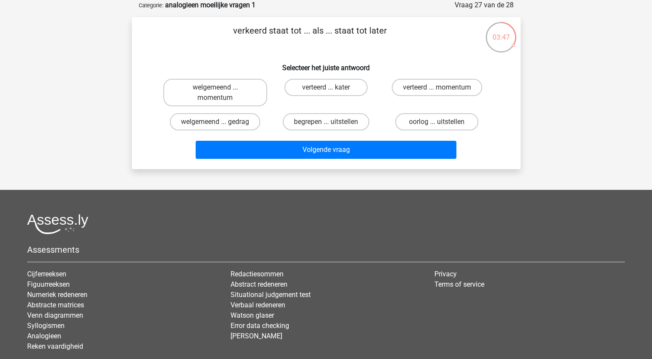
click at [326, 87] on input "verteerd ... kater" at bounding box center [329, 90] width 6 height 6
radio input "true"
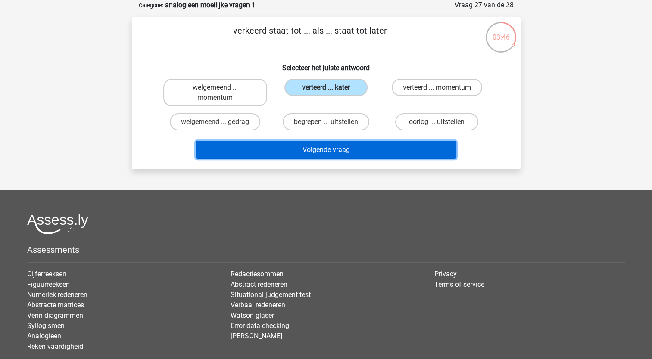
click at [320, 147] on button "Volgende vraag" at bounding box center [326, 150] width 261 height 18
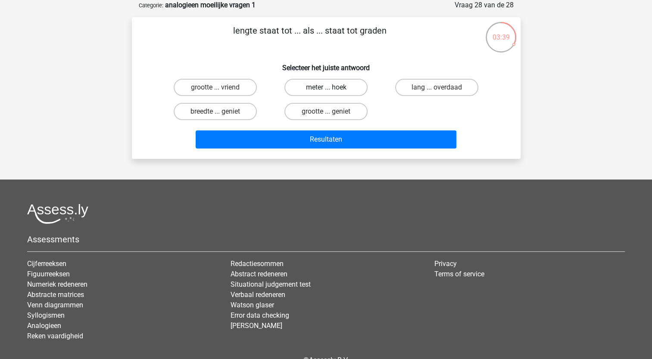
click at [320, 90] on label "meter ... hoek" at bounding box center [325, 87] width 83 height 17
click at [326, 90] on input "meter ... hoek" at bounding box center [329, 90] width 6 height 6
radio input "true"
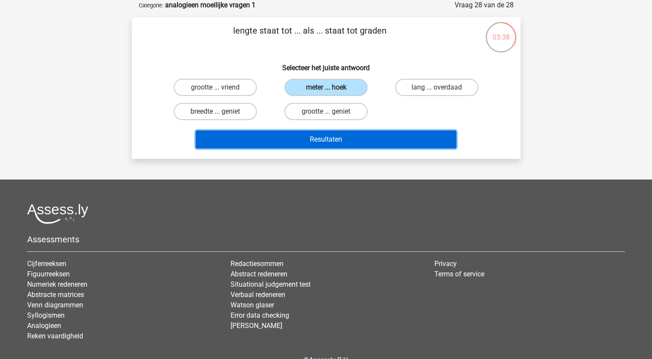
click at [319, 140] on button "Resultaten" at bounding box center [326, 139] width 261 height 18
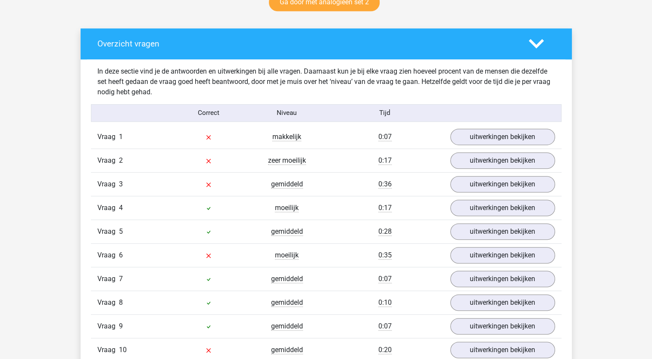
scroll to position [474, 0]
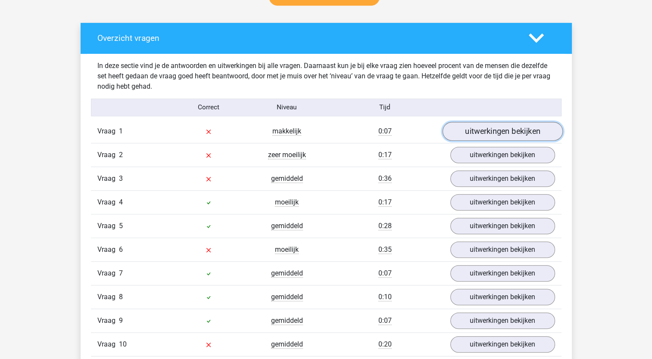
click at [482, 130] on link "uitwerkingen bekijken" at bounding box center [502, 131] width 120 height 19
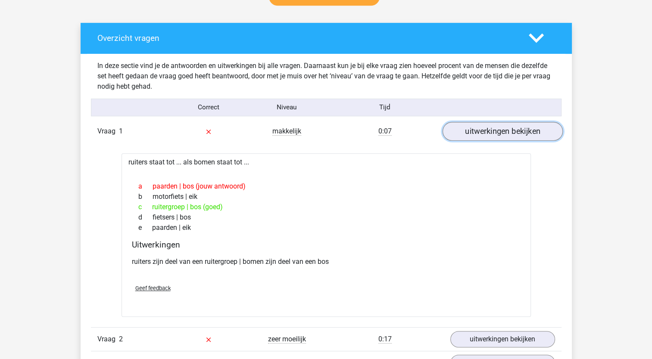
click at [488, 130] on link "uitwerkingen bekijken" at bounding box center [502, 131] width 120 height 19
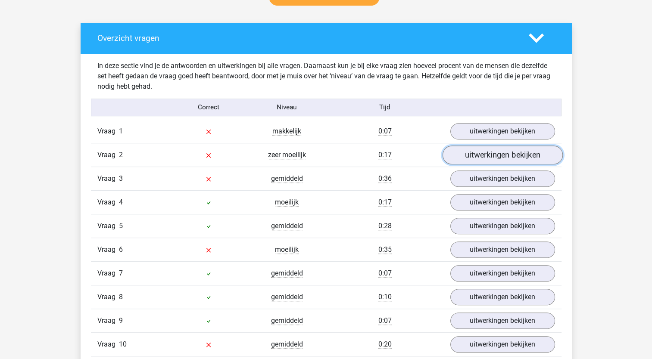
click at [480, 154] on link "uitwerkingen bekijken" at bounding box center [502, 155] width 120 height 19
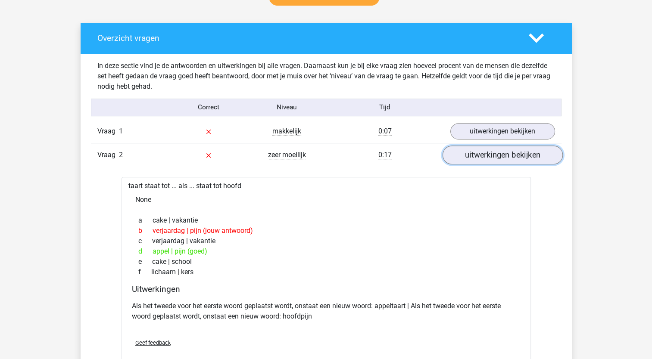
click at [494, 154] on link "uitwerkingen bekijken" at bounding box center [502, 155] width 120 height 19
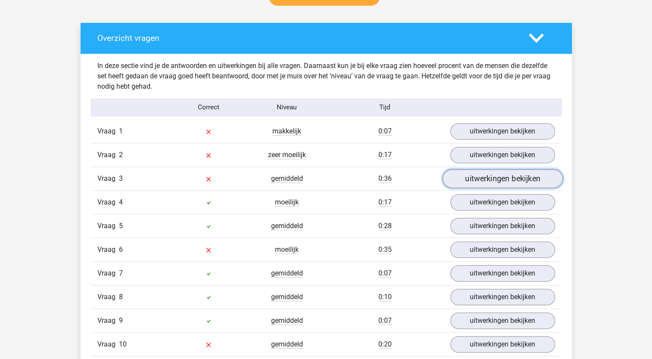
click at [491, 178] on link "uitwerkingen bekijken" at bounding box center [502, 178] width 120 height 19
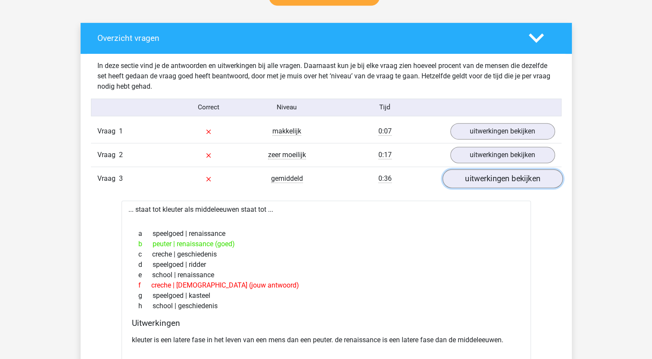
click at [486, 181] on link "uitwerkingen bekijken" at bounding box center [502, 178] width 120 height 19
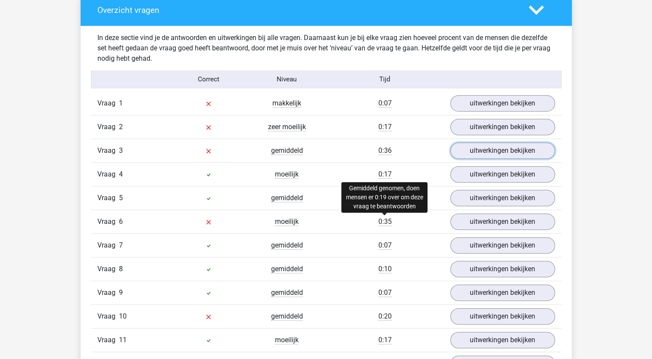
scroll to position [517, 0]
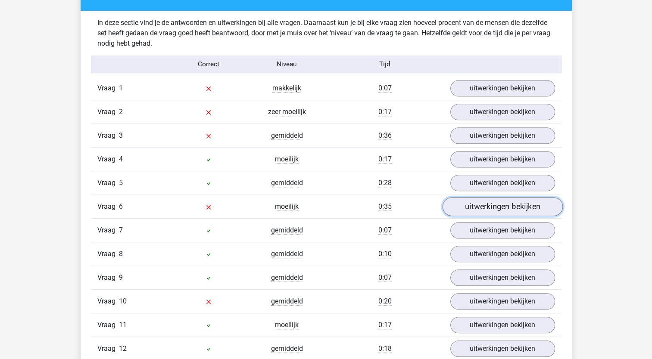
click at [493, 204] on link "uitwerkingen bekijken" at bounding box center [502, 206] width 120 height 19
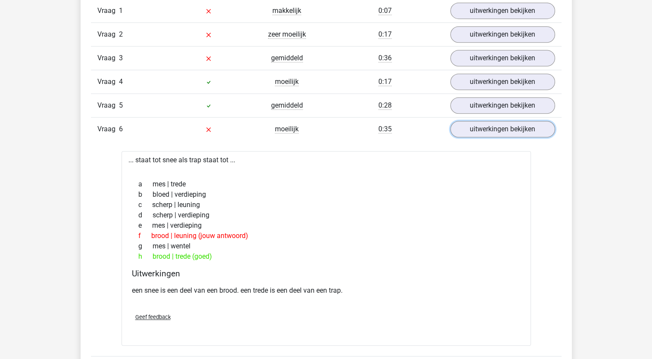
scroll to position [603, 0]
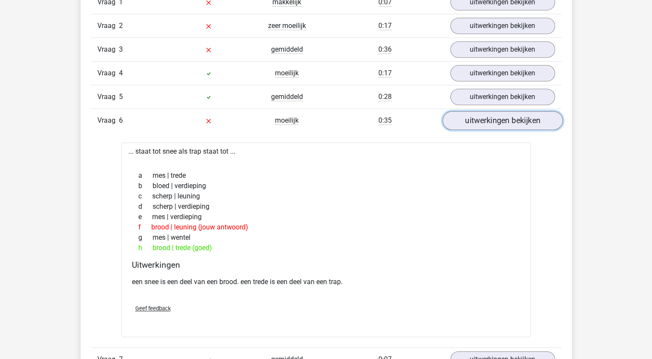
click at [496, 120] on link "uitwerkingen bekijken" at bounding box center [502, 120] width 120 height 19
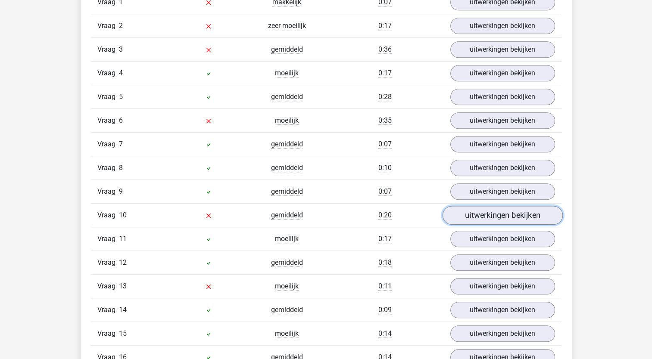
click at [475, 214] on link "uitwerkingen bekijken" at bounding box center [502, 215] width 120 height 19
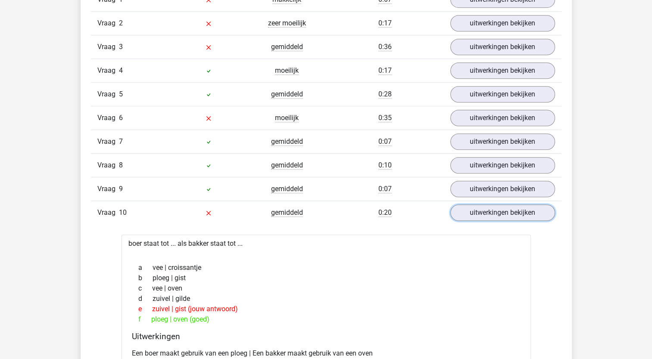
scroll to position [646, 0]
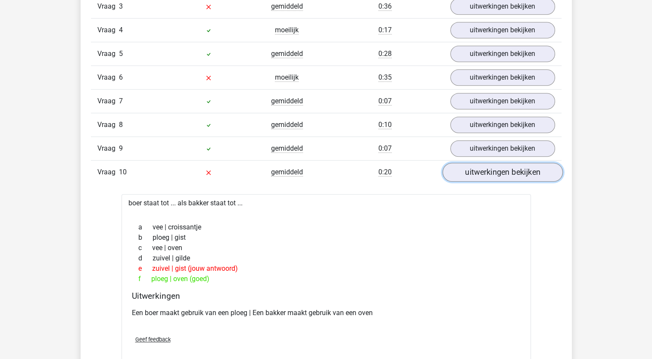
click at [477, 168] on link "uitwerkingen bekijken" at bounding box center [502, 172] width 120 height 19
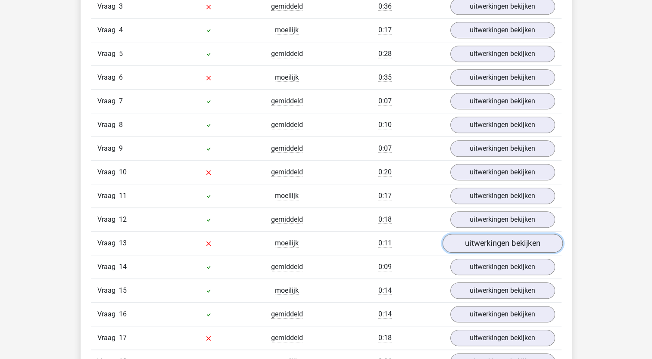
click at [484, 238] on link "uitwerkingen bekijken" at bounding box center [502, 243] width 120 height 19
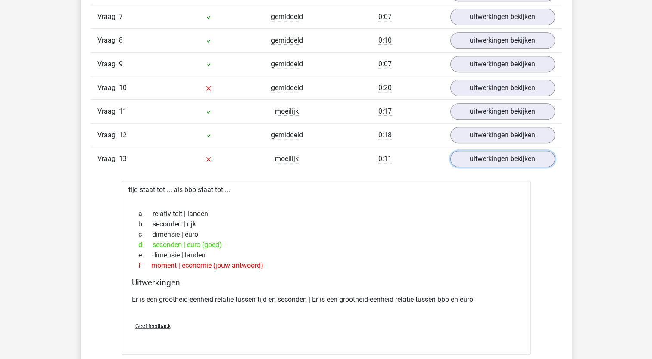
scroll to position [732, 0]
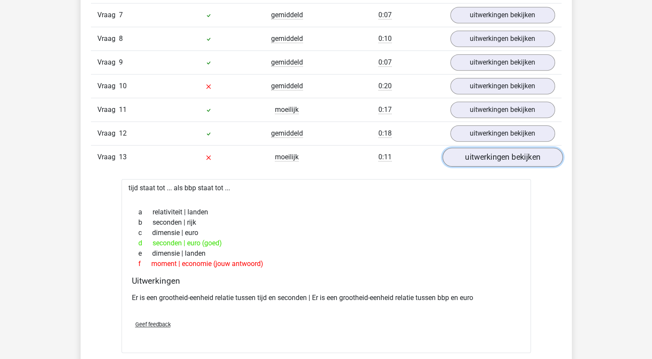
click at [481, 156] on link "uitwerkingen bekijken" at bounding box center [502, 157] width 120 height 19
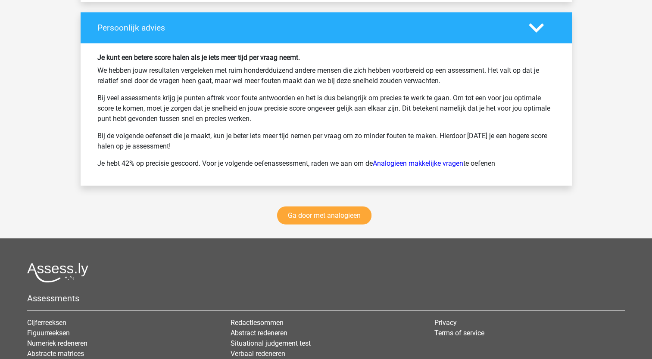
scroll to position [1637, 0]
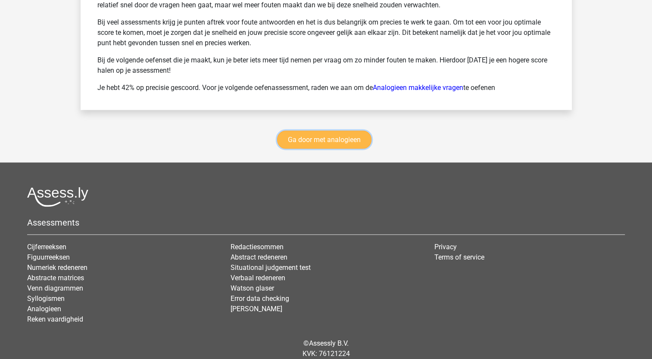
click at [317, 132] on link "Ga door met analogieen" at bounding box center [324, 140] width 94 height 18
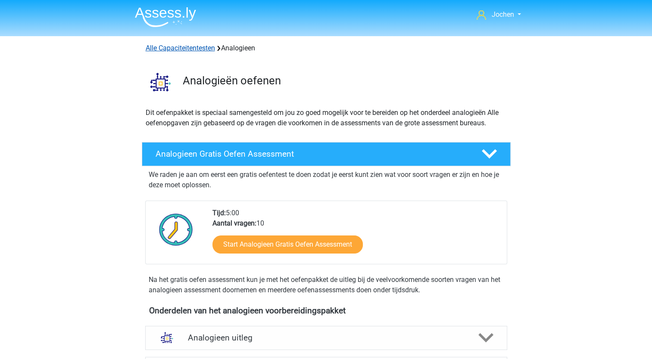
click at [187, 46] on link "Alle Capaciteitentesten" at bounding box center [180, 48] width 69 height 8
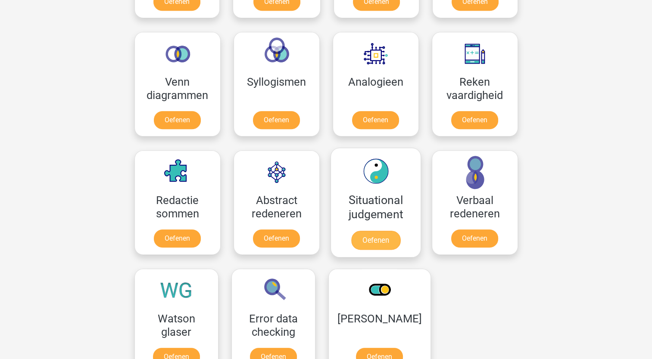
scroll to position [494, 0]
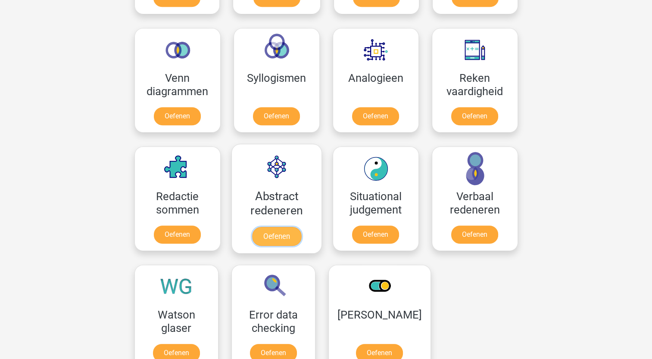
click at [282, 236] on link "Oefenen" at bounding box center [276, 236] width 49 height 19
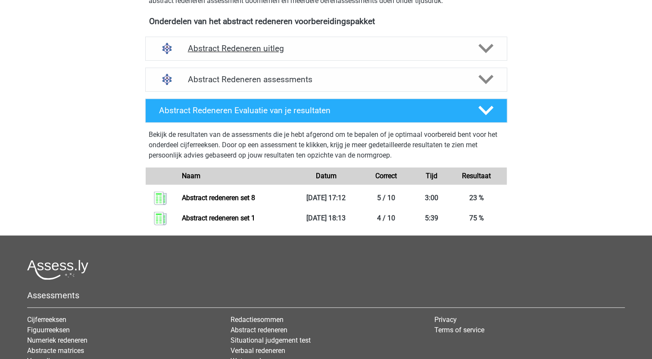
scroll to position [301, 0]
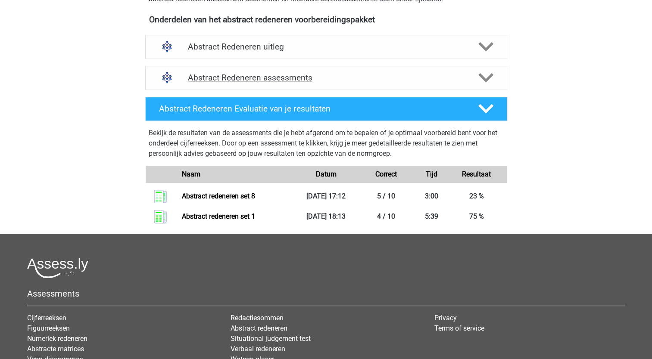
click at [277, 77] on h4 "Abstract Redeneren assessments" at bounding box center [326, 78] width 276 height 10
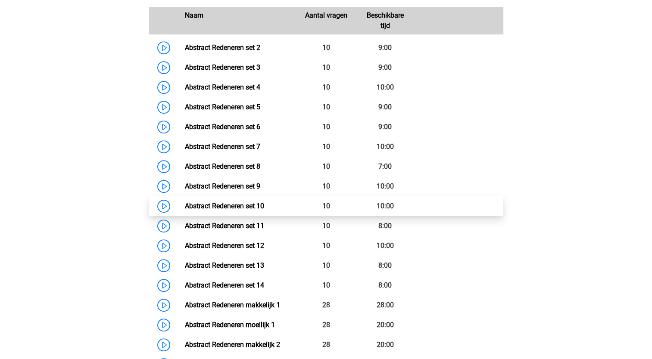
scroll to position [431, 0]
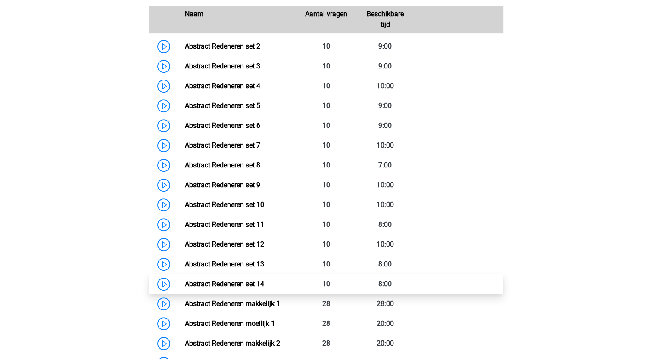
click at [236, 285] on link "Abstract Redeneren set 14" at bounding box center [224, 284] width 79 height 8
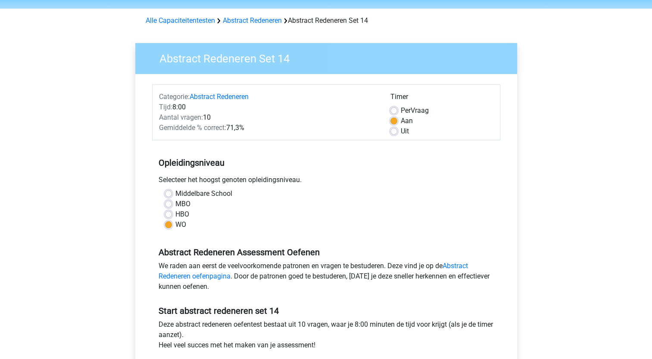
scroll to position [172, 0]
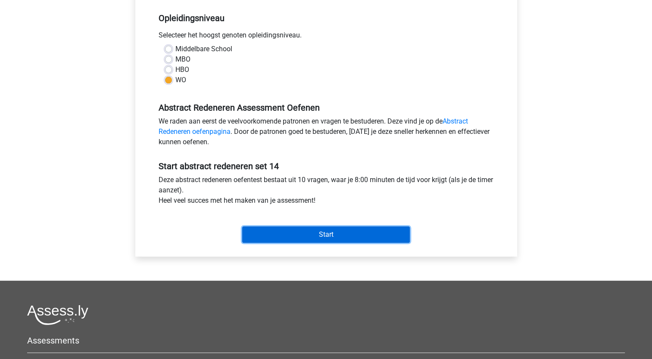
click at [333, 230] on input "Start" at bounding box center [326, 235] width 168 height 16
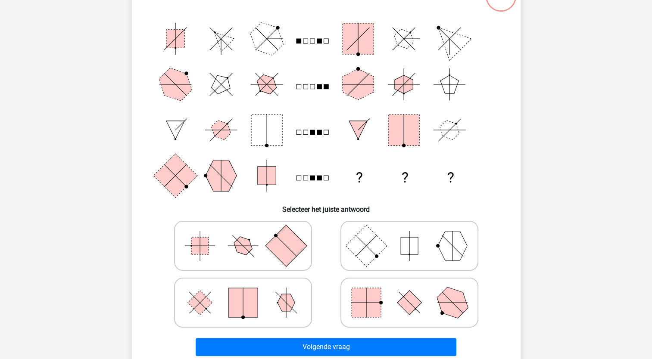
scroll to position [86, 0]
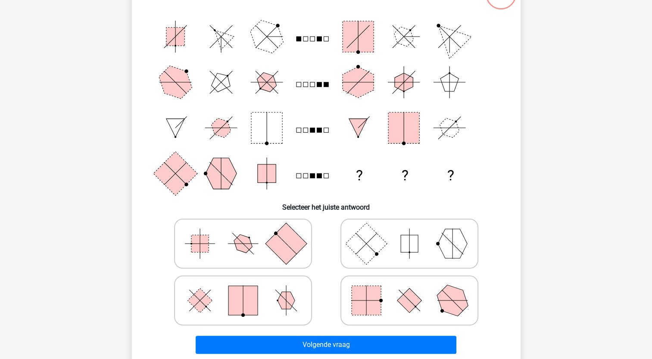
click at [382, 243] on rect at bounding box center [365, 243] width 41 height 41
click at [409, 233] on input "radio" at bounding box center [412, 230] width 6 height 6
radio input "true"
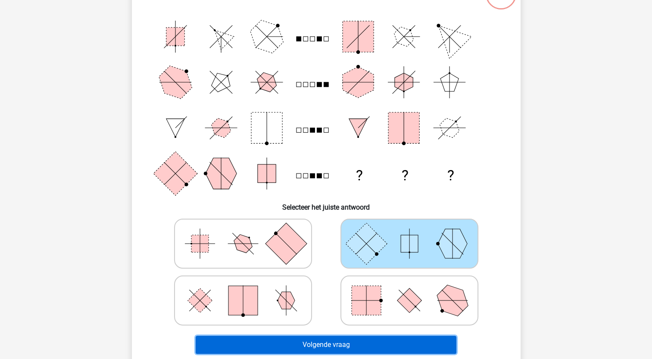
click at [315, 345] on button "Volgende vraag" at bounding box center [326, 345] width 261 height 18
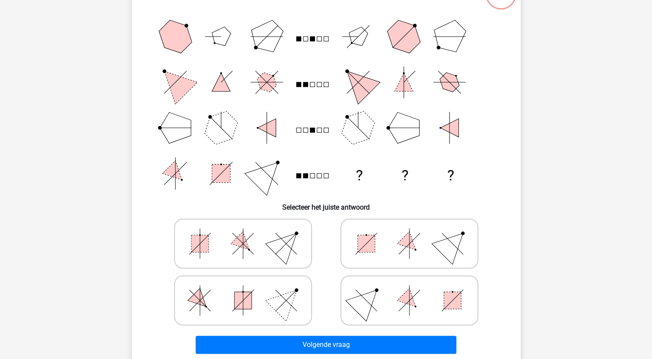
scroll to position [43, 0]
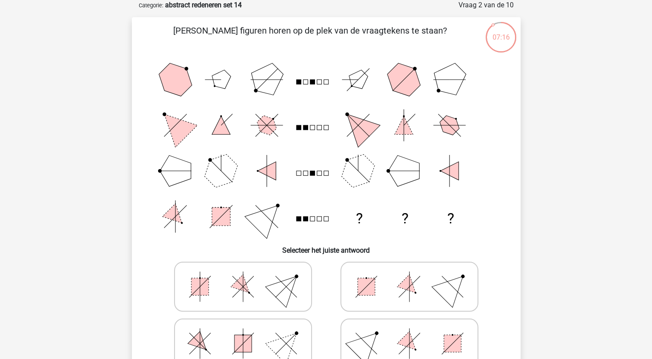
click at [252, 340] on icon at bounding box center [242, 343] width 129 height 43
click at [248, 333] on input "radio" at bounding box center [246, 330] width 6 height 6
radio input "true"
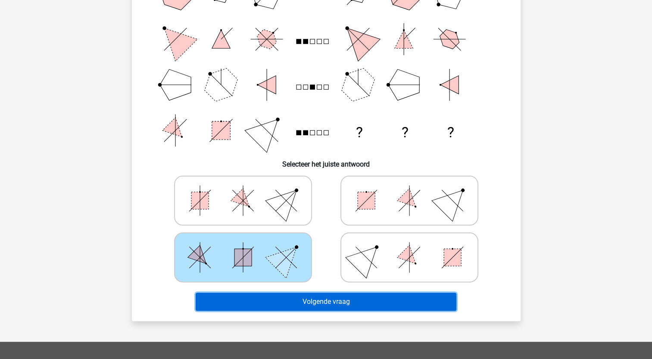
click at [290, 299] on button "Volgende vraag" at bounding box center [326, 302] width 261 height 18
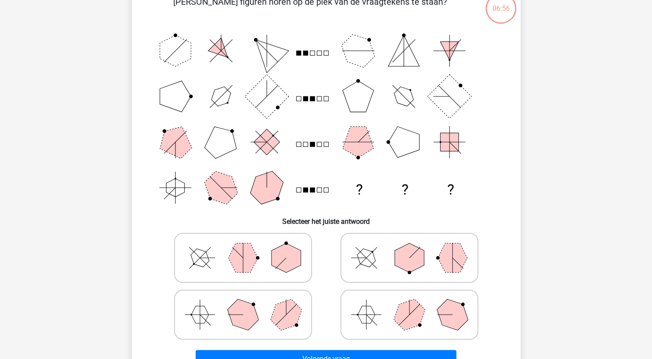
scroll to position [86, 0]
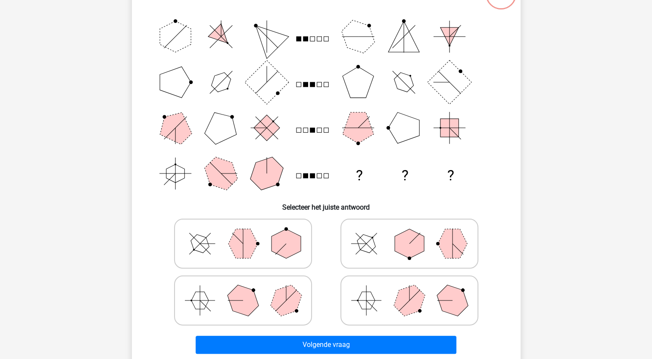
click at [381, 295] on icon at bounding box center [409, 300] width 129 height 43
click at [409, 290] on input "radio" at bounding box center [412, 287] width 6 height 6
radio input "true"
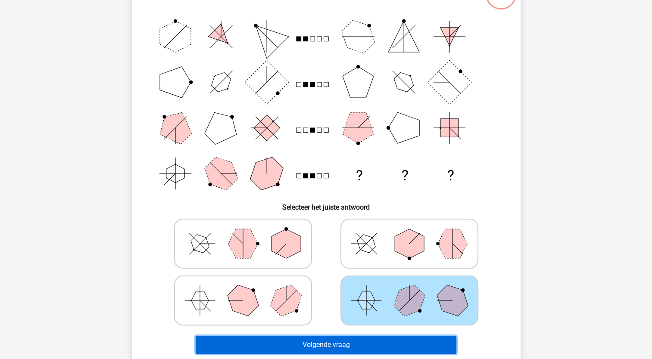
click at [337, 342] on button "Volgende vraag" at bounding box center [326, 345] width 261 height 18
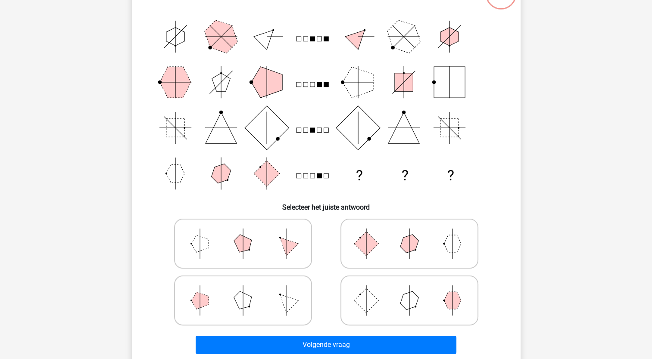
click at [276, 295] on icon at bounding box center [242, 300] width 129 height 43
click at [248, 290] on input "radio" at bounding box center [246, 287] width 6 height 6
radio input "true"
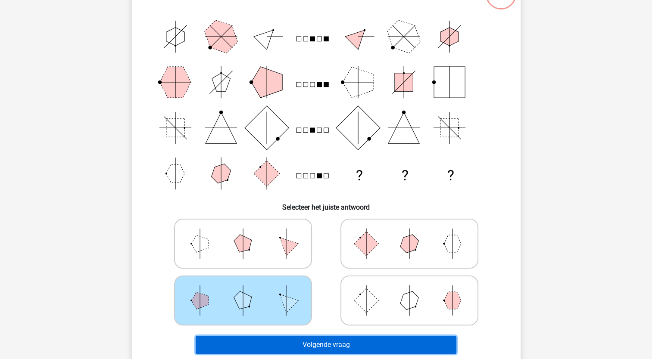
click at [301, 345] on button "Volgende vraag" at bounding box center [326, 345] width 261 height 18
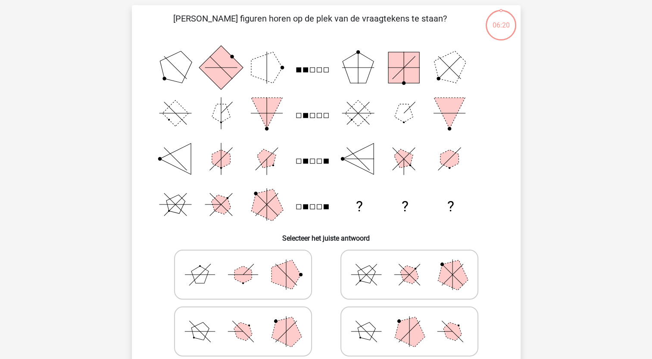
scroll to position [43, 0]
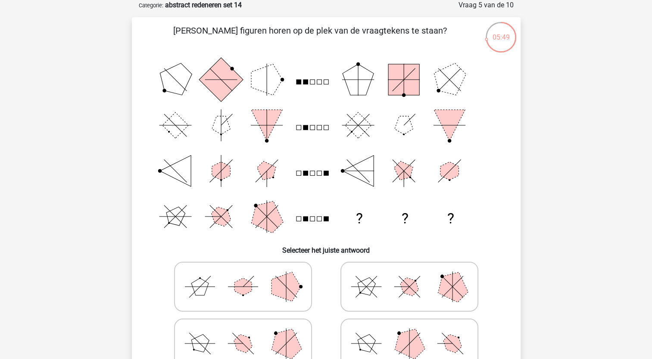
click at [268, 339] on icon at bounding box center [242, 343] width 129 height 43
click at [248, 333] on input "radio" at bounding box center [246, 330] width 6 height 6
radio input "true"
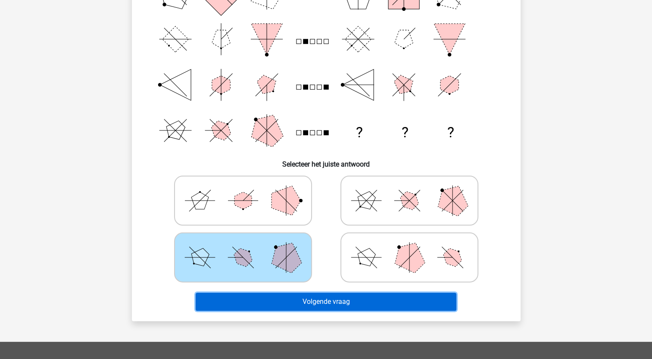
click at [312, 302] on button "Volgende vraag" at bounding box center [326, 302] width 261 height 18
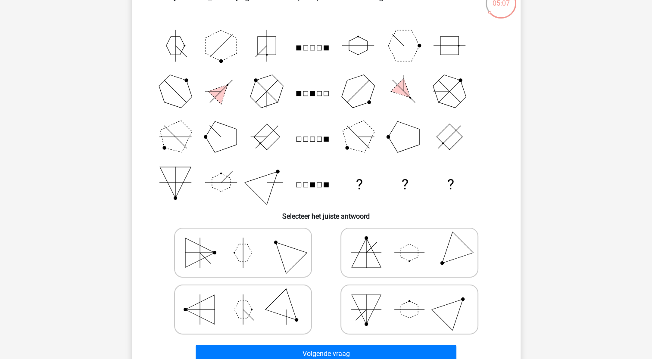
scroll to position [86, 0]
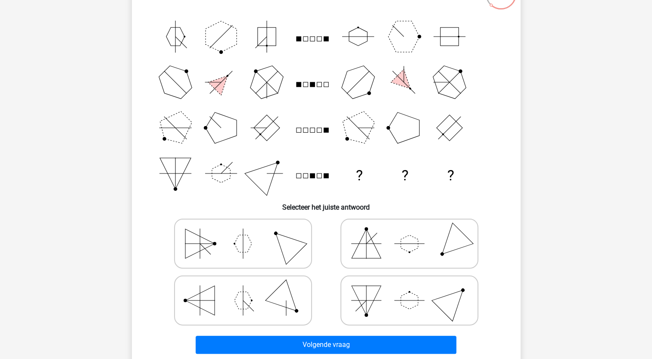
click at [267, 293] on icon at bounding box center [242, 300] width 129 height 43
click at [248, 290] on input "radio" at bounding box center [246, 287] width 6 height 6
radio input "true"
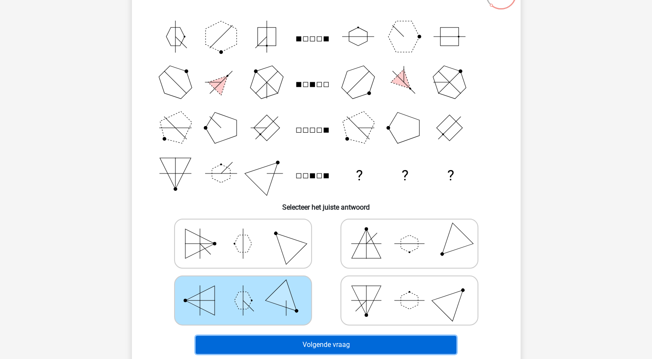
click at [283, 343] on button "Volgende vraag" at bounding box center [326, 345] width 261 height 18
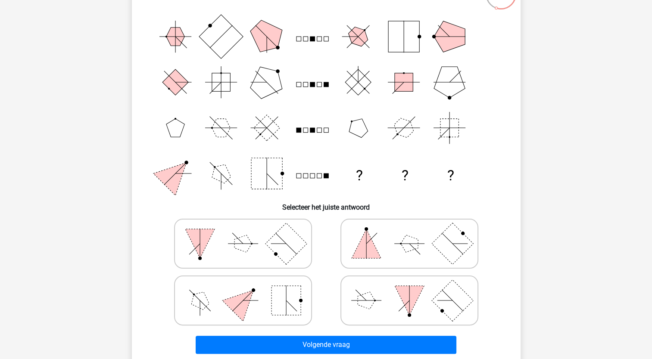
click at [406, 299] on polygon at bounding box center [408, 300] width 29 height 29
click at [409, 290] on input "radio" at bounding box center [412, 287] width 6 height 6
radio input "true"
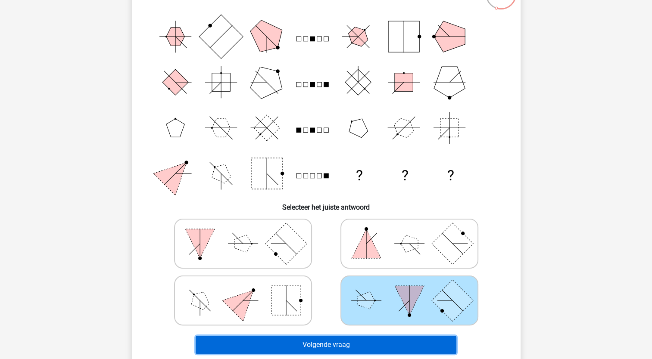
click at [374, 342] on button "Volgende vraag" at bounding box center [326, 345] width 261 height 18
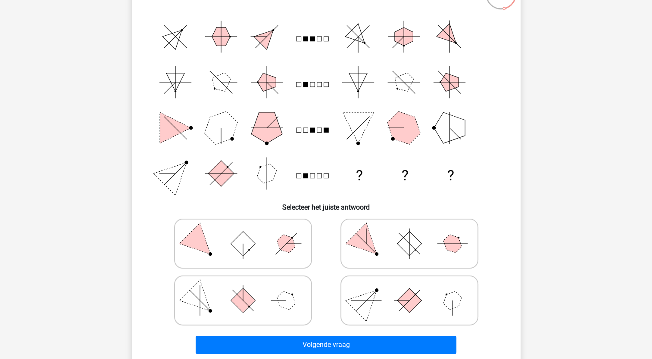
click at [259, 304] on icon at bounding box center [242, 300] width 129 height 43
click at [248, 290] on input "radio" at bounding box center [246, 287] width 6 height 6
radio input "true"
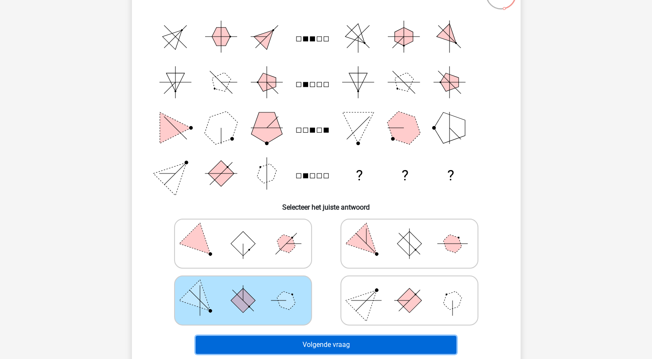
click at [284, 340] on button "Volgende vraag" at bounding box center [326, 345] width 261 height 18
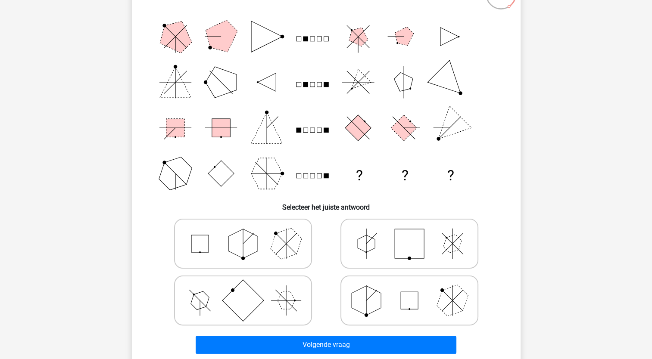
click at [400, 300] on icon at bounding box center [409, 300] width 129 height 43
click at [409, 290] on input "radio" at bounding box center [412, 287] width 6 height 6
radio input "true"
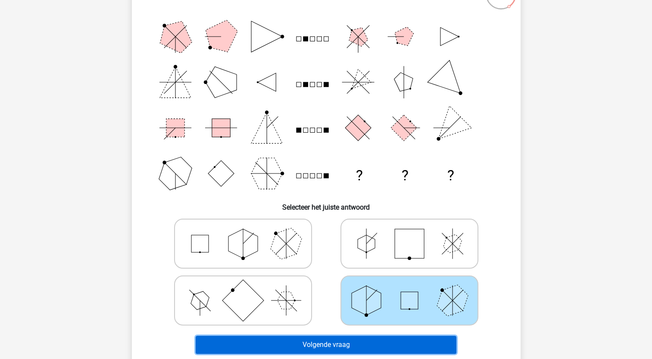
click at [369, 340] on button "Volgende vraag" at bounding box center [326, 345] width 261 height 18
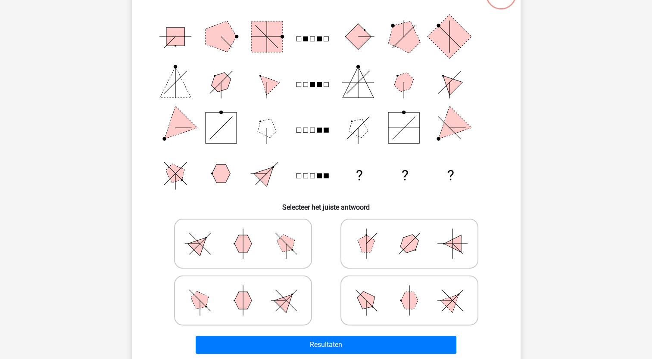
scroll to position [43, 0]
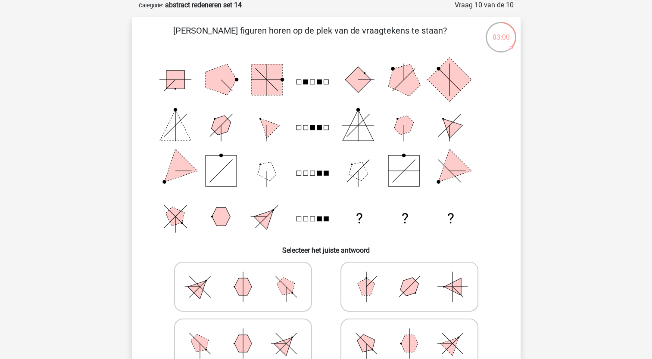
click at [278, 284] on polygon at bounding box center [285, 286] width 25 height 25
click at [248, 276] on input "radio" at bounding box center [246, 273] width 6 height 6
radio input "true"
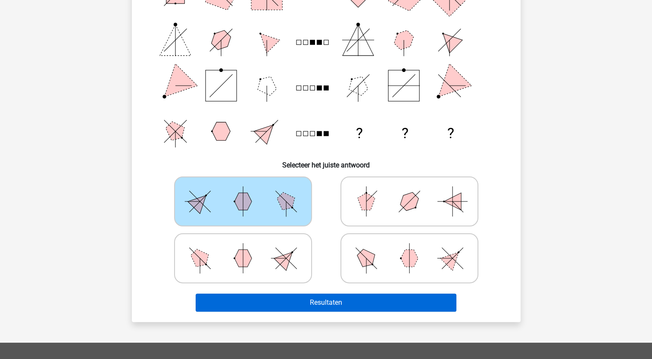
scroll to position [129, 0]
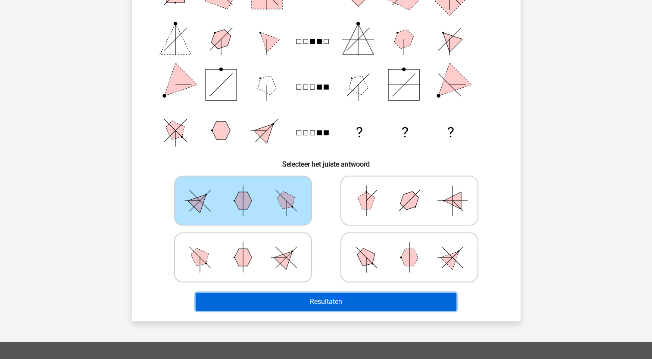
click at [324, 297] on button "Resultaten" at bounding box center [326, 302] width 261 height 18
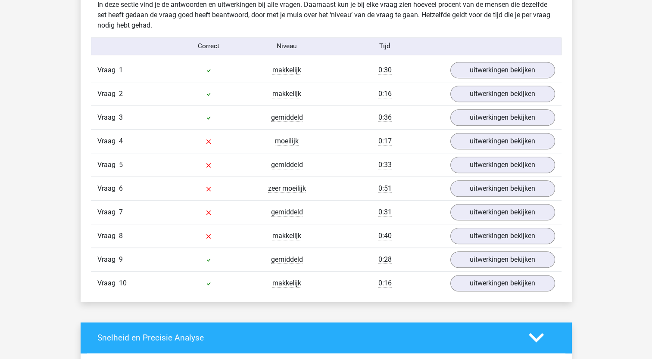
scroll to position [474, 0]
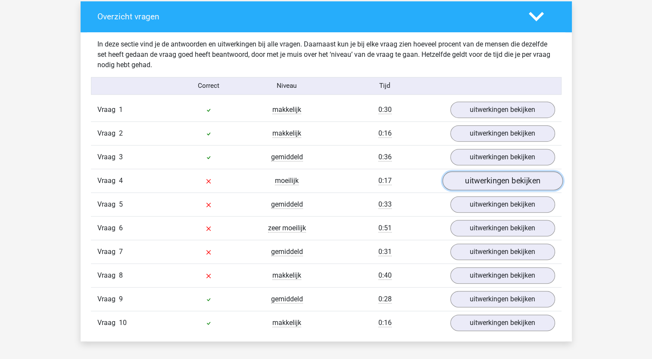
click at [477, 179] on link "uitwerkingen bekijken" at bounding box center [502, 180] width 120 height 19
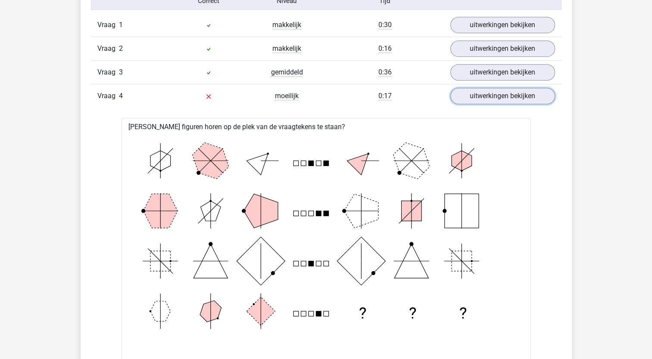
scroll to position [517, 0]
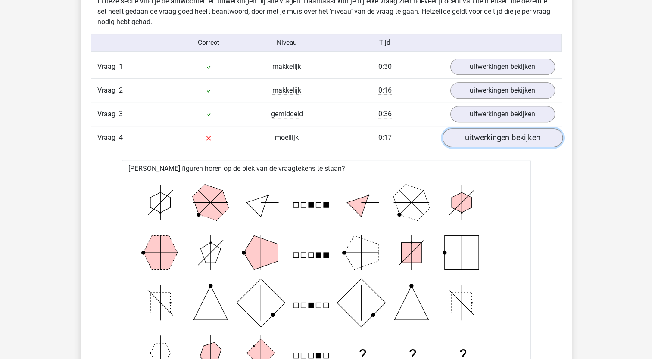
click at [480, 137] on link "uitwerkingen bekijken" at bounding box center [502, 137] width 120 height 19
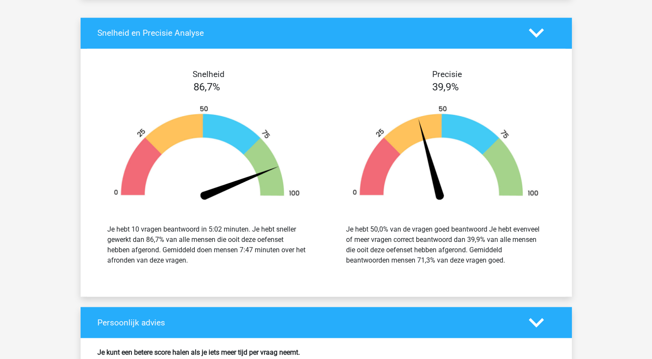
scroll to position [1077, 0]
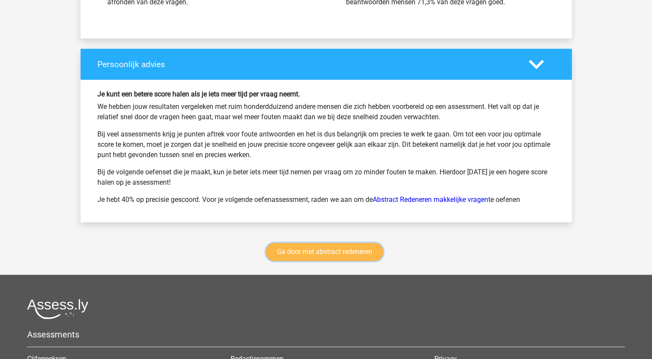
click at [317, 248] on link "Ga door met abstract redeneren" at bounding box center [324, 252] width 117 height 18
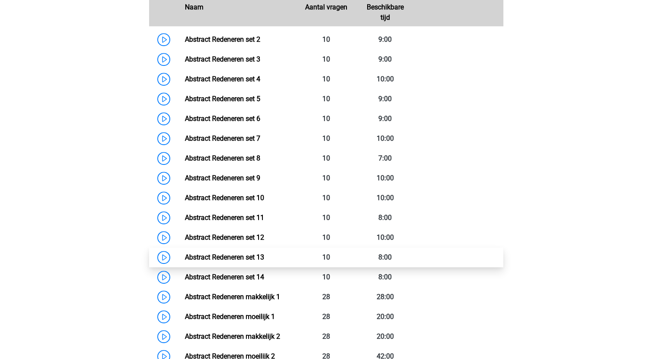
scroll to position [450, 0]
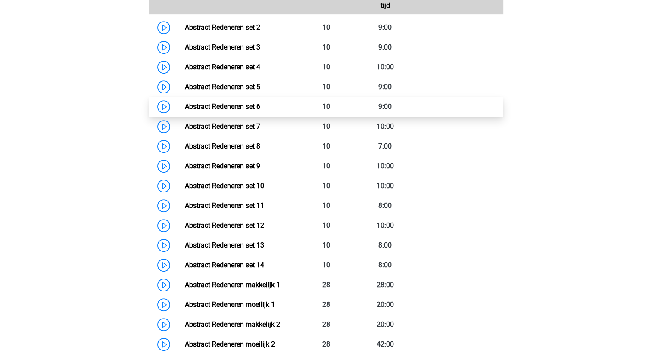
click at [185, 105] on link "Abstract Redeneren set 6" at bounding box center [222, 106] width 75 height 8
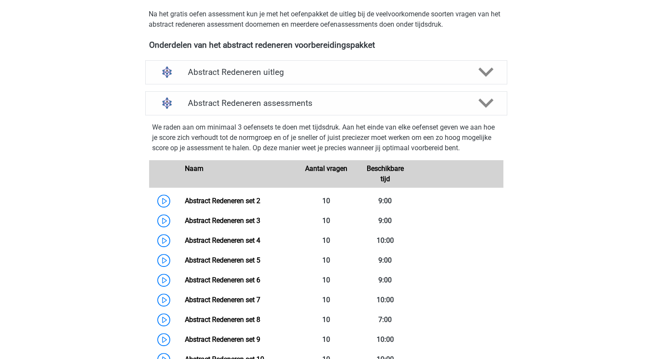
scroll to position [196, 0]
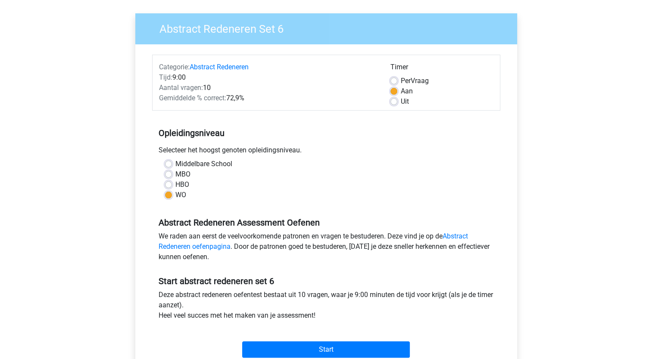
scroll to position [258, 0]
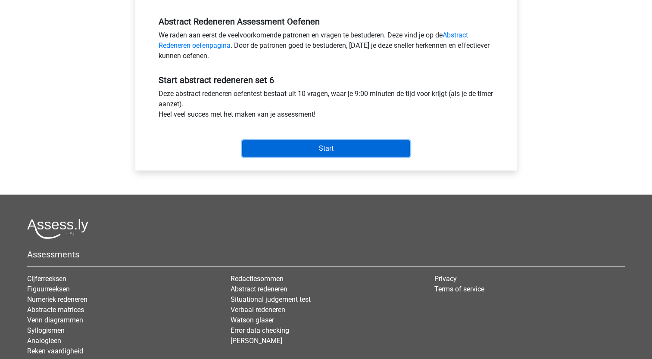
click at [333, 145] on input "Start" at bounding box center [326, 148] width 168 height 16
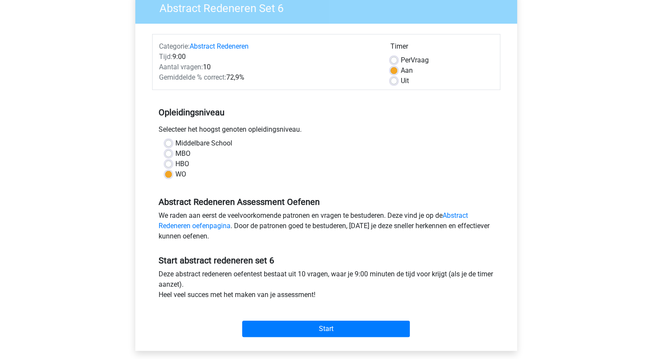
scroll to position [0, 0]
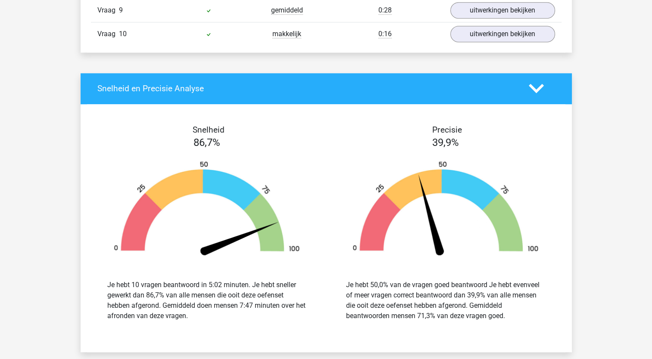
scroll to position [689, 0]
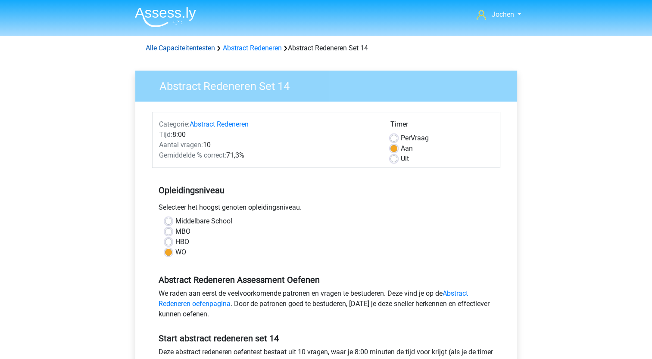
click at [186, 48] on link "Alle Capaciteitentesten" at bounding box center [180, 48] width 69 height 8
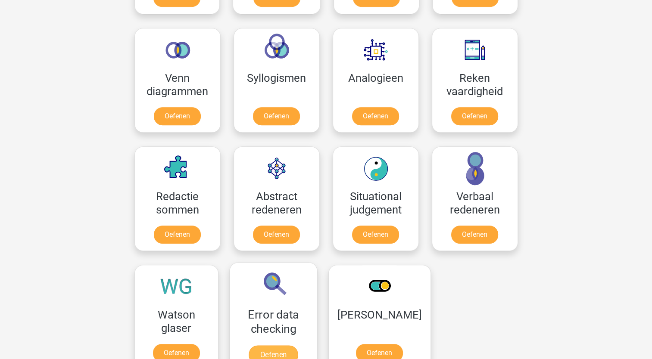
scroll to position [365, 0]
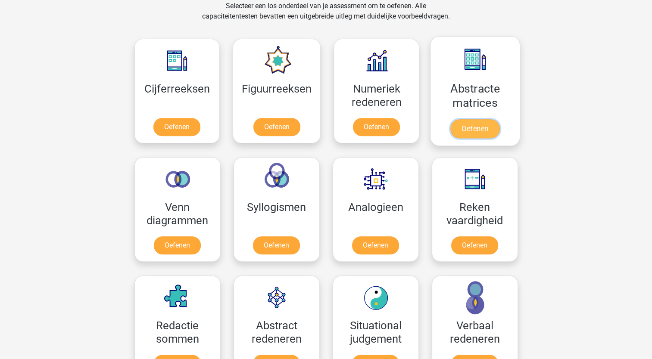
click at [471, 127] on link "Oefenen" at bounding box center [474, 128] width 49 height 19
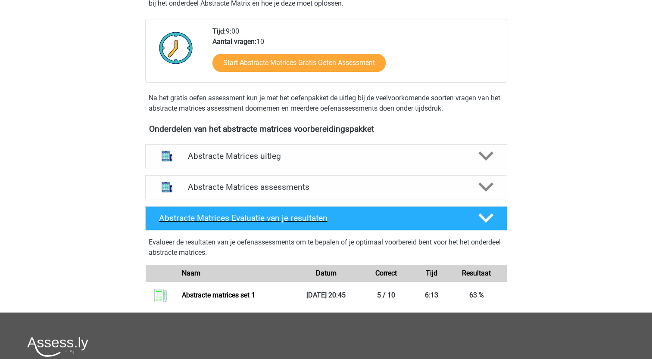
scroll to position [215, 0]
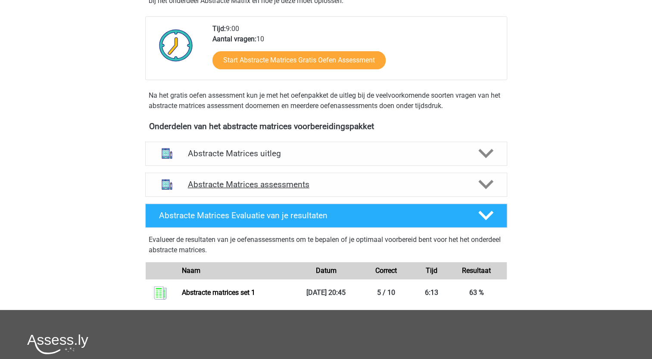
click at [257, 184] on h4 "Abstracte Matrices assessments" at bounding box center [326, 185] width 276 height 10
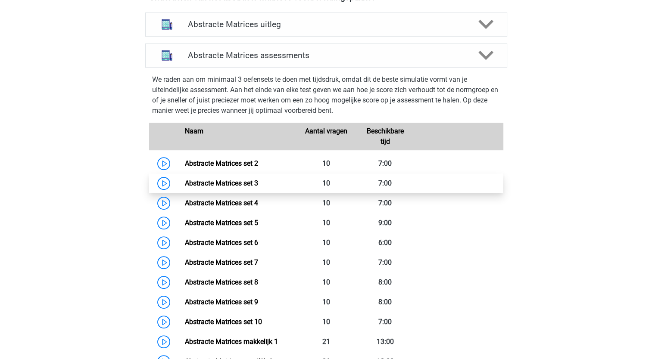
scroll to position [474, 0]
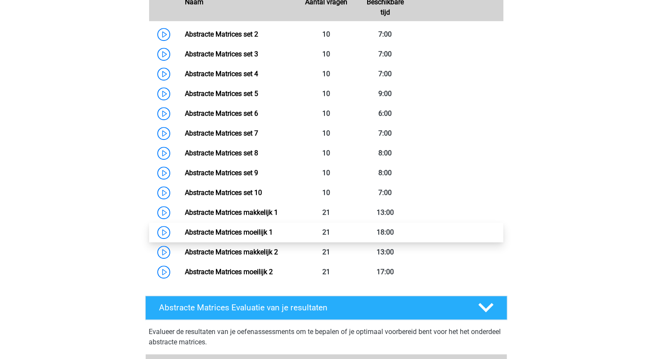
click at [226, 231] on link "Abstracte Matrices moeilijk 1" at bounding box center [229, 232] width 88 height 8
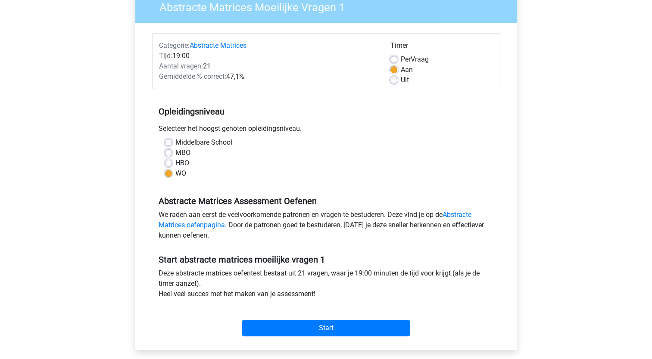
scroll to position [258, 0]
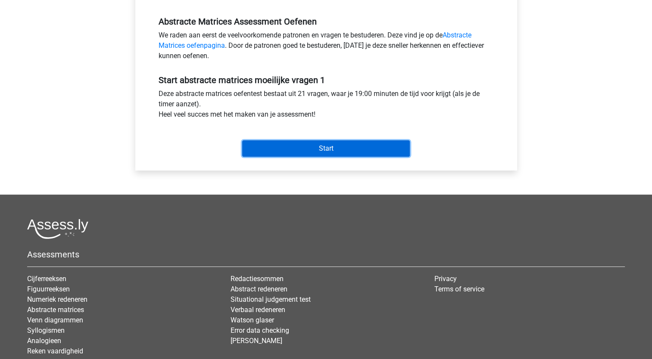
click at [327, 149] on input "Start" at bounding box center [326, 148] width 168 height 16
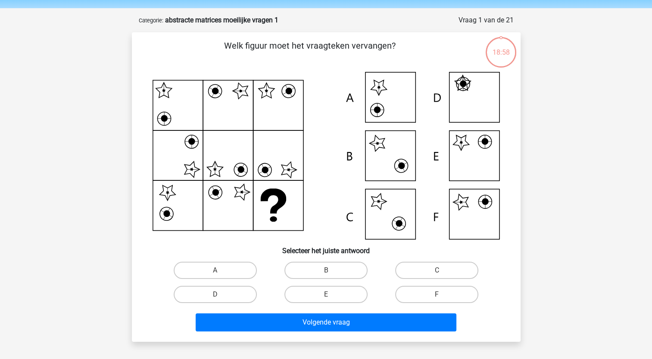
scroll to position [43, 0]
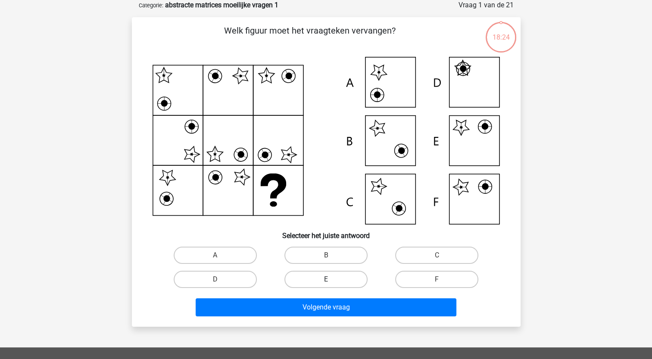
click at [318, 278] on label "E" at bounding box center [325, 279] width 83 height 17
click at [326, 280] on input "E" at bounding box center [329, 283] width 6 height 6
radio input "true"
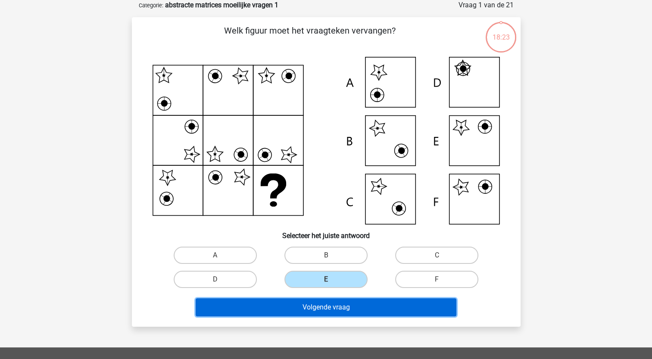
click at [307, 304] on button "Volgende vraag" at bounding box center [326, 307] width 261 height 18
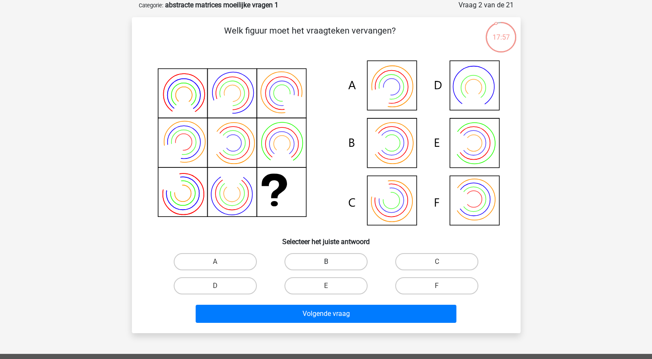
click at [318, 259] on label "B" at bounding box center [325, 261] width 83 height 17
click at [326, 262] on input "B" at bounding box center [329, 265] width 6 height 6
radio input "true"
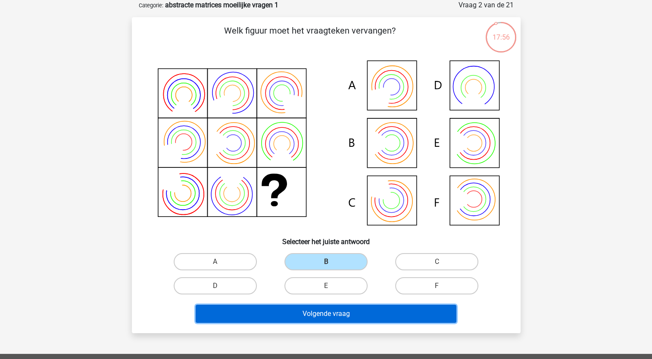
click at [312, 314] on button "Volgende vraag" at bounding box center [326, 314] width 261 height 18
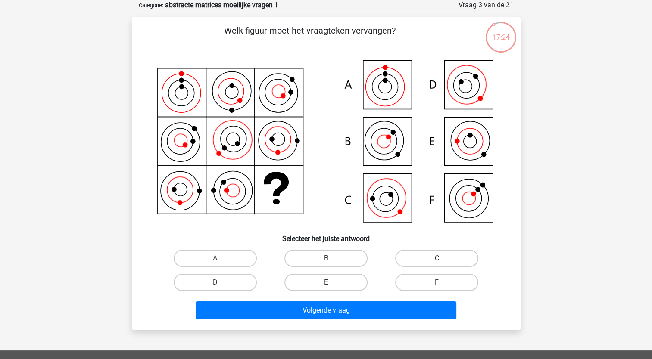
click at [419, 256] on label "C" at bounding box center [436, 258] width 83 height 17
click at [437, 258] on input "C" at bounding box center [440, 261] width 6 height 6
radio input "true"
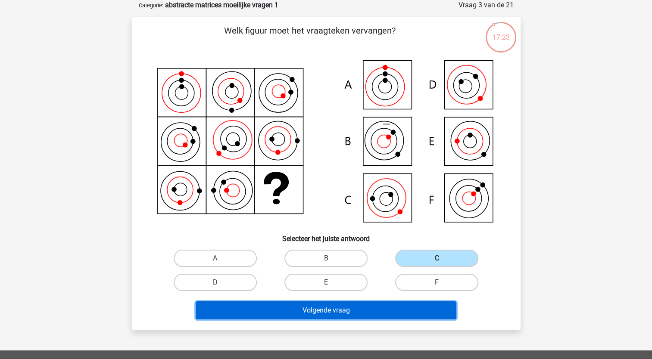
click at [323, 310] on button "Volgende vraag" at bounding box center [326, 310] width 261 height 18
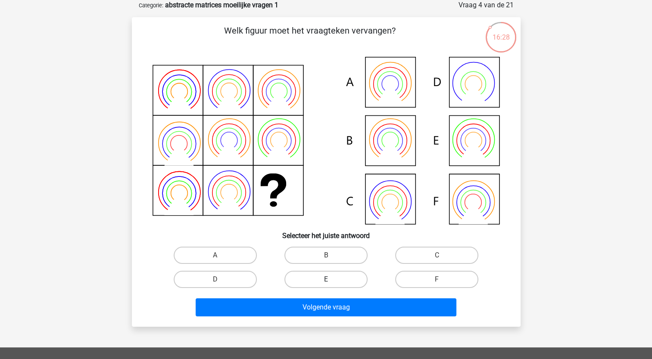
drag, startPoint x: 317, startPoint y: 280, endPoint x: 316, endPoint y: 286, distance: 6.6
click at [317, 280] on label "E" at bounding box center [325, 279] width 83 height 17
click at [326, 280] on input "E" at bounding box center [329, 283] width 6 height 6
radio input "true"
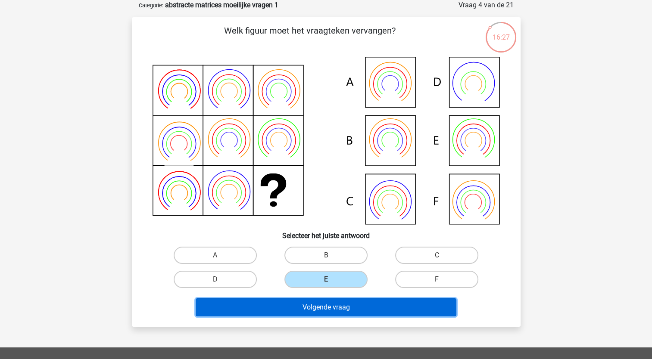
click at [311, 307] on button "Volgende vraag" at bounding box center [326, 307] width 261 height 18
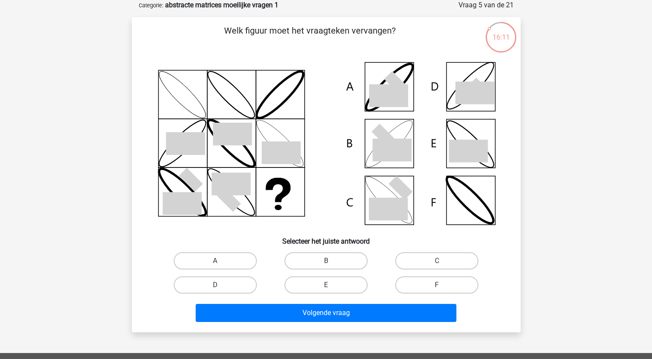
click at [388, 143] on icon at bounding box center [383, 136] width 24 height 24
click at [324, 265] on label "B" at bounding box center [325, 260] width 83 height 17
click at [326, 265] on input "B" at bounding box center [329, 264] width 6 height 6
radio input "true"
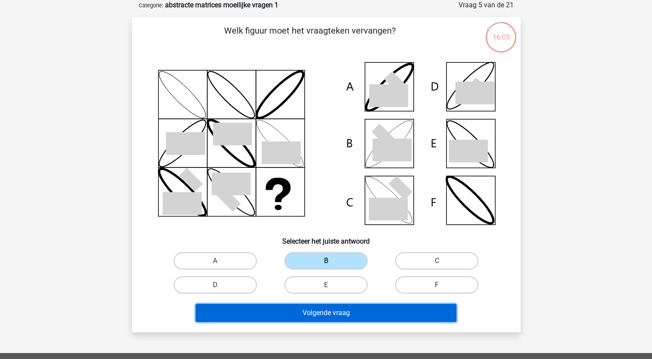
click at [319, 308] on button "Volgende vraag" at bounding box center [326, 313] width 261 height 18
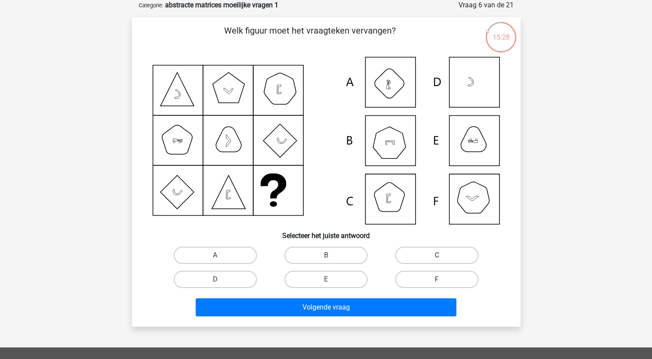
click at [410, 252] on label "C" at bounding box center [436, 255] width 83 height 17
click at [437, 255] on input "C" at bounding box center [440, 258] width 6 height 6
radio input "true"
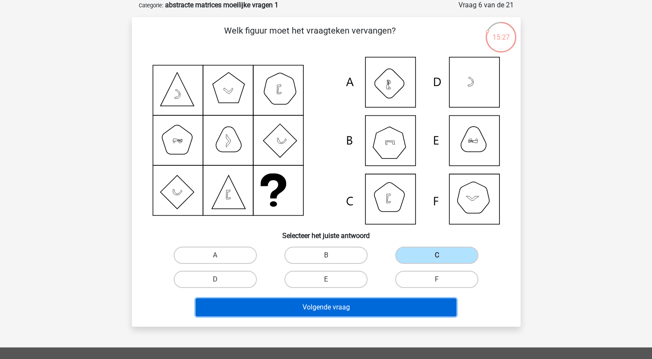
click at [347, 307] on button "Volgende vraag" at bounding box center [326, 307] width 261 height 18
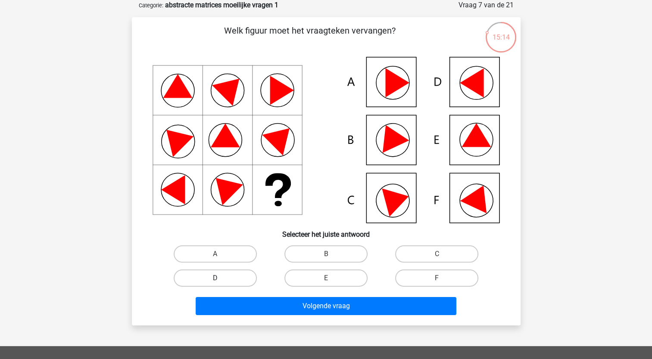
drag, startPoint x: 231, startPoint y: 274, endPoint x: 249, endPoint y: 298, distance: 30.5
click at [231, 274] on label "D" at bounding box center [215, 278] width 83 height 17
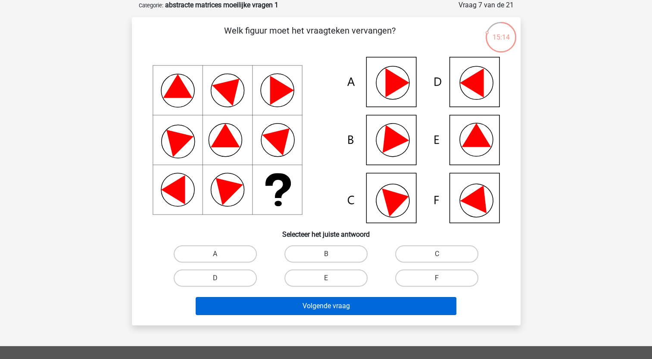
click at [221, 278] on input "D" at bounding box center [218, 281] width 6 height 6
radio input "true"
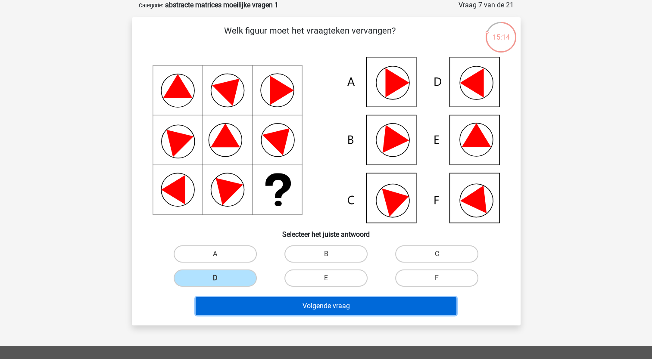
click at [257, 310] on button "Volgende vraag" at bounding box center [326, 306] width 261 height 18
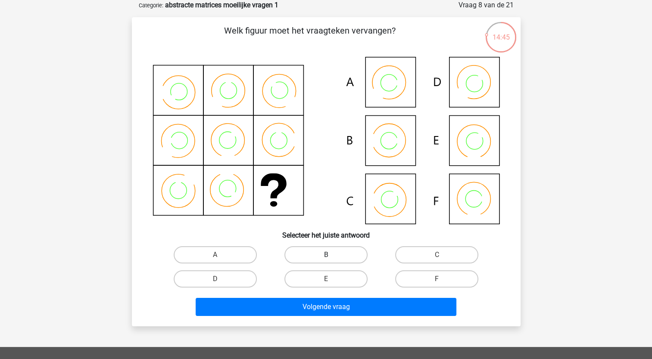
click at [337, 252] on label "B" at bounding box center [325, 254] width 83 height 17
click at [331, 255] on input "B" at bounding box center [329, 258] width 6 height 6
radio input "true"
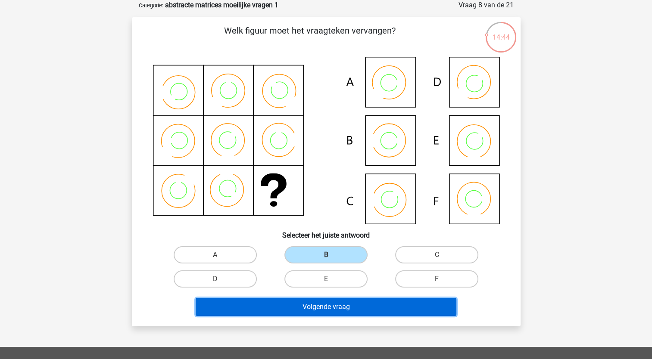
click at [321, 304] on button "Volgende vraag" at bounding box center [326, 307] width 261 height 18
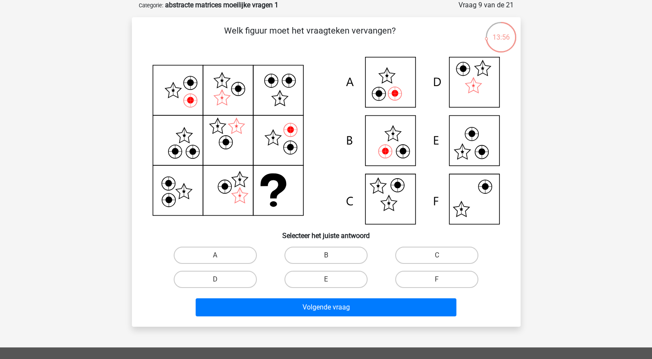
drag, startPoint x: 344, startPoint y: 252, endPoint x: 322, endPoint y: 294, distance: 47.6
click at [343, 252] on label "B" at bounding box center [325, 255] width 83 height 17
click at [331, 255] on input "B" at bounding box center [329, 258] width 6 height 6
radio input "true"
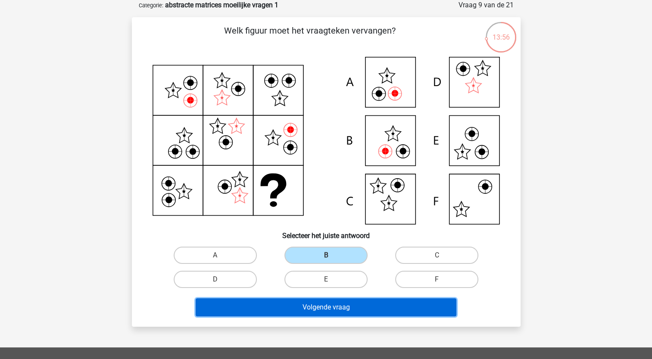
click at [321, 311] on button "Volgende vraag" at bounding box center [326, 307] width 261 height 18
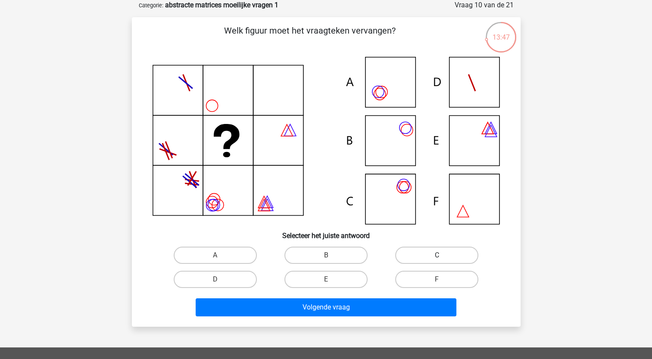
click at [420, 253] on label "C" at bounding box center [436, 255] width 83 height 17
click at [437, 255] on input "C" at bounding box center [440, 258] width 6 height 6
radio input "true"
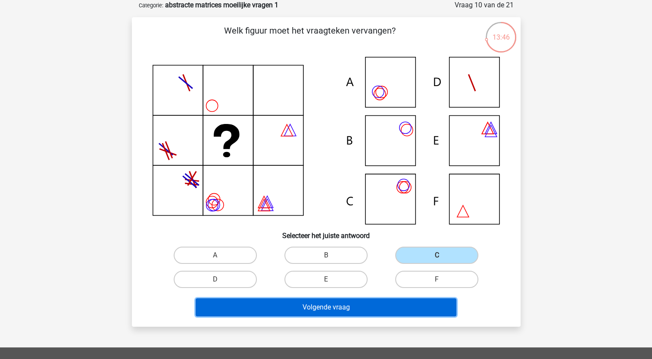
click at [359, 308] on button "Volgende vraag" at bounding box center [326, 307] width 261 height 18
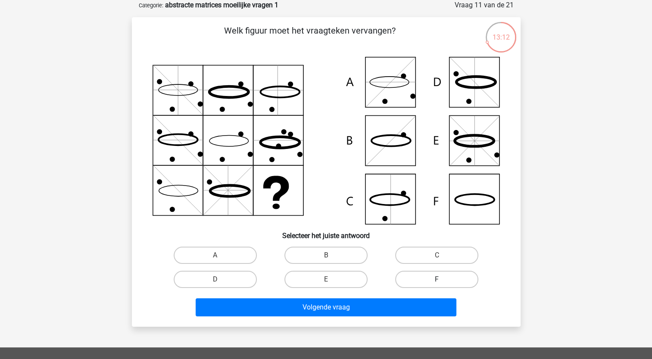
click at [434, 275] on label "F" at bounding box center [436, 279] width 83 height 17
click at [437, 280] on input "F" at bounding box center [440, 283] width 6 height 6
radio input "true"
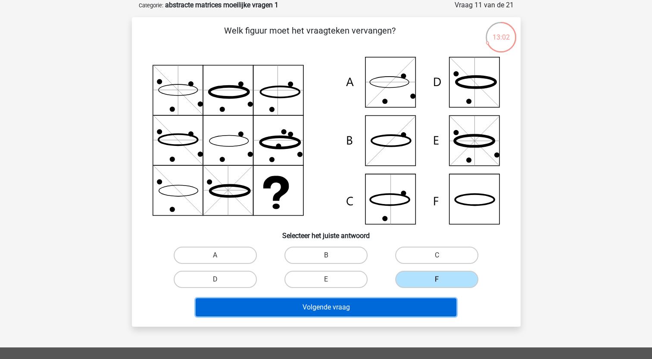
click at [351, 298] on button "Volgende vraag" at bounding box center [326, 307] width 261 height 18
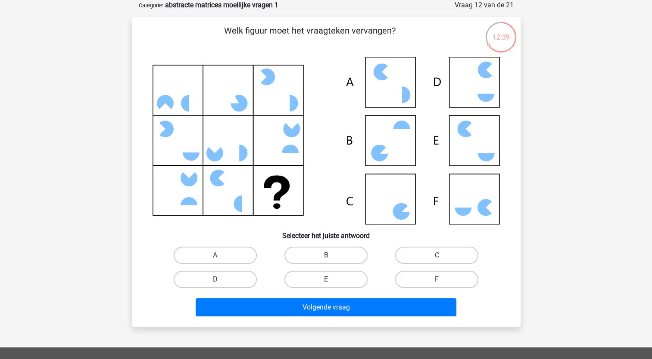
click at [470, 144] on icon at bounding box center [325, 141] width 347 height 168
click at [339, 278] on label "E" at bounding box center [325, 279] width 83 height 17
click at [331, 280] on input "E" at bounding box center [329, 283] width 6 height 6
radio input "true"
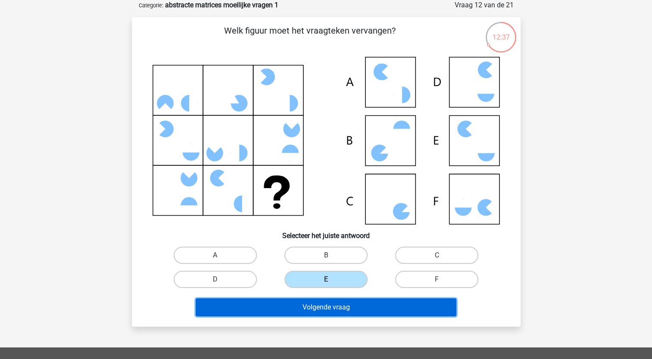
click at [326, 308] on button "Volgende vraag" at bounding box center [326, 307] width 261 height 18
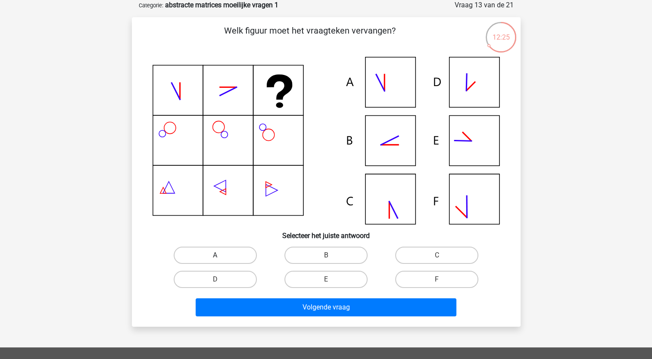
click at [248, 256] on label "A" at bounding box center [215, 255] width 83 height 17
click at [221, 256] on input "A" at bounding box center [218, 258] width 6 height 6
radio input "true"
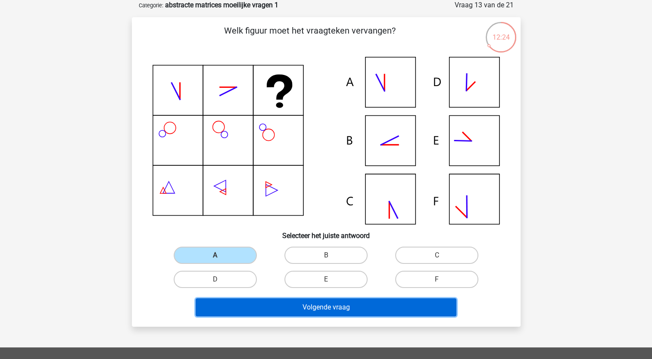
click at [262, 305] on button "Volgende vraag" at bounding box center [326, 307] width 261 height 18
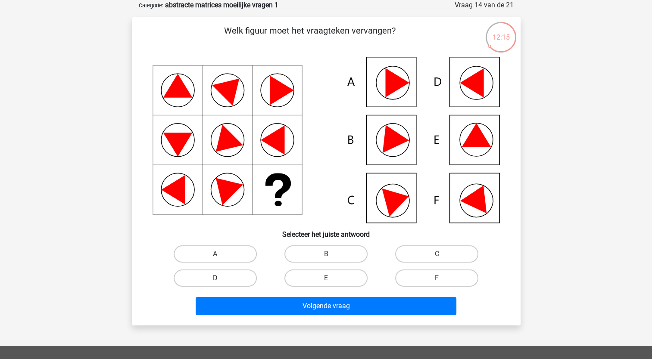
click at [232, 273] on label "D" at bounding box center [215, 278] width 83 height 17
click at [221, 278] on input "D" at bounding box center [218, 281] width 6 height 6
radio input "true"
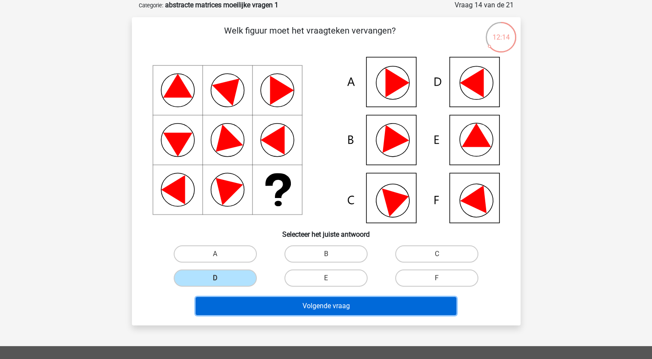
click at [261, 306] on button "Volgende vraag" at bounding box center [326, 306] width 261 height 18
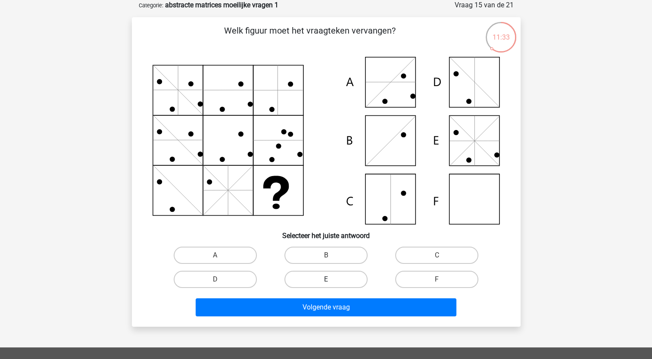
click at [322, 278] on label "E" at bounding box center [325, 279] width 83 height 17
click at [326, 280] on input "E" at bounding box center [329, 283] width 6 height 6
radio input "true"
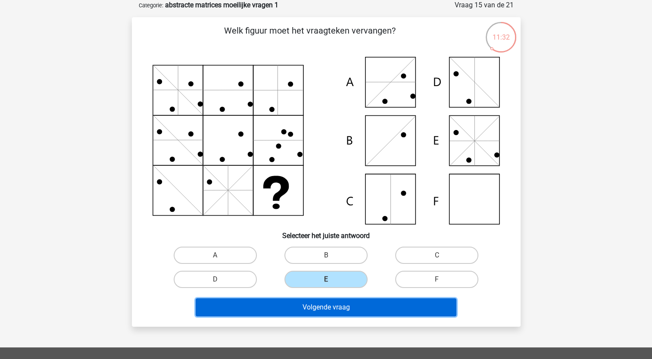
click at [301, 305] on button "Volgende vraag" at bounding box center [326, 307] width 261 height 18
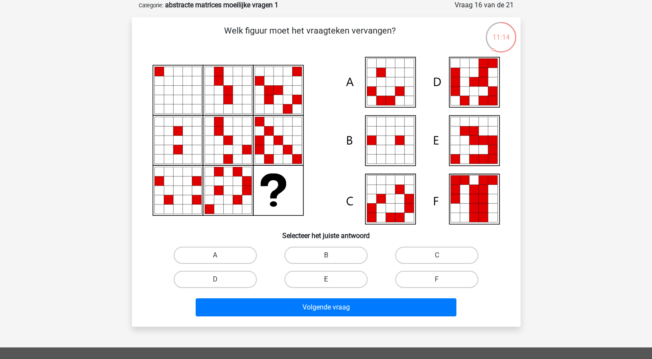
click at [319, 280] on label "E" at bounding box center [325, 279] width 83 height 17
click at [326, 280] on input "E" at bounding box center [329, 283] width 6 height 6
radio input "true"
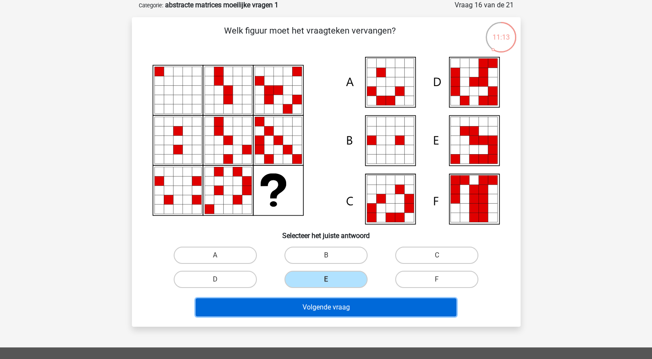
click at [312, 306] on button "Volgende vraag" at bounding box center [326, 307] width 261 height 18
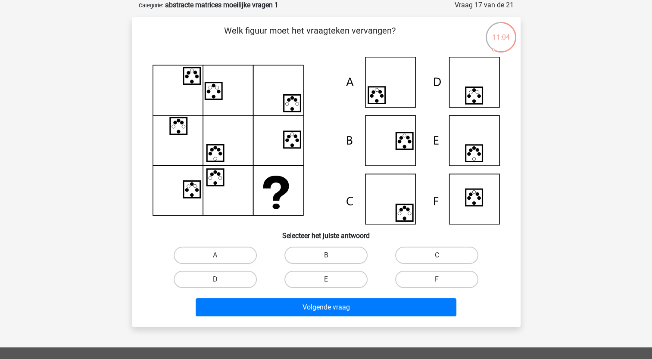
click at [217, 277] on label "D" at bounding box center [215, 279] width 83 height 17
click at [217, 280] on input "D" at bounding box center [218, 283] width 6 height 6
radio input "true"
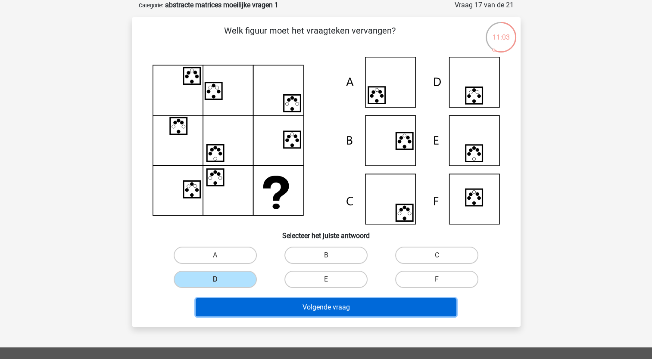
click at [252, 304] on button "Volgende vraag" at bounding box center [326, 307] width 261 height 18
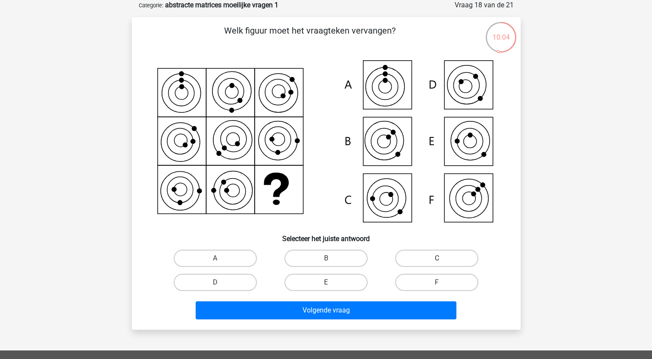
click at [419, 254] on label "C" at bounding box center [436, 258] width 83 height 17
click at [437, 258] on input "C" at bounding box center [440, 261] width 6 height 6
radio input "true"
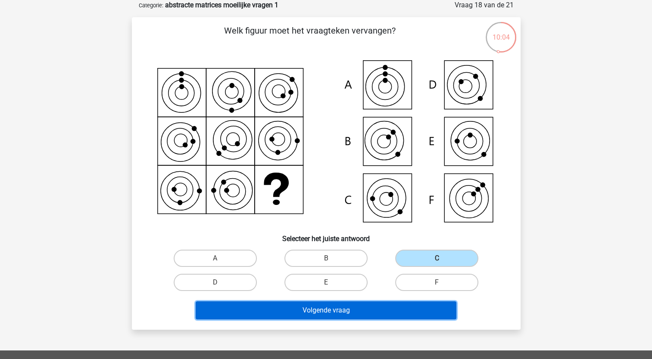
click at [358, 311] on button "Volgende vraag" at bounding box center [326, 310] width 261 height 18
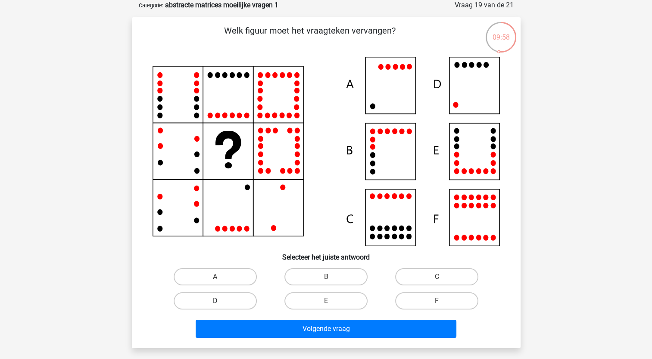
click at [234, 299] on label "D" at bounding box center [215, 300] width 83 height 17
click at [221, 301] on input "D" at bounding box center [218, 304] width 6 height 6
radio input "true"
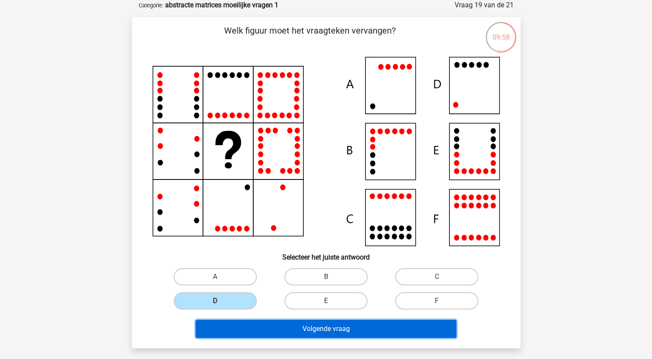
click at [260, 327] on button "Volgende vraag" at bounding box center [326, 329] width 261 height 18
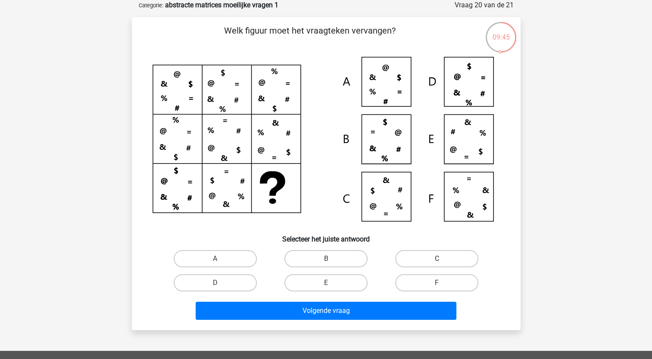
click at [446, 259] on label "C" at bounding box center [436, 258] width 83 height 17
click at [442, 259] on input "C" at bounding box center [440, 262] width 6 height 6
radio input "true"
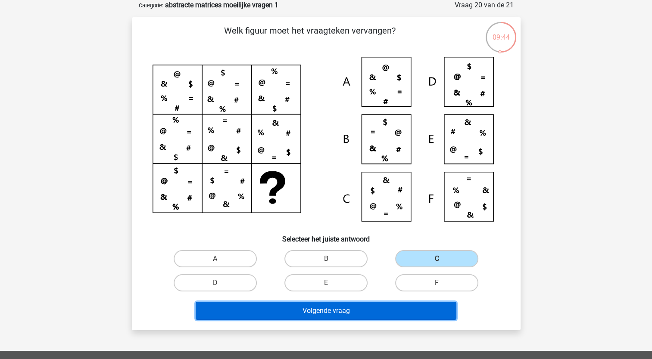
click at [358, 311] on button "Volgende vraag" at bounding box center [326, 311] width 261 height 18
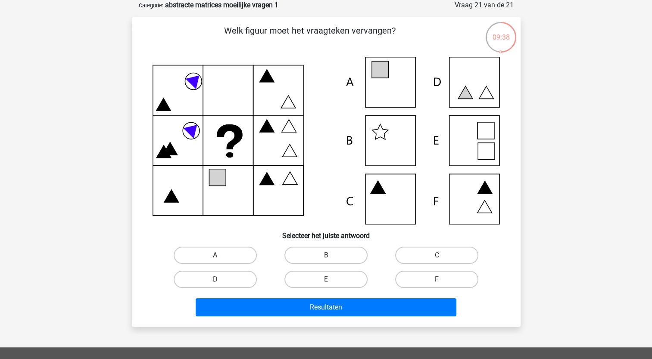
click at [236, 256] on label "A" at bounding box center [215, 255] width 83 height 17
click at [221, 256] on input "A" at bounding box center [218, 258] width 6 height 6
radio input "true"
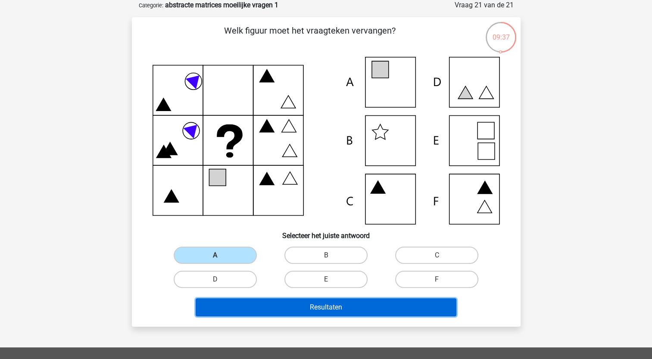
click at [258, 301] on button "Resultaten" at bounding box center [326, 307] width 261 height 18
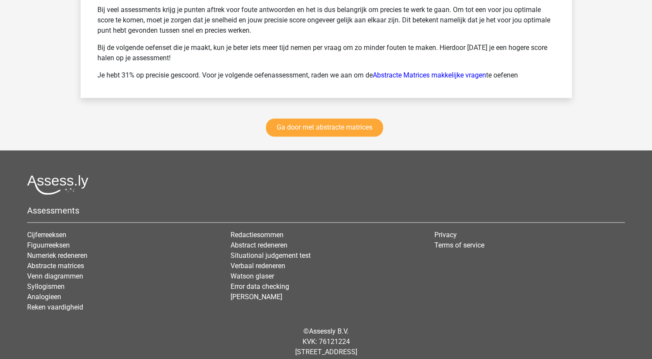
scroll to position [1496, 0]
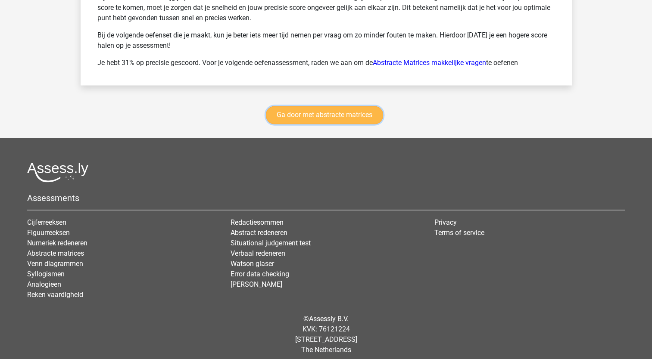
click at [320, 109] on link "Ga door met abstracte matrices" at bounding box center [324, 115] width 117 height 18
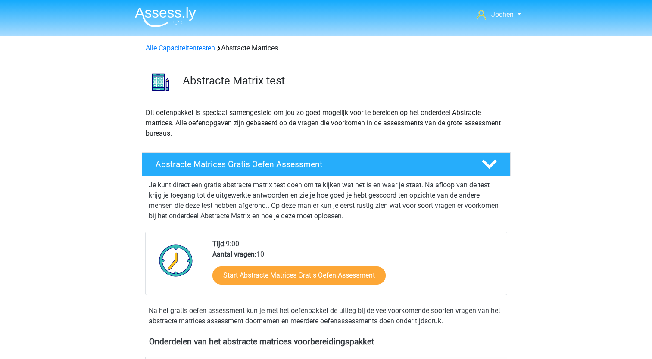
scroll to position [384, 0]
